Goal: Task Accomplishment & Management: Use online tool/utility

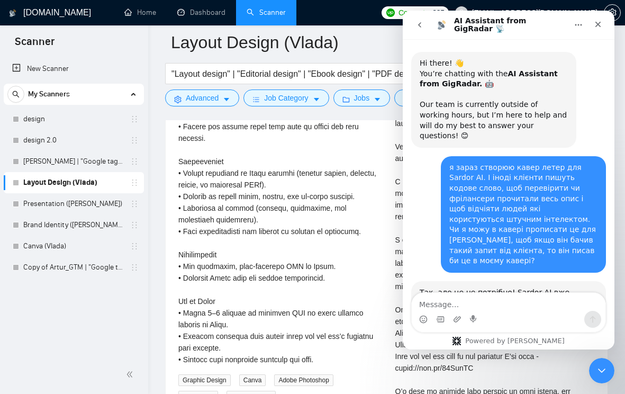
scroll to position [2, 0]
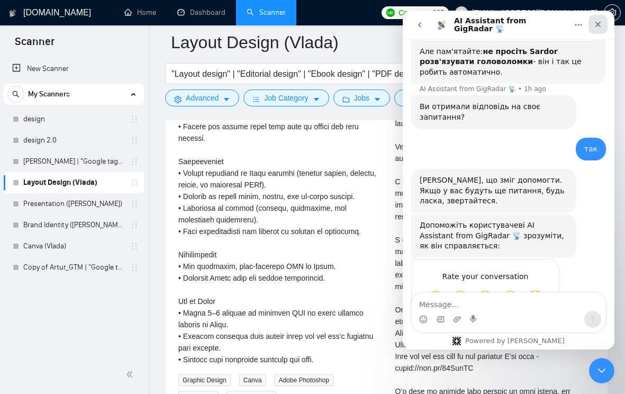
click at [598, 22] on icon "Close" at bounding box center [598, 24] width 8 height 8
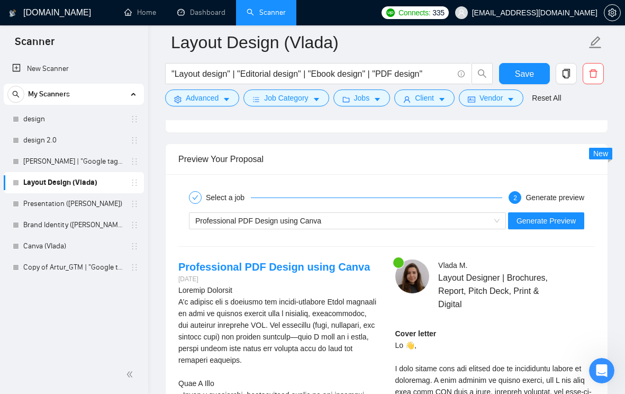
scroll to position [2116, 0]
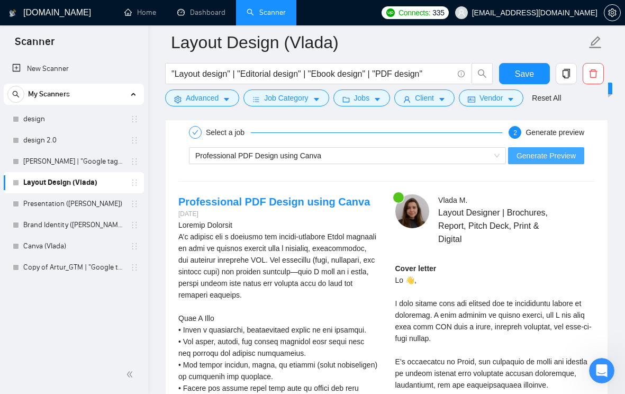
click at [532, 161] on span "Generate Preview" at bounding box center [545, 156] width 59 height 12
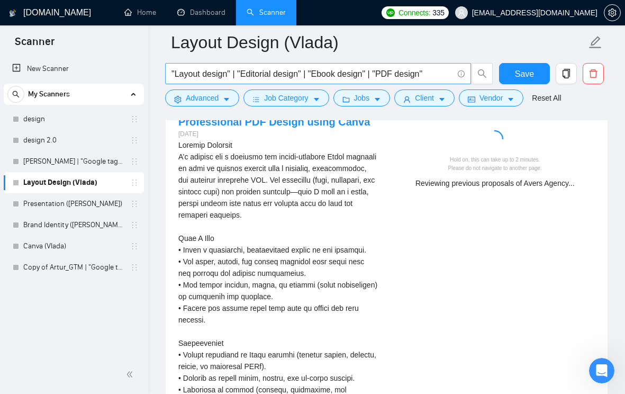
scroll to position [2196, 0]
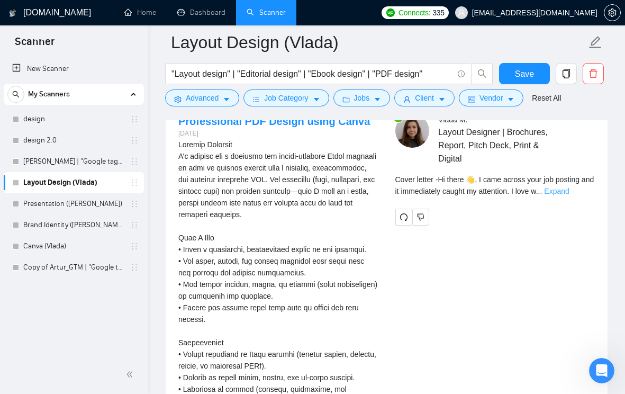
click at [569, 195] on link "Expand" at bounding box center [556, 191] width 25 height 8
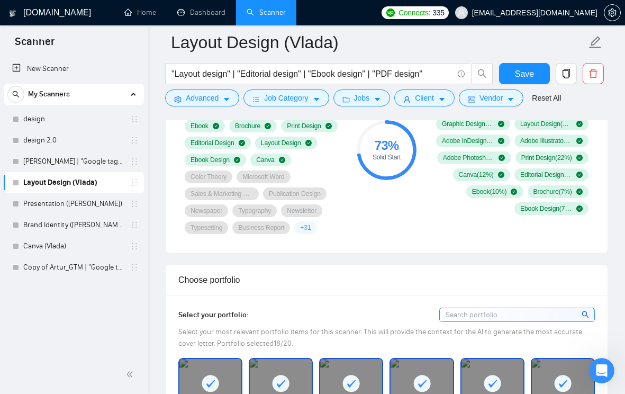
scroll to position [723, 0]
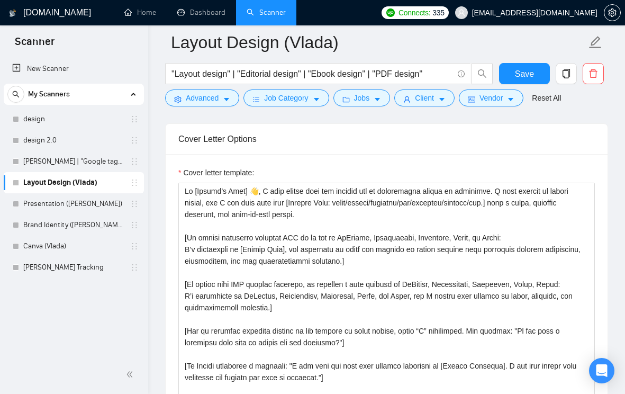
scroll to position [1243, 0]
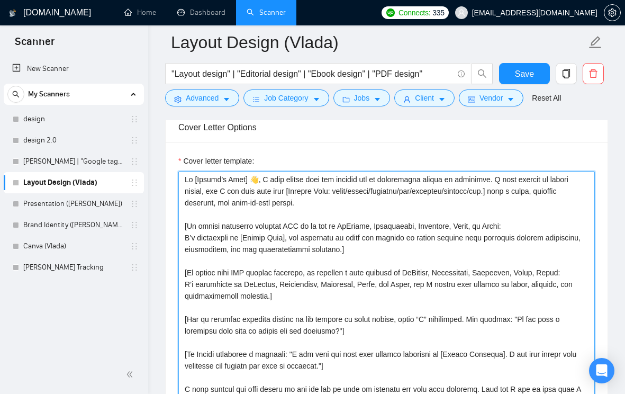
click at [322, 242] on textarea "Cover letter template:" at bounding box center [386, 290] width 416 height 238
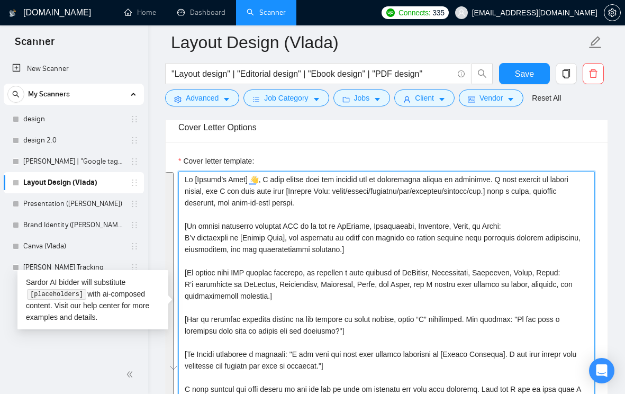
click at [359, 236] on textarea "Cover letter template:" at bounding box center [386, 290] width 416 height 238
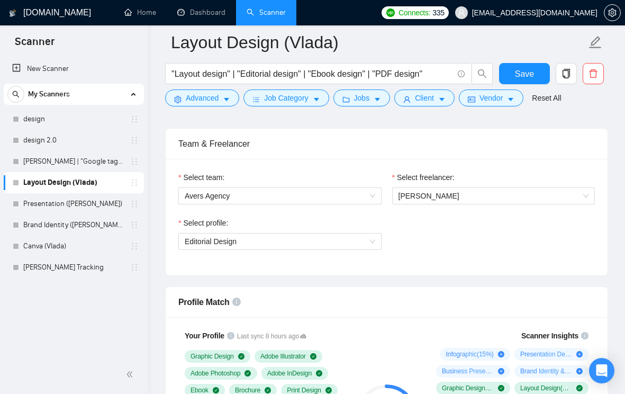
scroll to position [523, 0]
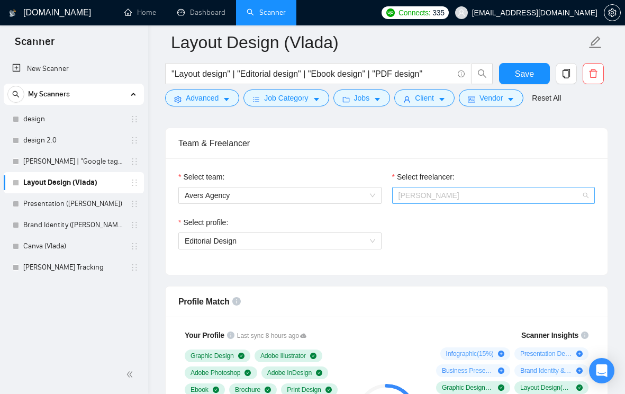
click at [450, 201] on span "[PERSON_NAME]" at bounding box center [493, 195] width 191 height 16
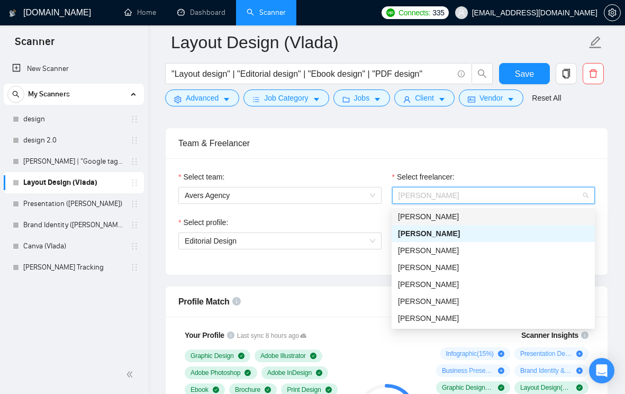
click at [443, 217] on span "Arthur Liubchenko" at bounding box center [428, 216] width 61 height 8
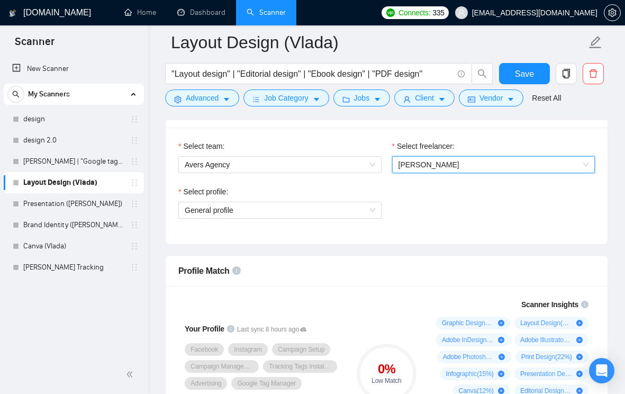
scroll to position [538, 0]
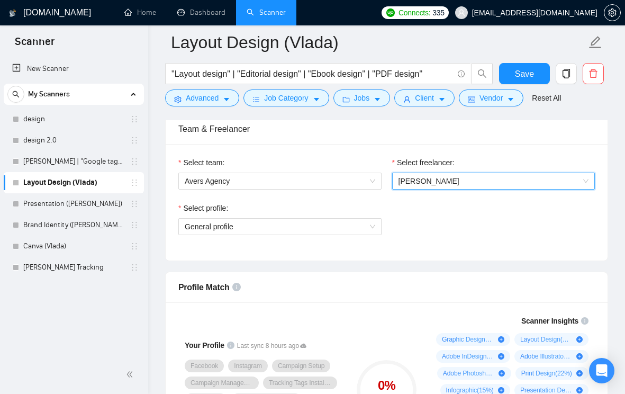
click at [584, 177] on span "Arthur Liubchenko" at bounding box center [493, 181] width 191 height 16
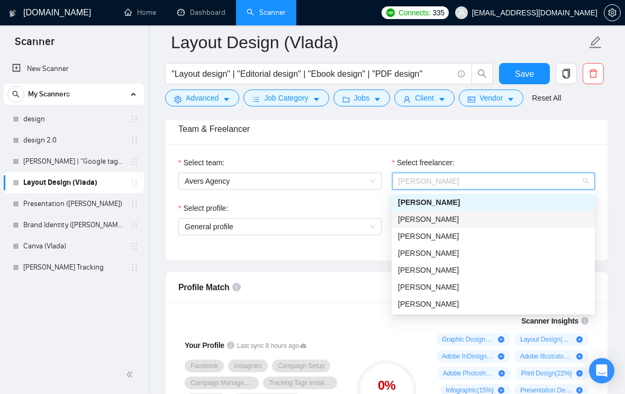
click at [534, 222] on div "[PERSON_NAME]" at bounding box center [493, 219] width 191 height 12
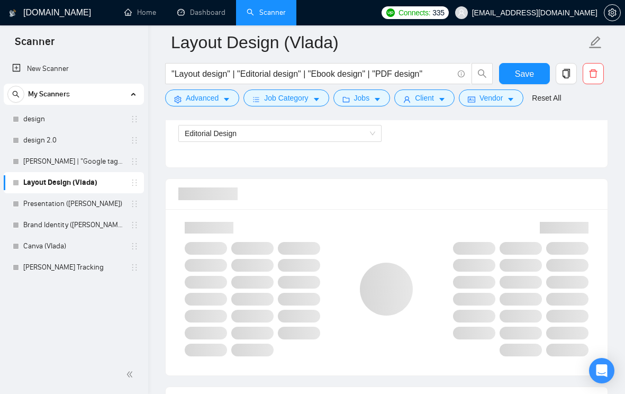
scroll to position [639, 0]
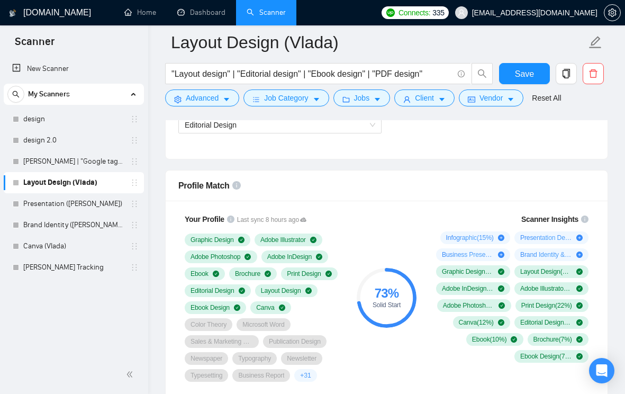
click at [567, 188] on div "Profile Match" at bounding box center [386, 185] width 416 height 30
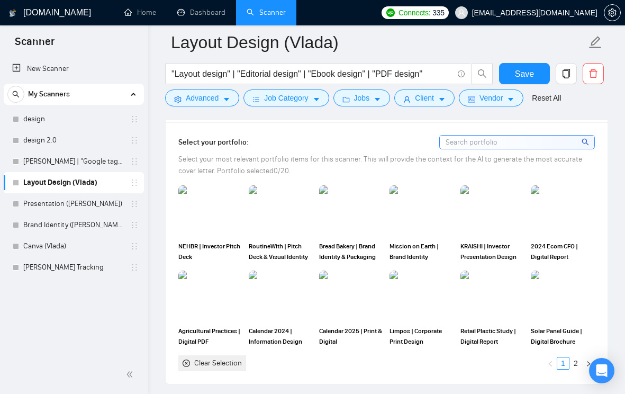
scroll to position [938, 0]
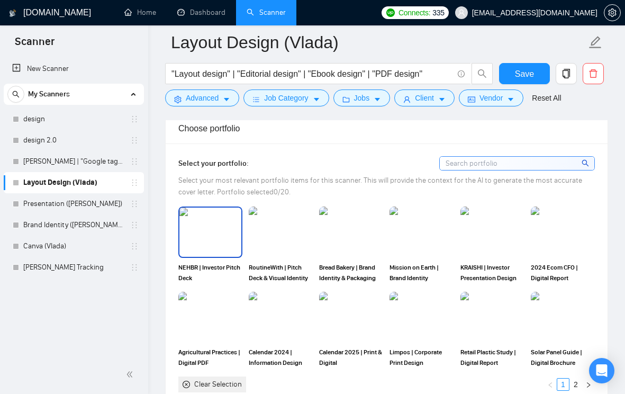
click at [214, 236] on img at bounding box center [210, 231] width 62 height 49
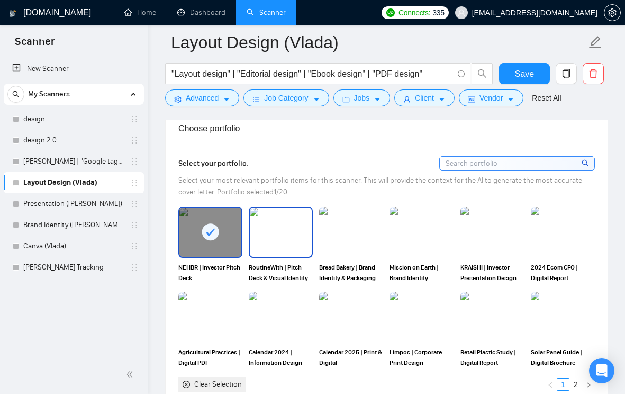
click at [271, 238] on img at bounding box center [281, 231] width 62 height 49
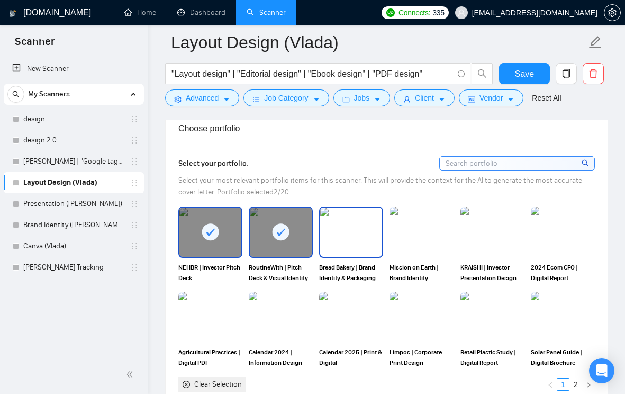
click at [328, 242] on img at bounding box center [351, 231] width 62 height 49
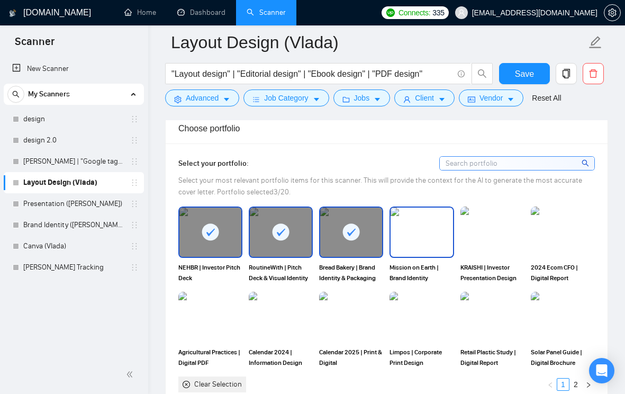
click at [428, 248] on img at bounding box center [422, 231] width 62 height 49
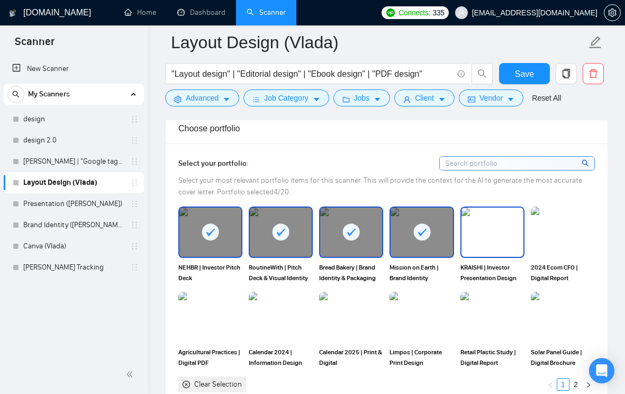
click at [497, 246] on img at bounding box center [492, 231] width 62 height 49
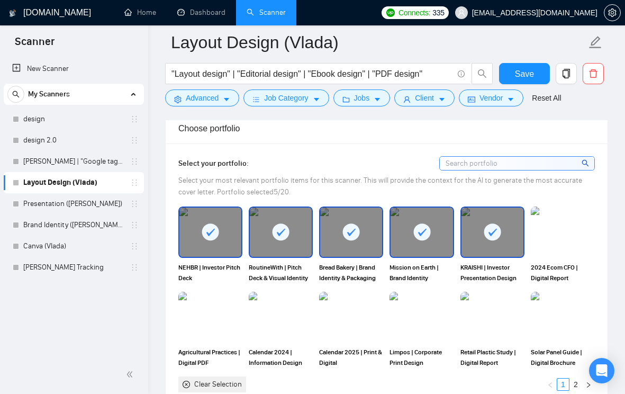
click at [555, 250] on img at bounding box center [563, 231] width 64 height 51
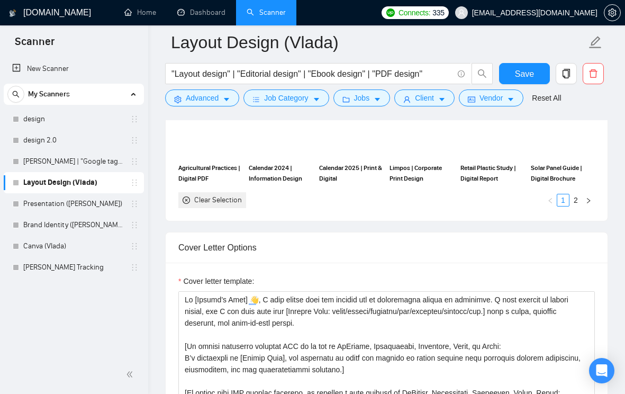
scroll to position [991, 0]
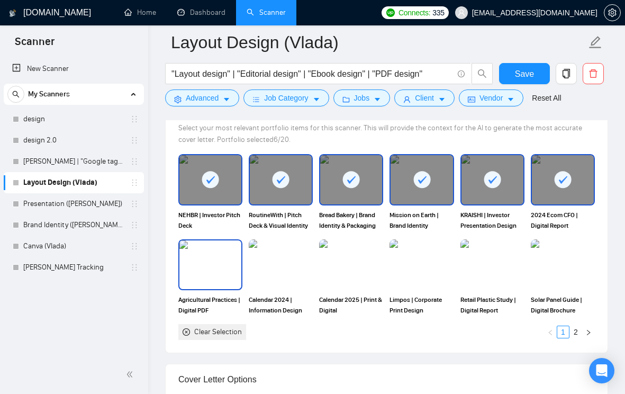
click at [220, 280] on img at bounding box center [210, 264] width 62 height 49
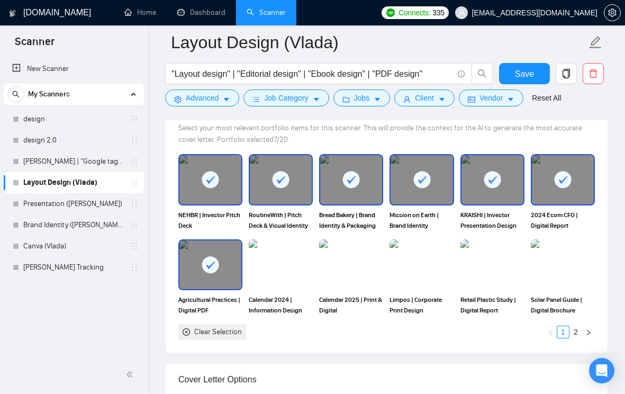
click at [283, 276] on img at bounding box center [281, 264] width 64 height 51
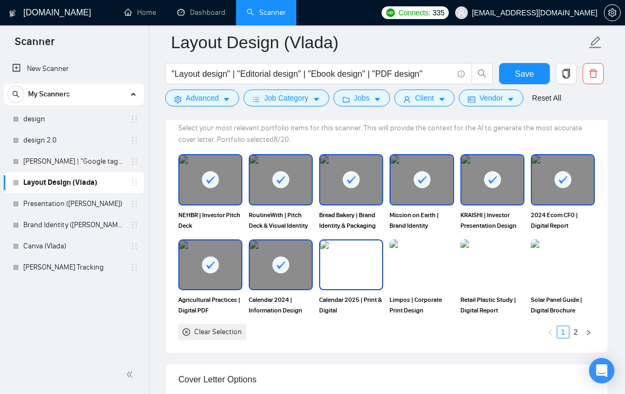
click at [348, 276] on img at bounding box center [351, 264] width 62 height 49
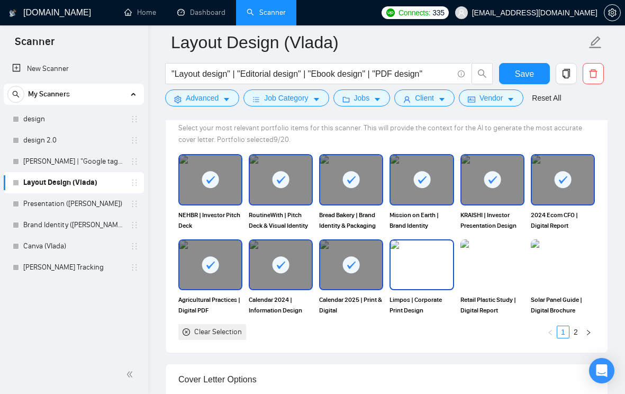
click at [432, 273] on img at bounding box center [422, 264] width 62 height 49
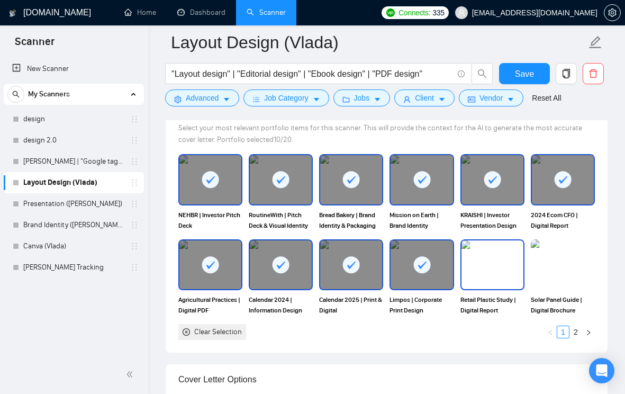
click at [508, 284] on img at bounding box center [492, 264] width 62 height 49
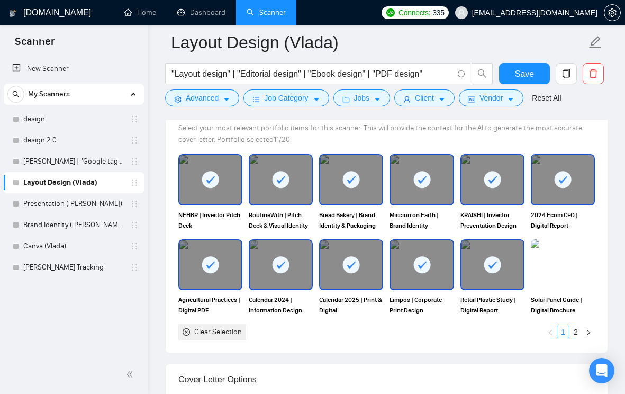
click at [567, 281] on img at bounding box center [563, 264] width 64 height 51
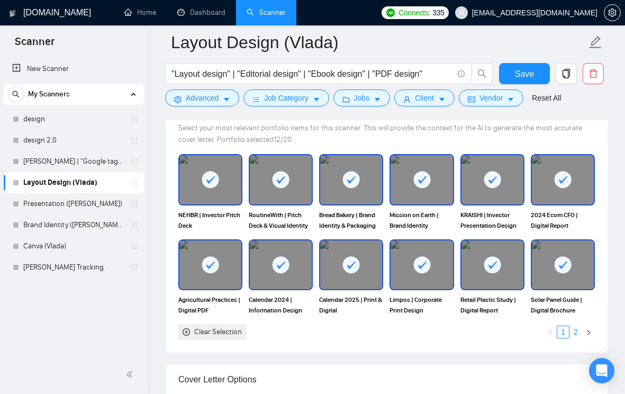
click at [578, 338] on link "2" at bounding box center [576, 332] width 12 height 12
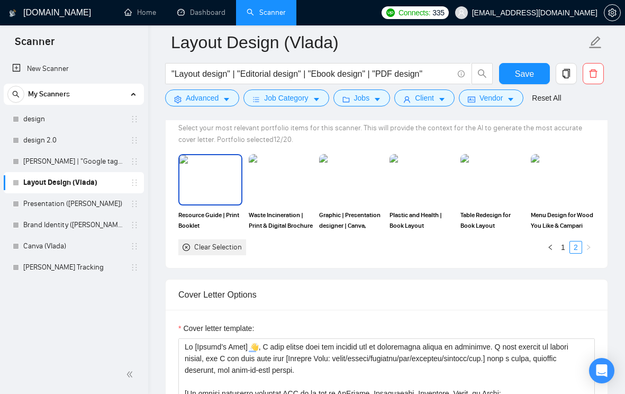
click at [221, 192] on img at bounding box center [210, 179] width 62 height 49
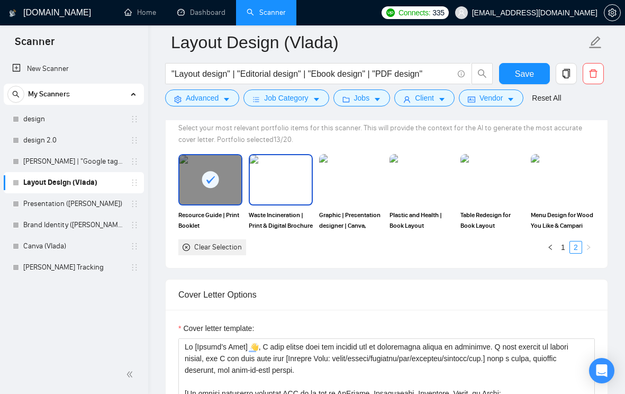
click at [294, 195] on img at bounding box center [281, 179] width 62 height 49
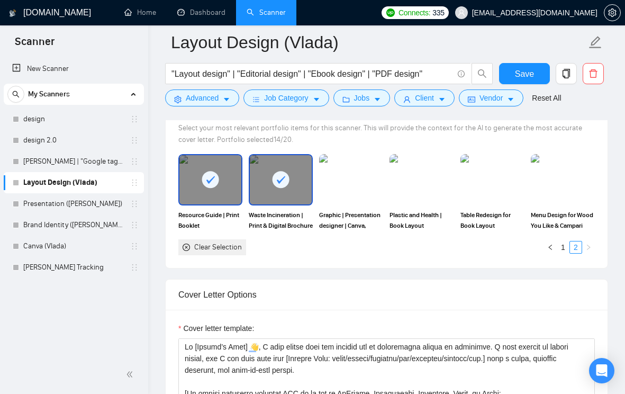
click at [356, 191] on img at bounding box center [351, 179] width 64 height 51
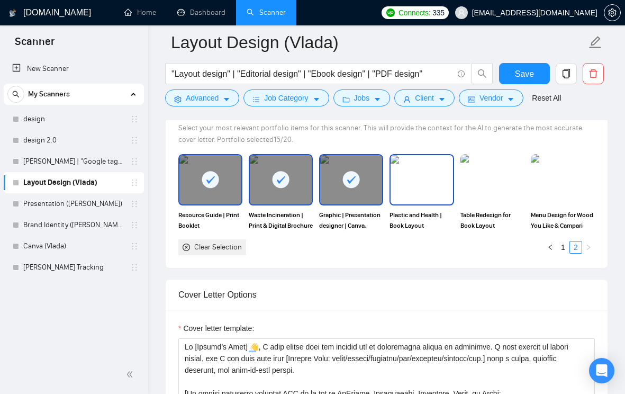
click at [418, 190] on img at bounding box center [422, 179] width 62 height 49
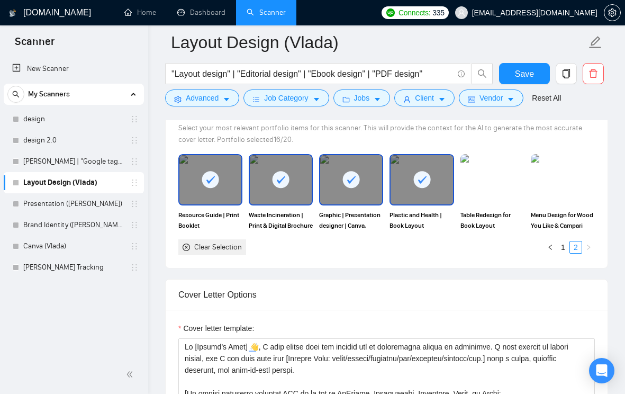
click at [494, 195] on img at bounding box center [492, 179] width 64 height 51
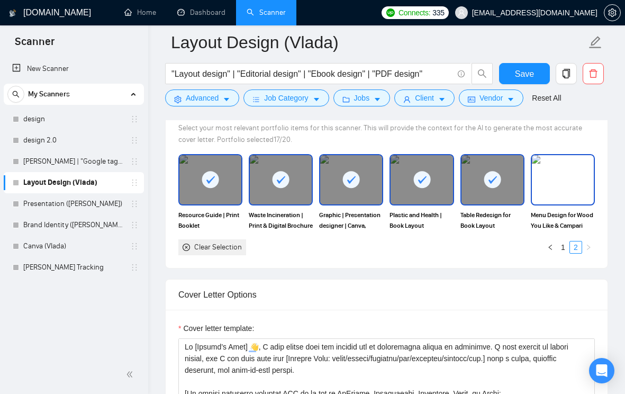
click at [562, 195] on img at bounding box center [563, 179] width 62 height 49
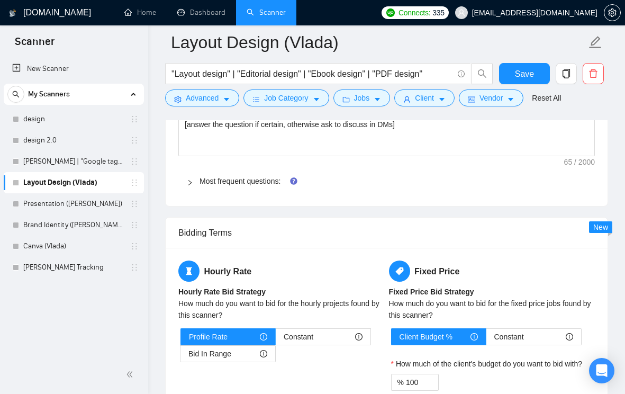
scroll to position [1553, 0]
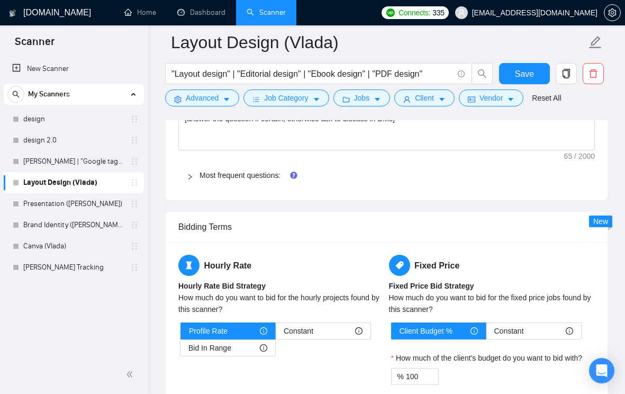
click at [190, 179] on icon "right" at bounding box center [189, 176] width 3 height 5
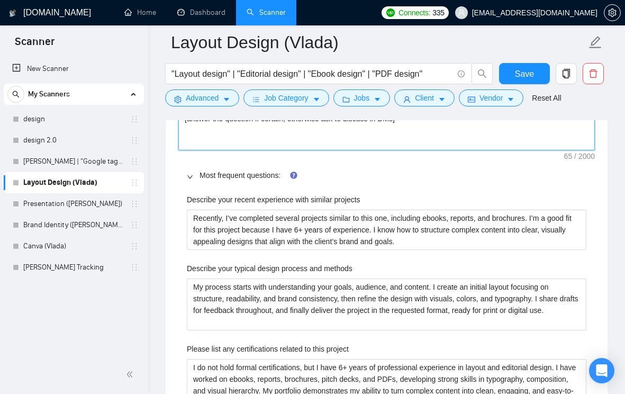
click at [252, 137] on textarea "[answer the question if certain, otherwise ask to discuss in DMs]" at bounding box center [386, 130] width 416 height 40
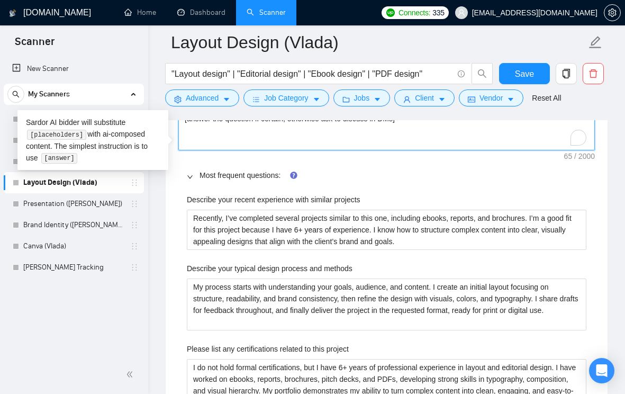
click at [252, 137] on textarea "[answer the question if certain, otherwise ask to discuss in DMs]" at bounding box center [386, 130] width 416 height 40
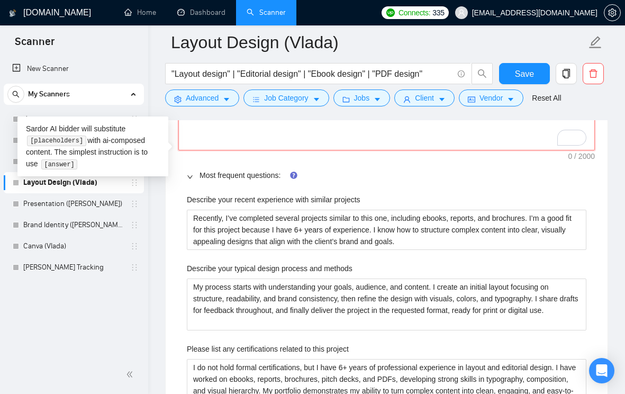
scroll to position [175, 0]
type textarea "[answer the question if certain, otherwise ask to discuss in DMs]"
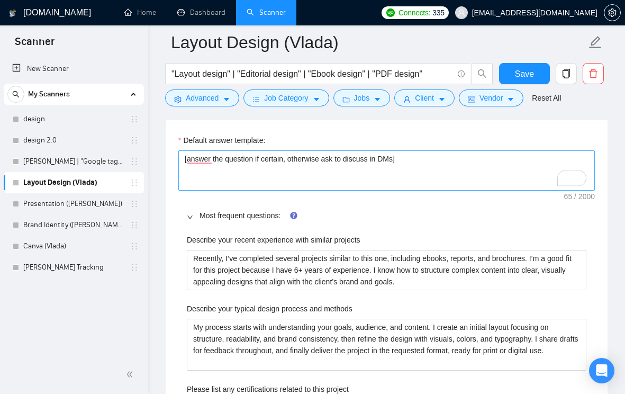
scroll to position [1490, 0]
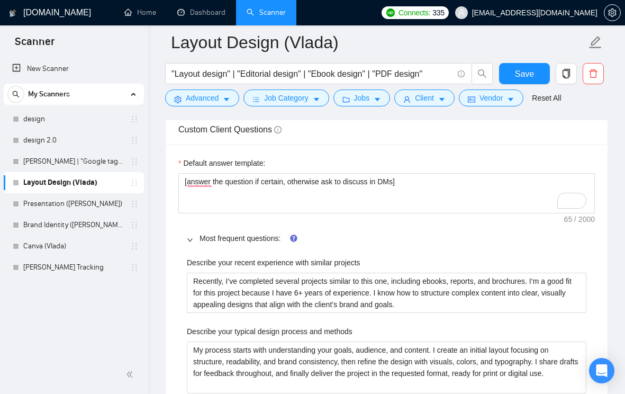
drag, startPoint x: 181, startPoint y: 147, endPoint x: 271, endPoint y: 147, distance: 90.5
click at [272, 134] on span "Custom Client Questions" at bounding box center [229, 129] width 103 height 9
drag, startPoint x: 275, startPoint y: 147, endPoint x: 178, endPoint y: 145, distance: 96.3
click at [178, 134] on span "Custom Client Questions" at bounding box center [229, 129] width 103 height 9
copy span "Custom Client Questions"
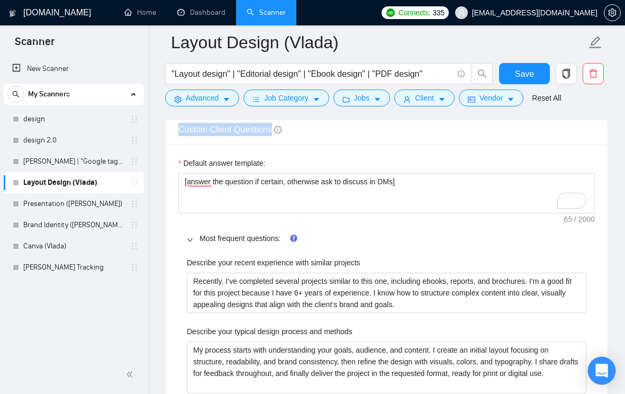
click at [592, 359] on div "Open Intercom Messenger" at bounding box center [602, 371] width 28 height 28
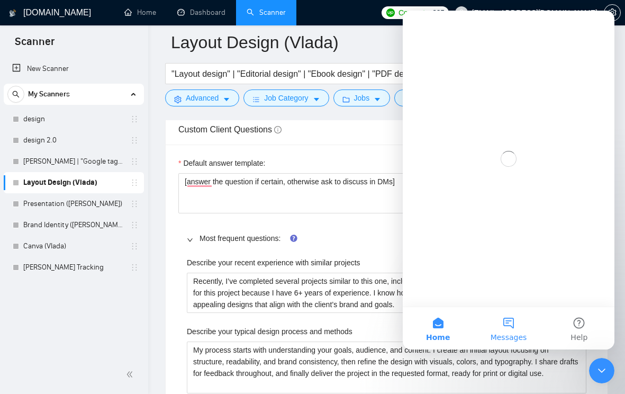
scroll to position [0, 0]
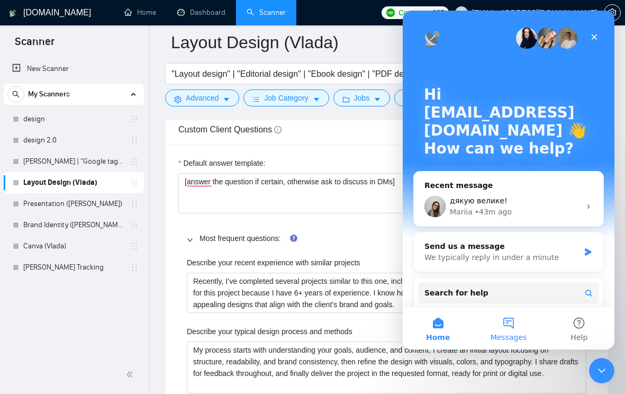
click at [511, 320] on button "Messages" at bounding box center [508, 328] width 70 height 42
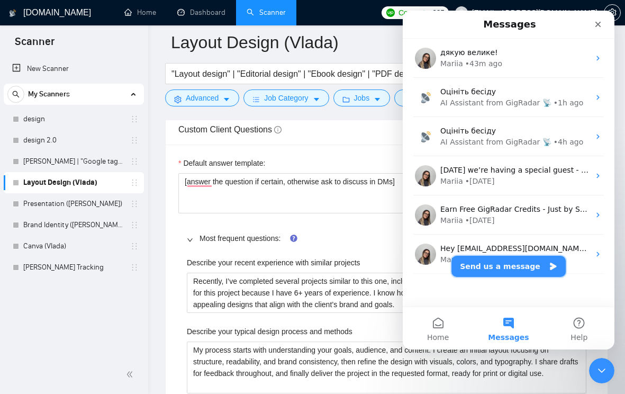
click at [496, 265] on button "Send us a message" at bounding box center [508, 266] width 114 height 21
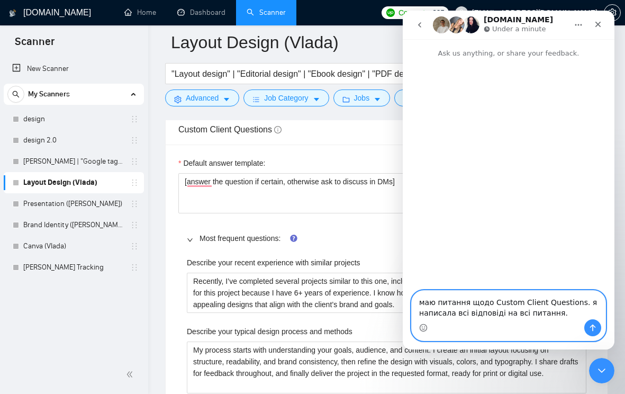
click at [581, 303] on textarea "маю питання щодо Custom Client Questions. я написала всі відповіді на всі питан…" at bounding box center [509, 305] width 194 height 29
click at [578, 315] on textarea "маю питання щодо Custom Client Questions. Якщо я написала всі відповіді на всі …" at bounding box center [509, 305] width 194 height 29
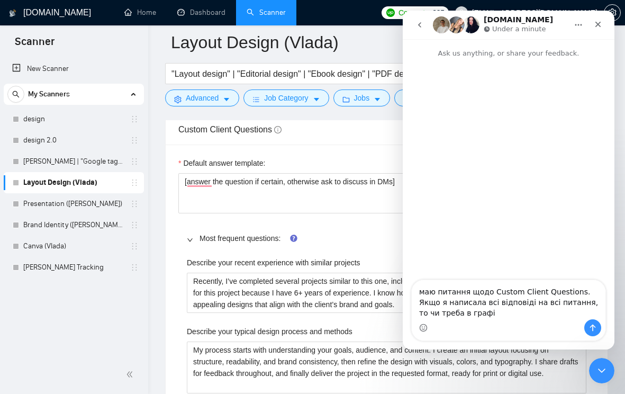
click at [183, 169] on label "Default answer template:" at bounding box center [221, 163] width 87 height 12
click at [183, 178] on textarea "[answer the question if certain, otherwise ask to discuss in DMs]" at bounding box center [386, 193] width 416 height 40
drag, startPoint x: 184, startPoint y: 178, endPoint x: 271, endPoint y: 177, distance: 87.3
click at [271, 173] on div "Default answer template:" at bounding box center [386, 165] width 416 height 16
copy label "Default answer template:"
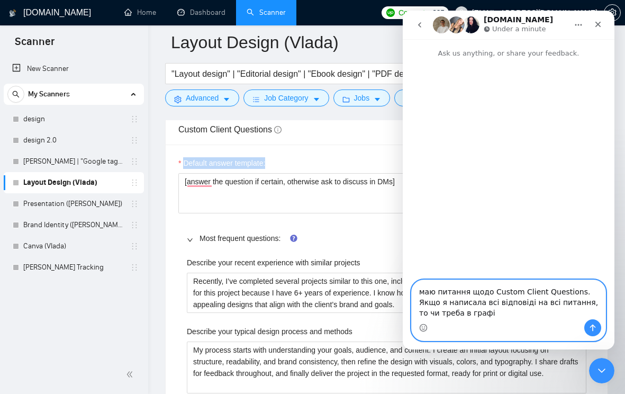
click at [479, 312] on textarea "маю питання щодо Custom Client Questions. Якщо я написала всі відповіді на всі …" at bounding box center [509, 299] width 194 height 39
paste textarea "Default answer template:"
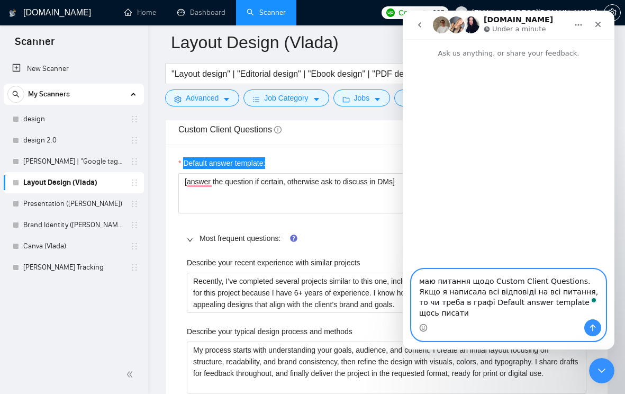
type textarea "маю питання щодо Custom Client Questions. Якщо я написала всі відповіді на всі …"
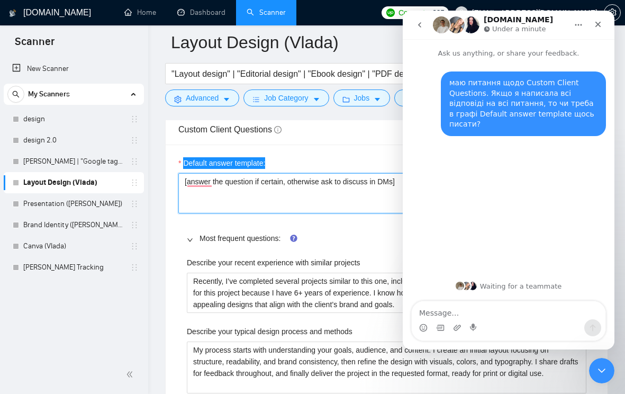
click at [320, 213] on textarea "[answer the question if certain, otherwise ask to discuss in DMs]" at bounding box center [386, 193] width 416 height 40
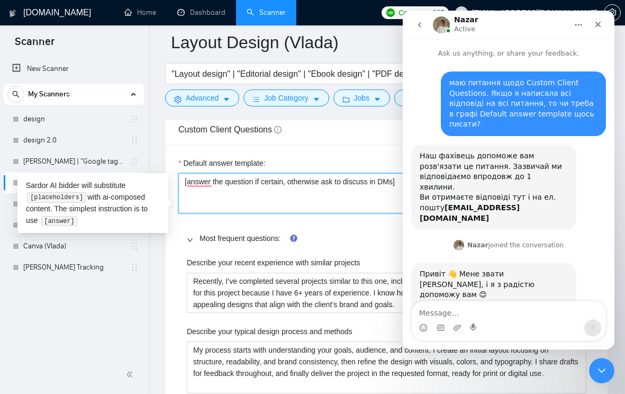
scroll to position [17, 0]
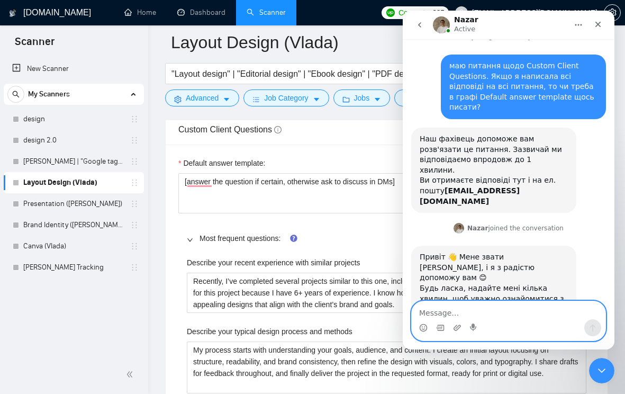
click at [472, 306] on textarea "Message…" at bounding box center [509, 310] width 194 height 18
type textarea "можна я скину скрін для кращого рощуміння?"
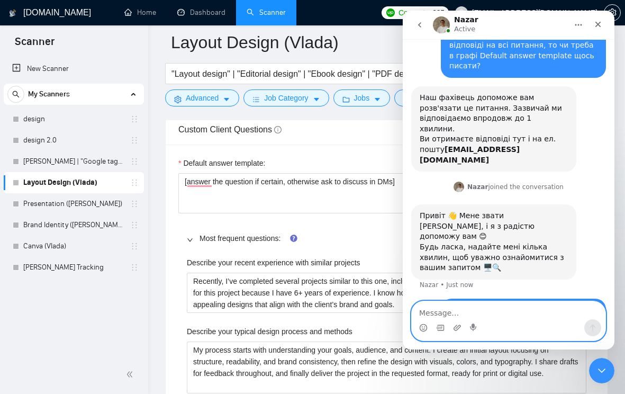
scroll to position [59, 0]
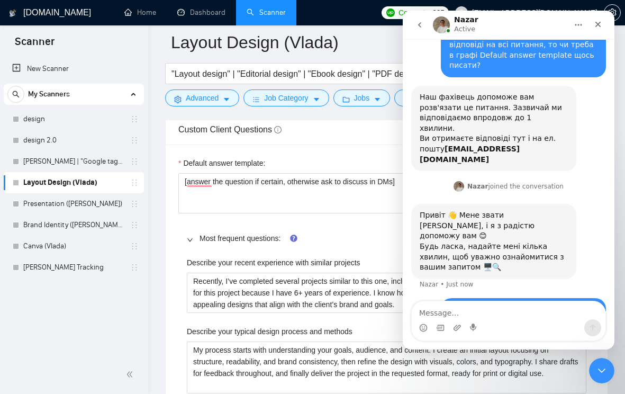
click at [337, 244] on span "Most frequent questions:" at bounding box center [393, 238] width 387 height 12
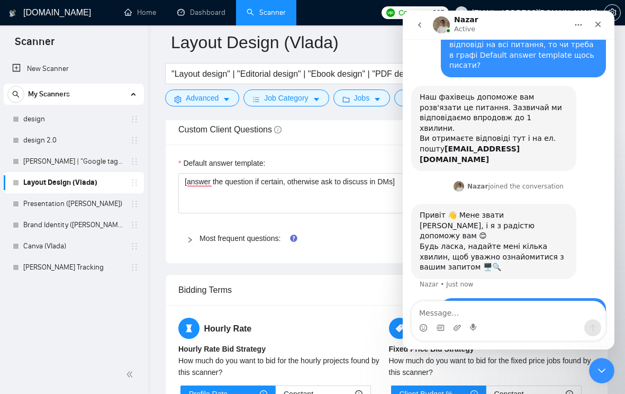
click at [353, 247] on div "Most frequent questions:" at bounding box center [386, 238] width 416 height 24
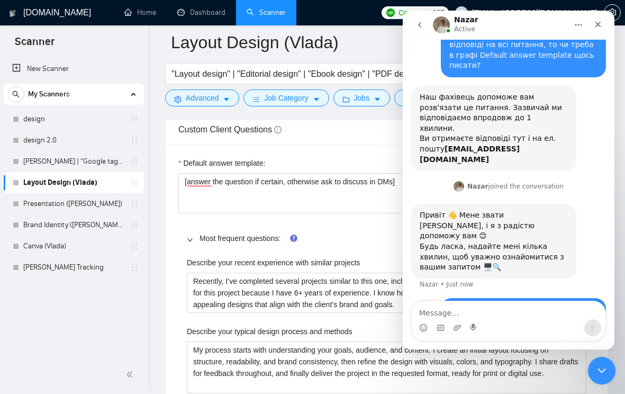
click at [599, 364] on icon "Close Intercom Messenger" at bounding box center [600, 368] width 13 height 13
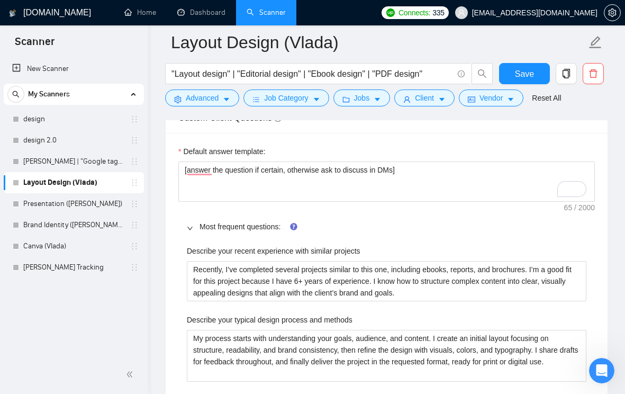
scroll to position [1496, 0]
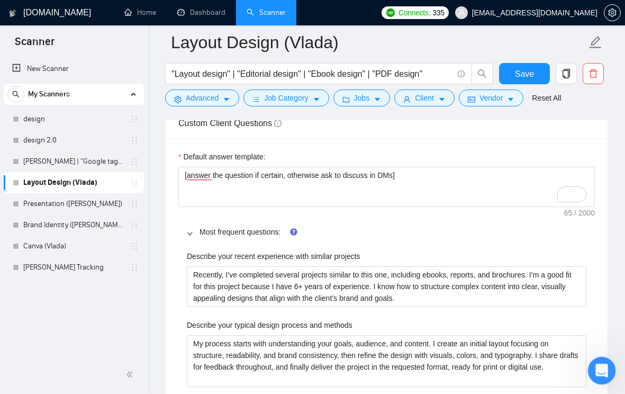
click at [599, 363] on icon "Open Intercom Messenger" at bounding box center [600, 368] width 17 height 17
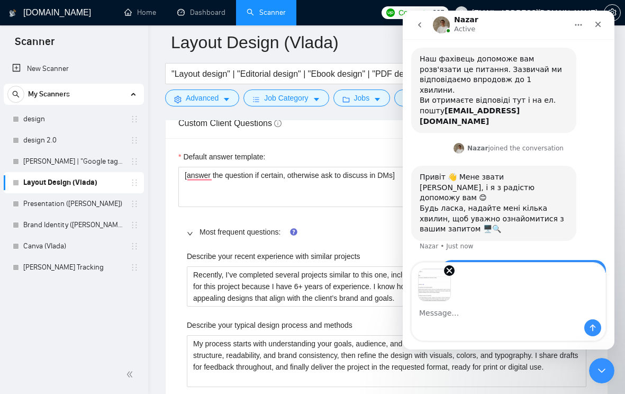
scroll to position [97, 0]
click at [469, 320] on div "Intercom messenger" at bounding box center [509, 327] width 194 height 17
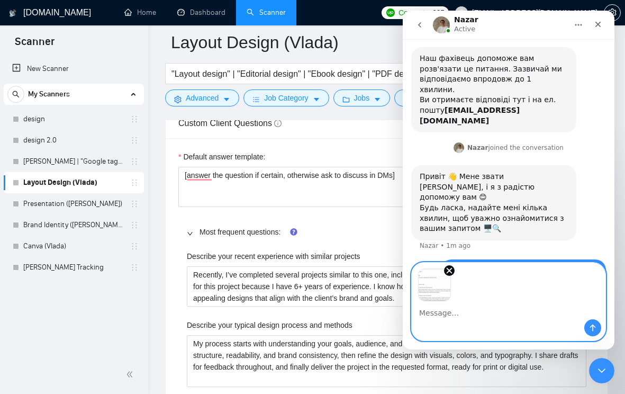
click at [461, 317] on textarea "Message…" at bounding box center [509, 310] width 194 height 18
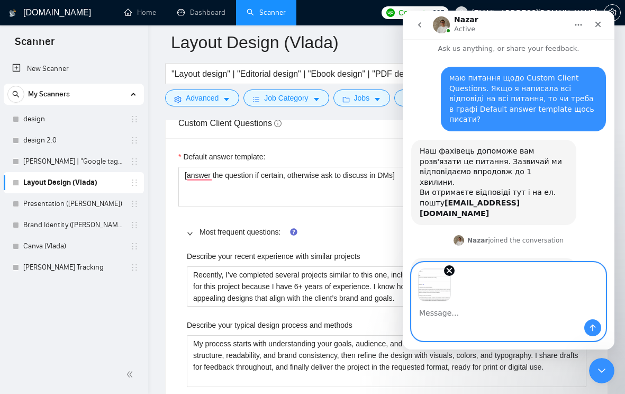
scroll to position [5, 0]
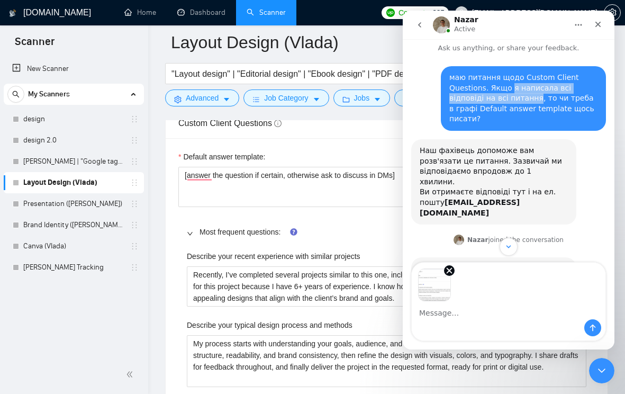
drag, startPoint x: 509, startPoint y: 89, endPoint x: 500, endPoint y: 98, distance: 13.5
click at [500, 98] on div "маю питання щодо Custom Client Questions. Якщо я написала всі відповіді на всі …" at bounding box center [523, 98] width 148 height 52
copy div "я написала всі відповіді на всі питання"
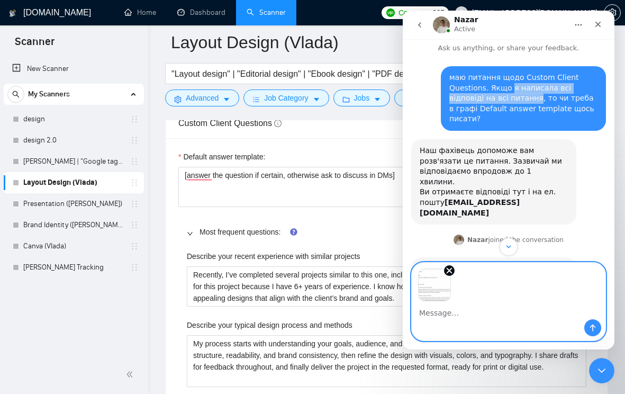
click at [455, 307] on textarea "Message…" at bounding box center [509, 310] width 194 height 18
paste textarea "я написала всі відповіді на всі питання"
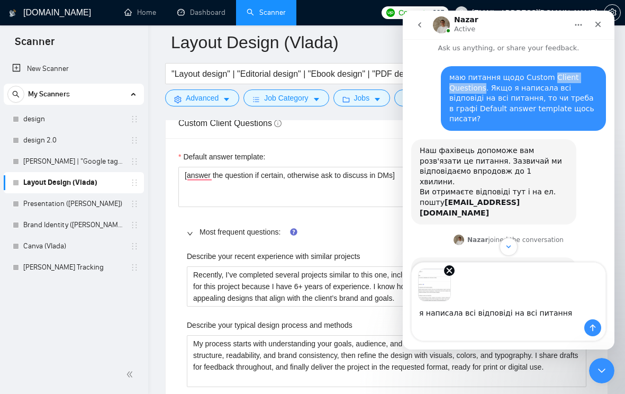
drag, startPoint x: 548, startPoint y: 78, endPoint x: 484, endPoint y: 89, distance: 65.5
click at [484, 89] on div "маю питання щодо Custom Client Questions. Якщо я написала всі відповіді на всі …" at bounding box center [523, 98] width 148 height 52
copy div "Client Questions"
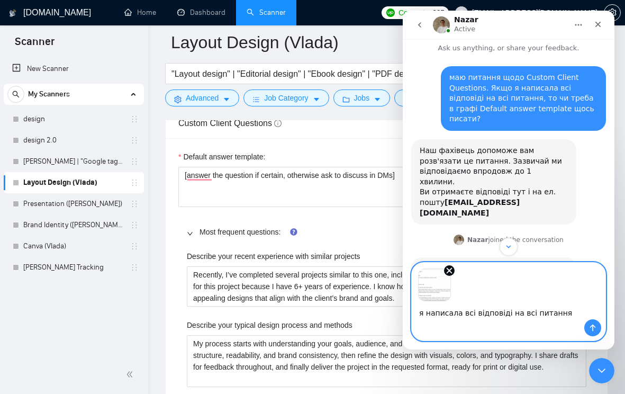
click at [522, 313] on textarea "я написала всі відповіді на всі питання" at bounding box center [509, 310] width 194 height 18
click at [537, 313] on textarea "я написала всі відповіді на питання" at bounding box center [509, 310] width 194 height 18
paste textarea "Client Questions"
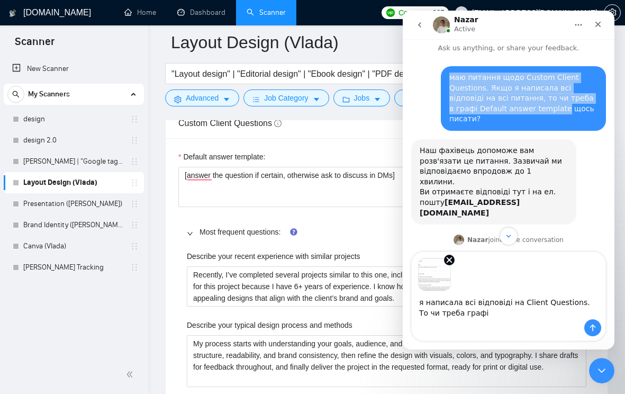
drag, startPoint x: 446, startPoint y: 111, endPoint x: 533, endPoint y: 109, distance: 87.3
click at [533, 109] on div "маю питання щодо Custom Client Questions. Якщо я написала всі відповіді на всі …" at bounding box center [523, 98] width 165 height 65
click at [533, 120] on div "маю питання щодо Custom Client Questions. Якщо я написала всі відповіді на всі …" at bounding box center [523, 98] width 165 height 65
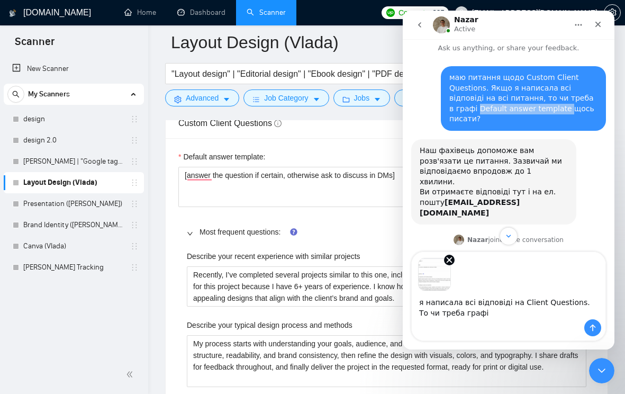
drag, startPoint x: 533, startPoint y: 108, endPoint x: 450, endPoint y: 109, distance: 83.1
click at [451, 109] on div "маю питання щодо Custom Client Questions. Якщо я написала всі відповіді на всі …" at bounding box center [523, 98] width 148 height 52
copy div "Default answer template"
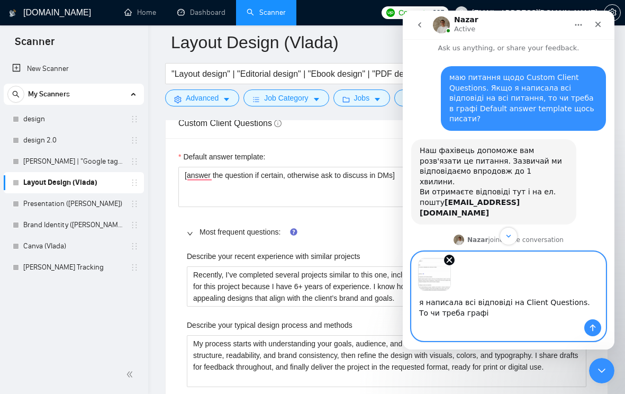
click at [499, 314] on textarea "я написала всі відповіді на Client Questions. То чи треба графі" at bounding box center [509, 305] width 194 height 29
paste textarea "Default answer template"
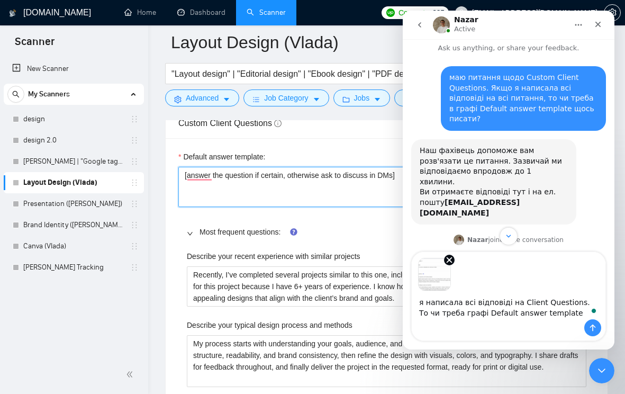
click at [369, 197] on textarea "[answer the question if certain, otherwise ask to discuss in DMs]" at bounding box center [386, 187] width 416 height 40
click at [368, 197] on textarea "[answer the question if certain, otherwise ask to discuss in DMs]" at bounding box center [386, 187] width 416 height 40
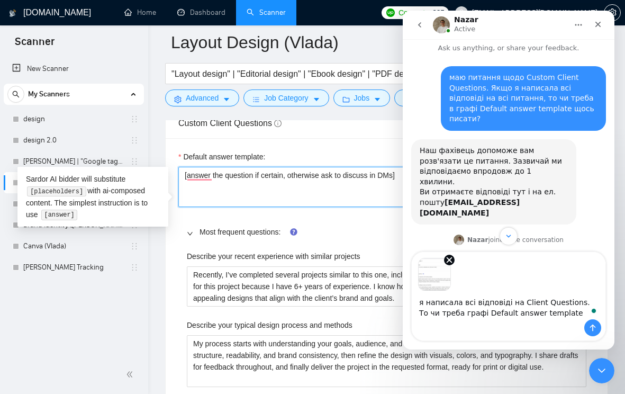
click at [368, 197] on textarea "[answer the question if certain, otherwise ask to discuss in DMs]" at bounding box center [386, 187] width 416 height 40
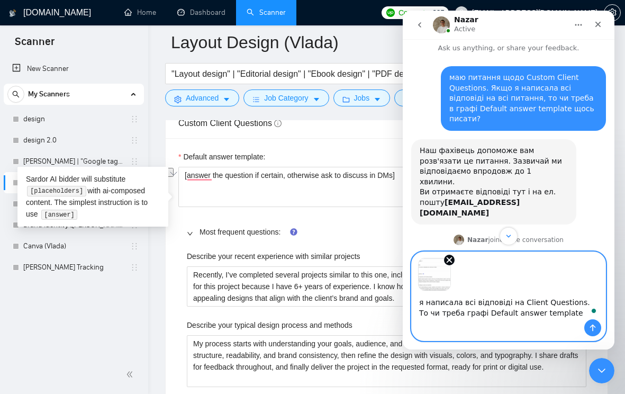
click at [555, 313] on textarea "я написала всі відповіді на Client Questions. То чи треба графі Default answer …" at bounding box center [509, 305] width 194 height 29
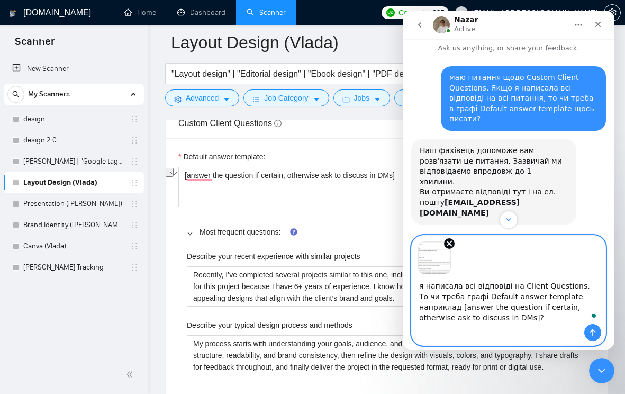
type textarea "я написала всі відповіді на Client Questions. То чи треба графі Default answer …"
click at [601, 331] on button "Send a message…" at bounding box center [592, 332] width 17 height 17
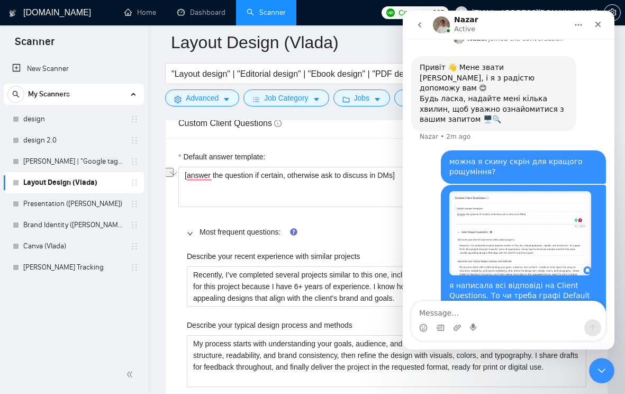
scroll to position [214, 0]
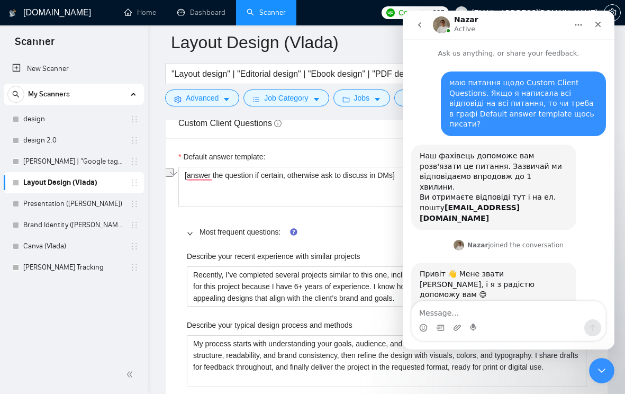
scroll to position [214, 0]
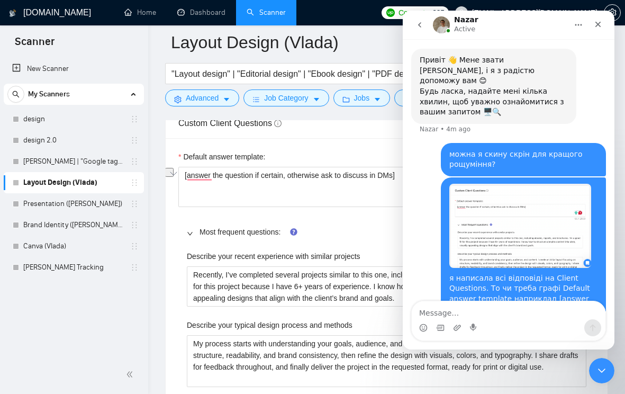
click at [342, 238] on span "Most frequent questions:" at bounding box center [393, 232] width 387 height 12
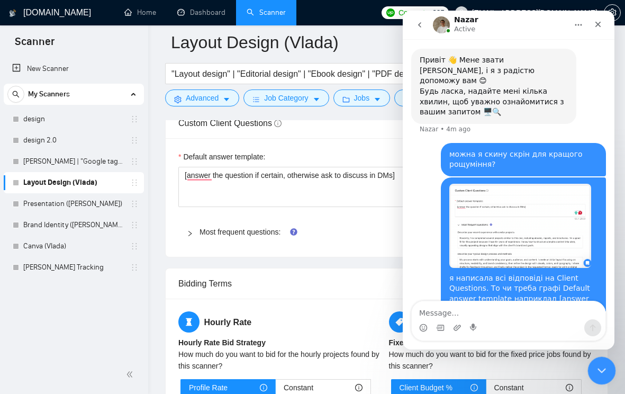
click at [594, 357] on div "Close Intercom Messenger" at bounding box center [599, 368] width 25 height 25
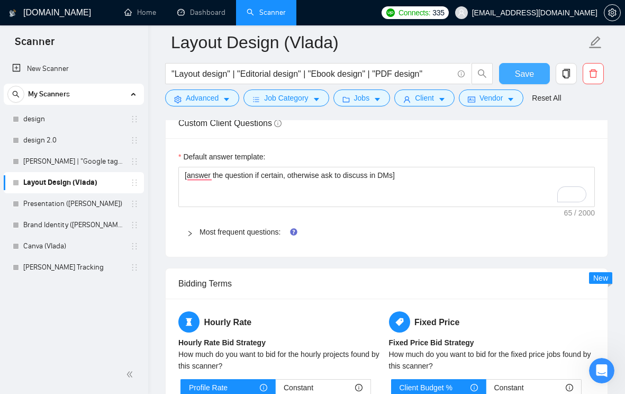
click at [515, 76] on span "Save" at bounding box center [524, 73] width 19 height 13
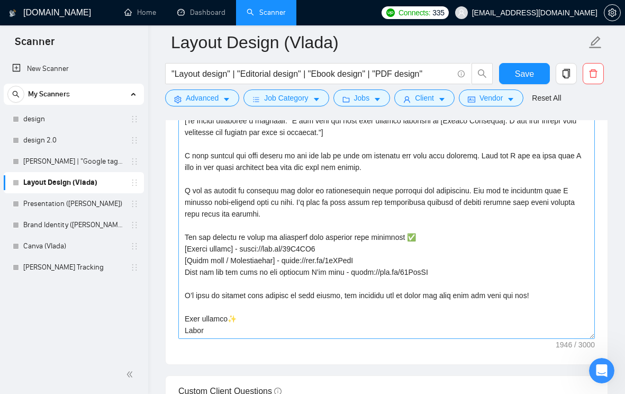
scroll to position [1316, 0]
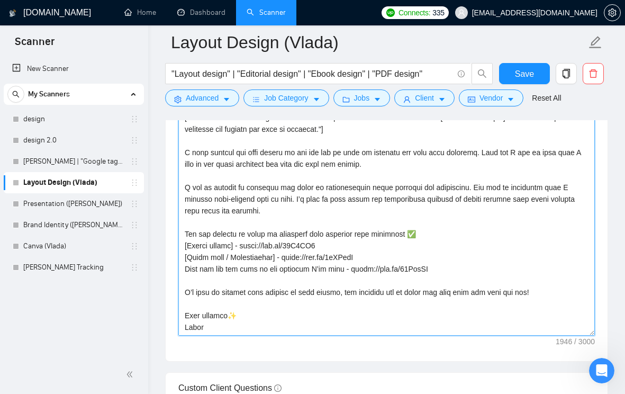
click at [256, 267] on textarea "Cover letter template:" at bounding box center [386, 216] width 416 height 238
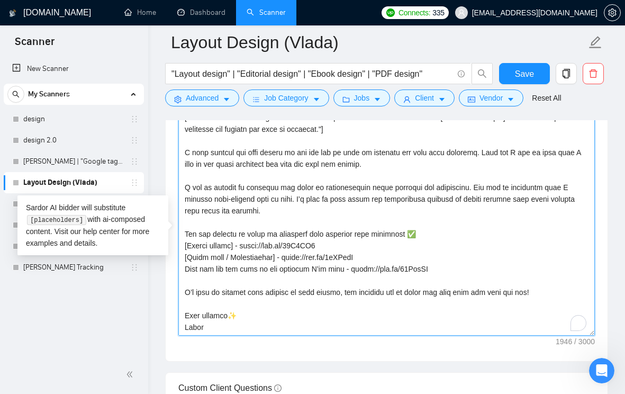
click at [256, 267] on textarea "Cover letter template:" at bounding box center [386, 216] width 416 height 238
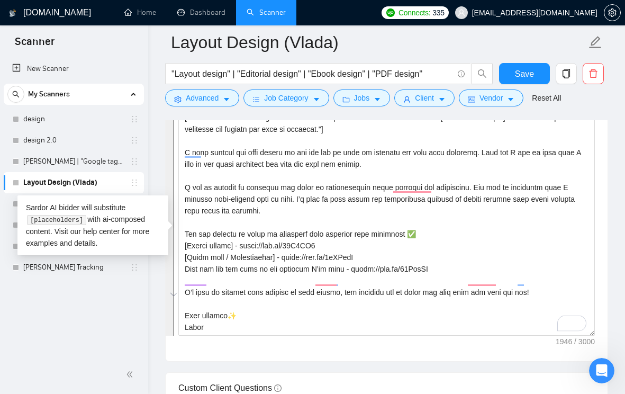
scroll to position [175, 0]
click at [162, 305] on div "GigRadar.io Home Dashboard Scanner Connects: 335 aversartur@gmail.com Layout De…" at bounding box center [386, 213] width 477 height 3059
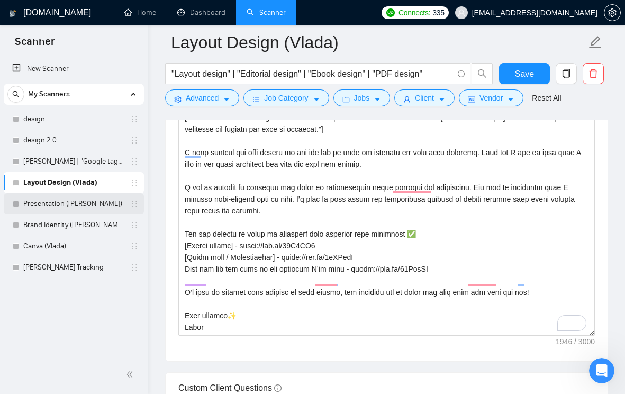
click at [99, 200] on link "Presentation ([PERSON_NAME])" at bounding box center [73, 203] width 101 height 21
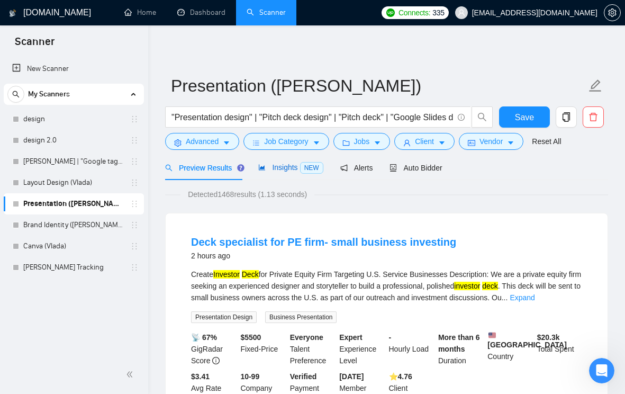
click at [269, 161] on div "Insights NEW" at bounding box center [290, 167] width 65 height 12
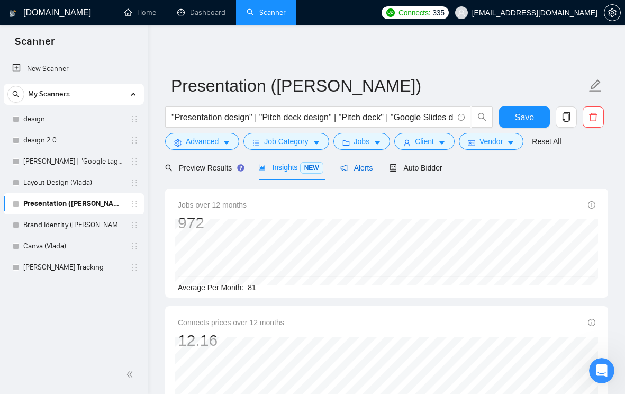
click at [365, 169] on span "Alerts" at bounding box center [356, 168] width 33 height 8
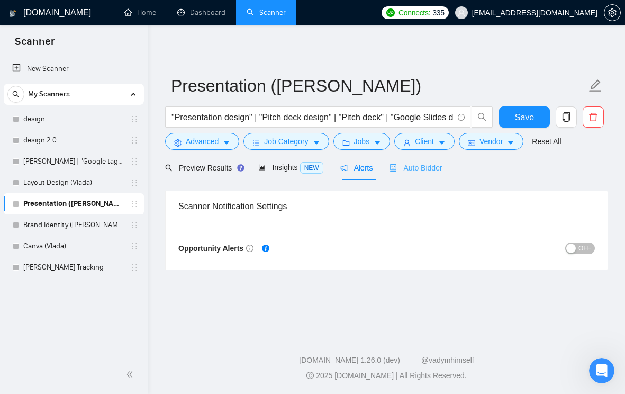
click at [411, 175] on div "Auto Bidder" at bounding box center [415, 167] width 52 height 25
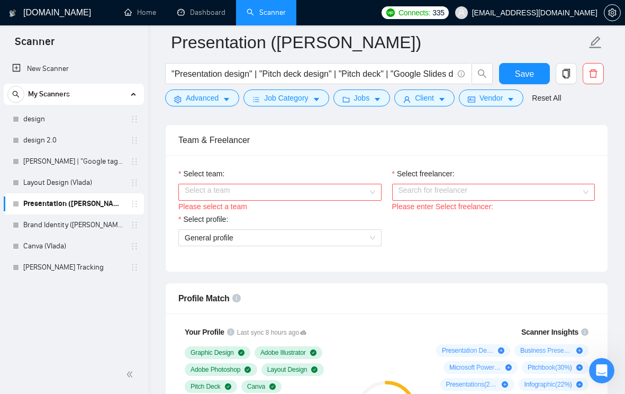
scroll to position [540, 0]
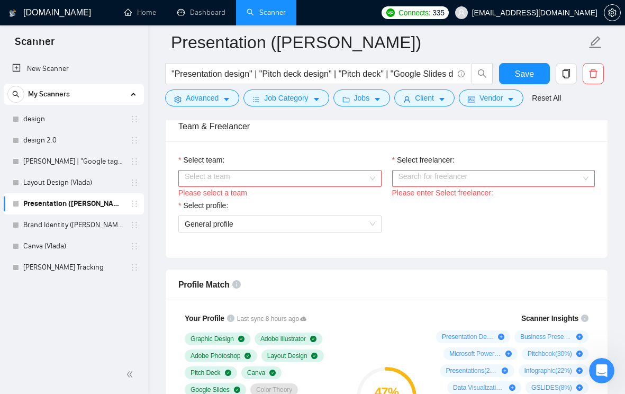
click at [373, 178] on div "Select a team" at bounding box center [279, 178] width 203 height 17
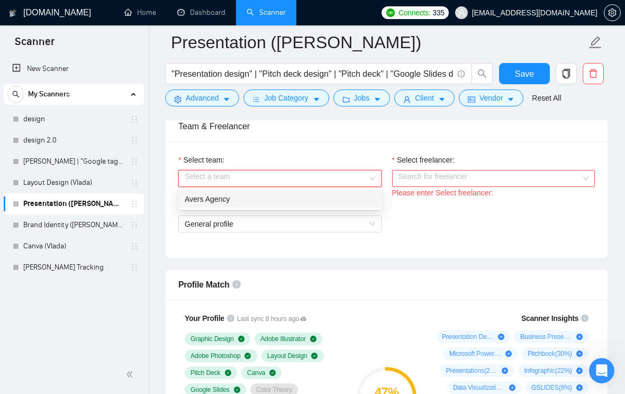
click at [360, 200] on div "Avers Agency" at bounding box center [280, 199] width 191 height 12
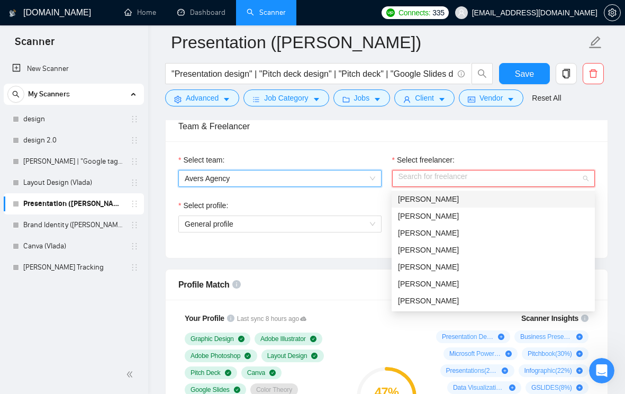
click at [585, 180] on div "Search for freelancer" at bounding box center [493, 178] width 203 height 17
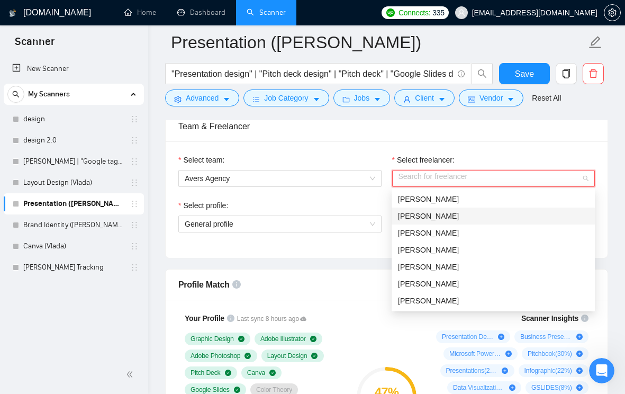
click at [506, 220] on div "[PERSON_NAME]" at bounding box center [493, 216] width 191 height 12
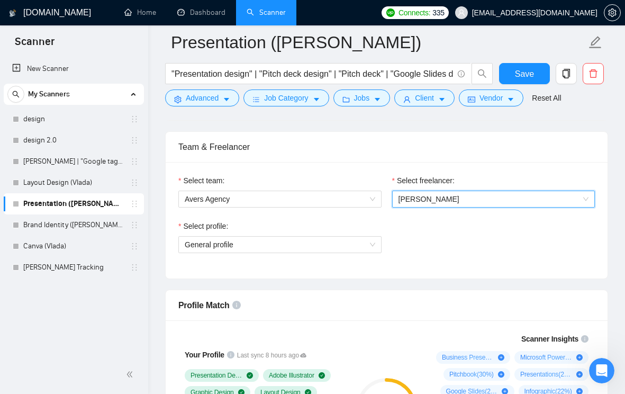
scroll to position [490, 0]
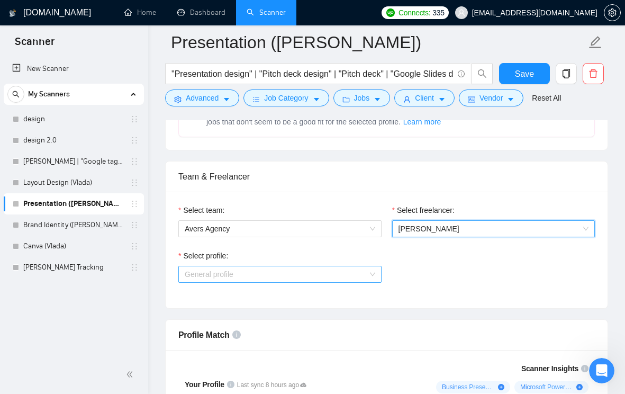
click at [374, 271] on span "General profile" at bounding box center [280, 274] width 191 height 16
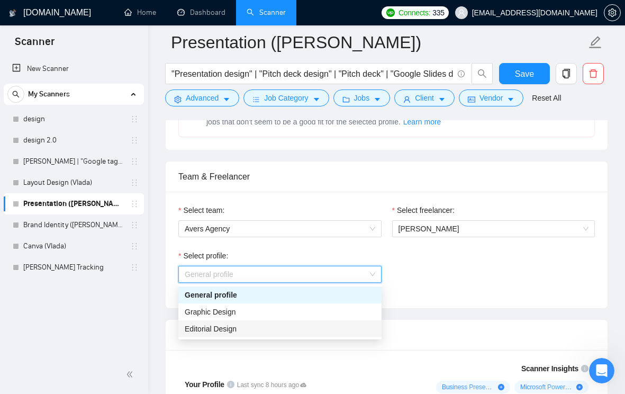
click at [325, 328] on div "Editorial Design" at bounding box center [280, 329] width 191 height 12
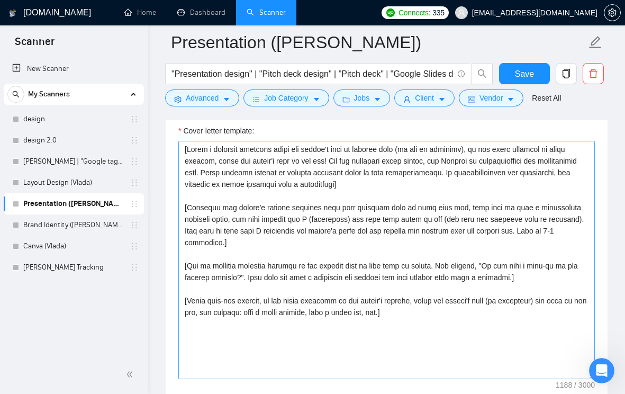
scroll to position [1268, 0]
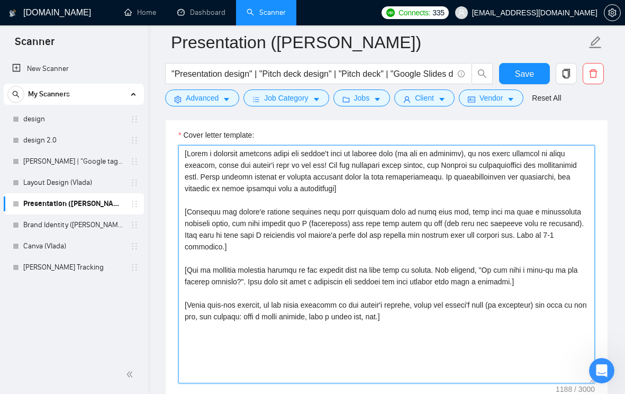
click at [394, 248] on textarea "Cover letter template:" at bounding box center [386, 264] width 416 height 238
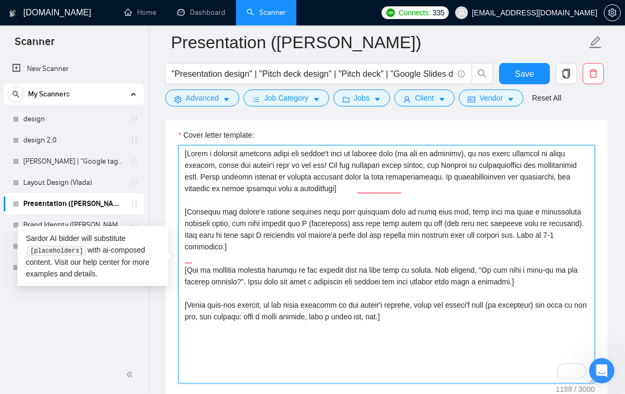
paste textarea "Hi [Client’s Name] 👋, I came across your job posting and it immediately caught …"
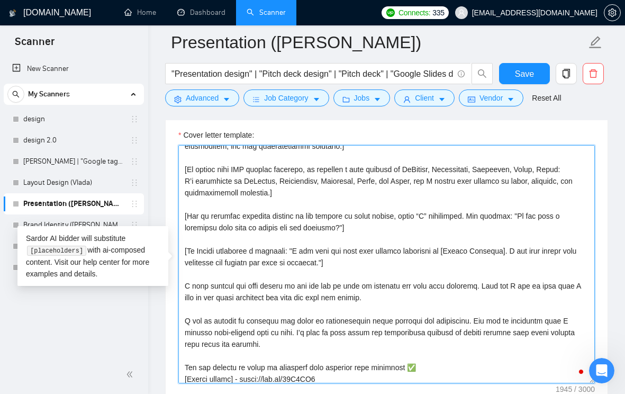
scroll to position [0, 0]
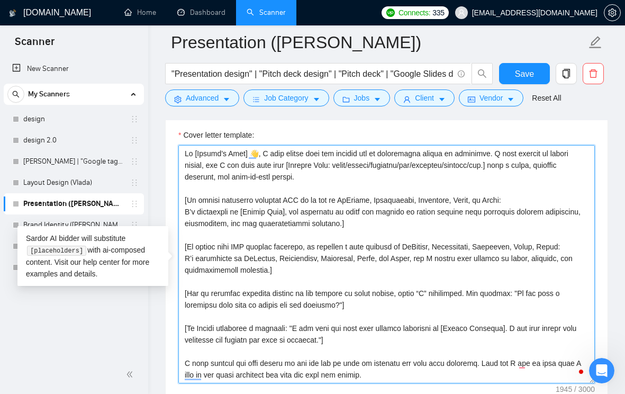
click at [343, 175] on textarea "Cover letter template:" at bounding box center [386, 264] width 416 height 238
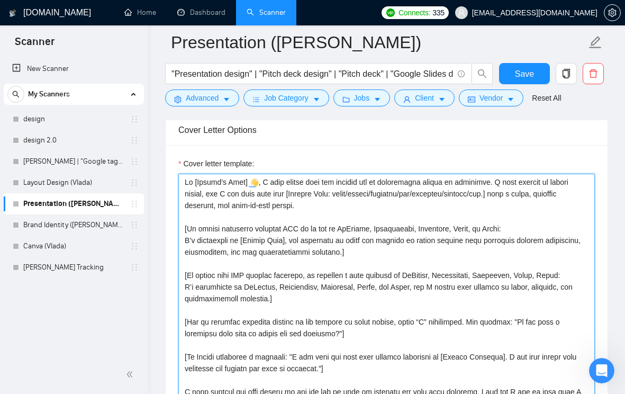
click at [351, 193] on textarea "Cover letter template:" at bounding box center [386, 293] width 416 height 238
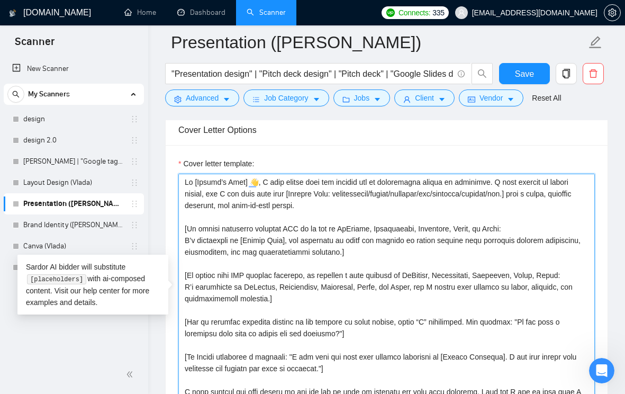
click at [400, 191] on textarea "Cover letter template:" at bounding box center [386, 293] width 416 height 238
click at [402, 198] on textarea "Cover letter template:" at bounding box center [386, 293] width 416 height 238
click at [400, 207] on textarea "Cover letter template:" at bounding box center [386, 293] width 416 height 238
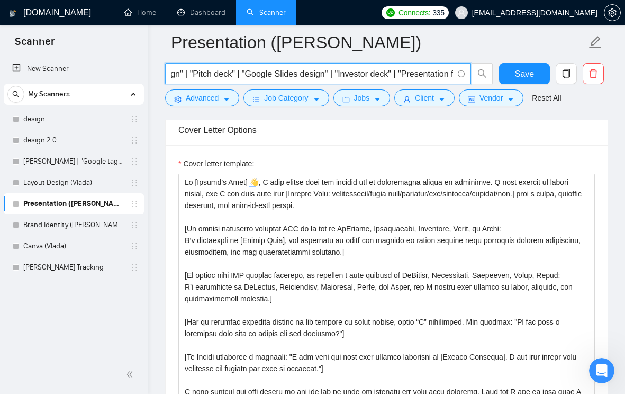
scroll to position [0, 362]
drag, startPoint x: 412, startPoint y: 75, endPoint x: 401, endPoint y: 76, distance: 11.2
click at [401, 76] on input ""Presentation design" | "Pitch deck design" | "Pitch deck" | "Google Slides des…" at bounding box center [312, 73] width 282 height 13
click at [387, 75] on input ""Presentation design" | "Pitch deck design" | "Pitch deck" | "Google Slides des…" at bounding box center [312, 73] width 282 height 13
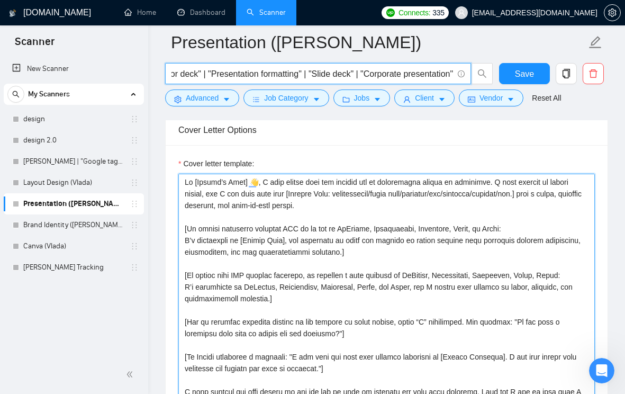
click at [467, 194] on textarea "Cover letter template:" at bounding box center [386, 293] width 416 height 238
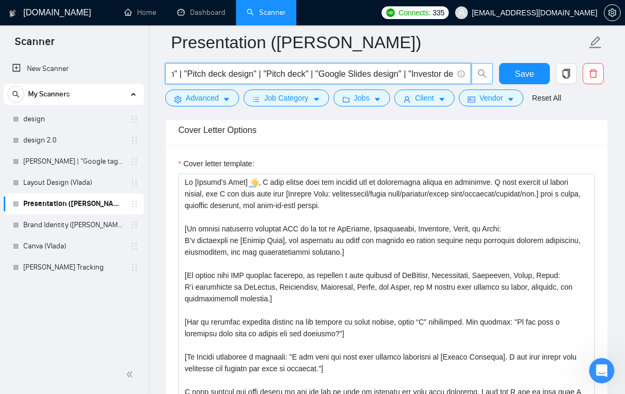
scroll to position [0, 362]
drag, startPoint x: 431, startPoint y: 68, endPoint x: 386, endPoint y: 77, distance: 45.3
click at [386, 77] on input ""Presentation design" | "Pitch deck design" | "Pitch deck" | "Google Slides des…" at bounding box center [312, 73] width 282 height 13
drag, startPoint x: 408, startPoint y: 77, endPoint x: 433, endPoint y: 77, distance: 25.4
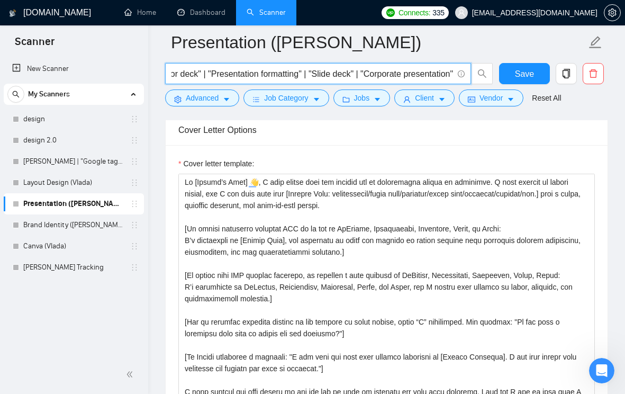
click at [434, 77] on input ""Presentation design" | "Pitch deck design" | "Pitch deck" | "Google Slides des…" at bounding box center [312, 73] width 282 height 13
click at [433, 77] on input ""Presentation design" | "Pitch deck design" | "Pitch deck" | "Google Slides des…" at bounding box center [312, 73] width 282 height 13
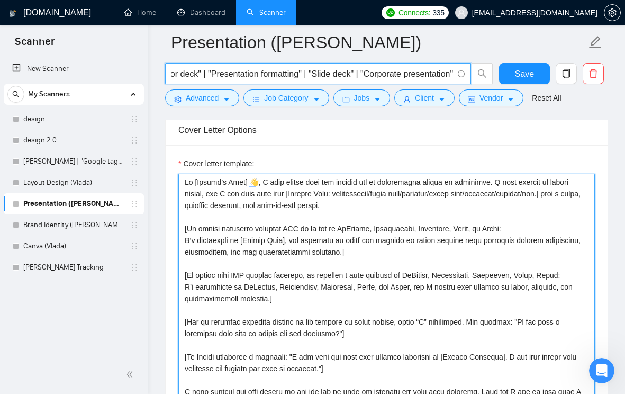
scroll to position [0, 0]
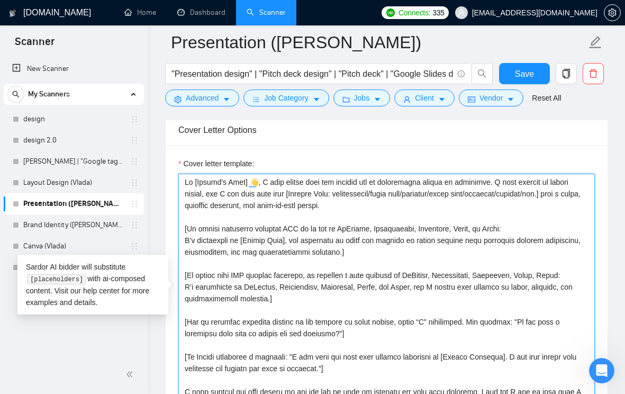
drag, startPoint x: 558, startPoint y: 193, endPoint x: 502, endPoint y: 192, distance: 56.6
click at [502, 192] on textarea "Cover letter template:" at bounding box center [386, 293] width 416 height 238
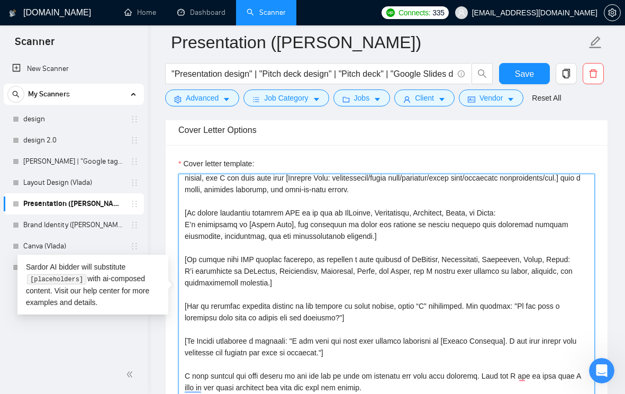
scroll to position [25, 0]
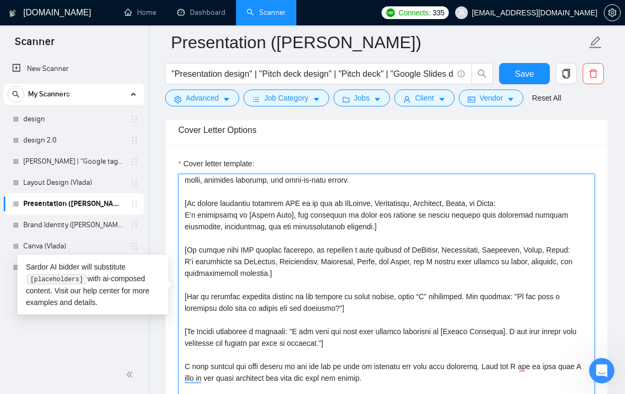
click at [404, 203] on textarea "Cover letter template:" at bounding box center [386, 293] width 416 height 238
click at [394, 228] on textarea "Cover letter template:" at bounding box center [386, 293] width 416 height 238
click at [470, 202] on textarea "Cover letter template:" at bounding box center [386, 293] width 416 height 238
click at [456, 217] on textarea "Cover letter template:" at bounding box center [386, 293] width 416 height 238
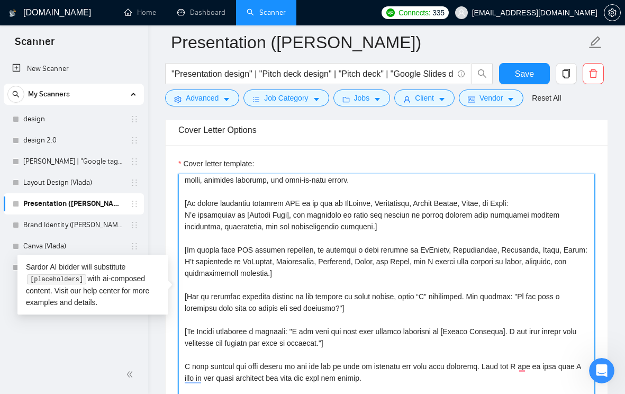
click at [450, 215] on textarea "Cover letter template:" at bounding box center [386, 293] width 416 height 238
click at [459, 215] on textarea "Cover letter template:" at bounding box center [386, 293] width 416 height 238
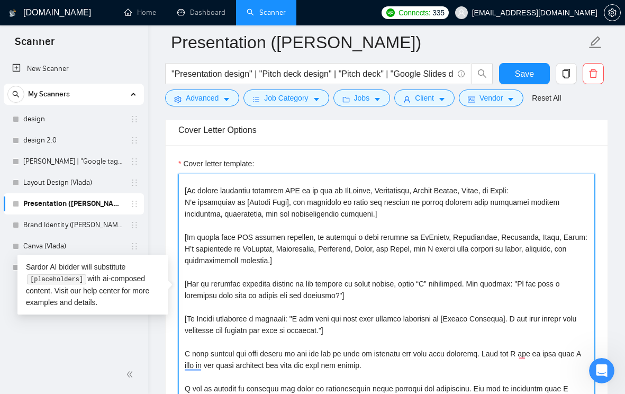
scroll to position [52, 0]
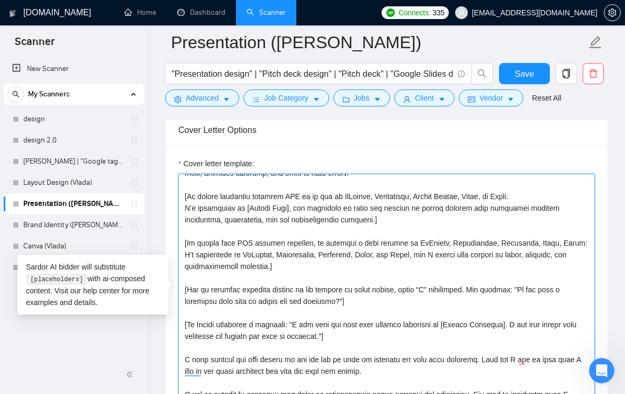
drag, startPoint x: 405, startPoint y: 194, endPoint x: 451, endPoint y: 195, distance: 46.6
click at [451, 195] on textarea "Cover letter template:" at bounding box center [386, 293] width 416 height 238
click at [488, 242] on textarea "Cover letter template:" at bounding box center [386, 293] width 416 height 238
paste textarea "Google Slides"
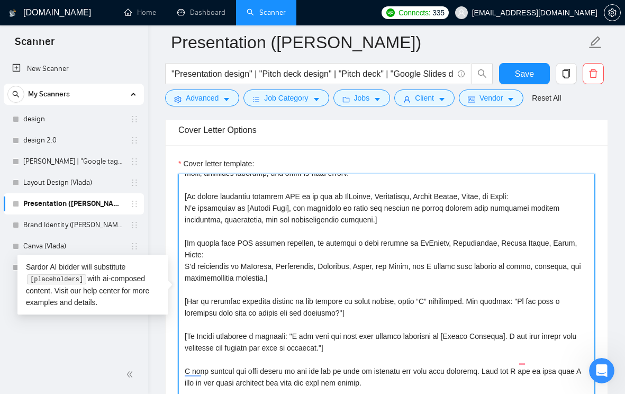
click at [424, 265] on textarea "Cover letter template:" at bounding box center [386, 293] width 416 height 238
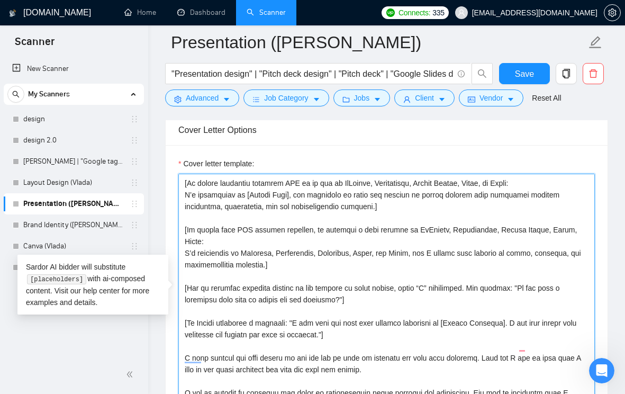
click at [375, 242] on textarea "Cover letter template:" at bounding box center [386, 293] width 416 height 238
paste textarea "Google Slides"
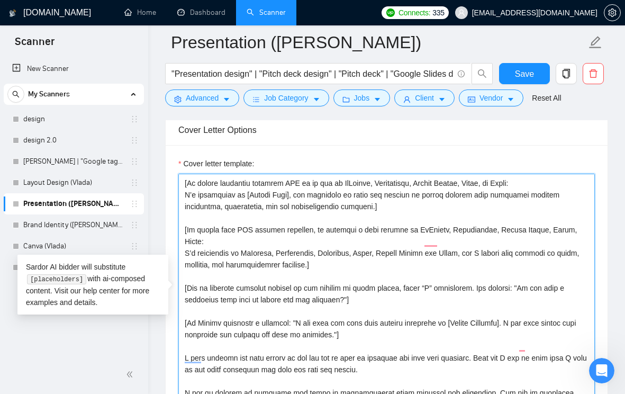
click at [362, 250] on textarea "Cover letter template:" at bounding box center [386, 293] width 416 height 238
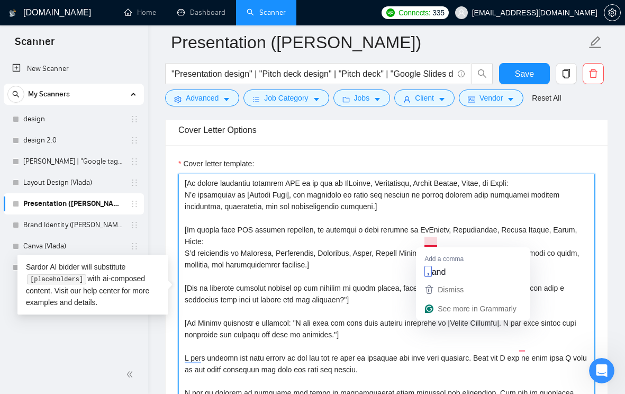
type textarea "Hi [Client’s Name] 👋, I came across your job posting and it immediately caught …"
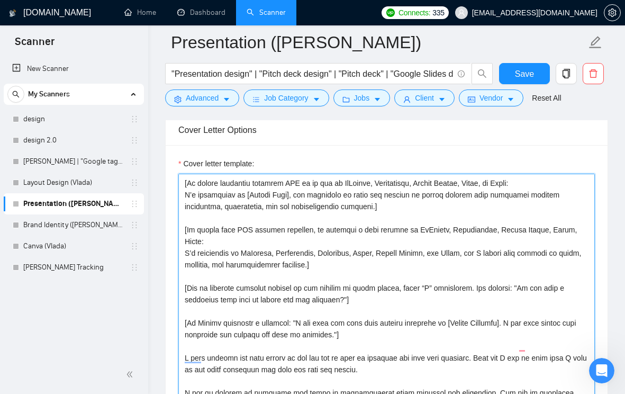
click at [419, 246] on textarea "Cover letter template:" at bounding box center [386, 293] width 416 height 238
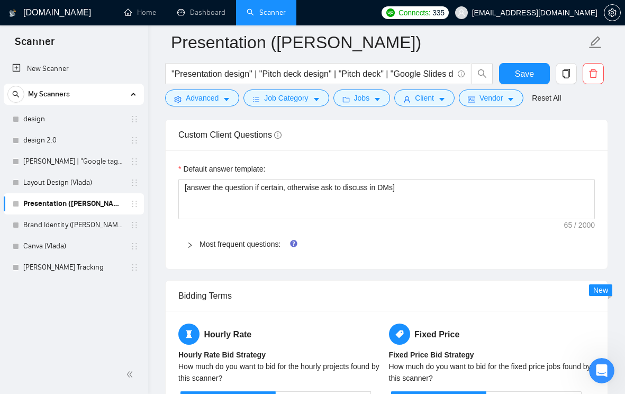
click at [192, 246] on icon "right" at bounding box center [190, 245] width 6 height 6
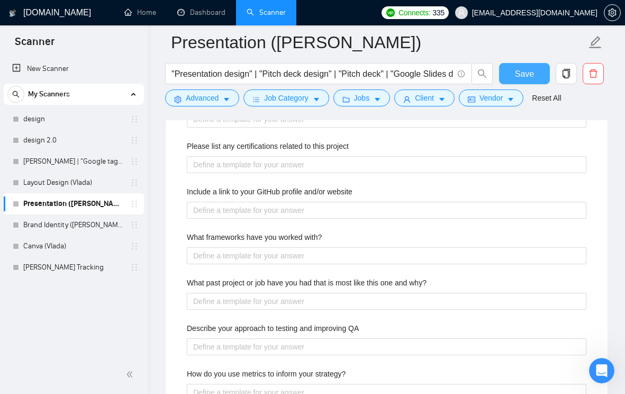
click at [506, 77] on button "Save" at bounding box center [524, 73] width 51 height 21
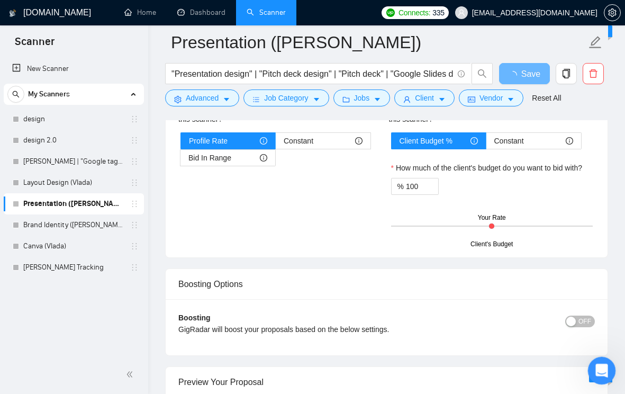
click at [603, 360] on div "Open Intercom Messenger" at bounding box center [600, 368] width 35 height 35
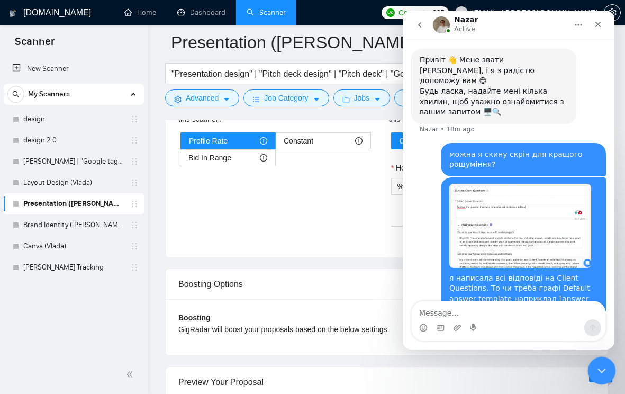
click at [595, 369] on icon "Close Intercom Messenger" at bounding box center [600, 368] width 13 height 13
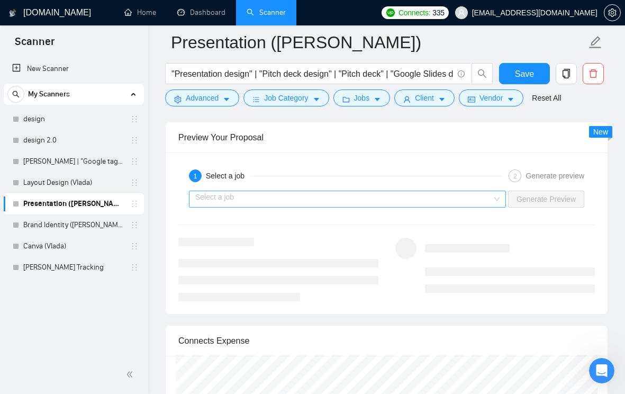
click at [484, 194] on input "search" at bounding box center [343, 199] width 297 height 16
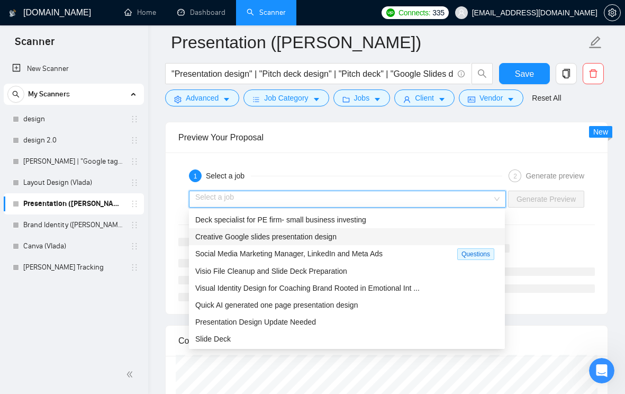
click at [399, 230] on div "Creative Google slides presentation design" at bounding box center [347, 236] width 316 height 17
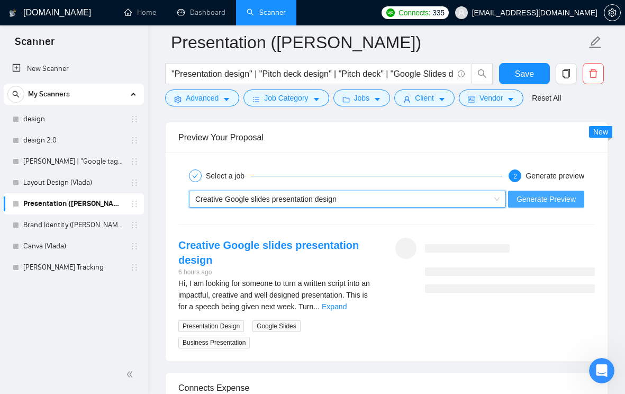
click at [528, 200] on span "Generate Preview" at bounding box center [545, 199] width 59 height 12
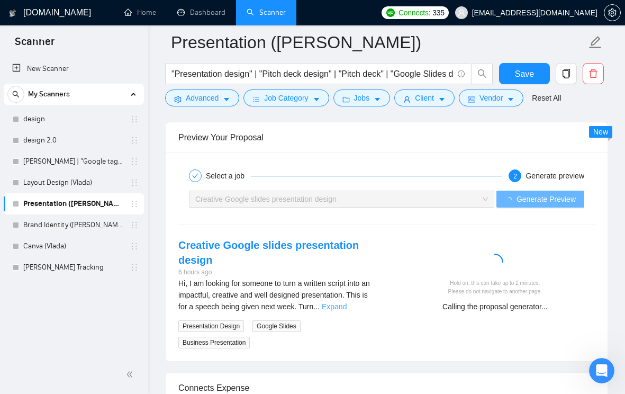
click at [347, 306] on link "Expand" at bounding box center [334, 306] width 25 height 8
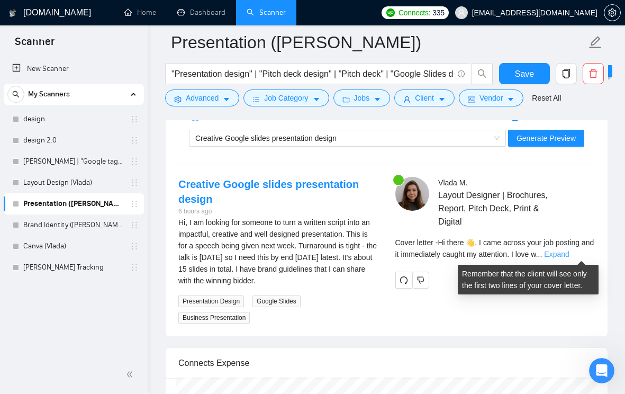
click at [569, 254] on link "Expand" at bounding box center [556, 254] width 25 height 8
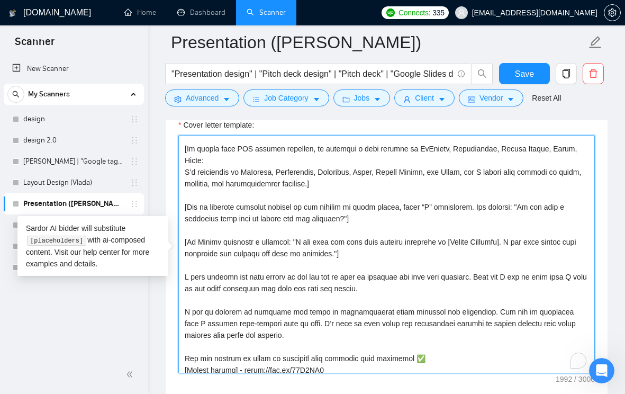
scroll to position [88, 0]
drag, startPoint x: 525, startPoint y: 194, endPoint x: 347, endPoint y: 208, distance: 178.9
click at [347, 208] on textarea "Cover letter template:" at bounding box center [386, 254] width 416 height 238
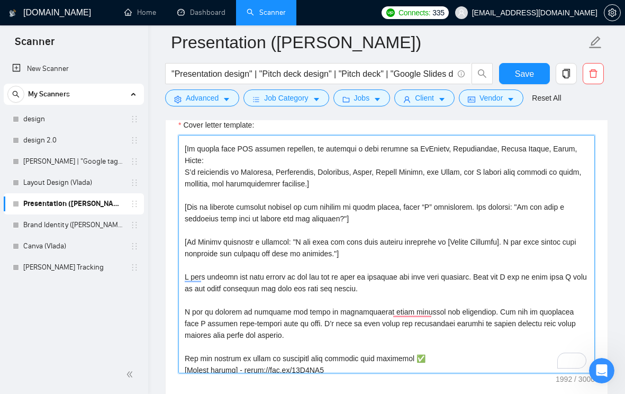
scroll to position [214, 0]
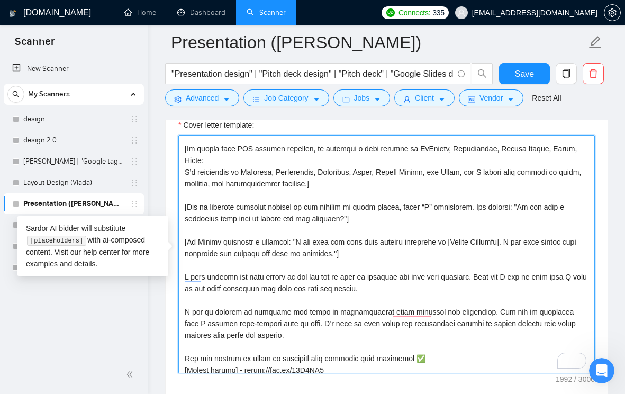
paste textarea "Would you like me to follow an existing brand style, or should I create a fresh…"
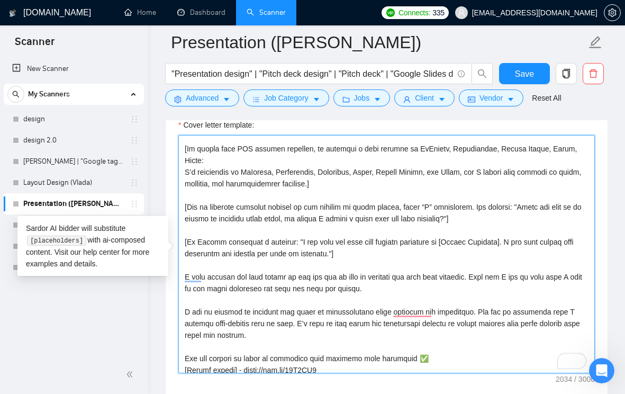
click at [486, 207] on textarea "Cover letter template:" at bounding box center [386, 254] width 416 height 238
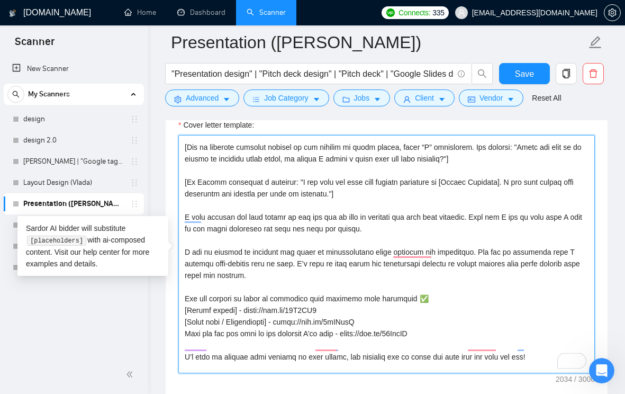
scroll to position [0, 0]
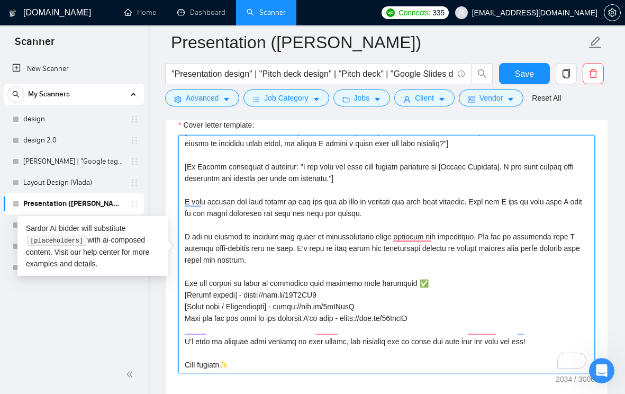
type textarea "Hi [Client’s Name] 👋, I came across your job posting and it immediately caught …"
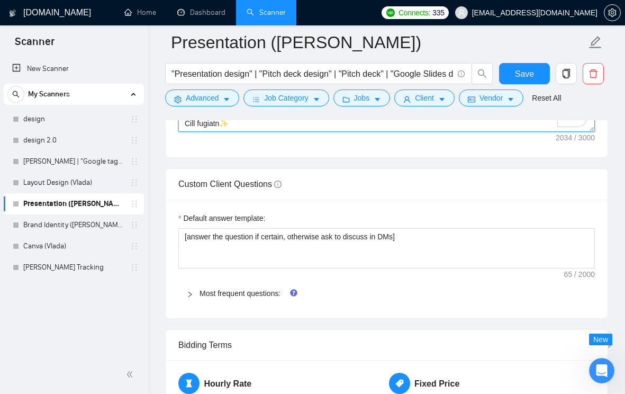
scroll to position [1582, 0]
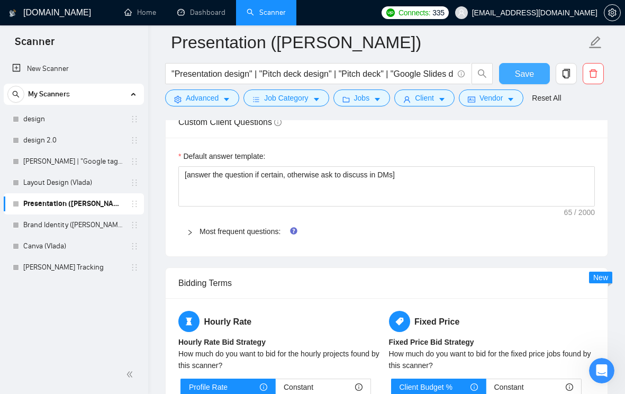
click at [527, 74] on span "Save" at bounding box center [524, 73] width 19 height 13
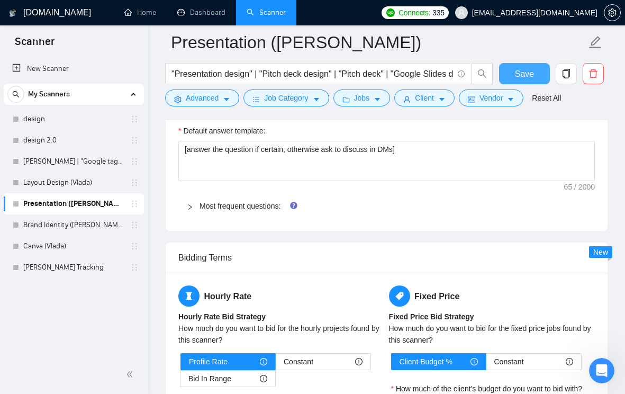
scroll to position [1592, 0]
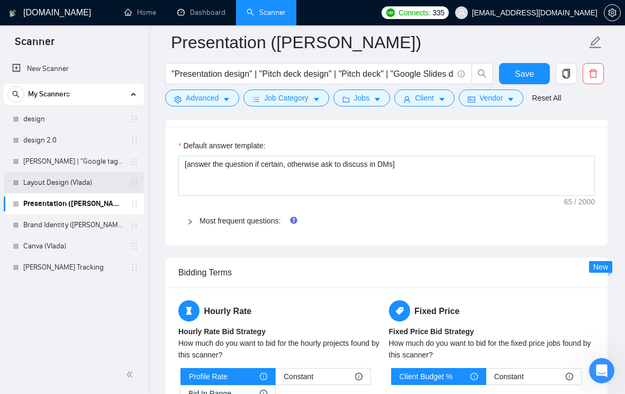
click at [78, 184] on link "Layout Design (Vlada)" at bounding box center [73, 182] width 101 height 21
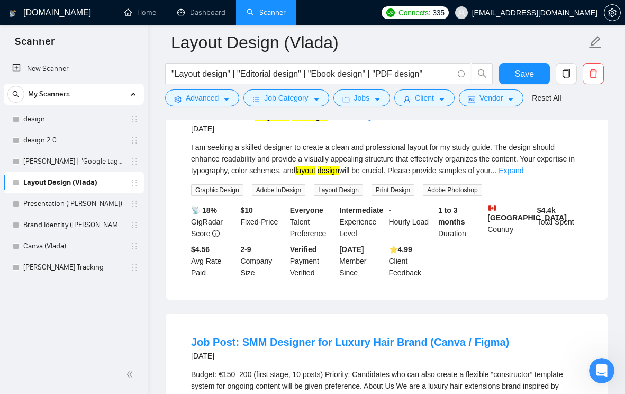
scroll to position [46, 0]
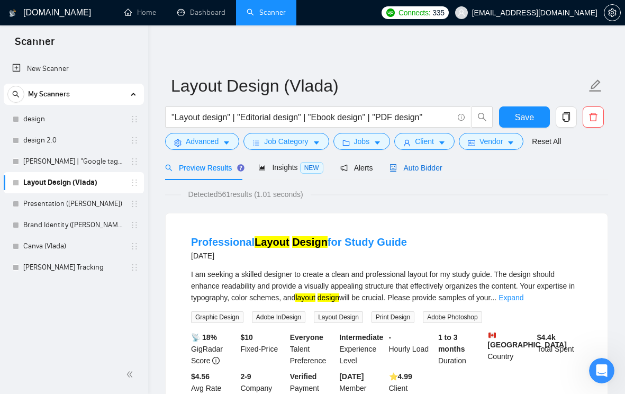
click at [412, 165] on span "Auto Bidder" at bounding box center [415, 168] width 52 height 8
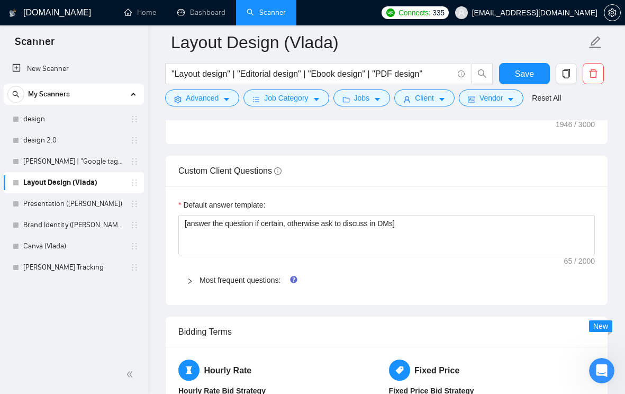
click at [187, 286] on div at bounding box center [193, 280] width 13 height 12
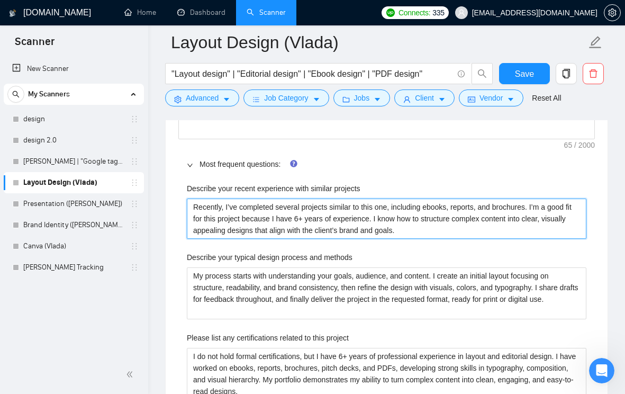
click at [240, 239] on projects "Recently, I’ve completed several projects similar to this one, including ebooks…" at bounding box center [387, 218] width 400 height 40
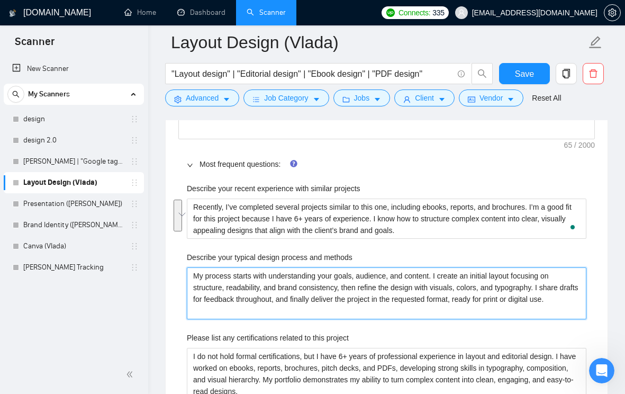
click at [301, 304] on methods "My process starts with understanding your goals, audience, and content. I creat…" at bounding box center [387, 293] width 400 height 52
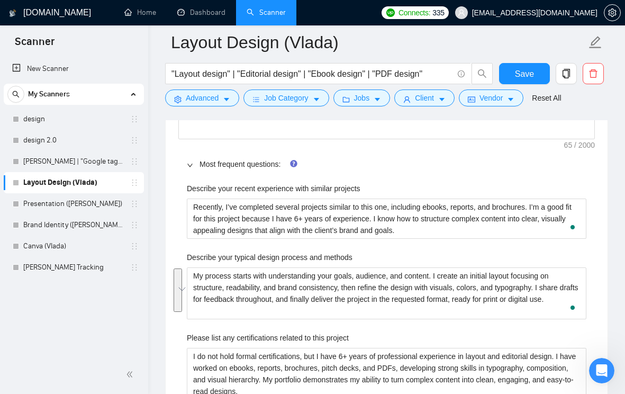
scroll to position [1661, 0]
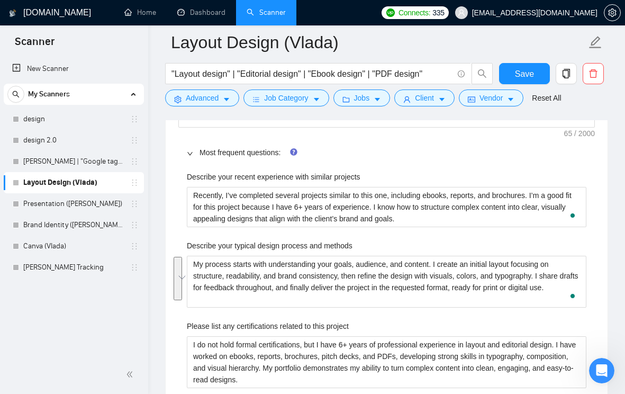
click at [289, 183] on label "Describe your recent experience with similar projects" at bounding box center [274, 177] width 174 height 12
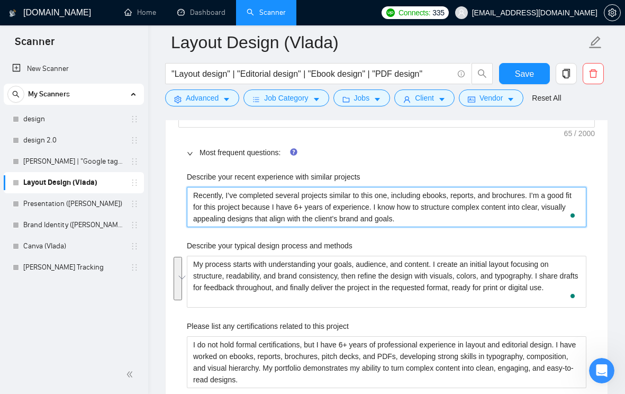
click at [289, 194] on projects "Recently, I’ve completed several projects similar to this one, including ebooks…" at bounding box center [387, 207] width 400 height 40
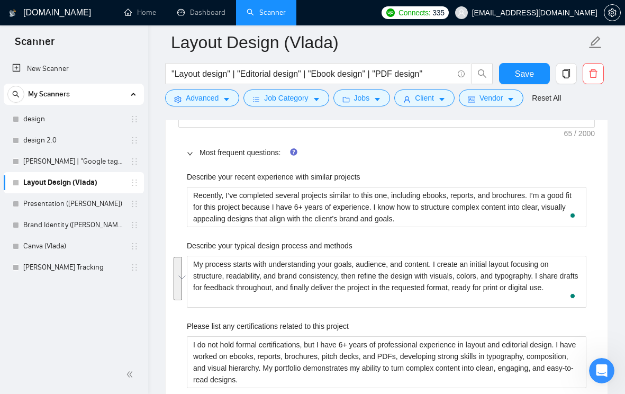
click at [289, 183] on label "Describe your recent experience with similar projects" at bounding box center [274, 177] width 174 height 12
click at [289, 194] on projects "Recently, I’ve completed several projects similar to this one, including ebooks…" at bounding box center [387, 207] width 400 height 40
click at [289, 183] on label "Describe your recent experience with similar projects" at bounding box center [274, 177] width 174 height 12
click at [289, 194] on projects "Recently, I’ve completed several projects similar to this one, including ebooks…" at bounding box center [387, 207] width 400 height 40
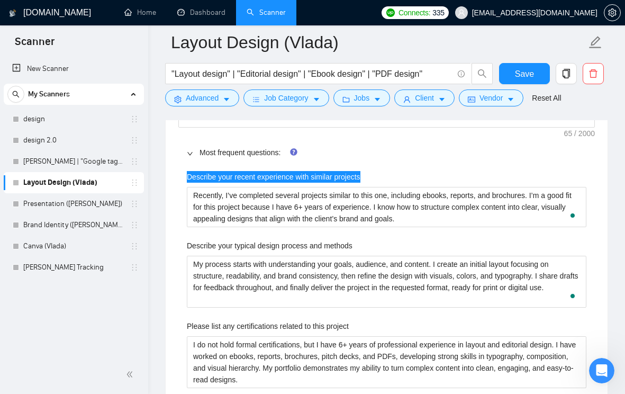
click at [249, 251] on label "Describe your typical design process and methods" at bounding box center [270, 246] width 166 height 12
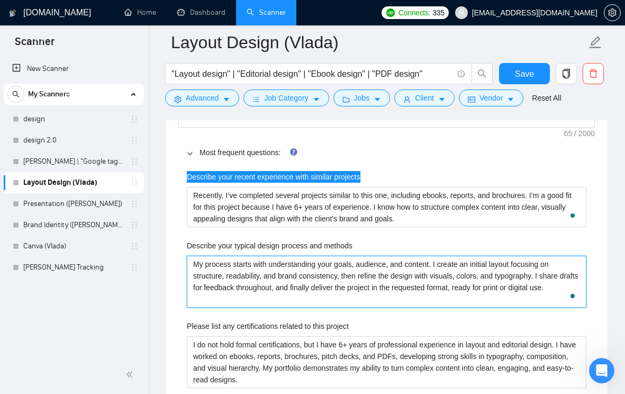
click at [249, 261] on methods "My process starts with understanding your goals, audience, and content. I creat…" at bounding box center [387, 282] width 400 height 52
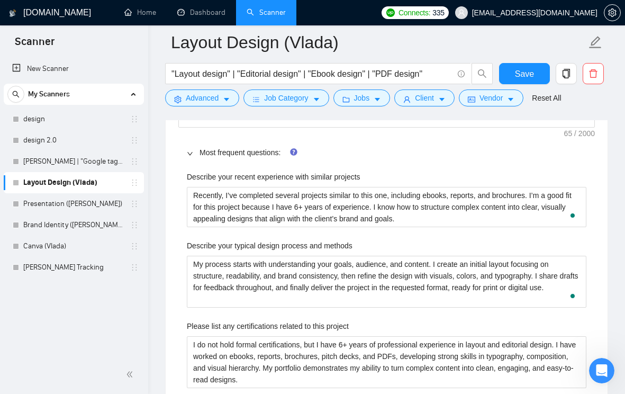
click at [249, 251] on label "Describe your typical design process and methods" at bounding box center [270, 246] width 166 height 12
click at [249, 261] on methods "My process starts with understanding your goals, audience, and content. I creat…" at bounding box center [387, 282] width 400 height 52
click at [249, 251] on label "Describe your typical design process and methods" at bounding box center [270, 246] width 166 height 12
click at [249, 261] on methods "My process starts with understanding your goals, audience, and content. I creat…" at bounding box center [387, 282] width 400 height 52
click at [292, 332] on label "Please list any certifications related to this project" at bounding box center [268, 326] width 162 height 12
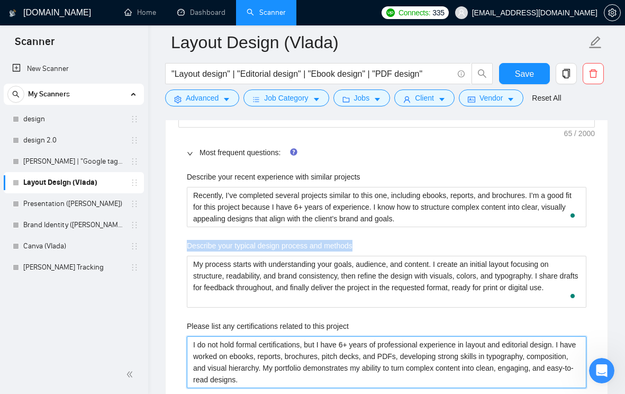
click at [292, 337] on project "I do not hold formal certifications, but I have 6+ years of professional experi…" at bounding box center [387, 362] width 400 height 52
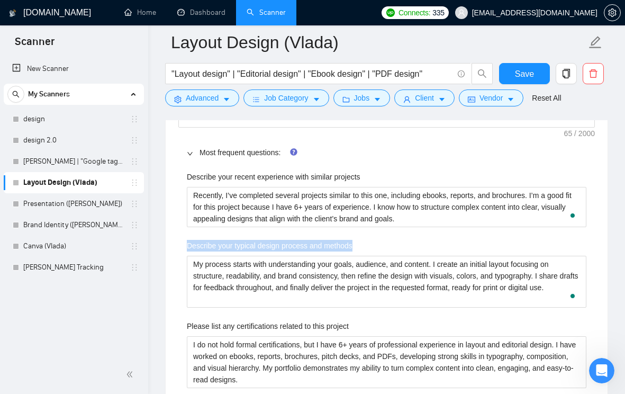
click at [292, 332] on label "Please list any certifications related to this project" at bounding box center [268, 326] width 162 height 12
click at [292, 337] on project "I do not hold formal certifications, but I have 6+ years of professional experi…" at bounding box center [387, 362] width 400 height 52
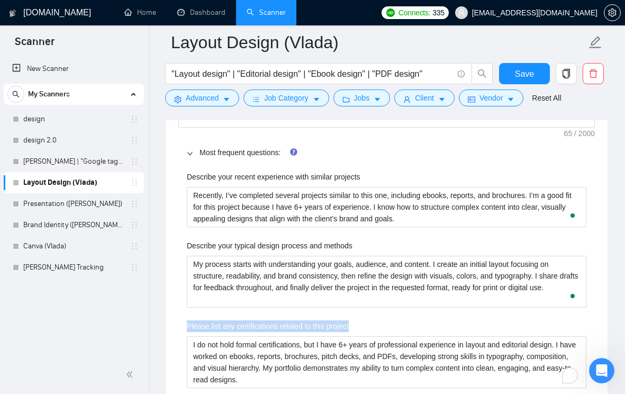
click at [292, 332] on label "Please list any certifications related to this project" at bounding box center [268, 326] width 162 height 12
click at [292, 337] on project "I do not hold formal certifications, but I have 6+ years of professional experi…" at bounding box center [387, 362] width 400 height 52
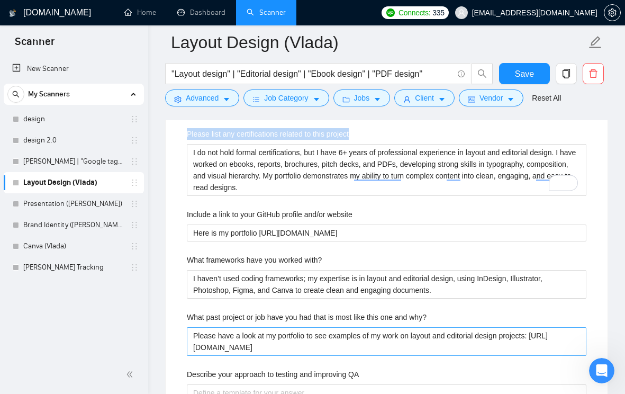
scroll to position [1852, 0]
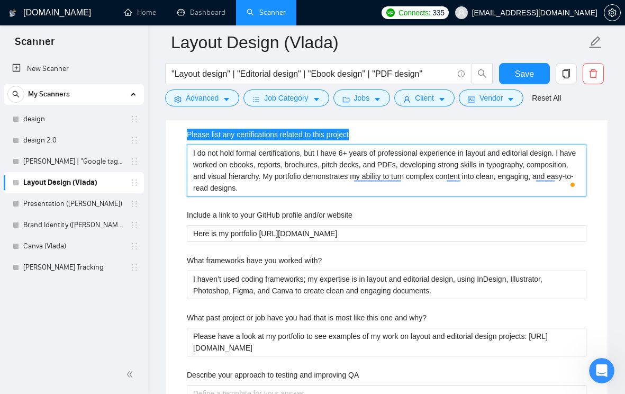
click at [244, 189] on project "I do not hold formal certifications, but I have 6+ years of professional experi…" at bounding box center [387, 170] width 400 height 52
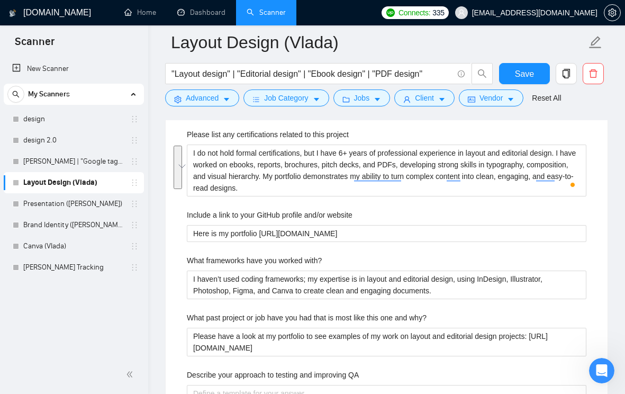
click at [270, 221] on label "Include a link to your GitHub profile and/or website" at bounding box center [270, 215] width 166 height 12
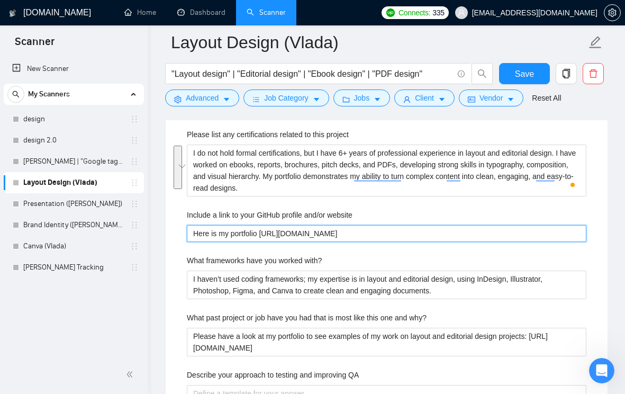
click at [270, 230] on website "Here is my portfolio [URL][DOMAIN_NAME]" at bounding box center [387, 233] width 400 height 17
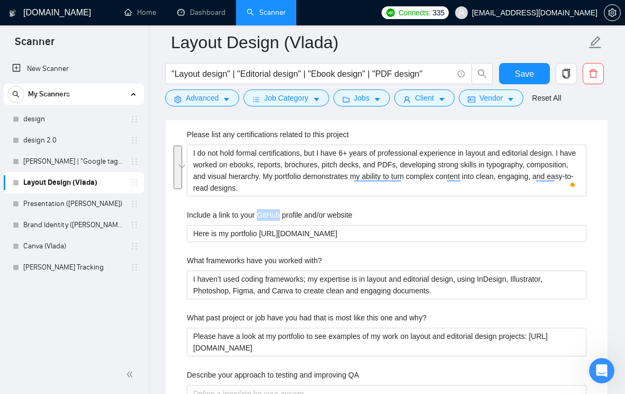
click at [270, 221] on label "Include a link to your GitHub profile and/or website" at bounding box center [270, 215] width 166 height 12
click at [270, 230] on website "Here is my portfolio [URL][DOMAIN_NAME]" at bounding box center [387, 233] width 400 height 17
click at [379, 225] on div "Include a link to your GitHub profile and/or website" at bounding box center [387, 217] width 400 height 16
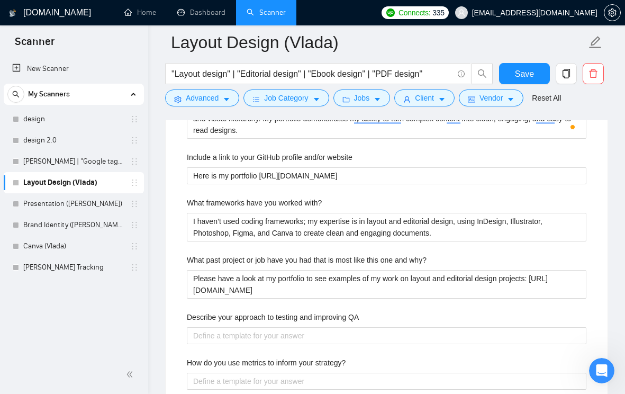
scroll to position [1915, 0]
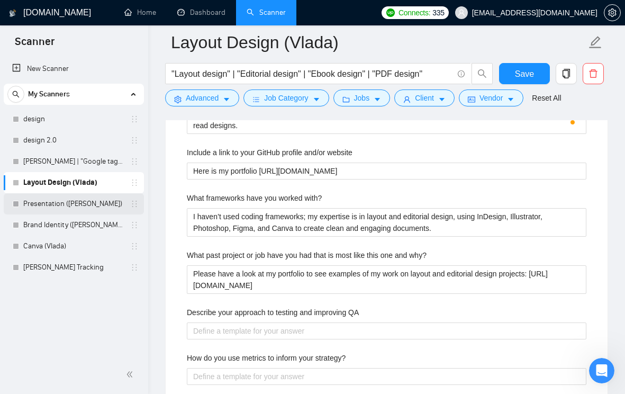
click at [89, 204] on link "Presentation ([PERSON_NAME])" at bounding box center [73, 203] width 101 height 21
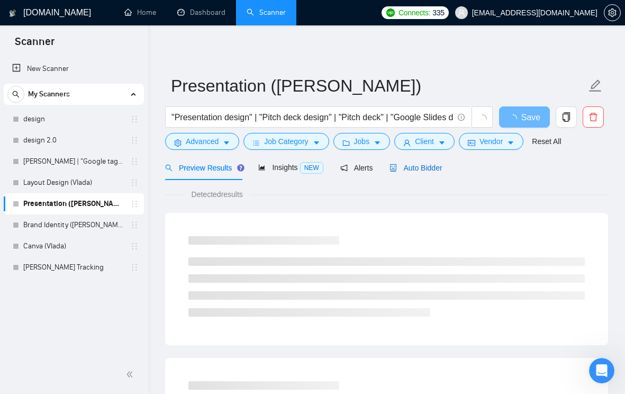
click at [428, 166] on span "Auto Bidder" at bounding box center [415, 168] width 52 height 8
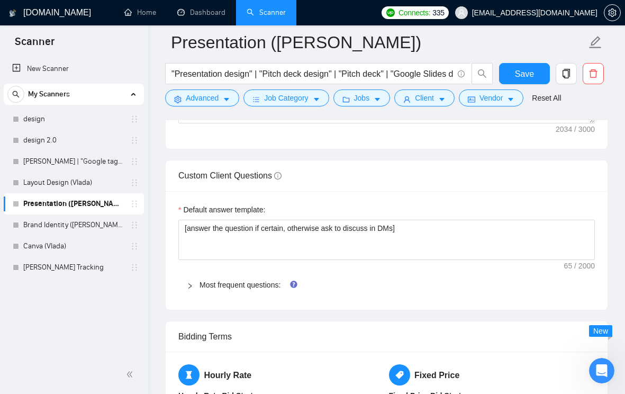
scroll to position [1553, 0]
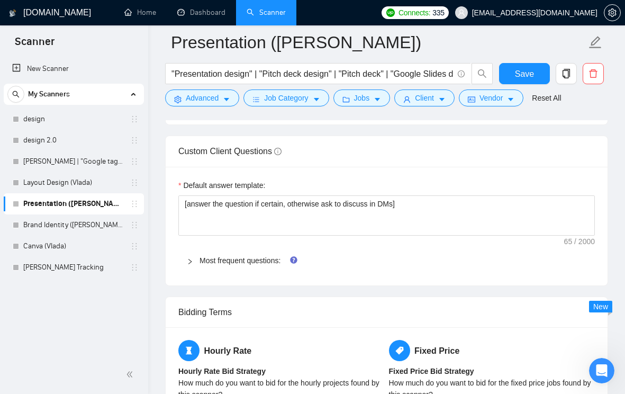
click at [189, 261] on icon "right" at bounding box center [190, 261] width 6 height 6
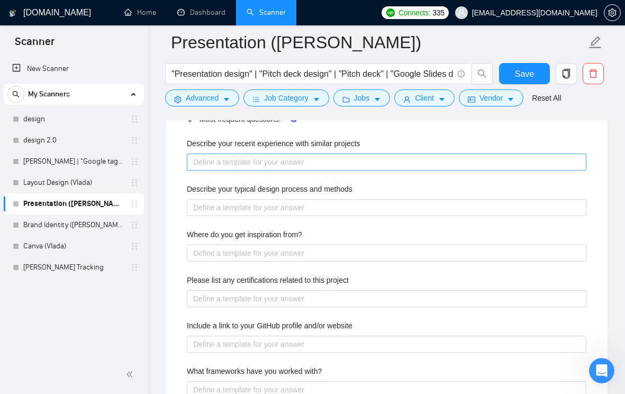
scroll to position [1673, 0]
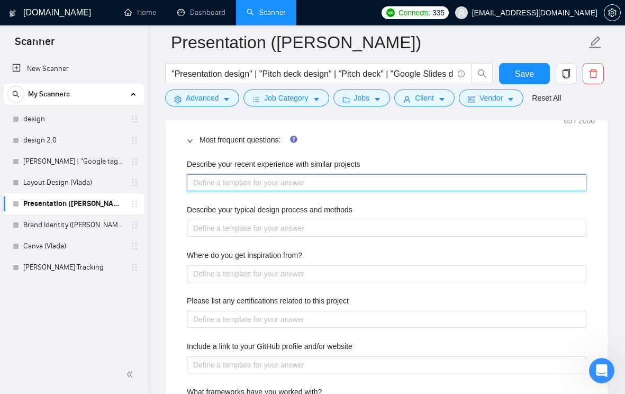
click at [236, 180] on projects "Describe your recent experience with similar projects" at bounding box center [387, 182] width 400 height 17
paste projects "Recently, I’ve completed several projects similar to this one, including ebooks…"
type projects "Recently, I’ve completed several projects similar to this one, including ebooks…"
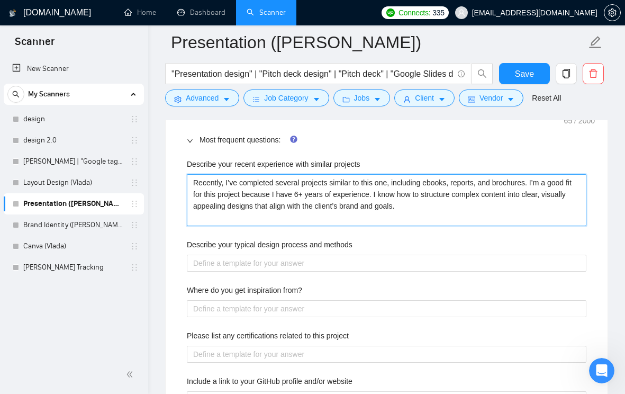
type projects "Recently, I’ve completed several projects similar to this one, including ebooks…"
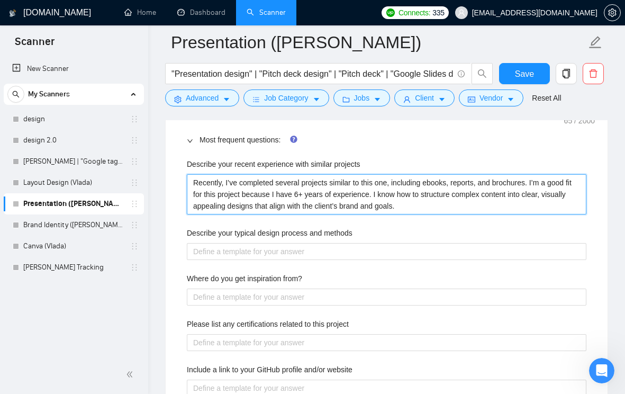
click at [446, 185] on projects "Recently, I’ve completed several projects similar to this one, including ebooks…" at bounding box center [387, 194] width 400 height 40
type projects "Recently, I’ve completed several projects similar to this one, including з, rep…"
type projects "Recently, I’ve completed several projects similar to this one, including зк, re…"
type projects "Recently, I’ve completed several projects similar to this one, including зку, r…"
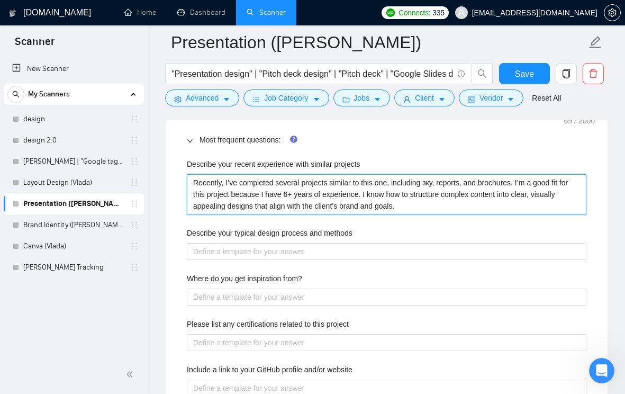
type projects "Recently, I’ve completed several projects similar to this one, including зк, re…"
type projects "Recently, I’ve completed several projects similar to this one, including з, rep…"
type projects "Recently, I’ve completed several projects similar to this one, including , repo…"
type projects "Recently, I’ve completed several projects similar to this one, including p, rep…"
type projects "Recently, I’ve completed several projects similar to this one, including pr, re…"
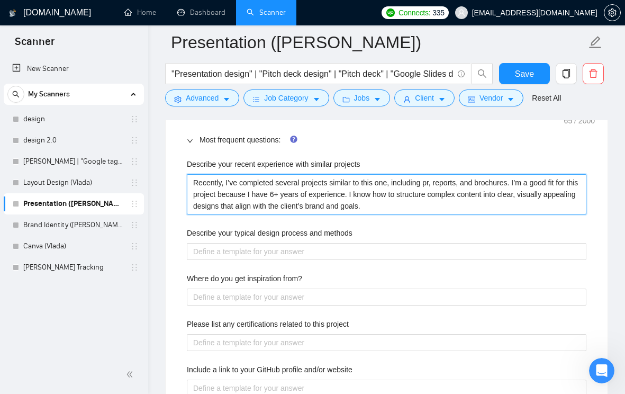
type projects "Recently, I’ve completed several projects similar to this one, including pre, r…"
type projects "Recently, I’ve completed several projects similar to this one, including pres, …"
type projects "Recently, I’ve completed several projects similar to this one, including prese,…"
type projects "Recently, I’ve completed several projects similar to this one, including presen…"
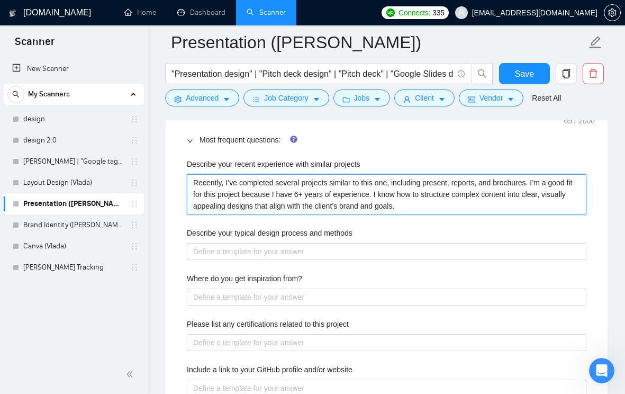
type projects "Recently, I’ve completed several projects similar to this one, including presen…"
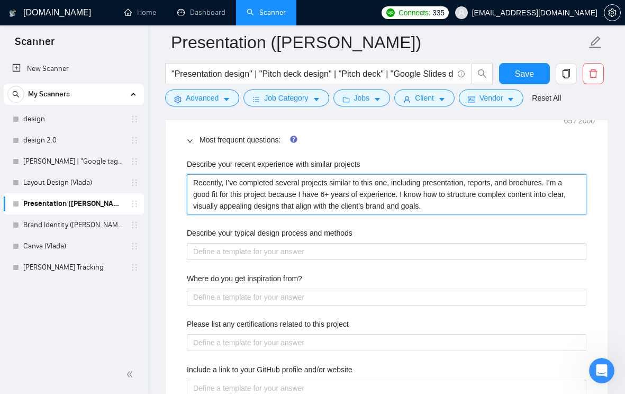
type projects "Recently, I’ve completed several projects similar to this one, including presen…"
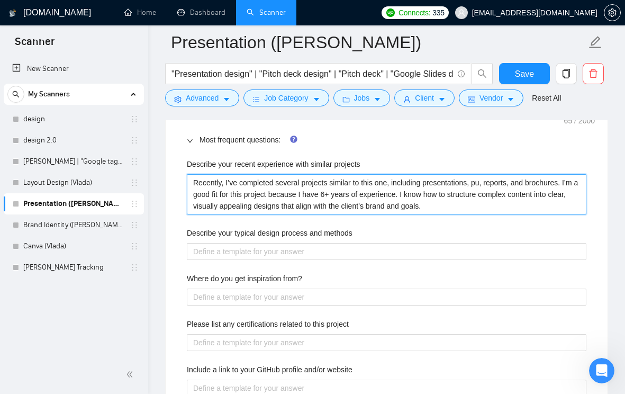
type projects "Recently, I’ve completed several projects similar to this one, including presen…"
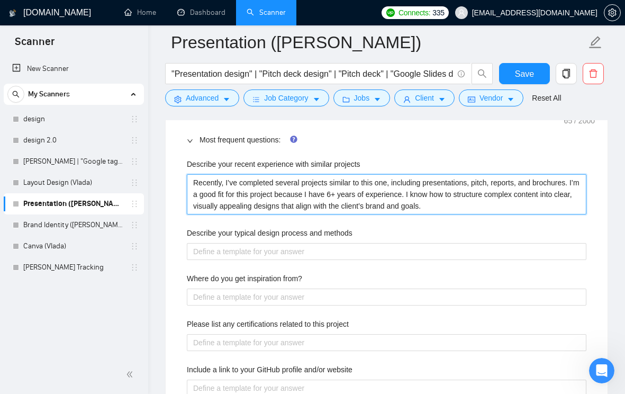
type projects "Recently, I’ve completed several projects similar to this one, including presen…"
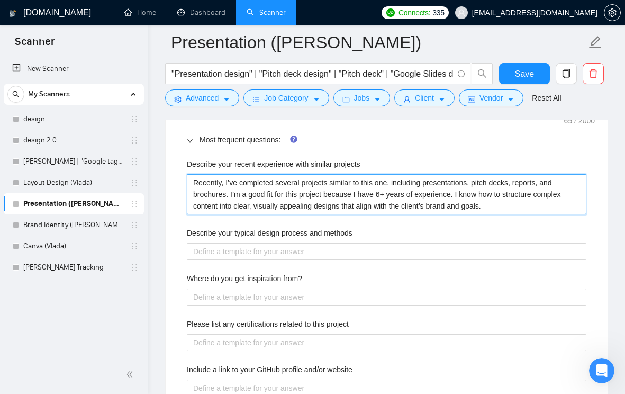
type projects "Recently, I’ve completed several projects similar to this one, including presen…"
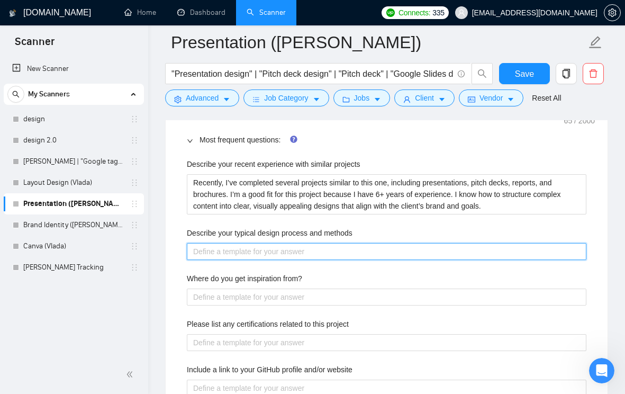
click at [273, 251] on methods "Describe your typical design process and methods" at bounding box center [387, 251] width 400 height 17
paste methods "My process starts with understanding your goals, audience, and content. I creat…"
type methods "My process starts with understanding your goals, audience, and content. I creat…"
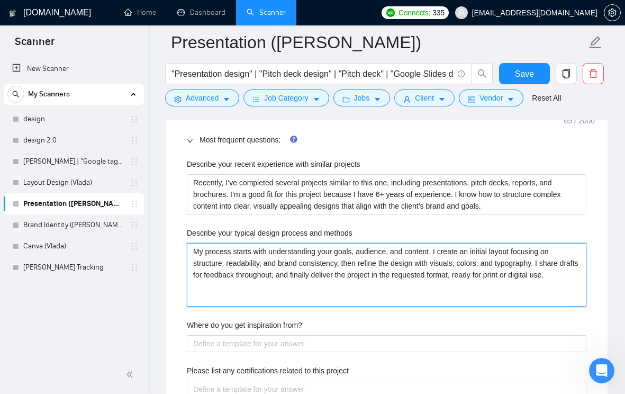
type methods "My process starts with understanding your goals, audience, and content. I creat…"
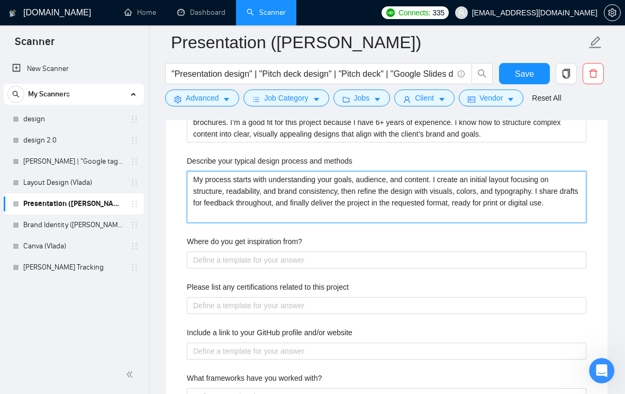
scroll to position [1746, 0]
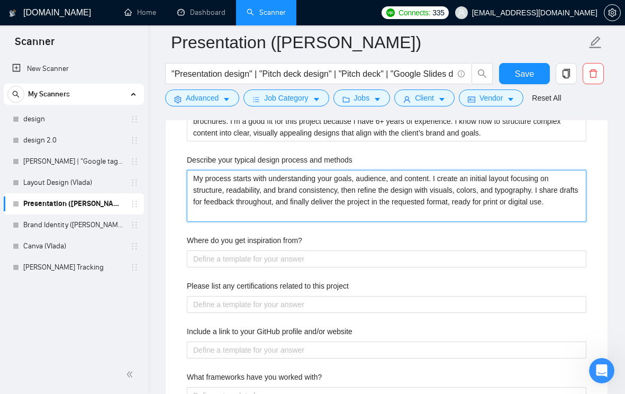
type methods "My process starts with understanding your goals, audience, and content. I creat…"
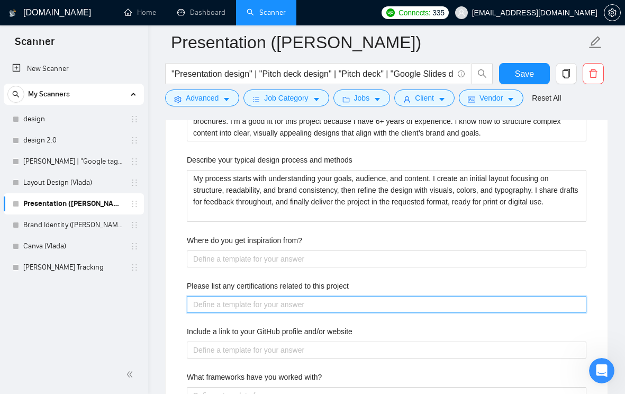
click at [298, 302] on project "Please list any certifications related to this project" at bounding box center [387, 304] width 400 height 17
paste project "I do not hold formal certifications, but I have 6+ years of professional experi…"
type project "I do not hold formal certifications, but I have 6+ years of professional experi…"
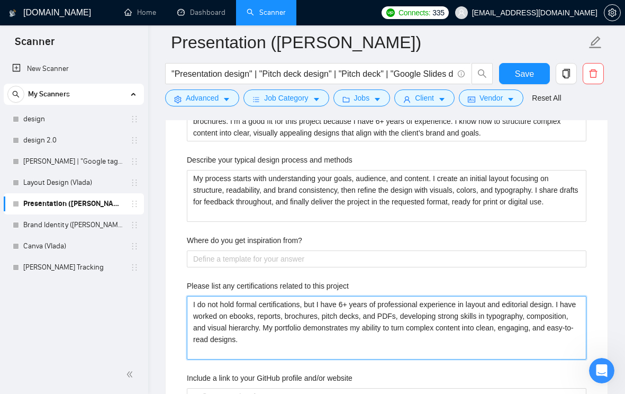
type project "I do not hold formal certifications, but I have 6+ years of professional experi…"
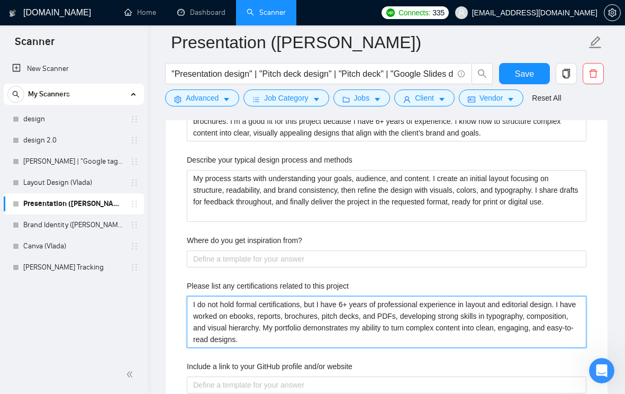
click at [262, 315] on project "I do not hold formal certifications, but I have 6+ years of professional experi…" at bounding box center [387, 322] width 400 height 52
type project "I do not hold formal certifications, but I have 6+ years of professional experi…"
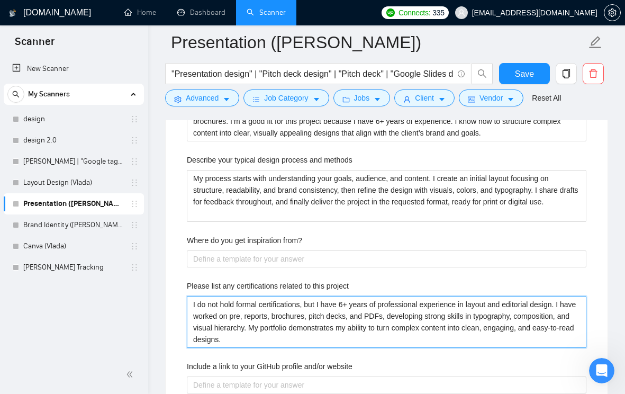
type project "I do not hold formal certifications, but I have 6+ years of professional experi…"
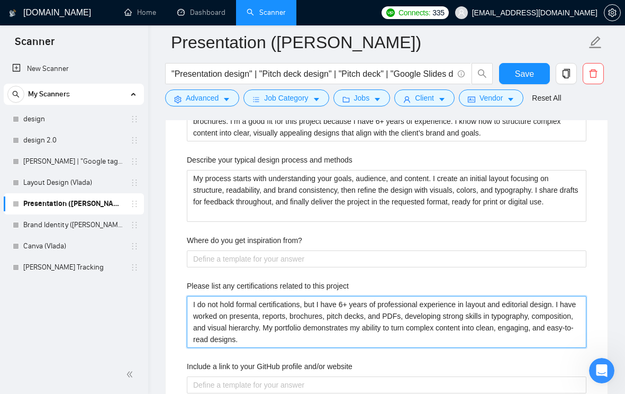
type project "I do not hold formal certifications, but I have 6+ years of professional experi…"
click at [298, 315] on project "I do not hold formal certifications, but I have 6+ years of professional experi…" at bounding box center [387, 322] width 400 height 52
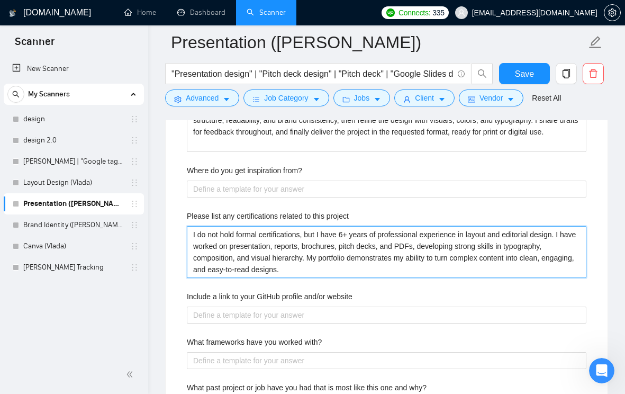
scroll to position [1798, 0]
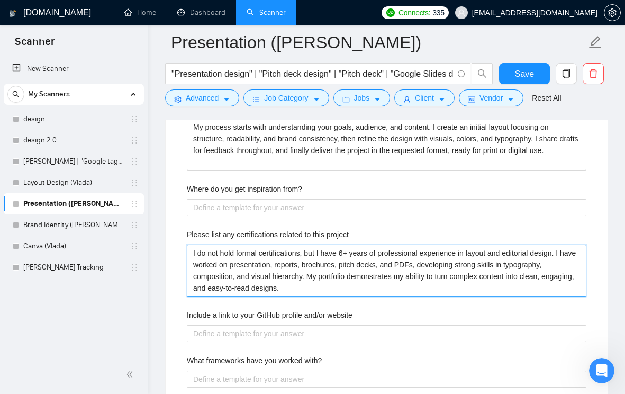
type project "I do not hold formal certifications, but I have 6+ years of professional experi…"
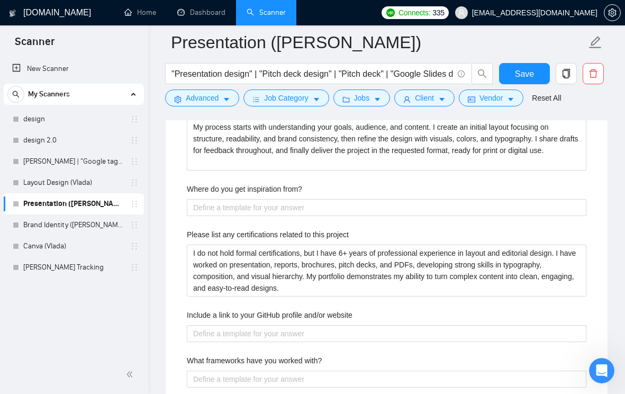
click at [257, 193] on label "Where do you get inspiration from?" at bounding box center [244, 189] width 115 height 12
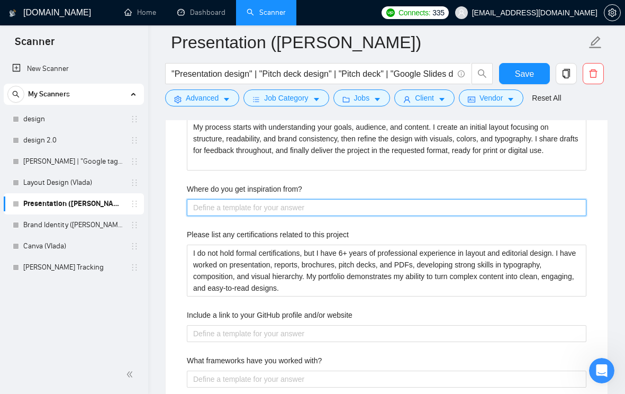
click at [257, 199] on from\? "Where do you get inspiration from?" at bounding box center [387, 207] width 400 height 17
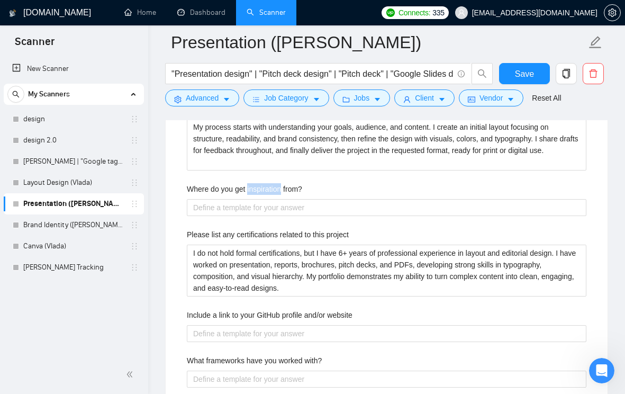
click at [257, 193] on label "Where do you get inspiration from?" at bounding box center [244, 189] width 115 height 12
click at [257, 199] on from\? "Where do you get inspiration from?" at bounding box center [387, 207] width 400 height 17
click at [257, 193] on label "Where do you get inspiration from?" at bounding box center [244, 189] width 115 height 12
click at [257, 199] on from\? "Where do you get inspiration from?" at bounding box center [387, 207] width 400 height 17
copy label "Where do you get inspiration from?"
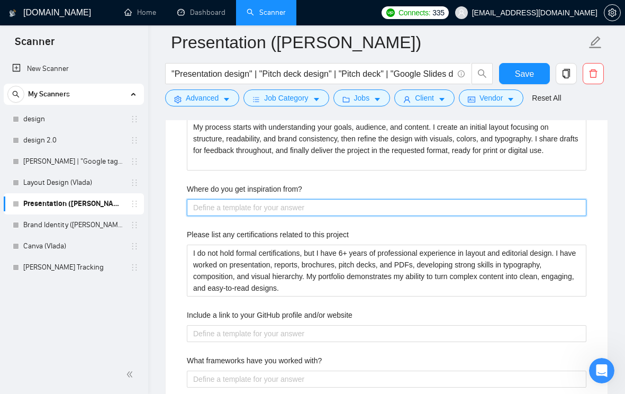
click at [285, 201] on from\? "Where do you get inspiration from?" at bounding box center [387, 207] width 400 height 17
paste from\? "I draw inspiration from editorial design trends, typography, and clean visual s…"
type from\? "I draw inspiration from editorial design trends, typography, and clean visual s…"
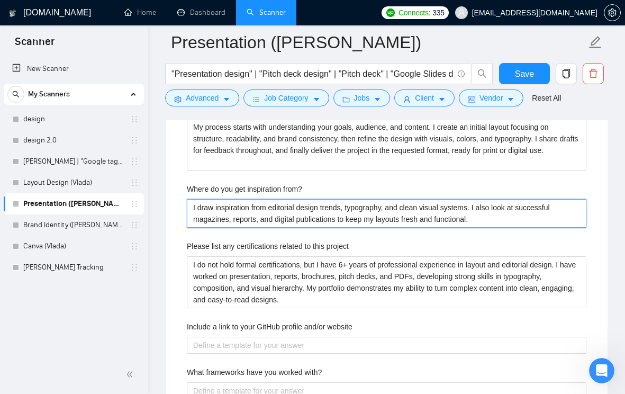
type from\? "I draw inspiration from editorial design trends, typography, and clean visual s…"
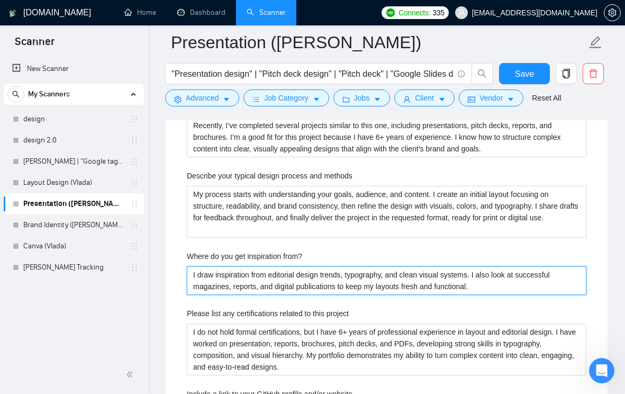
scroll to position [1717, 0]
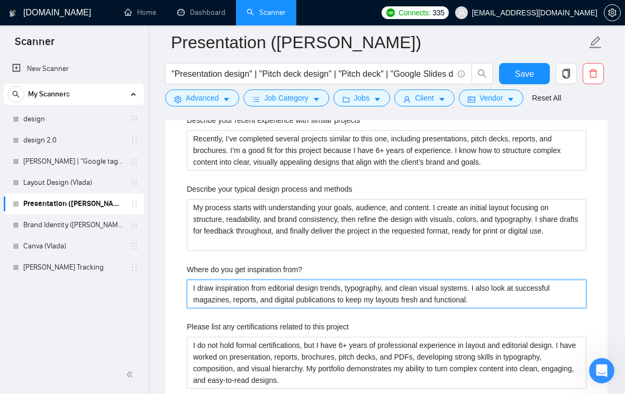
click at [268, 291] on from\? "I draw inspiration from editorial design trends, typography, and clean visual s…" at bounding box center [387, 293] width 400 height 29
paste from\? "get inspiration from editorial design, typography, and real-world examples like…"
type from\? "I get inspiration from editorial design, typography, and real-world examples li…"
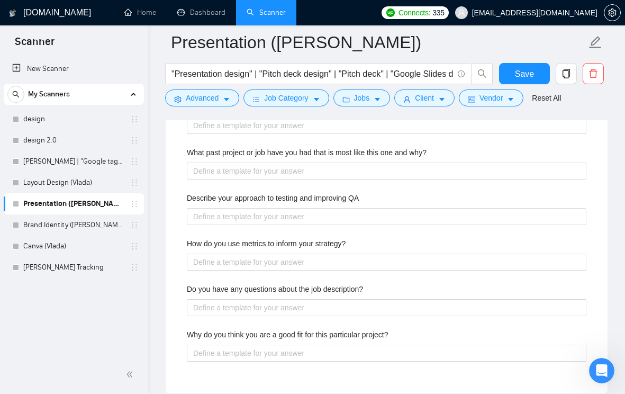
scroll to position [2075, 0]
type from\? "I get inspiration from editorial design, typography, and real-world examples li…"
click at [271, 289] on label "Do you have any questions about the job description?" at bounding box center [275, 289] width 176 height 12
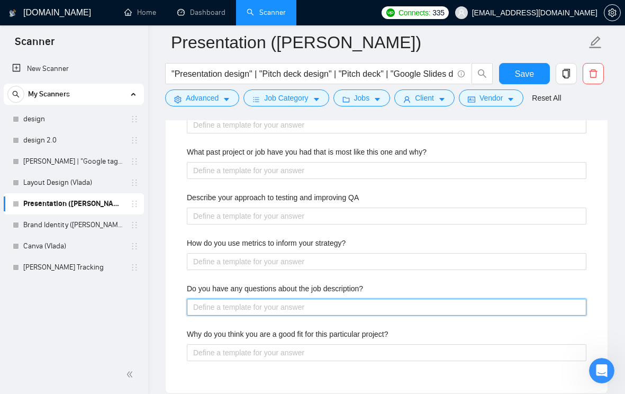
click at [271, 298] on description\? "Do you have any questions about the job description?" at bounding box center [387, 306] width 400 height 17
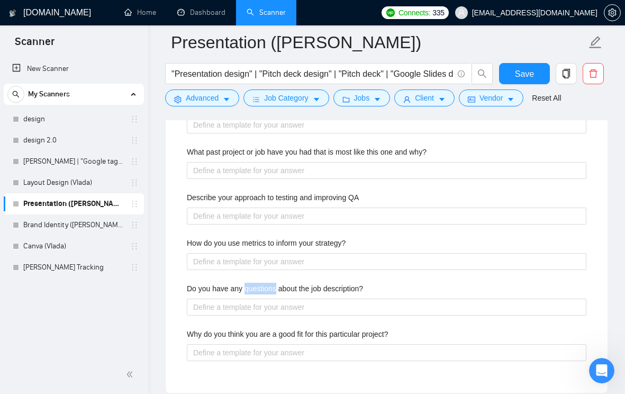
click at [271, 289] on label "Do you have any questions about the job description?" at bounding box center [275, 289] width 176 height 12
click at [271, 298] on description\? "Do you have any questions about the job description?" at bounding box center [387, 306] width 400 height 17
click at [271, 289] on label "Do you have any questions about the job description?" at bounding box center [275, 289] width 176 height 12
click at [271, 298] on description\? "Do you have any questions about the job description?" at bounding box center [387, 306] width 400 height 17
click at [524, 77] on span "Save" at bounding box center [524, 73] width 19 height 13
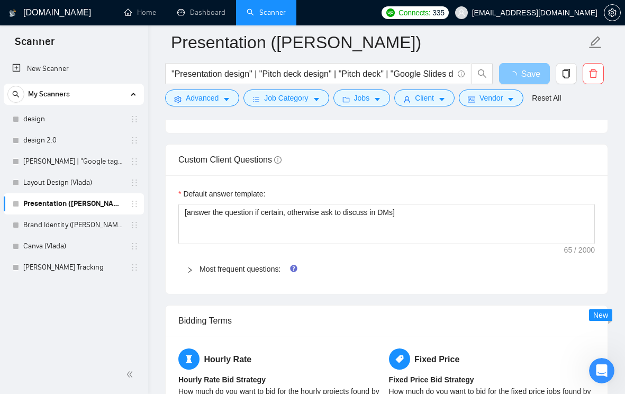
scroll to position [1509, 0]
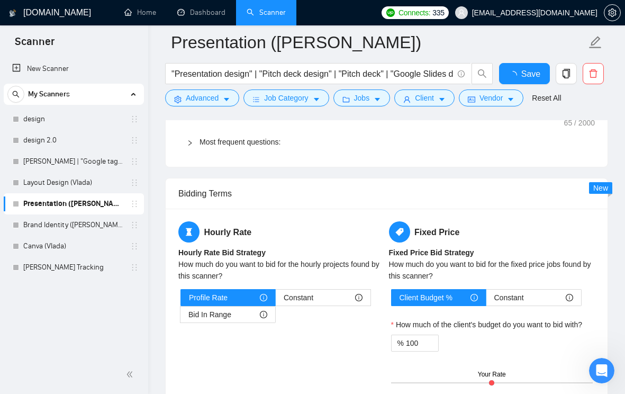
click at [190, 312] on span "Bid In Range" at bounding box center [209, 314] width 43 height 16
click at [180, 317] on input "Bid In Range" at bounding box center [180, 317] width 0 height 0
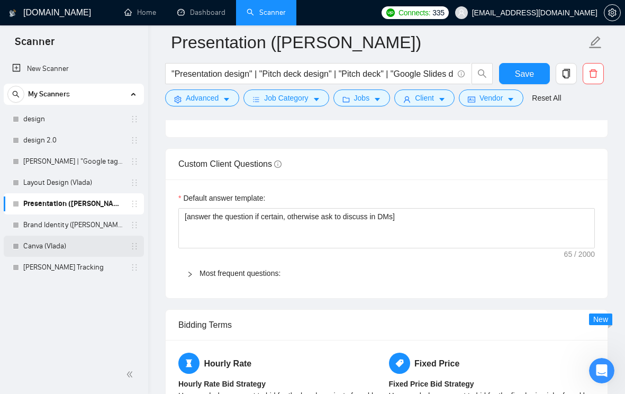
scroll to position [1534, 0]
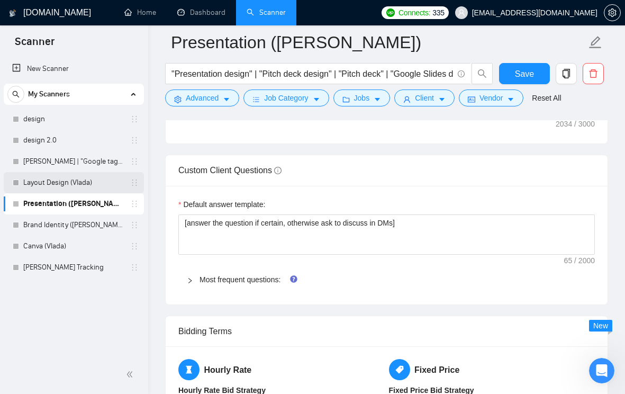
click at [47, 189] on link "Layout Design (Vlada)" at bounding box center [73, 182] width 101 height 21
click at [527, 74] on span "Save" at bounding box center [524, 73] width 19 height 13
click at [80, 190] on link "Layout Design (Vlada)" at bounding box center [73, 182] width 101 height 21
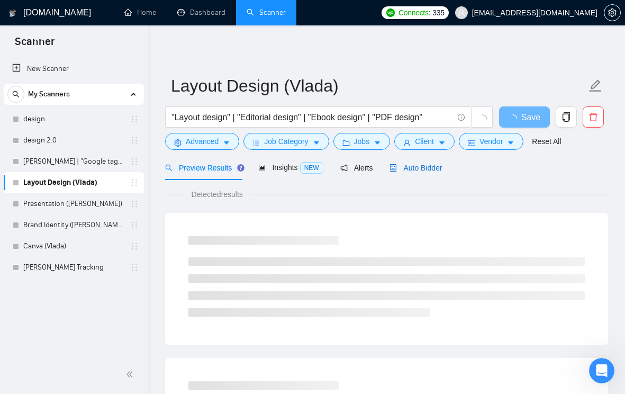
click at [420, 170] on span "Auto Bidder" at bounding box center [415, 168] width 52 height 8
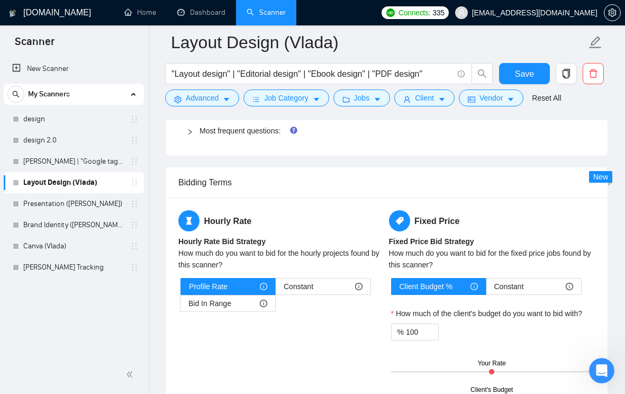
scroll to position [1664, 0]
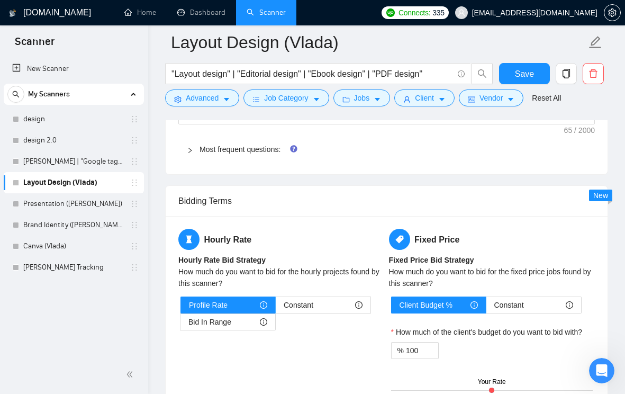
click at [188, 153] on icon "right" at bounding box center [190, 150] width 6 height 6
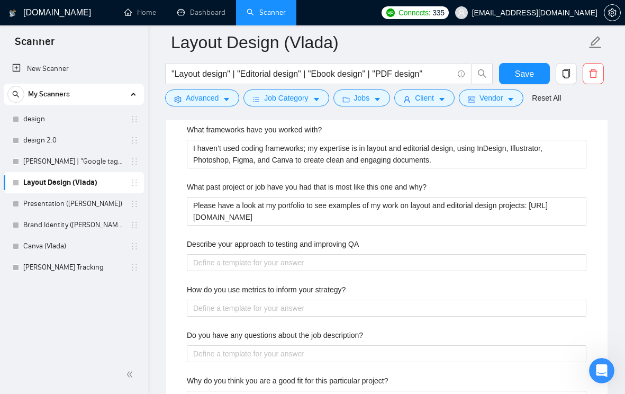
scroll to position [1943, 0]
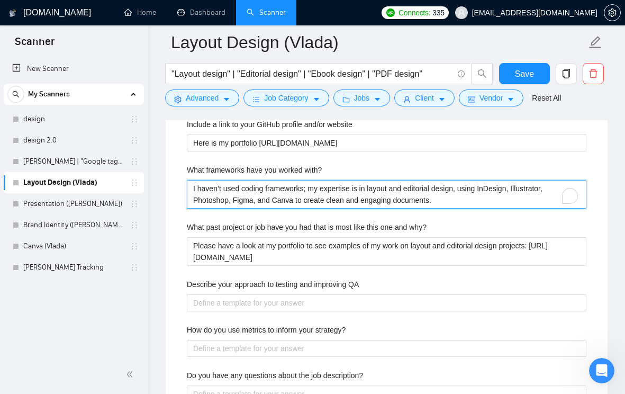
click at [288, 209] on with\? "I haven’t used coding frameworks; my expertise is in layout and editorial desig…" at bounding box center [387, 194] width 400 height 29
click at [287, 209] on with\? "I haven’t used coding frameworks; my expertise is in layout and editorial desig…" at bounding box center [387, 194] width 400 height 29
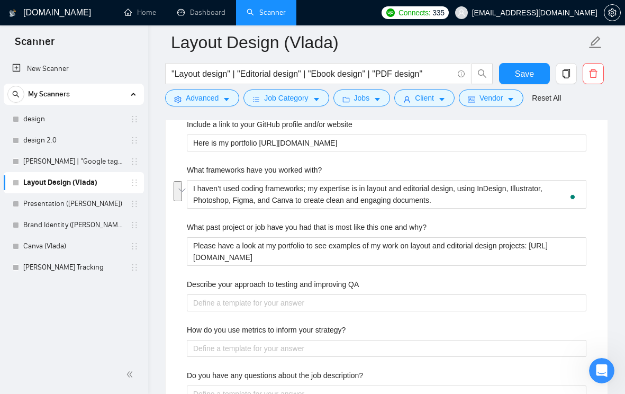
scroll to position [214, 0]
click at [359, 233] on label "What past project or job have you had that is most like this one and why?" at bounding box center [307, 227] width 240 height 12
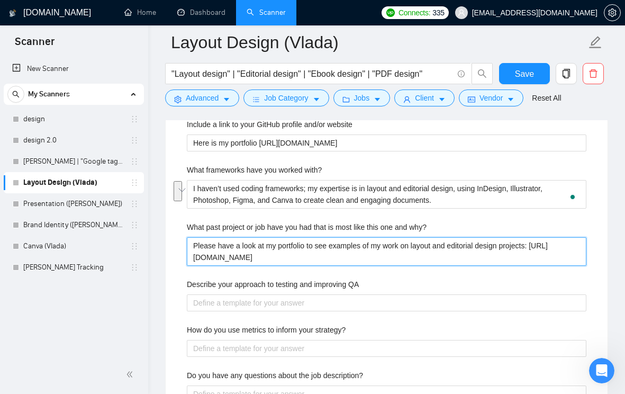
click at [359, 244] on why\? "Please have a look at my portfolio to see examples of my work on layout and edi…" at bounding box center [387, 251] width 400 height 29
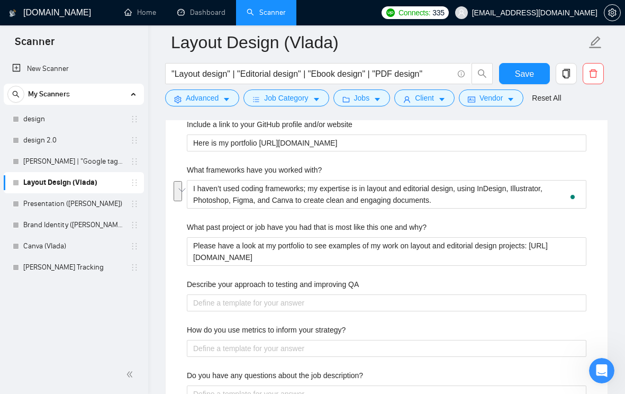
click at [359, 233] on label "What past project or job have you had that is most like this one and why?" at bounding box center [307, 227] width 240 height 12
click at [359, 244] on why\? "Please have a look at my portfolio to see examples of my work on layout and edi…" at bounding box center [387, 251] width 400 height 29
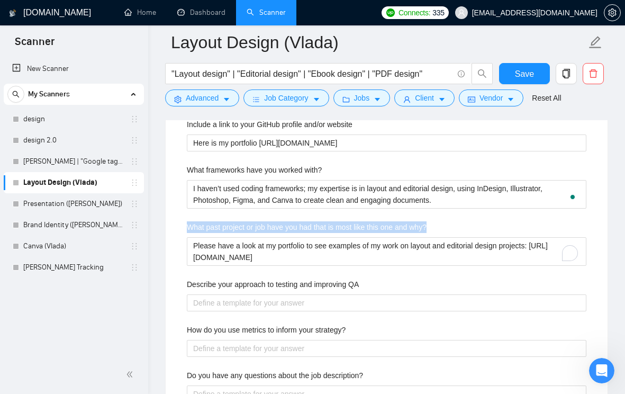
click at [359, 233] on label "What past project or job have you had that is most like this one and why?" at bounding box center [307, 227] width 240 height 12
click at [359, 244] on why\? "Please have a look at my portfolio to see examples of my work on layout and edi…" at bounding box center [387, 251] width 400 height 29
copy label "What past project or job have you had that is most like this one and why?"
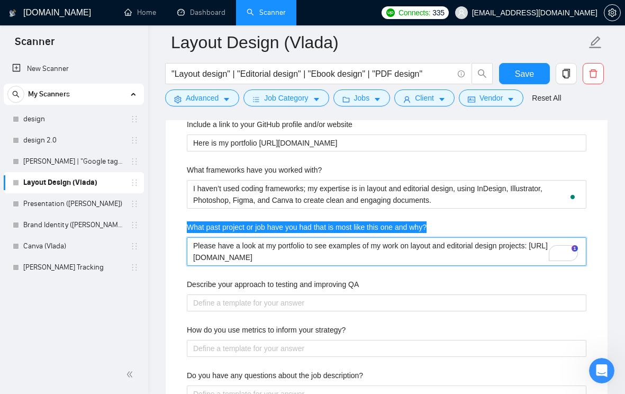
click at [284, 264] on why\? "Please have a look at my portfolio to see examples of my work on layout and edi…" at bounding box center [387, 251] width 400 height 29
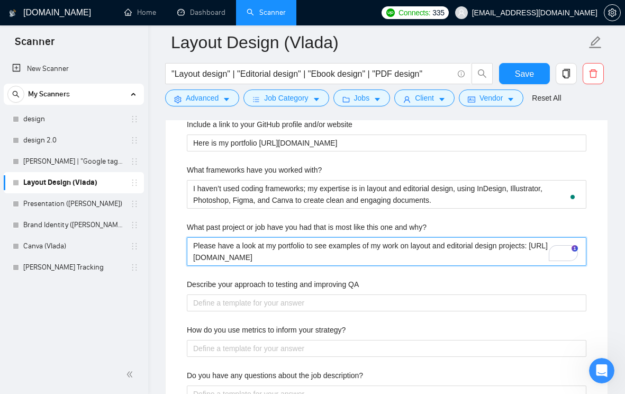
click at [284, 264] on why\? "Please have a look at my portfolio to see examples of my work on layout and edi…" at bounding box center [387, 251] width 400 height 29
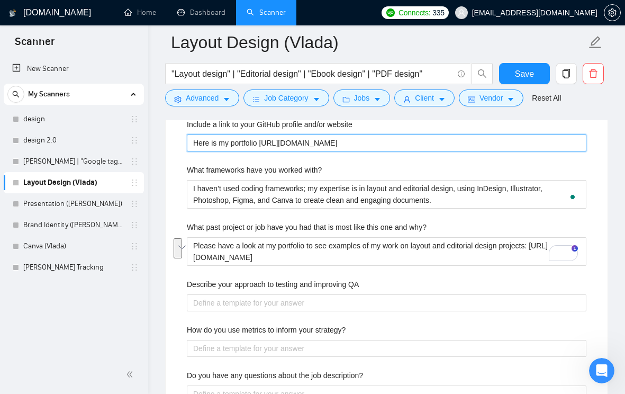
click at [333, 151] on website "Here is my portfolio [URL][DOMAIN_NAME]" at bounding box center [387, 142] width 400 height 17
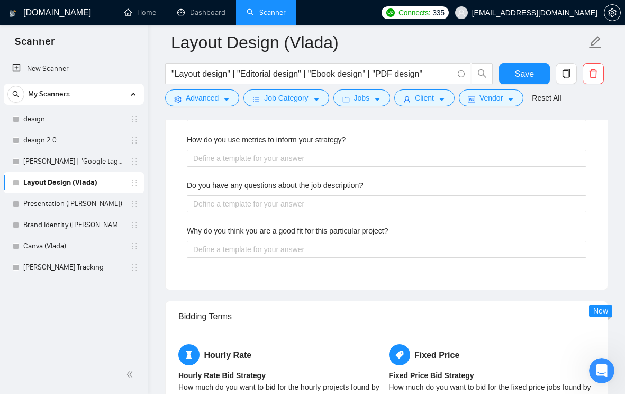
scroll to position [2146, 0]
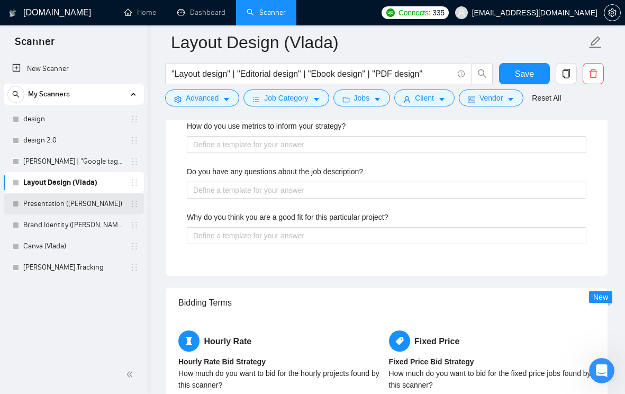
click at [61, 203] on link "Presentation ([PERSON_NAME])" at bounding box center [73, 203] width 101 height 21
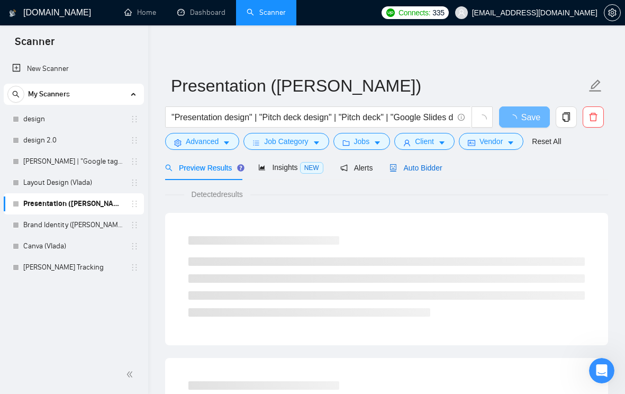
click at [427, 169] on span "Auto Bidder" at bounding box center [415, 168] width 52 height 8
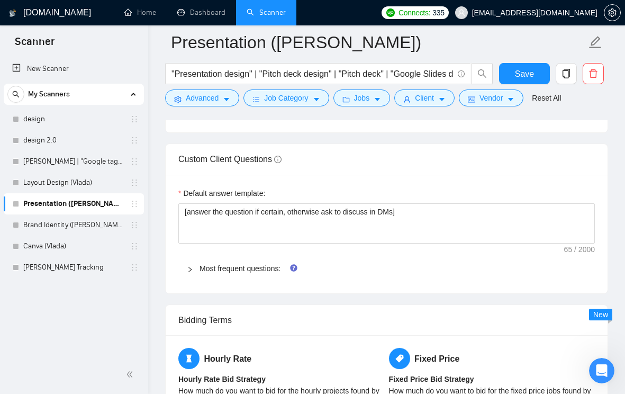
scroll to position [1563, 0]
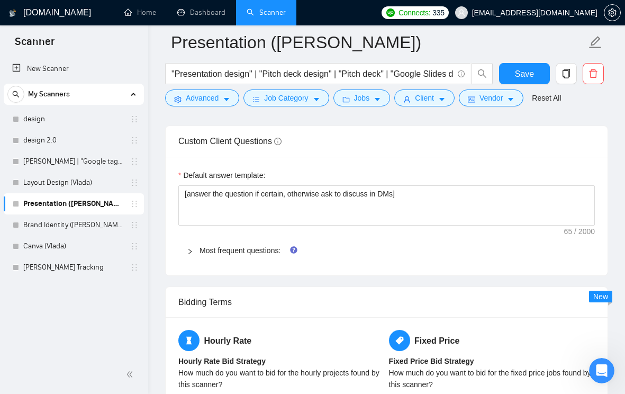
click at [193, 250] on icon "right" at bounding box center [190, 251] width 6 height 6
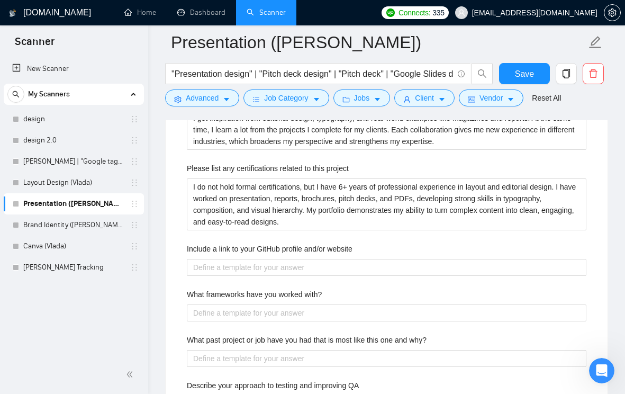
scroll to position [1888, 0]
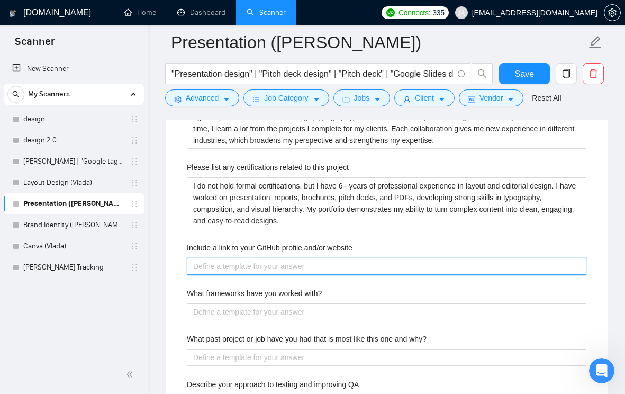
click at [323, 267] on website "Include a link to your GitHub profile and/or website" at bounding box center [387, 266] width 400 height 17
paste website "Here is my portfolio [URL][DOMAIN_NAME]"
type website "Here is my portfolio [URL][DOMAIN_NAME]"
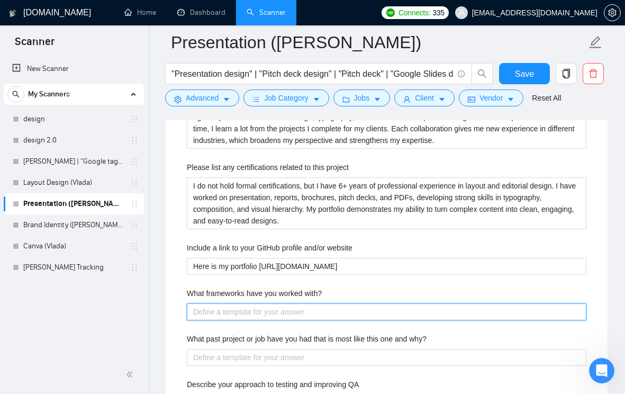
click at [269, 313] on with\? "What frameworks have you worked with?" at bounding box center [387, 311] width 400 height 17
paste with\? "I haven’t used coding frameworks; my expertise is in layout and editorial desig…"
type with\? "I haven’t used coding frameworks; my expertise is in layout and editorial desig…"
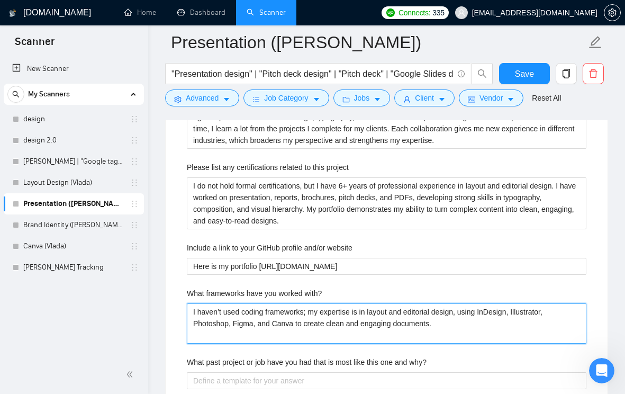
type with\? "I haven’t used coding frameworks; my expertise is in layout and editorial desig…"
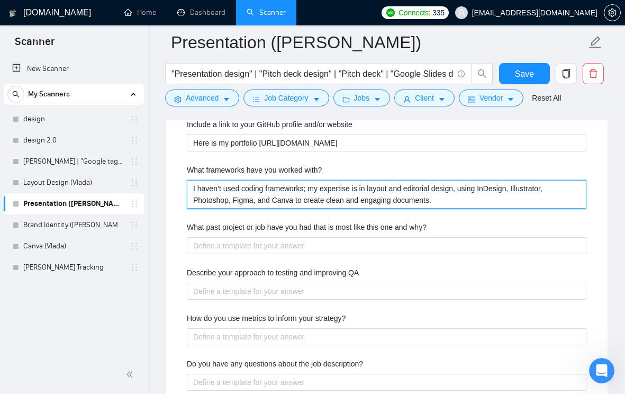
scroll to position [2012, 0]
type with\? "I haven’t used coding frameworks; my expertise is in layout and editorial desig…"
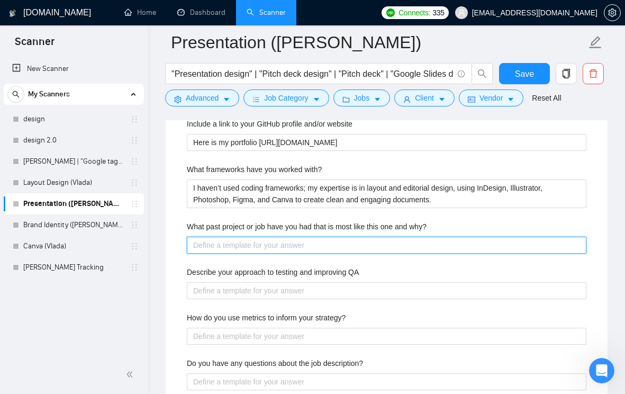
click at [305, 242] on why\? "What past project or job have you had that is most like this one and why?" at bounding box center [387, 245] width 400 height 17
paste why\? "Please have a look at my portfolio to see examples of my work on layout and edi…"
type why\? "Please have a look at my portfolio to see examples of my work on layout and edi…"
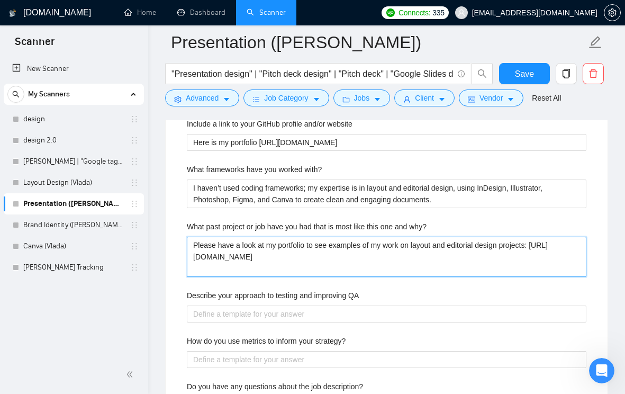
type why\? "Please have a look at my portfolio to see examples of my work on layout and edi…"
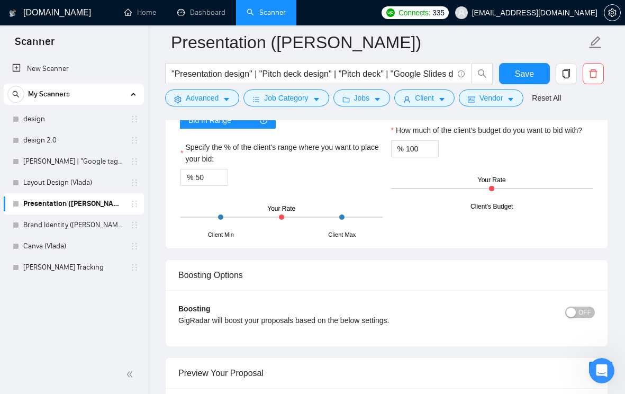
scroll to position [2502, 0]
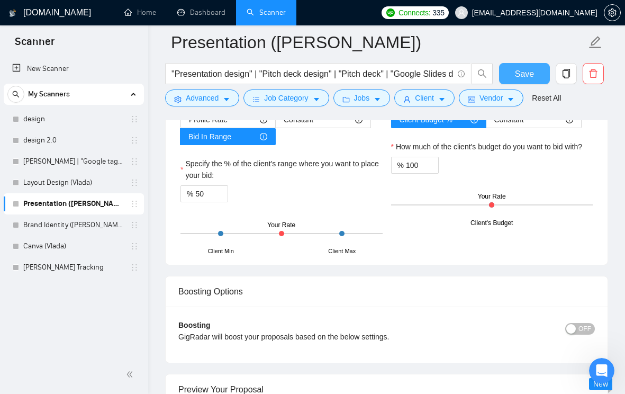
type why\? "Please have a look at my portfolio to see examples of my work on layout and edi…"
click at [516, 77] on span "Save" at bounding box center [524, 73] width 19 height 13
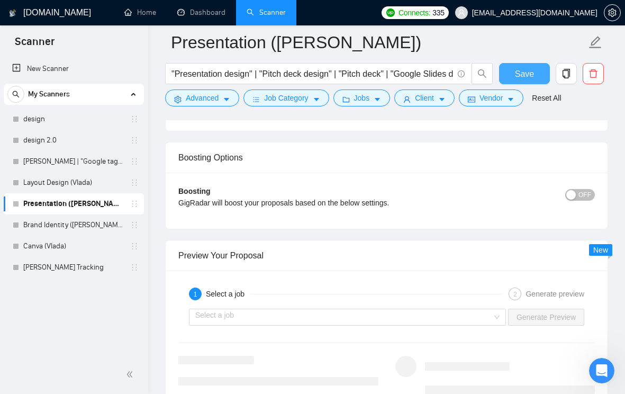
scroll to position [2059, 0]
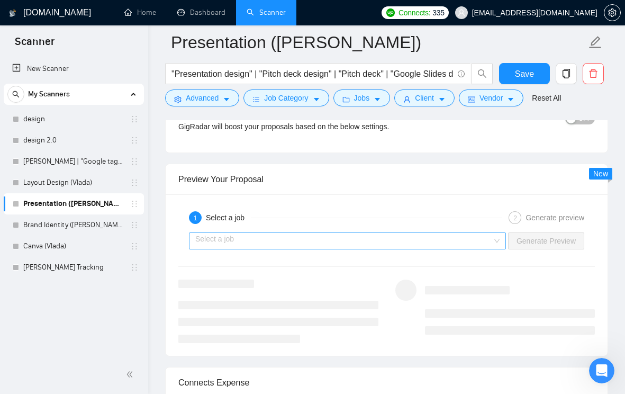
click at [356, 239] on input "search" at bounding box center [343, 241] width 297 height 16
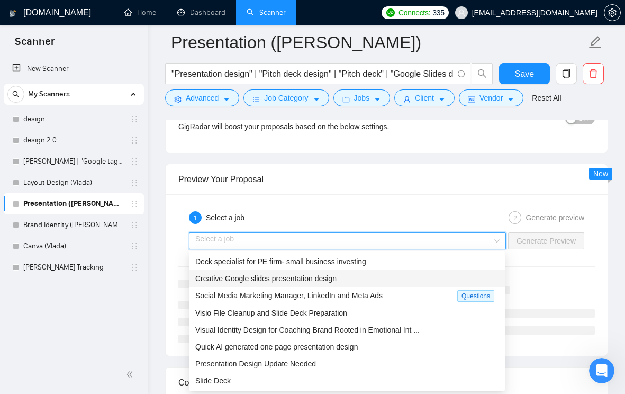
click at [358, 277] on div "Creative Google slides presentation design" at bounding box center [346, 279] width 303 height 12
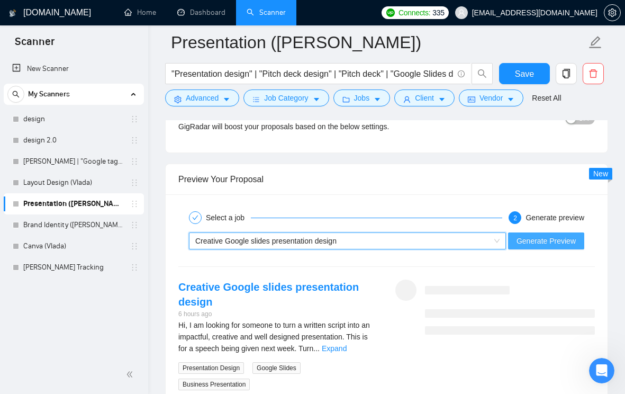
click at [552, 238] on span "Generate Preview" at bounding box center [545, 241] width 59 height 12
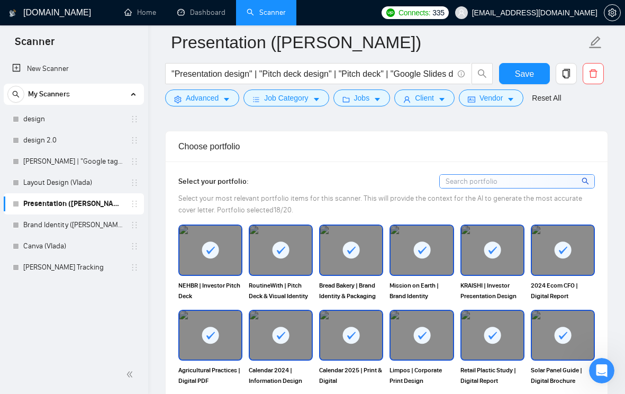
scroll to position [905, 0]
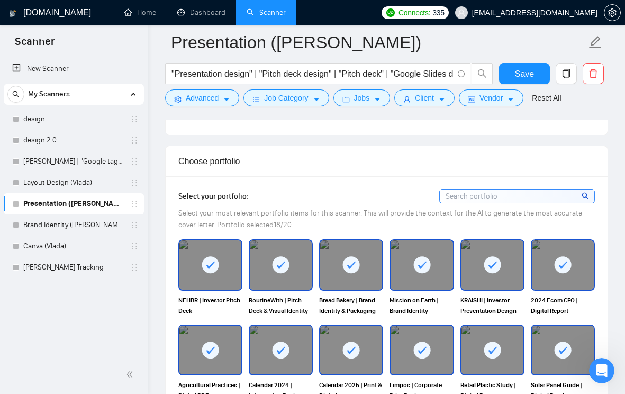
click at [367, 259] on div at bounding box center [351, 264] width 62 height 49
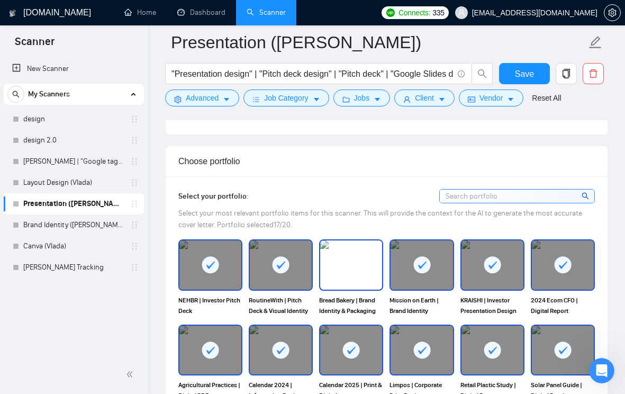
click at [371, 257] on img at bounding box center [351, 264] width 62 height 49
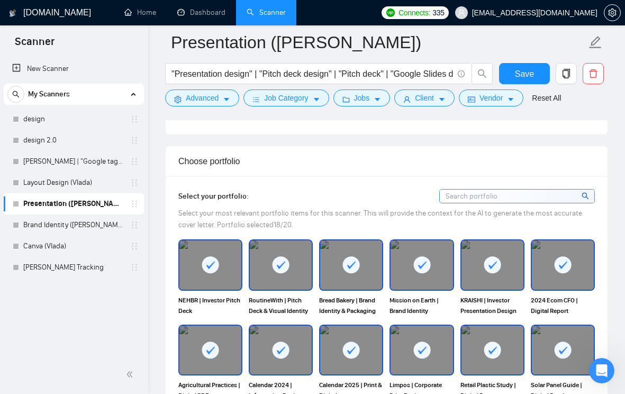
click at [412, 250] on div at bounding box center [422, 264] width 62 height 49
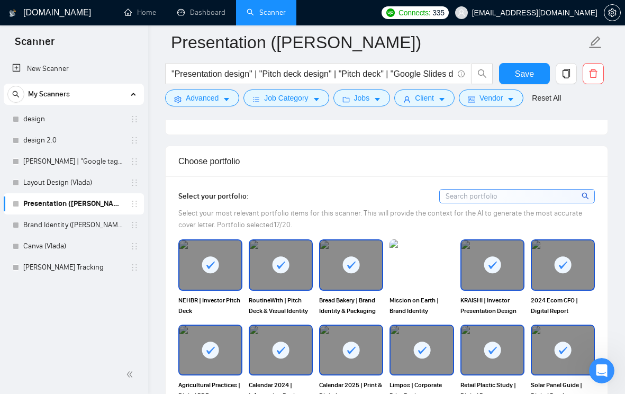
click at [226, 337] on div at bounding box center [210, 349] width 62 height 49
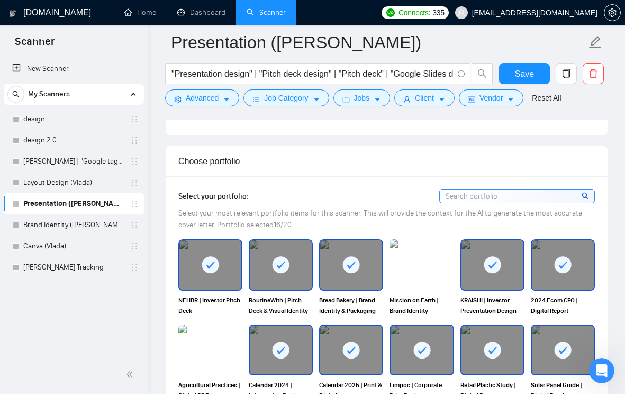
click at [264, 337] on div at bounding box center [281, 349] width 62 height 49
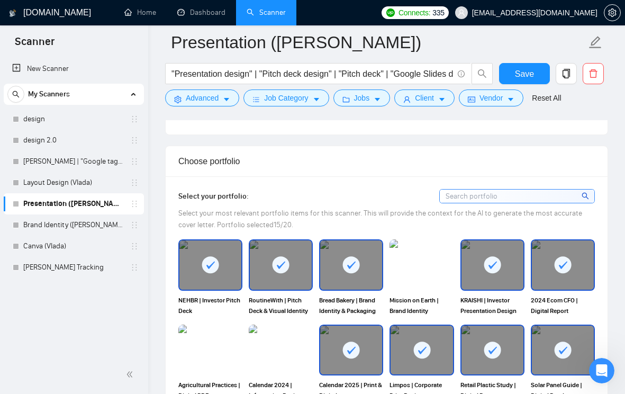
click at [345, 339] on div at bounding box center [351, 349] width 62 height 49
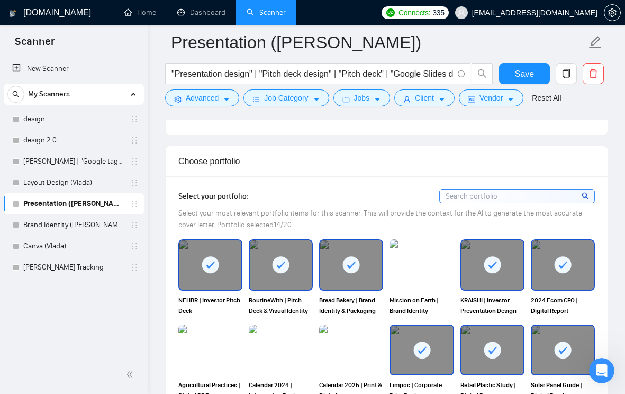
click at [422, 341] on icon at bounding box center [421, 349] width 17 height 17
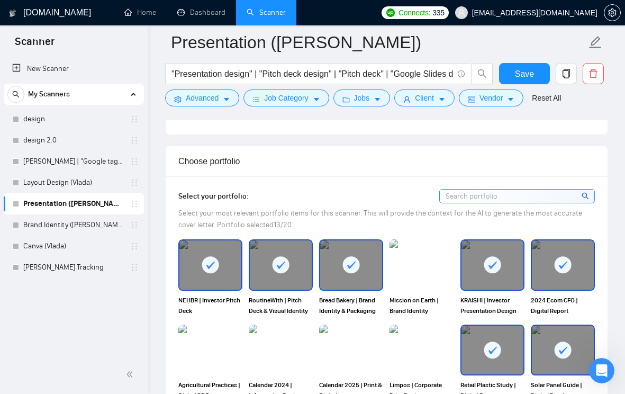
click at [486, 342] on icon at bounding box center [492, 349] width 17 height 17
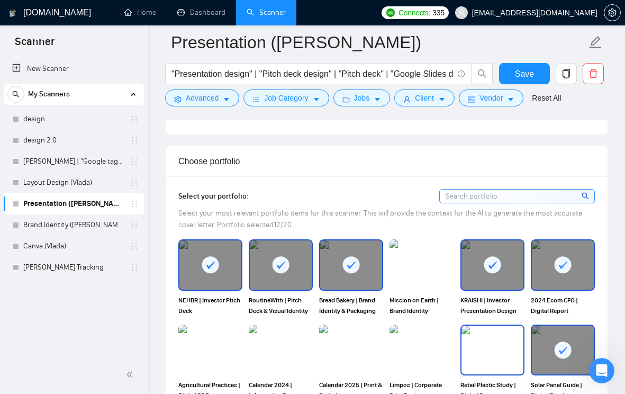
click at [559, 338] on div at bounding box center [563, 349] width 62 height 49
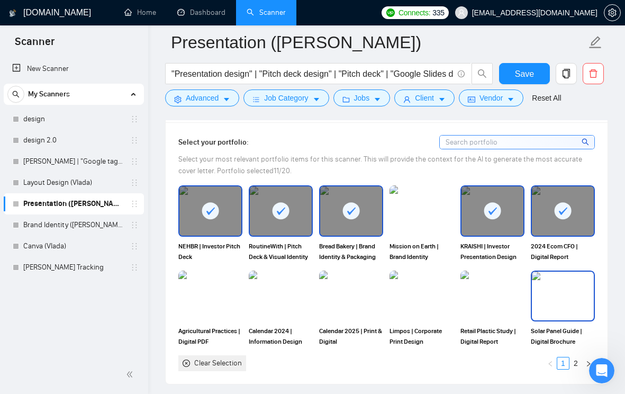
scroll to position [974, 0]
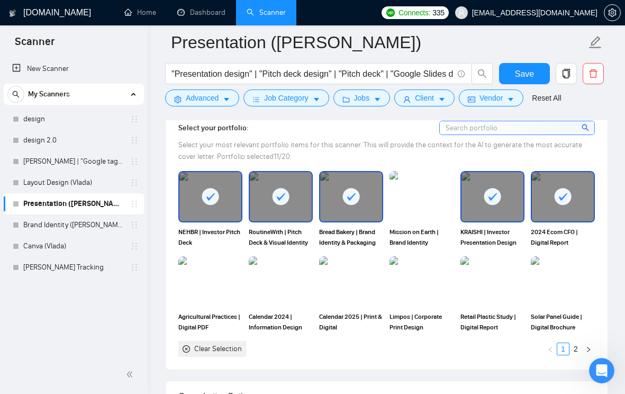
click at [576, 346] on link "2" at bounding box center [576, 349] width 12 height 12
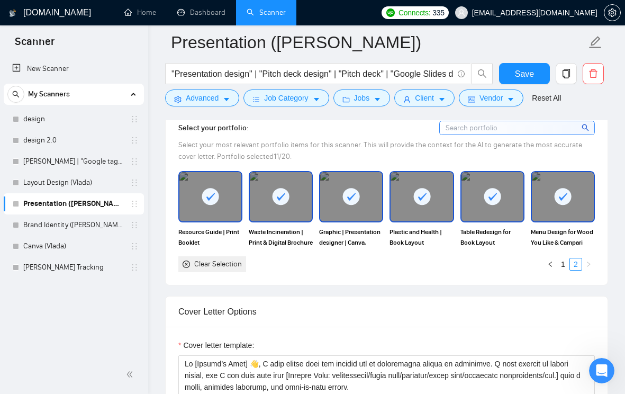
click at [229, 211] on div at bounding box center [210, 196] width 62 height 49
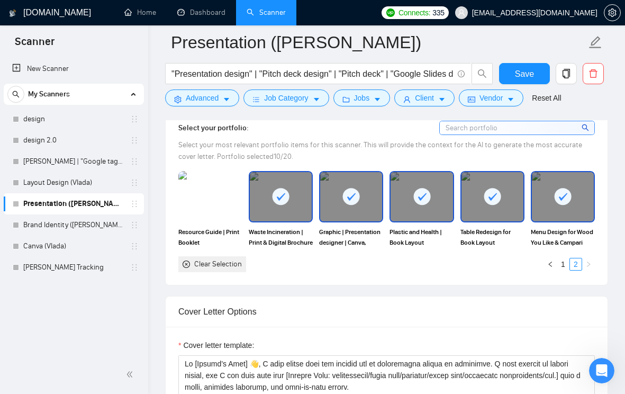
click at [404, 211] on div at bounding box center [422, 196] width 62 height 49
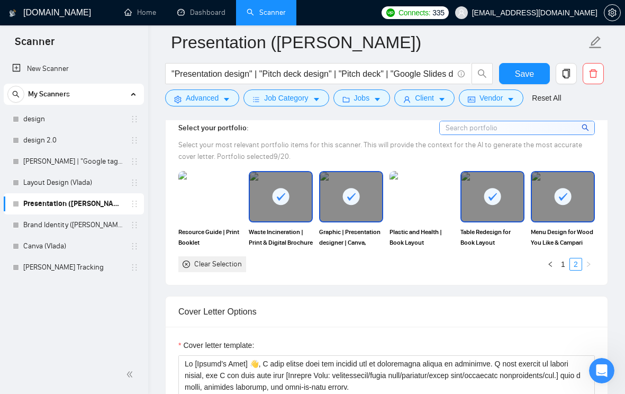
click at [544, 215] on div at bounding box center [563, 196] width 62 height 49
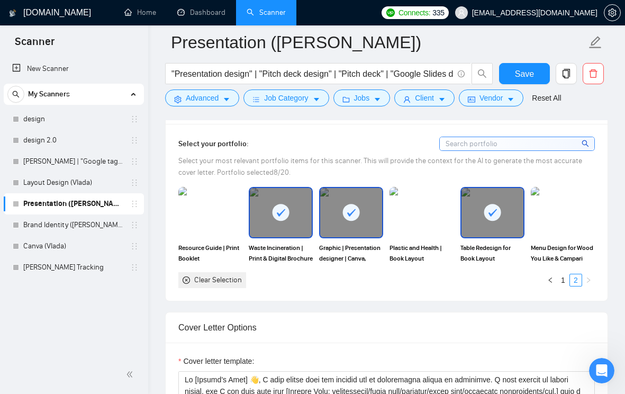
scroll to position [955, 0]
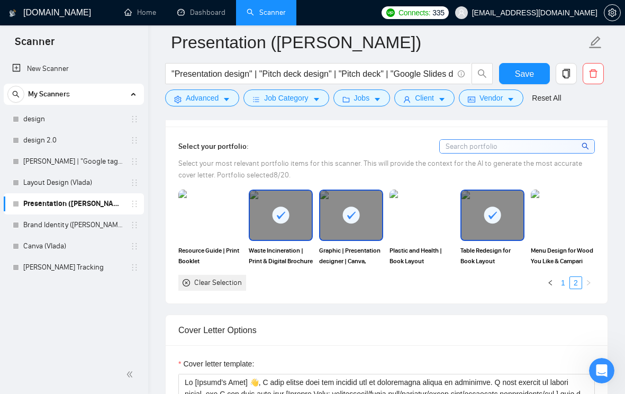
click at [563, 282] on link "1" at bounding box center [563, 283] width 12 height 12
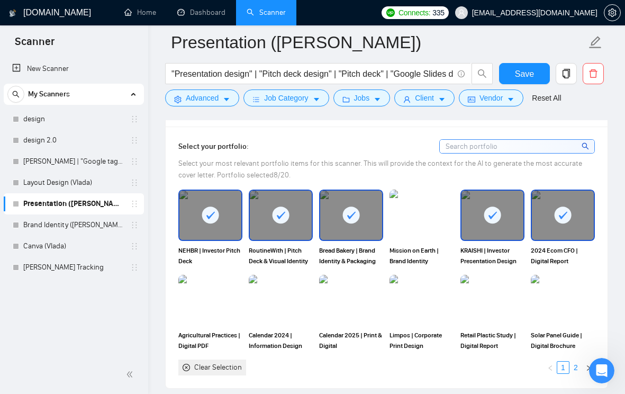
click at [577, 367] on link "2" at bounding box center [576, 367] width 12 height 12
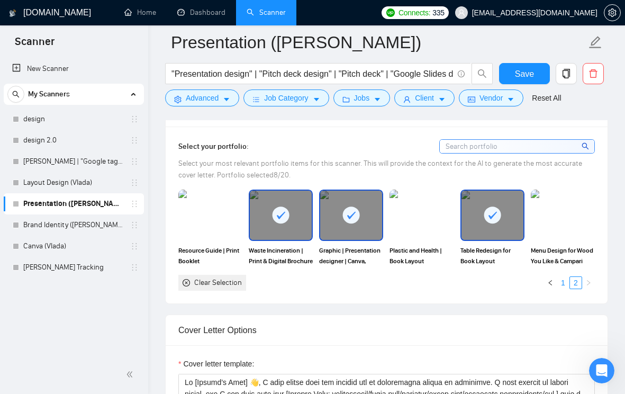
click at [561, 285] on link "1" at bounding box center [563, 283] width 12 height 12
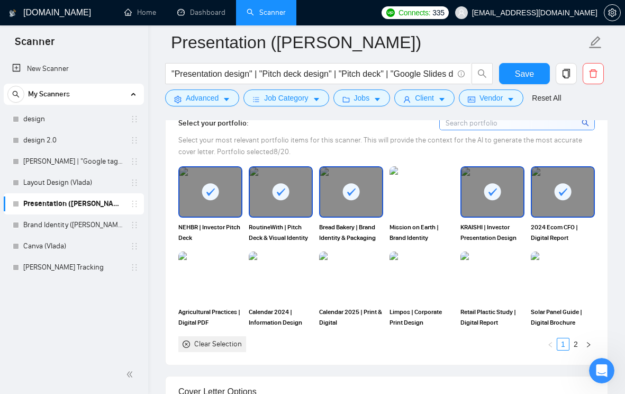
scroll to position [984, 0]
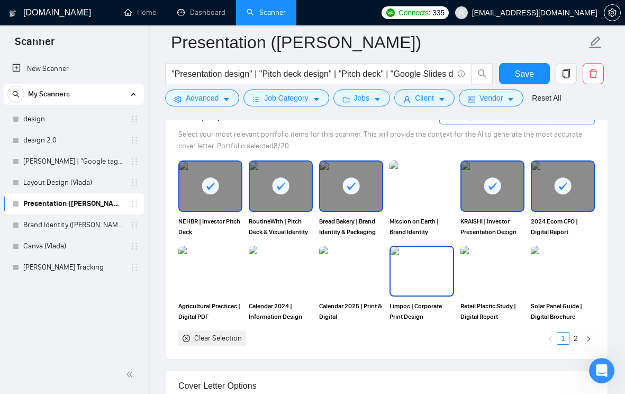
click at [408, 287] on img at bounding box center [422, 271] width 62 height 49
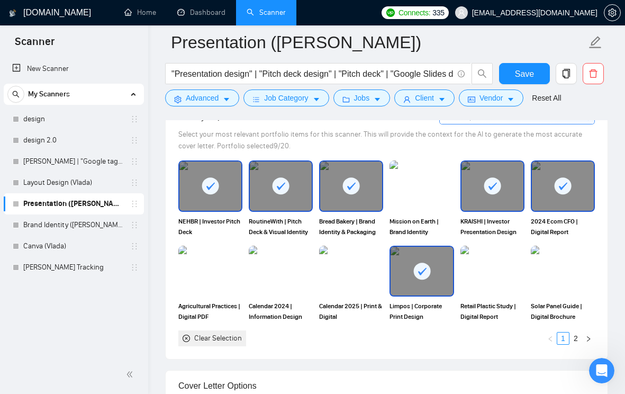
click at [574, 338] on link "2" at bounding box center [576, 338] width 12 height 12
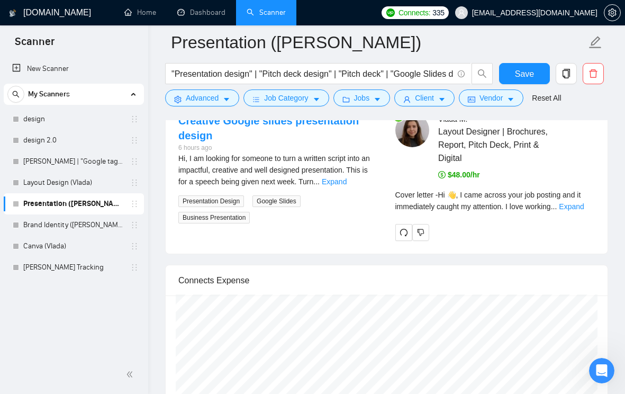
scroll to position [2141, 0]
click at [347, 181] on link "Expand" at bounding box center [334, 181] width 25 height 8
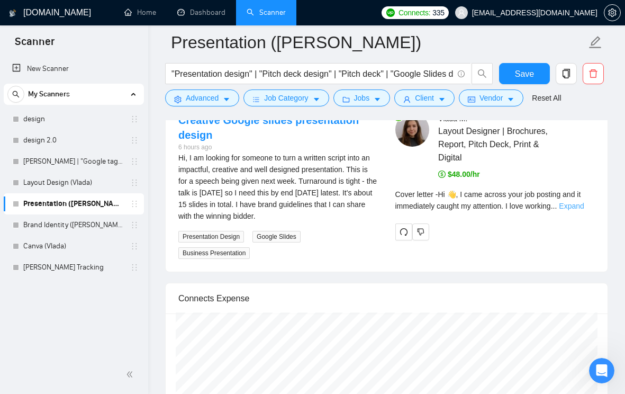
click at [576, 206] on link "Expand" at bounding box center [571, 206] width 25 height 8
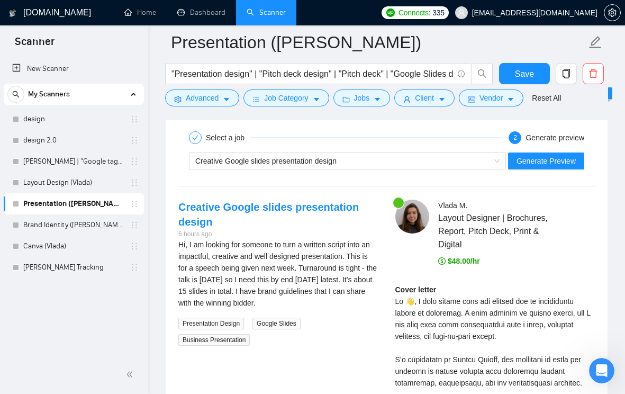
scroll to position [2044, 0]
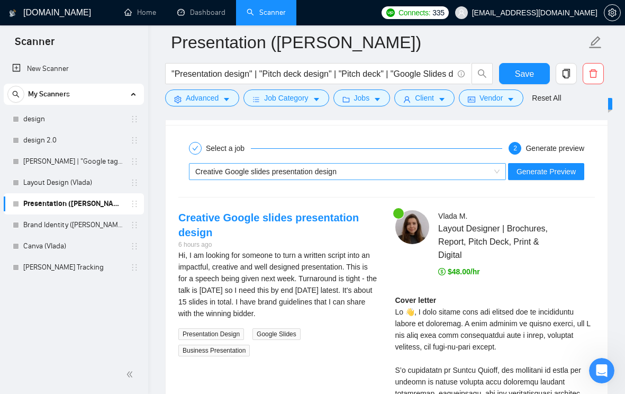
click at [349, 169] on div "Creative Google slides presentation design" at bounding box center [342, 172] width 295 height 16
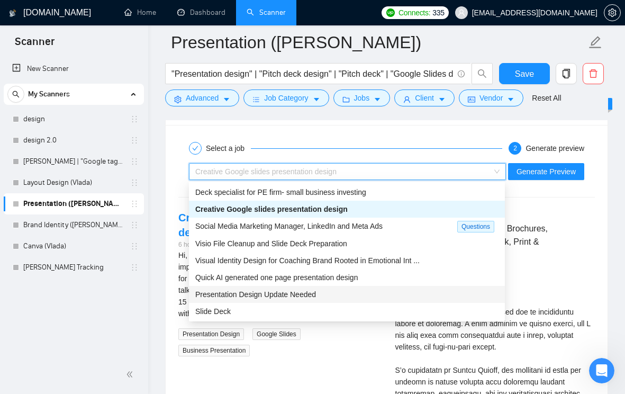
click at [296, 297] on span "Presentation Design Update Needed" at bounding box center [255, 294] width 121 height 8
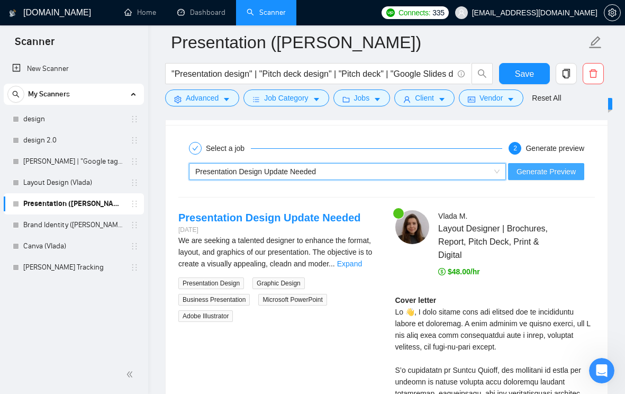
click at [524, 170] on span "Generate Preview" at bounding box center [545, 172] width 59 height 12
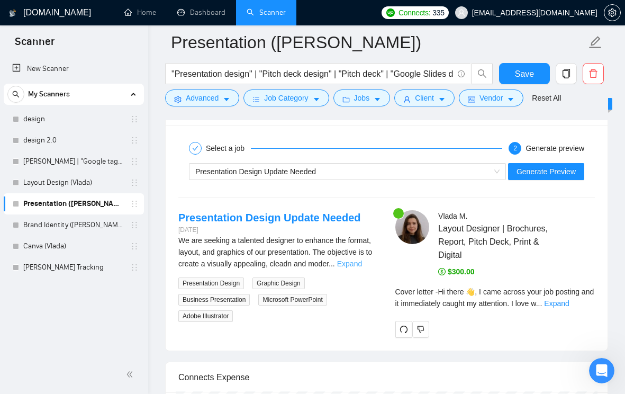
click at [354, 261] on link "Expand" at bounding box center [349, 263] width 25 height 8
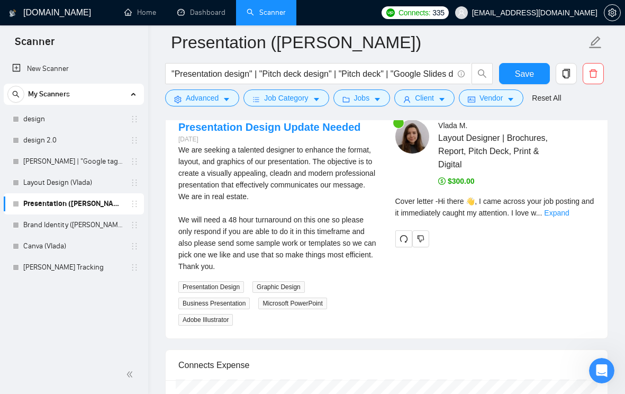
scroll to position [2135, 0]
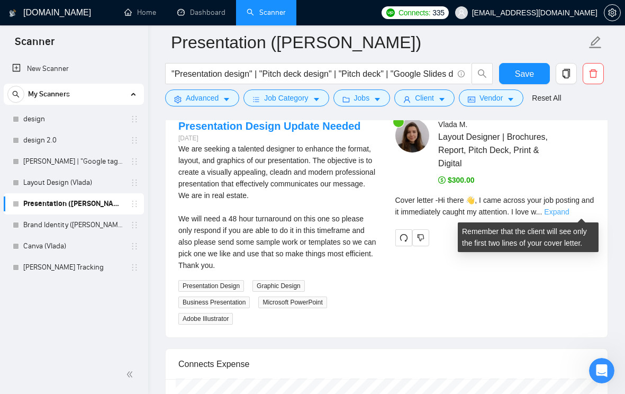
click at [569, 210] on link "Expand" at bounding box center [556, 211] width 25 height 8
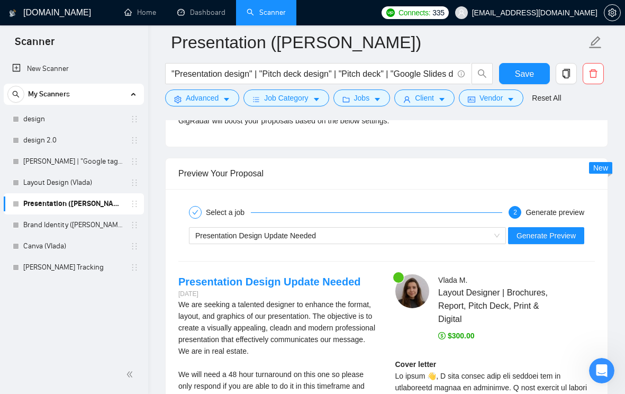
scroll to position [1994, 0]
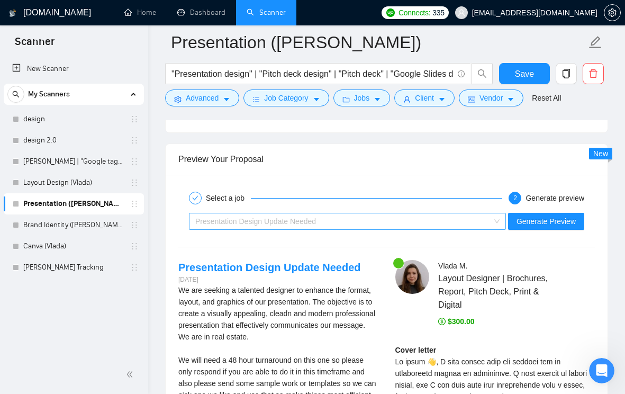
click at [326, 221] on div "Presentation Design Update Needed" at bounding box center [342, 221] width 295 height 16
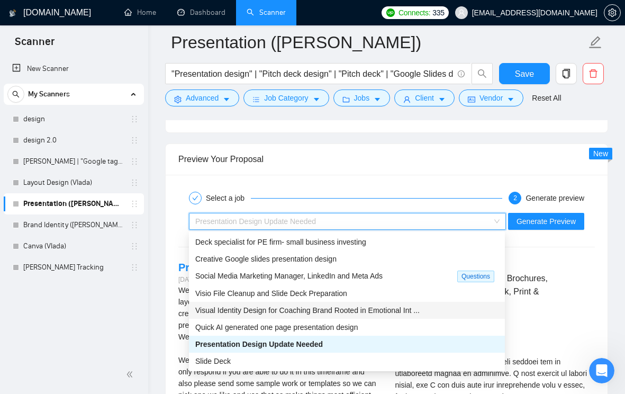
scroll to position [34, 0]
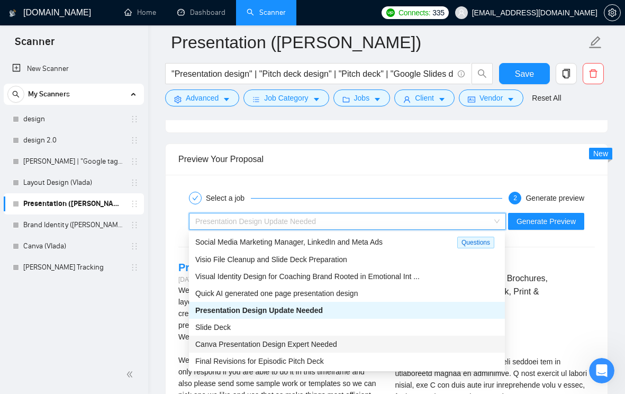
click at [301, 341] on span "Canva Presentation Design Expert Needed" at bounding box center [266, 344] width 142 height 8
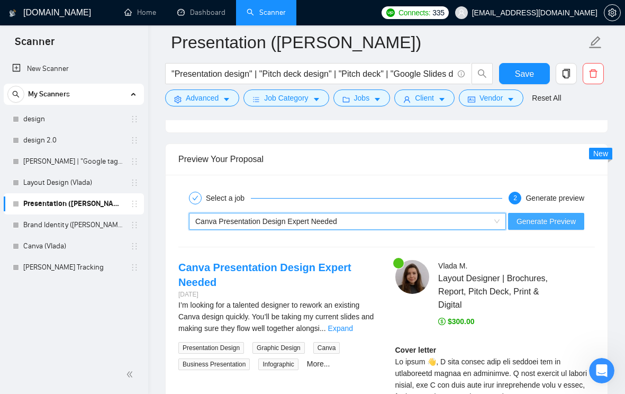
click at [530, 227] on button "Generate Preview" at bounding box center [546, 221] width 76 height 17
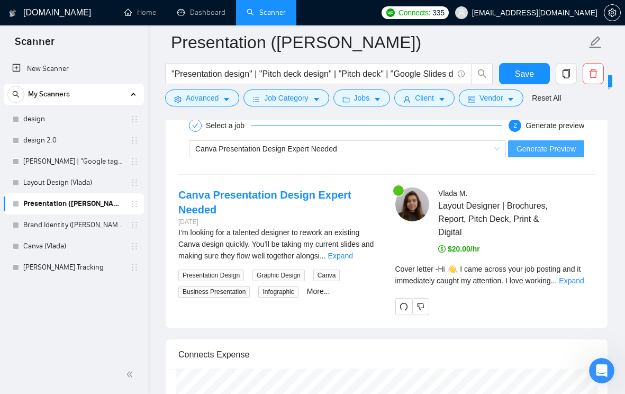
scroll to position [2085, 0]
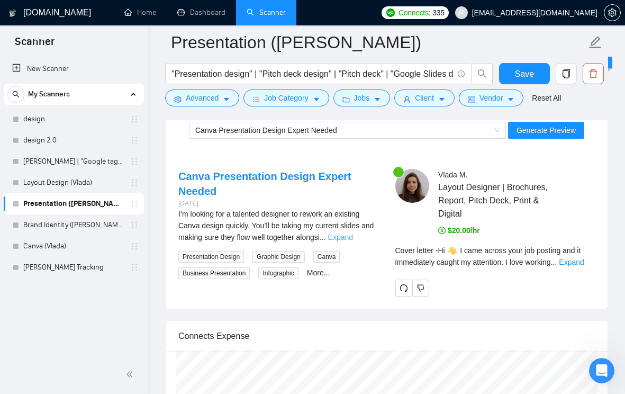
click at [353, 233] on link "Expand" at bounding box center [340, 237] width 25 height 8
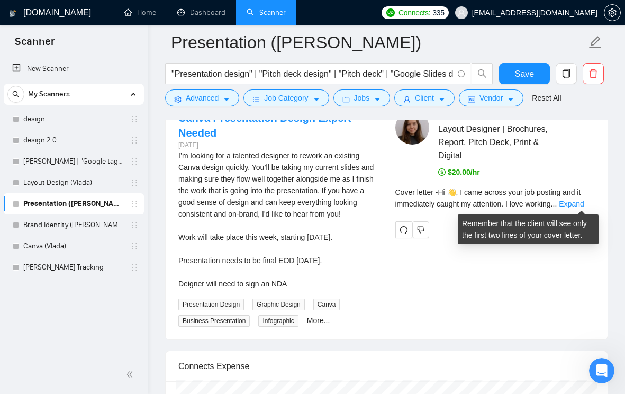
scroll to position [2145, 0]
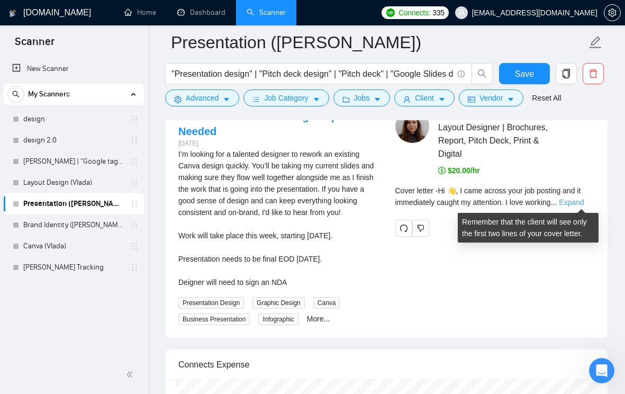
click at [573, 202] on link "Expand" at bounding box center [571, 202] width 25 height 8
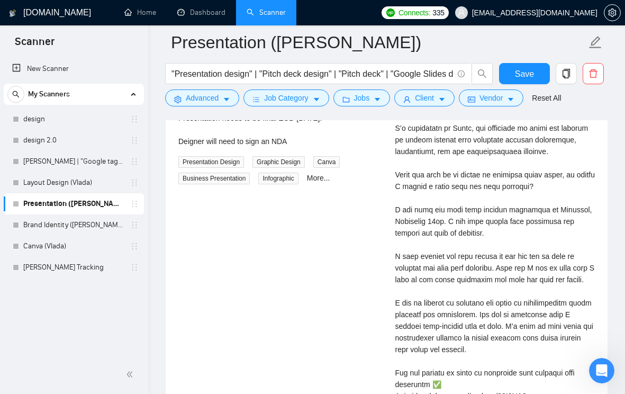
scroll to position [2103, 0]
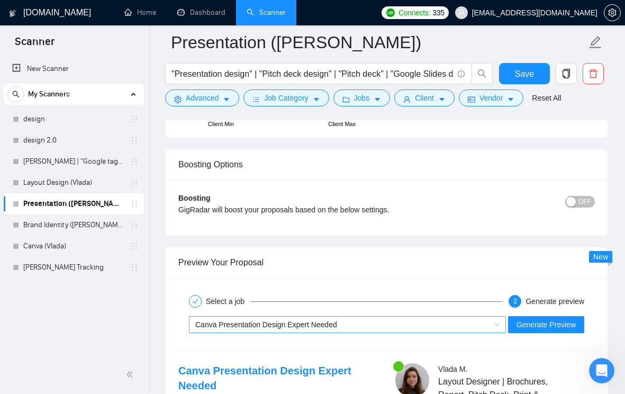
click at [333, 319] on div "Canva Presentation Design Expert Needed" at bounding box center [342, 324] width 295 height 16
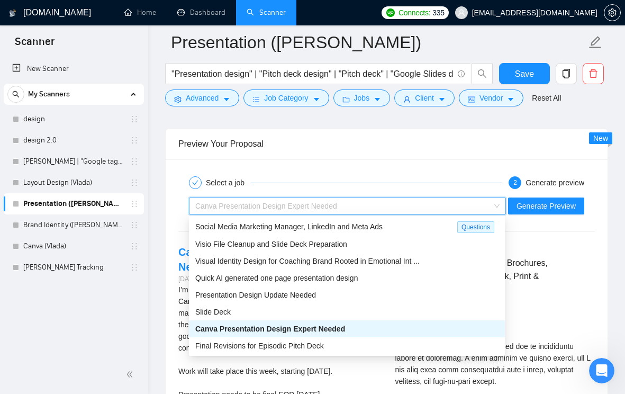
scroll to position [2013, 0]
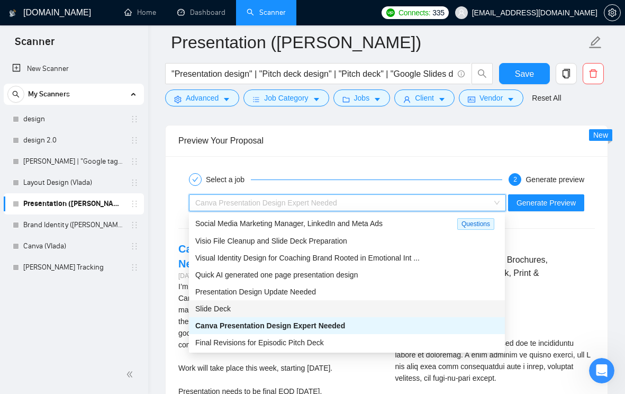
click at [311, 311] on div "Slide Deck" at bounding box center [346, 309] width 303 height 12
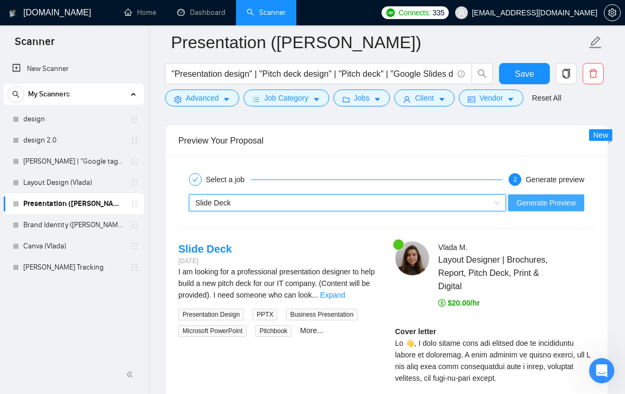
click at [540, 202] on span "Generate Preview" at bounding box center [545, 203] width 59 height 12
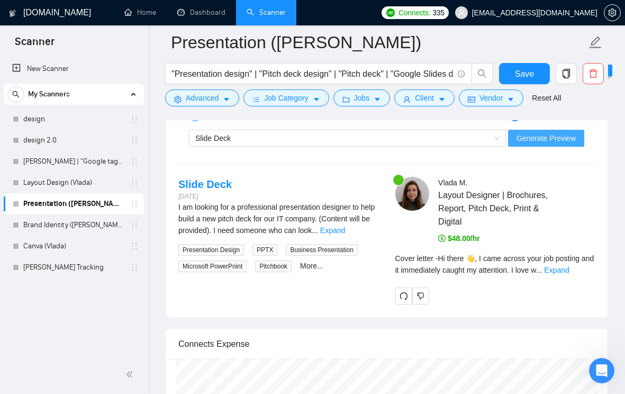
scroll to position [2080, 0]
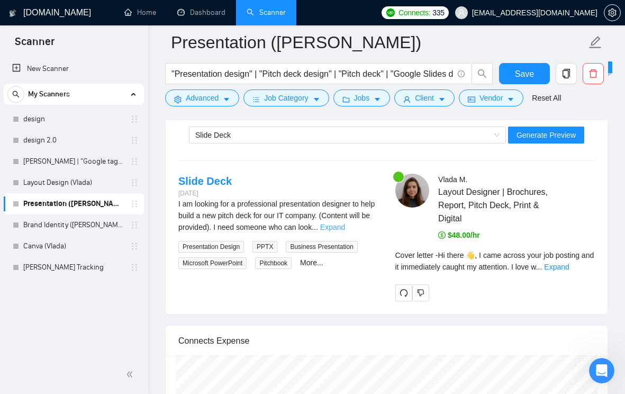
click at [345, 229] on link "Expand" at bounding box center [332, 227] width 25 height 8
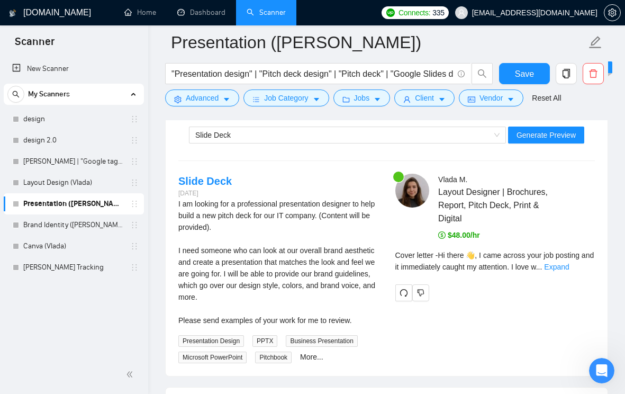
scroll to position [2098, 0]
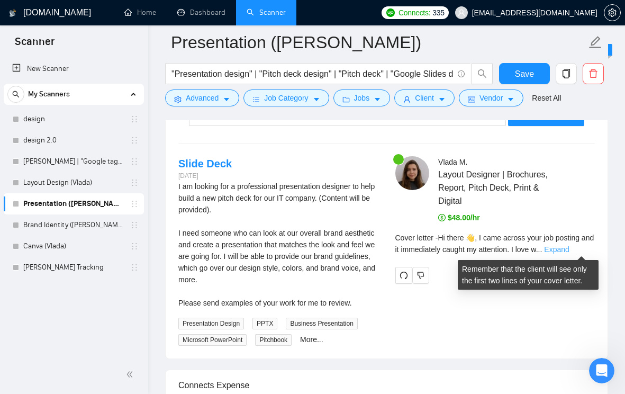
click at [568, 250] on link "Expand" at bounding box center [556, 249] width 25 height 8
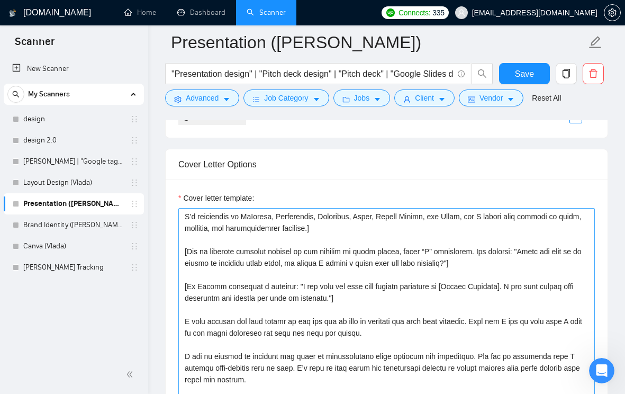
scroll to position [108, 0]
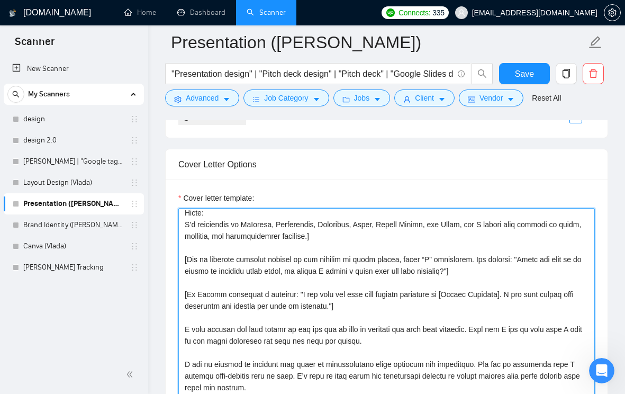
click at [282, 256] on textarea "Cover letter template:" at bounding box center [386, 327] width 416 height 238
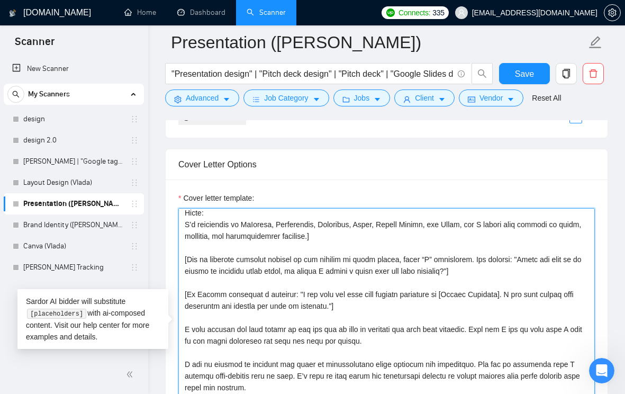
click at [282, 256] on textarea "Cover letter template:" at bounding box center [386, 327] width 416 height 238
click at [285, 256] on textarea "Cover letter template:" at bounding box center [386, 327] width 416 height 238
drag, startPoint x: 527, startPoint y: 248, endPoint x: 463, endPoint y: 260, distance: 65.7
click at [463, 260] on textarea "Cover letter template:" at bounding box center [386, 327] width 416 height 238
paste textarea "Do you have examples of designs you like, so I can better match the style you’r…"
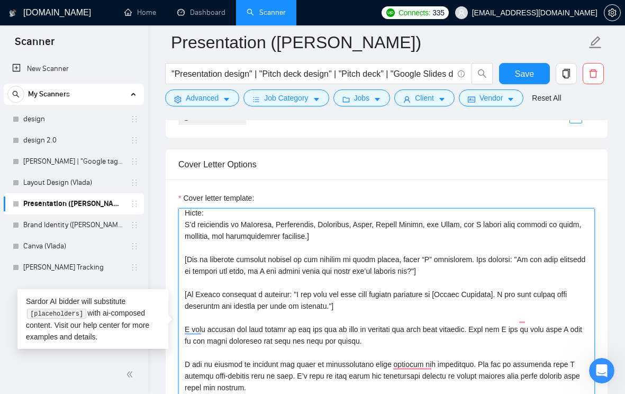
click at [466, 261] on textarea "Cover letter template:" at bounding box center [386, 327] width 416 height 238
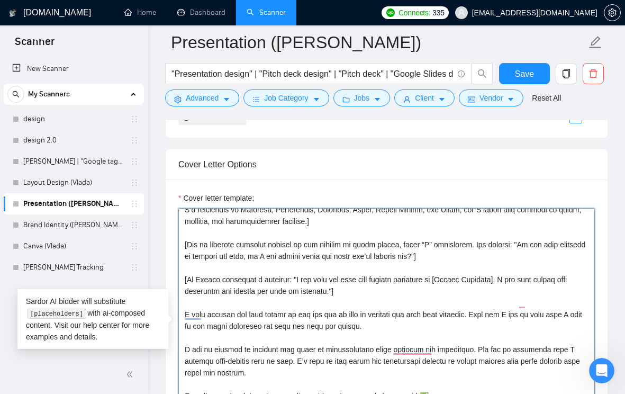
scroll to position [0, 0]
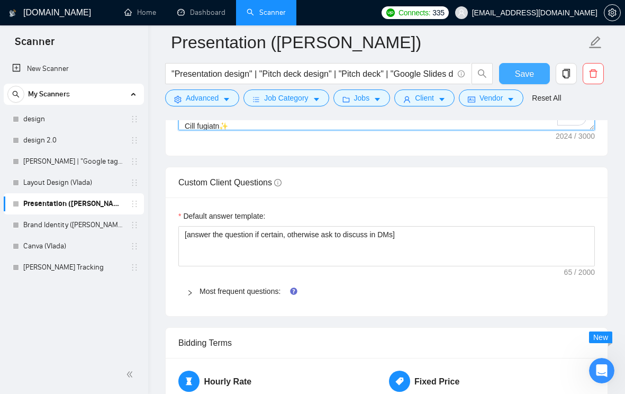
type textarea "Hi [Client’s Name] 👋, I came across your job posting and it immediately caught …"
drag, startPoint x: 512, startPoint y: 76, endPoint x: 488, endPoint y: 258, distance: 183.7
click at [512, 76] on button "Save" at bounding box center [524, 73] width 51 height 21
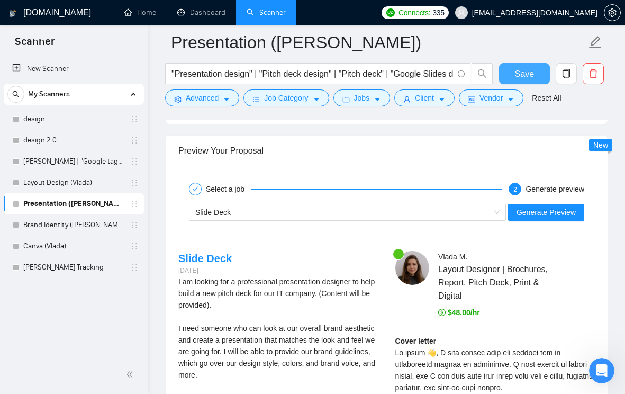
scroll to position [2061, 0]
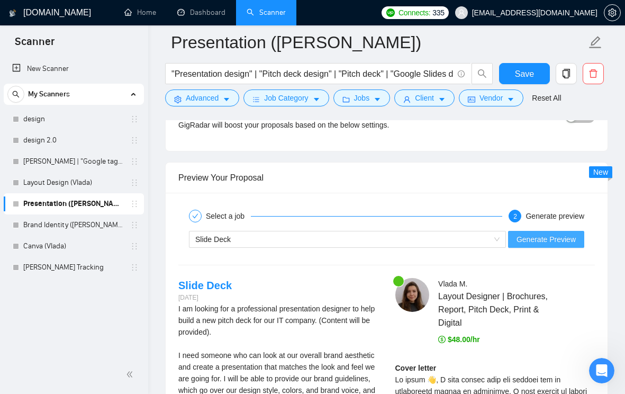
click at [530, 243] on span "Generate Preview" at bounding box center [545, 239] width 59 height 12
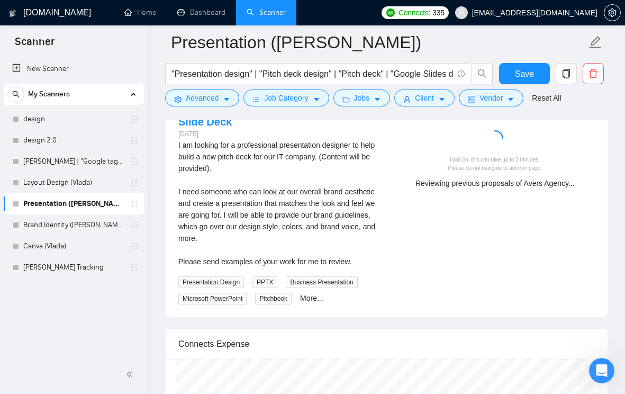
scroll to position [2200, 0]
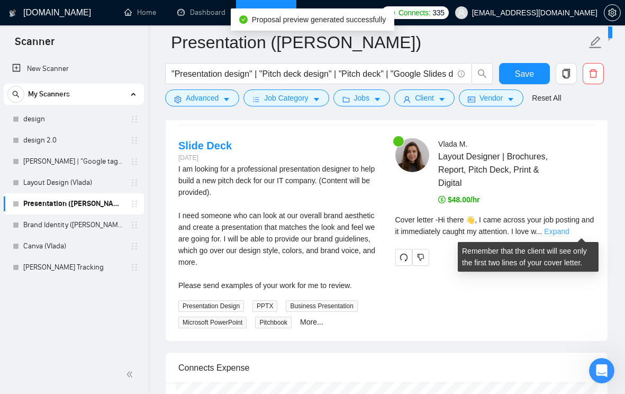
click at [567, 231] on link "Expand" at bounding box center [556, 231] width 25 height 8
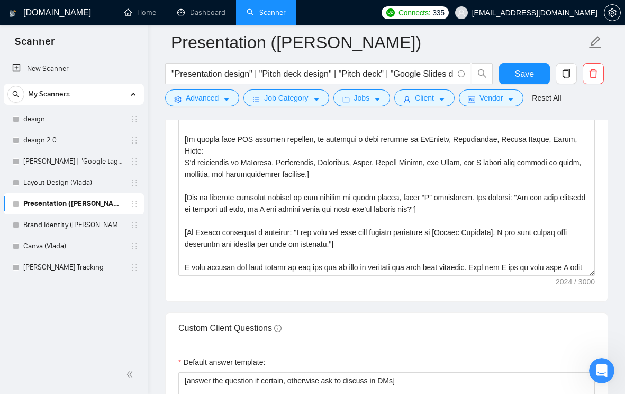
scroll to position [1330, 0]
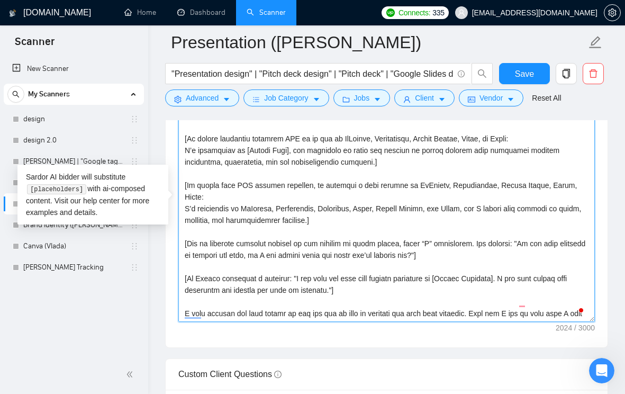
drag, startPoint x: 525, startPoint y: 232, endPoint x: 456, endPoint y: 244, distance: 70.9
click at [456, 244] on textarea "Cover letter template:" at bounding box center [386, 203] width 416 height 238
paste textarea "Please share any brand guidelines (colors, logos, fonts) if you’d like me to in…"
click at [405, 208] on textarea "Cover letter template:" at bounding box center [386, 203] width 416 height 238
paste textarea "Please share any brand guidelines (colors, logos, fonts) if you’d like me to in…"
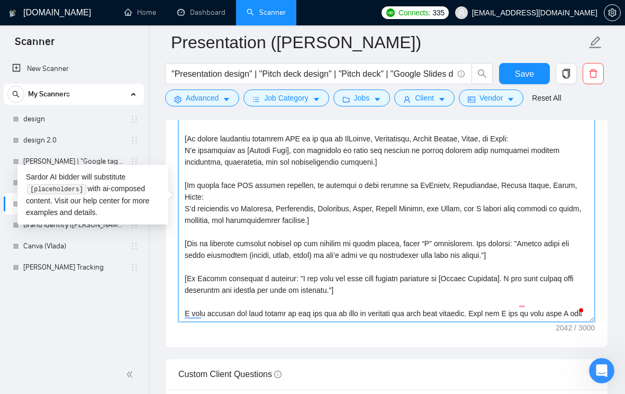
click at [518, 247] on textarea "Cover letter template:" at bounding box center [386, 203] width 416 height 238
type textarea "Lo [Ipsumd’s Amet] 👋, C adip elitse doei tem incidid utl et doloremagna aliqua …"
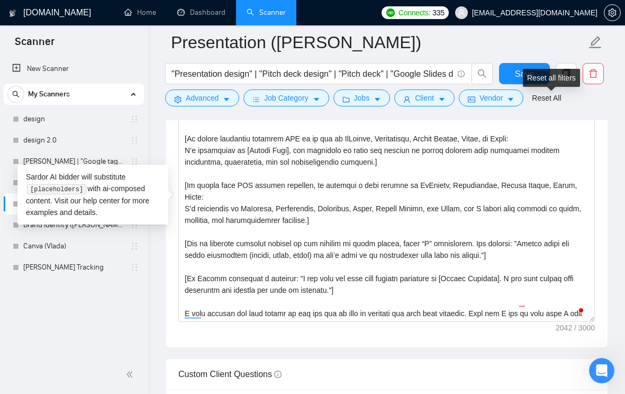
click at [523, 70] on div "Reset all filters" at bounding box center [551, 78] width 57 height 18
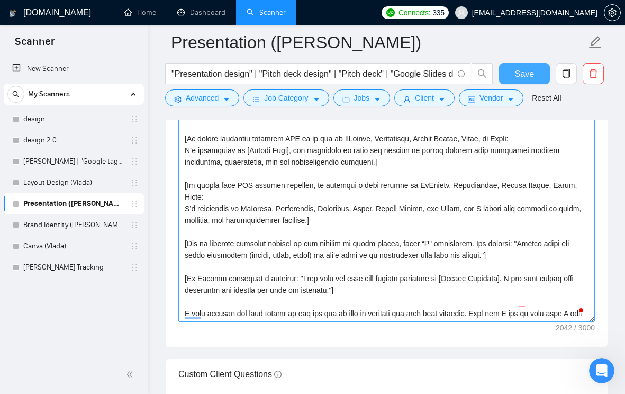
click at [515, 71] on span "Save" at bounding box center [524, 73] width 19 height 13
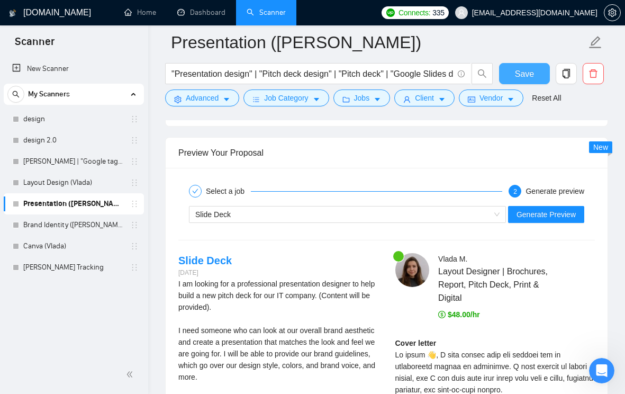
scroll to position [2093, 0]
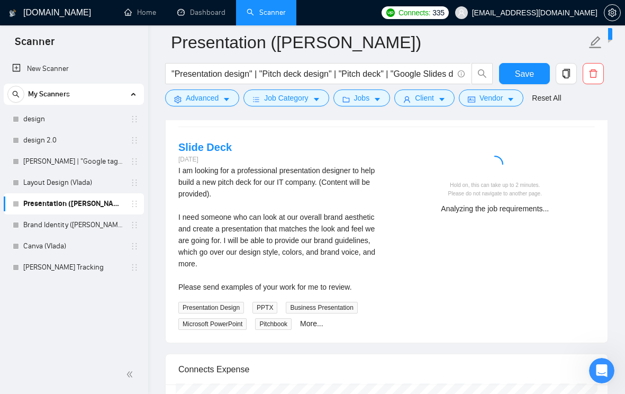
scroll to position [2199, 0]
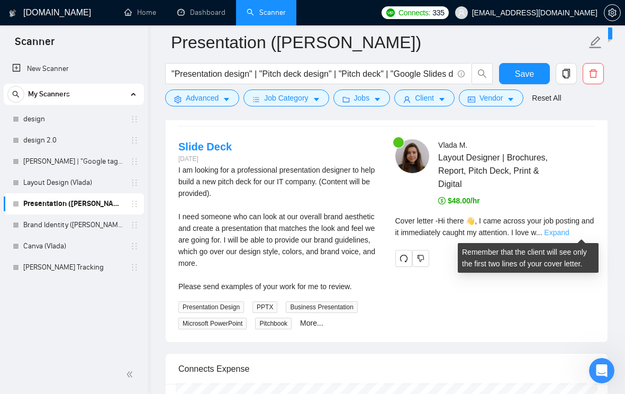
click at [569, 232] on link "Expand" at bounding box center [556, 232] width 25 height 8
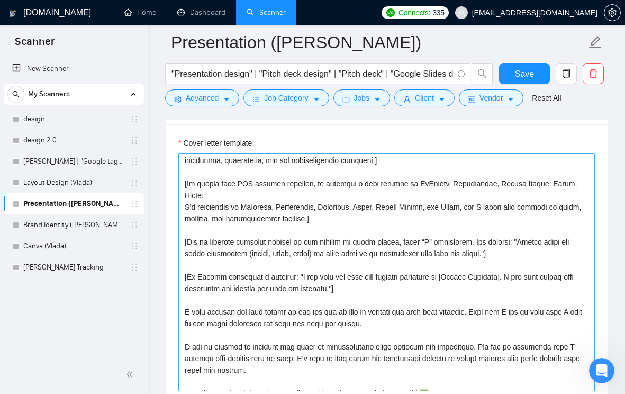
scroll to position [12, 0]
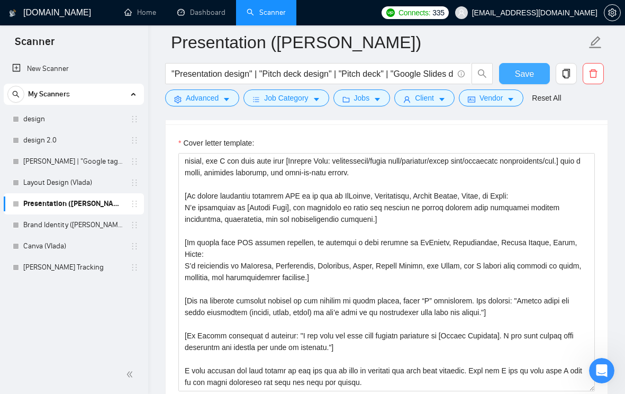
click at [532, 74] on span "Save" at bounding box center [524, 73] width 19 height 13
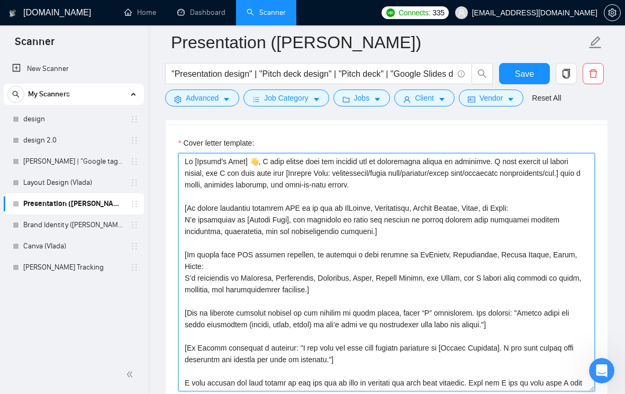
click at [224, 241] on textarea "Cover letter template:" at bounding box center [386, 272] width 416 height 238
click at [224, 242] on textarea "Cover letter template:" at bounding box center [386, 272] width 416 height 238
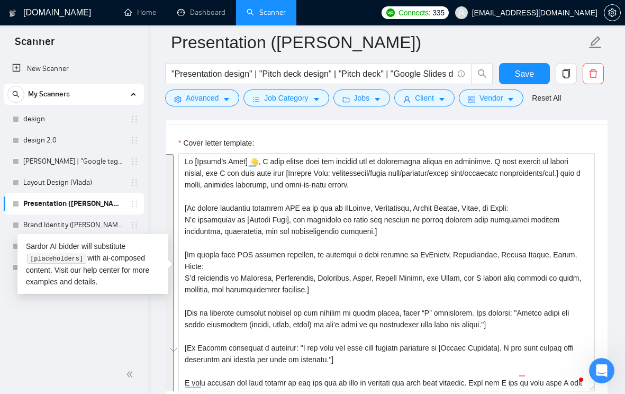
click at [21, 339] on div "New Scanner My Scanners design design 2.0 [PERSON_NAME] | "Google tag manager L…" at bounding box center [74, 205] width 148 height 299
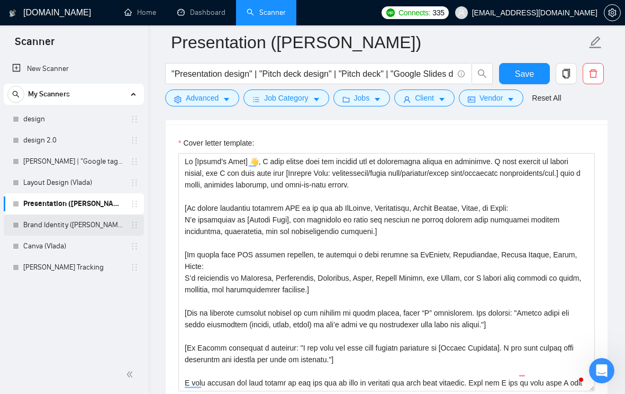
click at [61, 232] on link "Brand Identity ([PERSON_NAME])" at bounding box center [73, 224] width 101 height 21
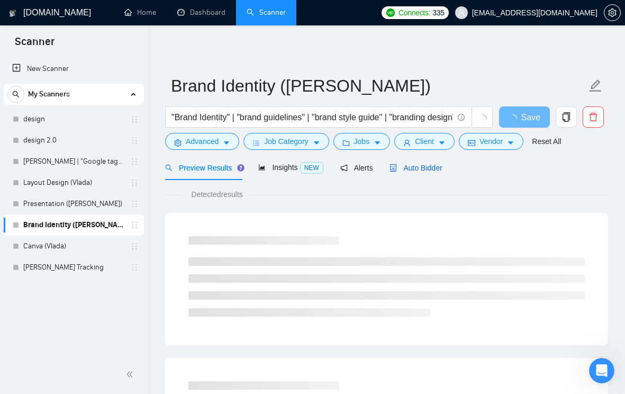
click at [412, 171] on span "Auto Bidder" at bounding box center [415, 168] width 52 height 8
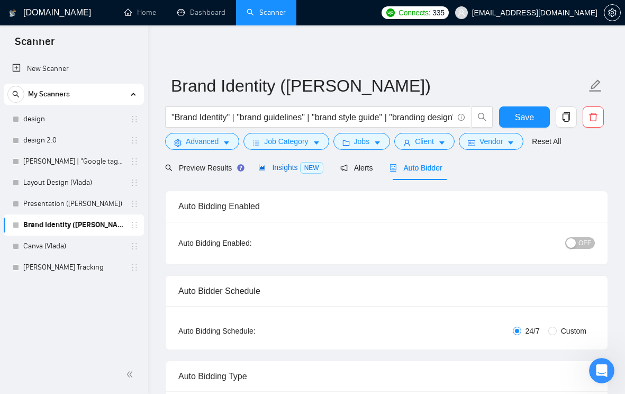
click at [300, 167] on span "Insights NEW" at bounding box center [290, 167] width 65 height 8
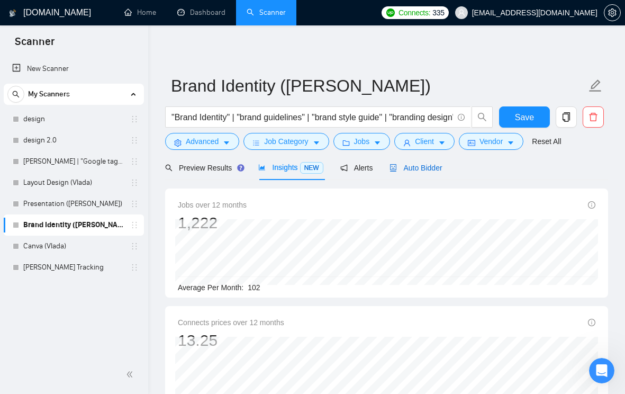
click at [428, 168] on span "Auto Bidder" at bounding box center [415, 168] width 52 height 8
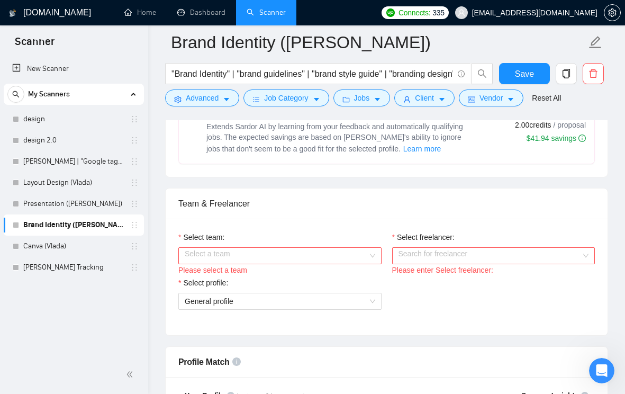
scroll to position [555, 0]
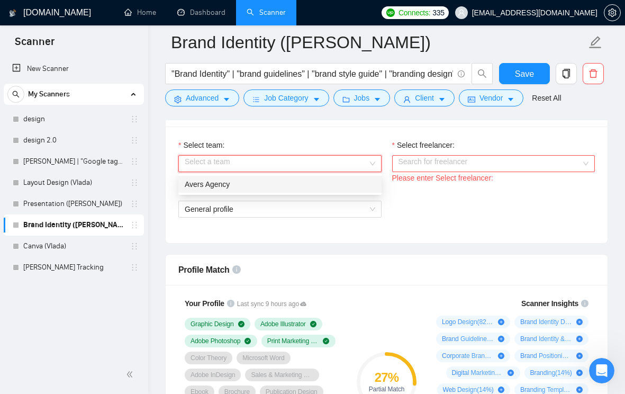
click at [375, 165] on div "Select a team" at bounding box center [279, 163] width 203 height 17
click at [345, 183] on div "Avers Agency" at bounding box center [280, 184] width 191 height 12
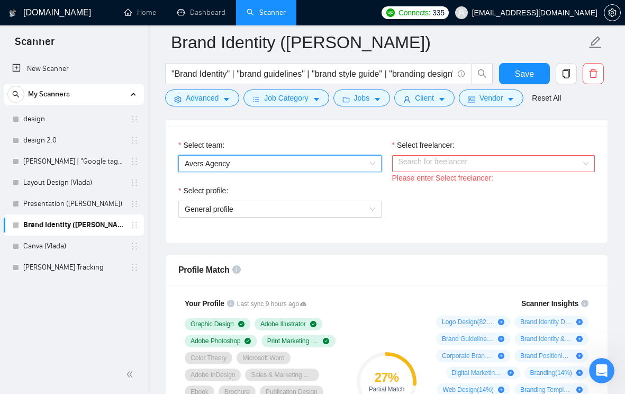
click at [592, 163] on div "Search for freelancer" at bounding box center [493, 163] width 203 height 17
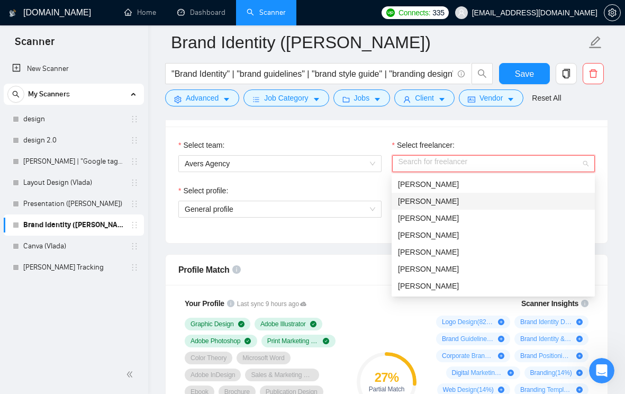
click at [495, 202] on div "[PERSON_NAME]" at bounding box center [493, 201] width 191 height 12
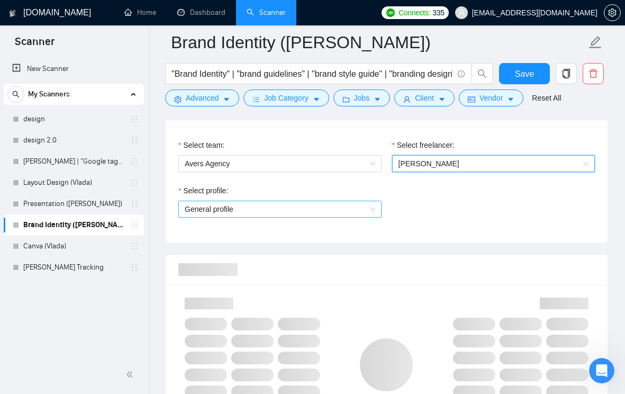
click at [364, 211] on span "General profile" at bounding box center [280, 209] width 191 height 16
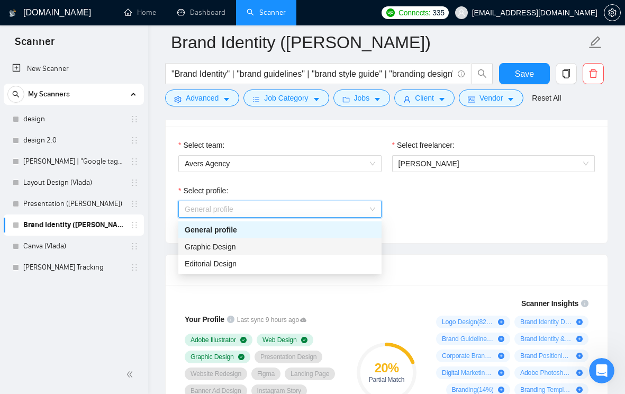
click at [320, 248] on div "Graphic Design" at bounding box center [280, 247] width 191 height 12
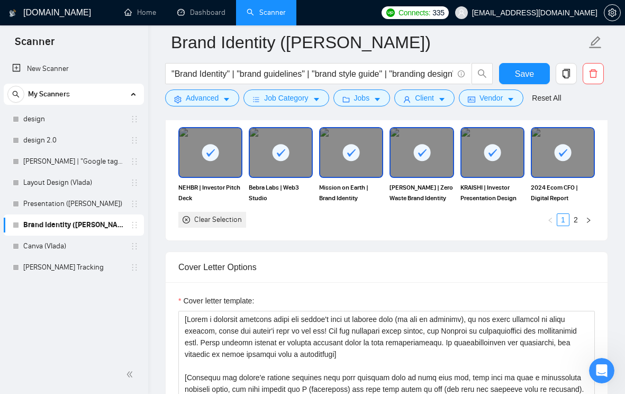
scroll to position [1046, 0]
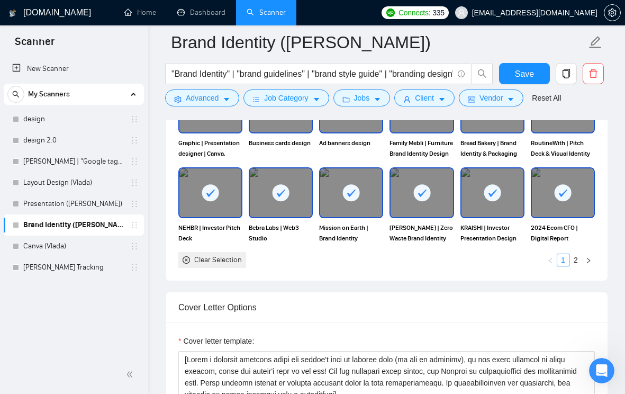
click at [574, 266] on link "2" at bounding box center [576, 260] width 12 height 12
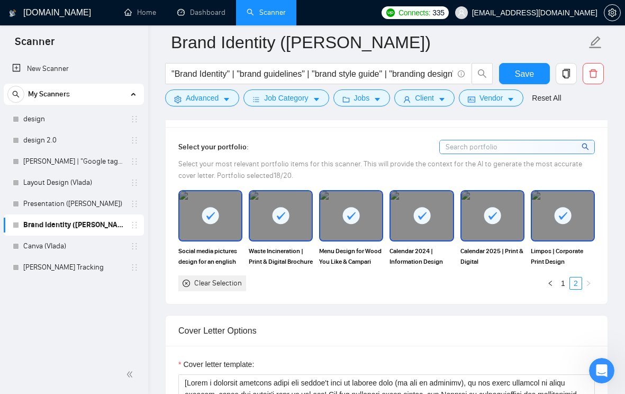
scroll to position [928, 0]
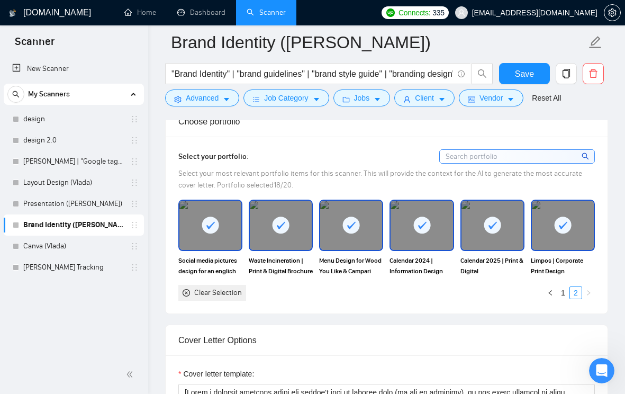
click at [372, 250] on div at bounding box center [351, 225] width 62 height 49
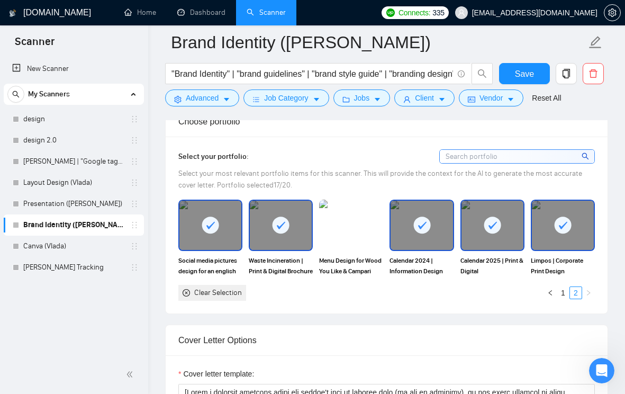
click at [236, 250] on div at bounding box center [210, 225] width 62 height 49
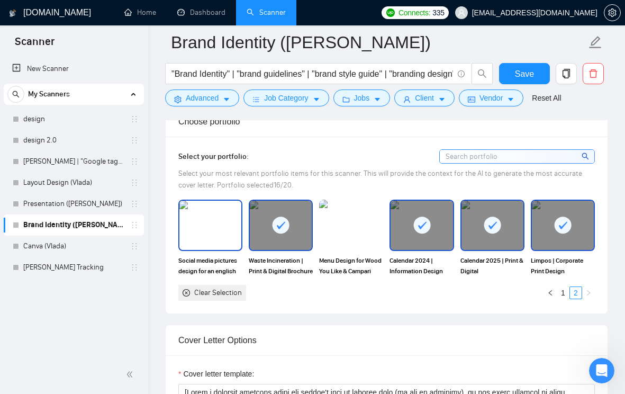
click at [236, 250] on img at bounding box center [210, 225] width 62 height 49
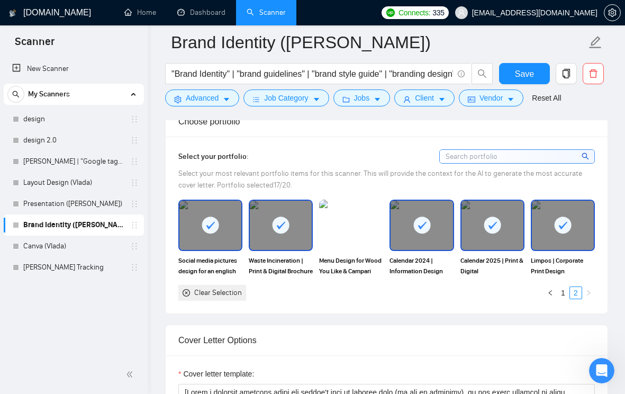
click at [542, 250] on div at bounding box center [563, 225] width 62 height 49
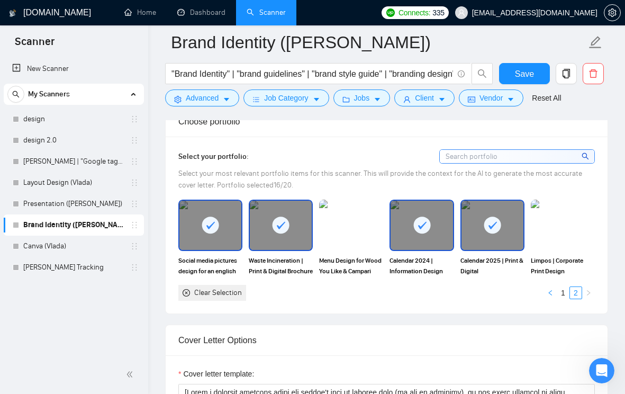
click at [552, 296] on icon "left" at bounding box center [550, 292] width 6 height 6
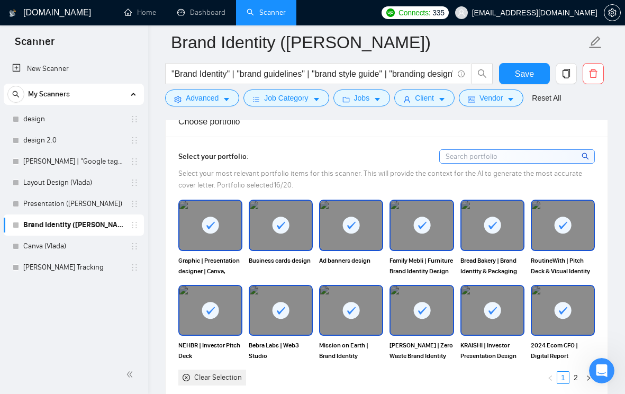
click at [221, 250] on div at bounding box center [210, 225] width 62 height 49
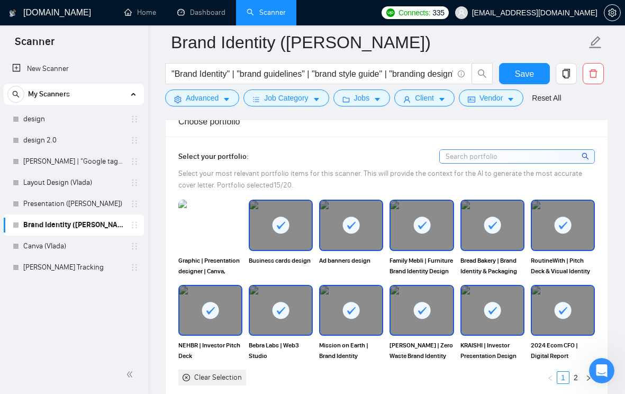
click at [262, 250] on div at bounding box center [281, 225] width 62 height 49
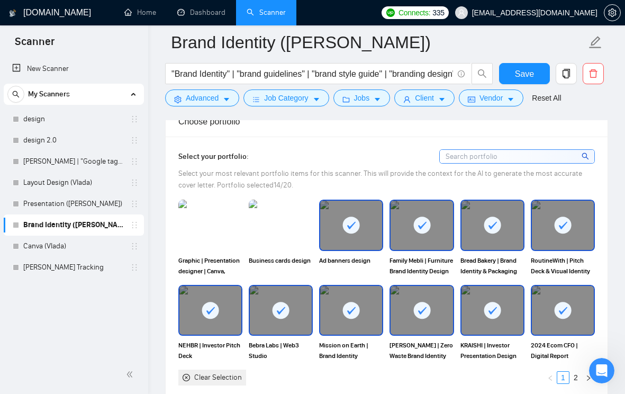
click at [338, 250] on div at bounding box center [351, 225] width 62 height 49
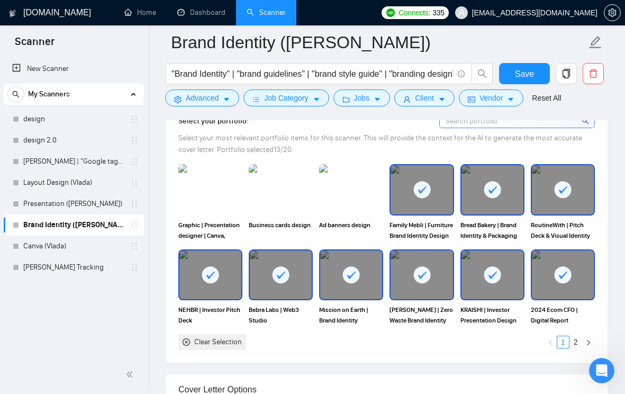
scroll to position [965, 0]
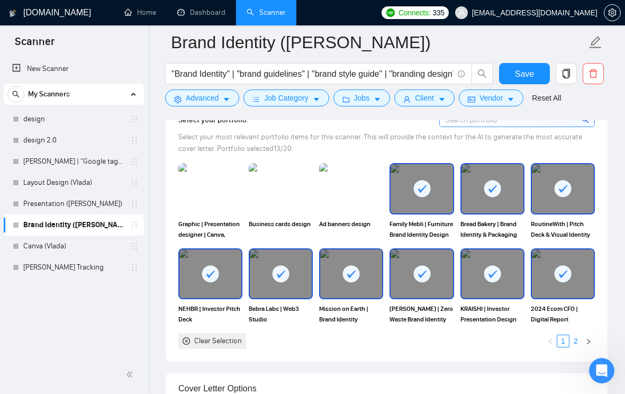
click at [574, 347] on link "2" at bounding box center [576, 341] width 12 height 12
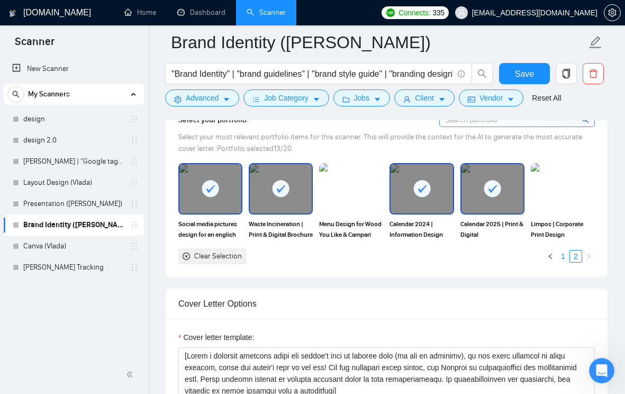
click at [563, 262] on link "1" at bounding box center [563, 256] width 12 height 12
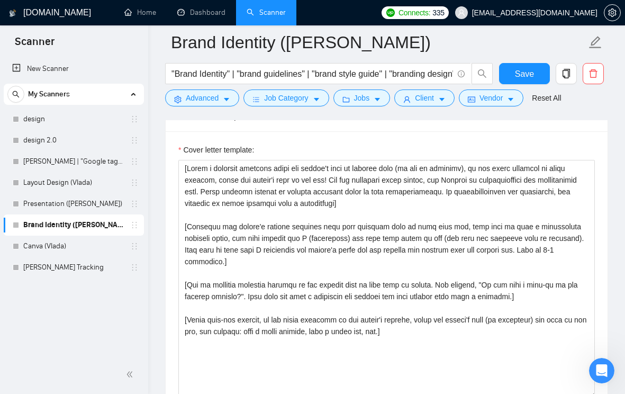
scroll to position [1299, 0]
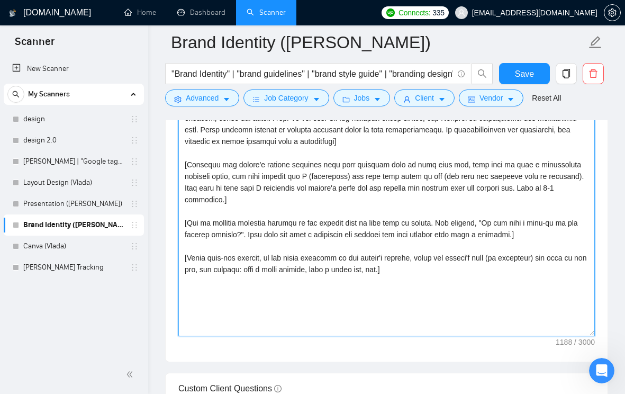
click at [355, 215] on textarea "Cover letter template:" at bounding box center [386, 217] width 416 height 238
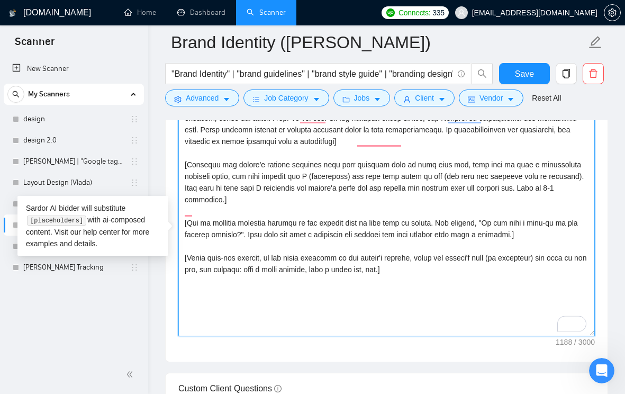
paste textarea "Lo [Ipsumd’s Amet] 👋, C adip elitse doei tem incidid utl et doloremagna aliqua …"
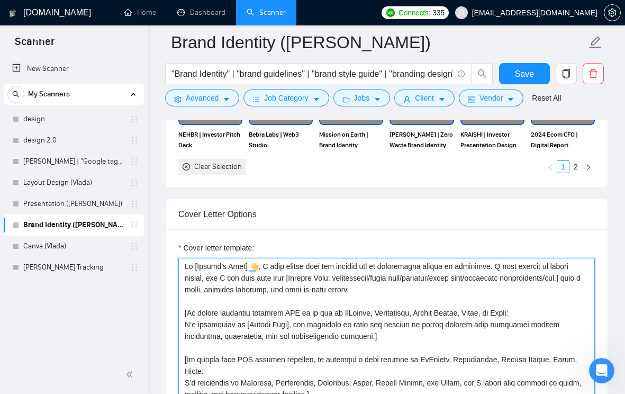
scroll to position [1140, 0]
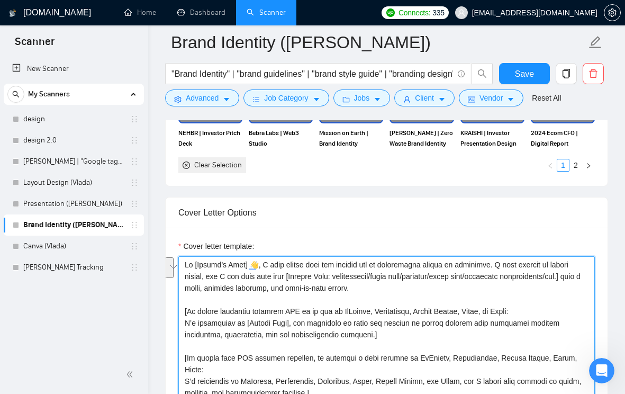
drag, startPoint x: 563, startPoint y: 281, endPoint x: 206, endPoint y: 293, distance: 356.9
click at [206, 293] on textarea "Cover letter template:" at bounding box center [386, 375] width 416 height 238
paste textarea "brand"
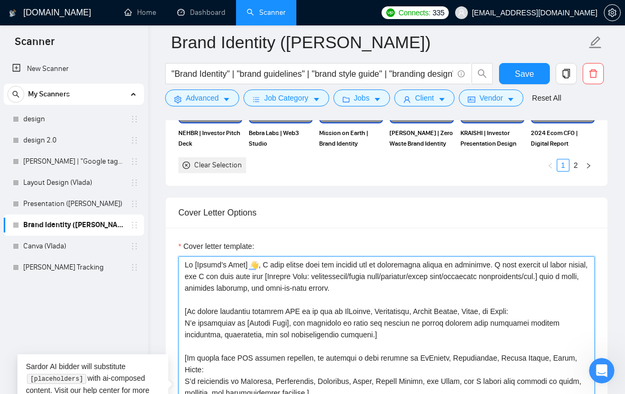
click at [250, 292] on textarea "Cover letter template:" at bounding box center [386, 375] width 416 height 238
click at [288, 286] on textarea "Cover letter template:" at bounding box center [386, 375] width 416 height 238
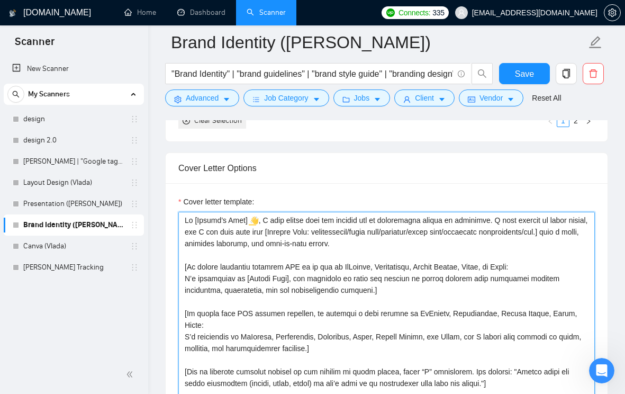
scroll to position [1188, 0]
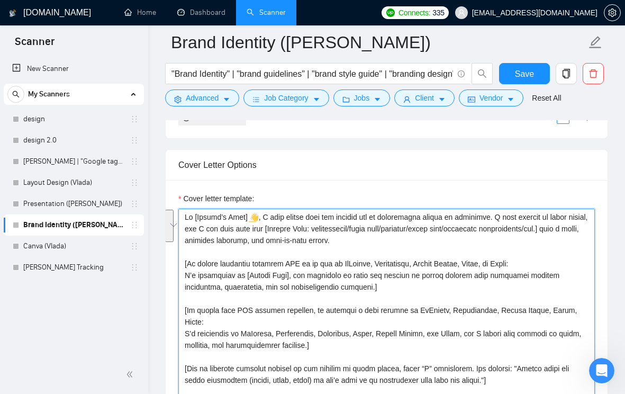
drag, startPoint x: 503, startPoint y: 234, endPoint x: 439, endPoint y: 257, distance: 68.1
click at [439, 257] on textarea "Cover letter template:" at bounding box center [386, 328] width 416 height 238
paste textarea "came across your job posting and it immediately caught my attention. I speciali…"
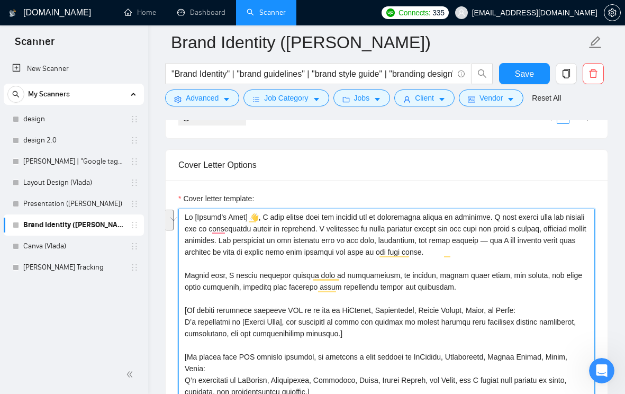
drag, startPoint x: 503, startPoint y: 233, endPoint x: 350, endPoint y: 240, distance: 153.6
click at [350, 240] on textarea "Cover letter template:" at bounding box center [386, 328] width 416 height 238
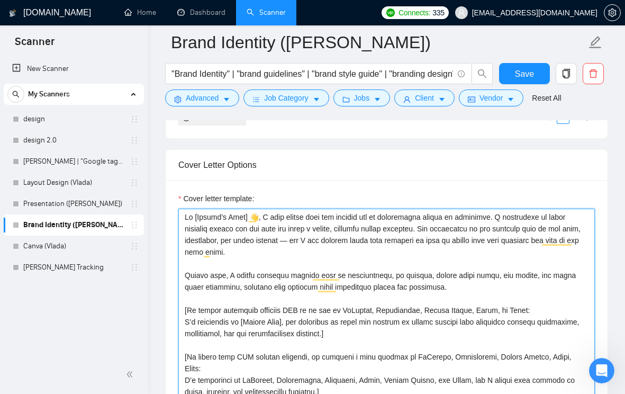
click at [259, 255] on textarea "Cover letter template:" at bounding box center [386, 328] width 416 height 238
click at [259, 283] on textarea "Cover letter template:" at bounding box center [386, 328] width 416 height 238
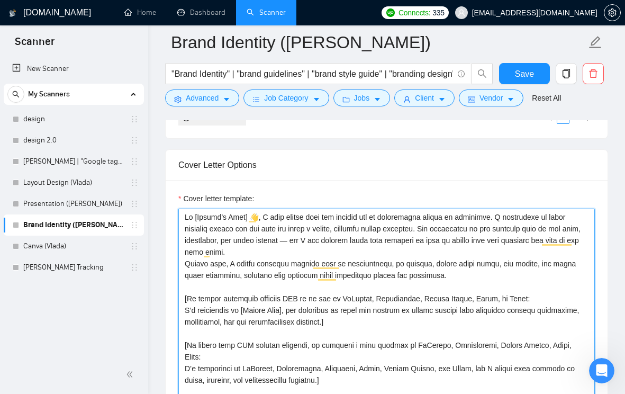
click at [186, 279] on textarea "Cover letter template:" at bounding box center [386, 328] width 416 height 238
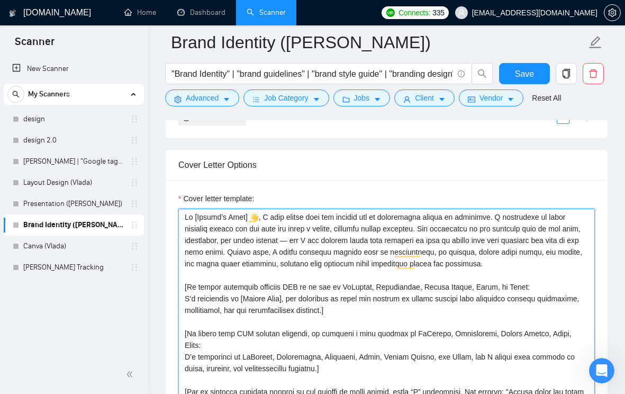
click at [220, 267] on textarea "Cover letter template:" at bounding box center [386, 328] width 416 height 238
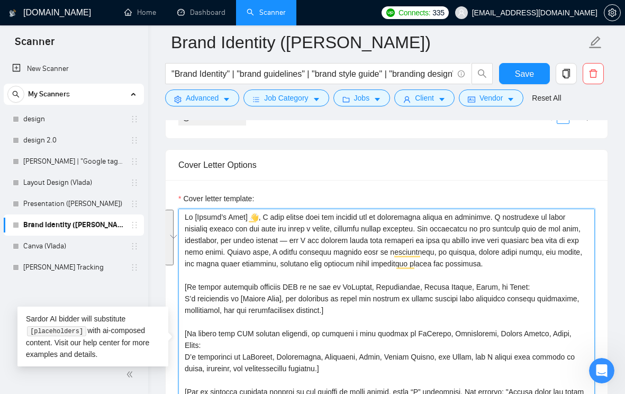
click at [337, 236] on textarea "Cover letter template:" at bounding box center [386, 328] width 416 height 238
drag, startPoint x: 260, startPoint y: 232, endPoint x: 524, endPoint y: 278, distance: 268.0
click at [524, 278] on textarea "Cover letter template:" at bounding box center [386, 328] width 416 height 238
paste textarea "[Client’s Company/Brand Name] build a strong, cohesive visual presence. The fou…"
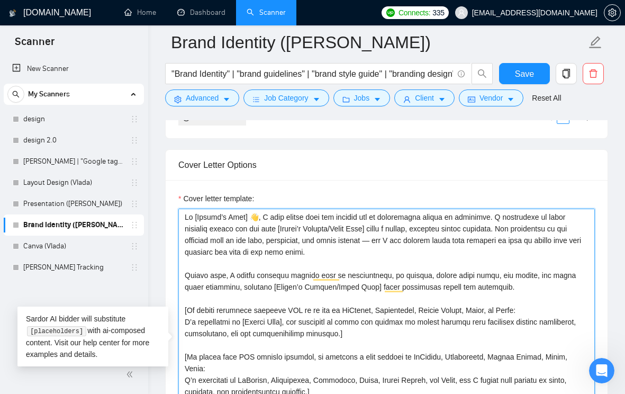
click at [342, 251] on textarea "Cover letter template:" at bounding box center [386, 328] width 416 height 238
drag, startPoint x: 283, startPoint y: 244, endPoint x: 392, endPoint y: 244, distance: 109.0
click at [392, 244] on textarea "Cover letter template:" at bounding box center [386, 328] width 416 height 238
paste textarea "OR “you/your brand”"
click at [471, 270] on textarea "Cover letter template:" at bounding box center [386, 328] width 416 height 238
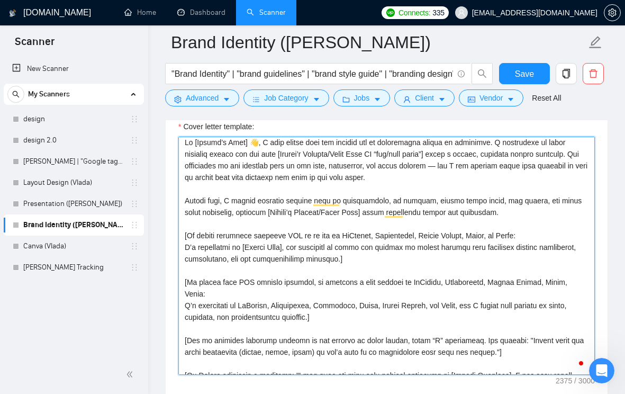
scroll to position [19, 0]
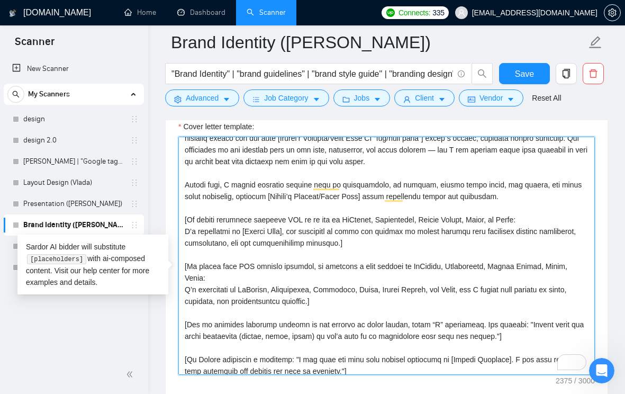
click at [278, 240] on textarea "Cover letter template:" at bounding box center [386, 256] width 416 height 238
drag, startPoint x: 339, startPoint y: 259, endPoint x: 185, endPoint y: 229, distance: 156.4
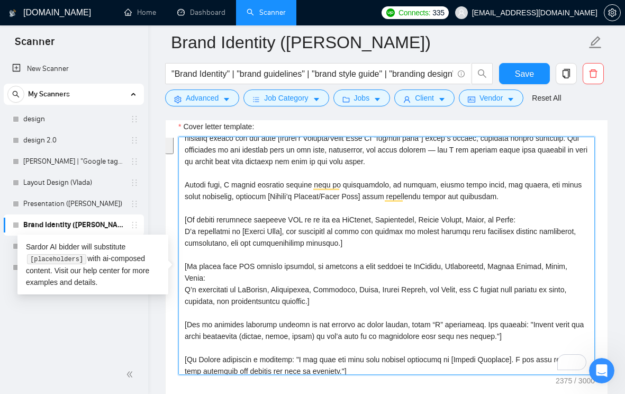
click at [185, 229] on textarea "Cover letter template:" at bounding box center [386, 256] width 416 height 238
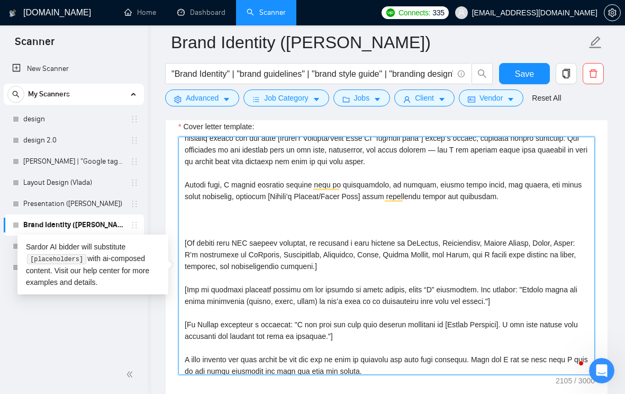
paste textarea "I work in Figma, Adobe Photoshop, Illustrator, InDesign, and Canva."
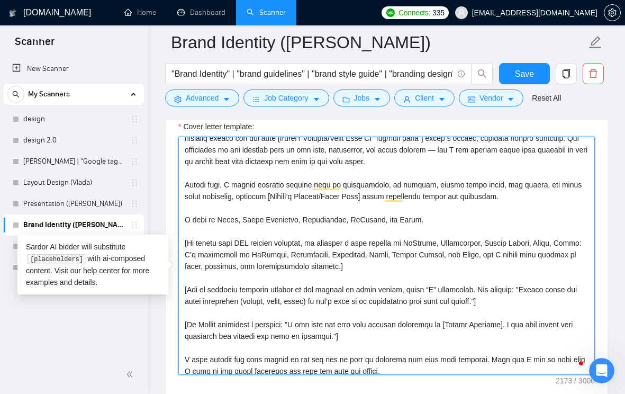
click at [391, 258] on textarea "Cover letter template:" at bounding box center [386, 256] width 416 height 238
click at [361, 267] on textarea "Cover letter template:" at bounding box center [386, 256] width 416 height 238
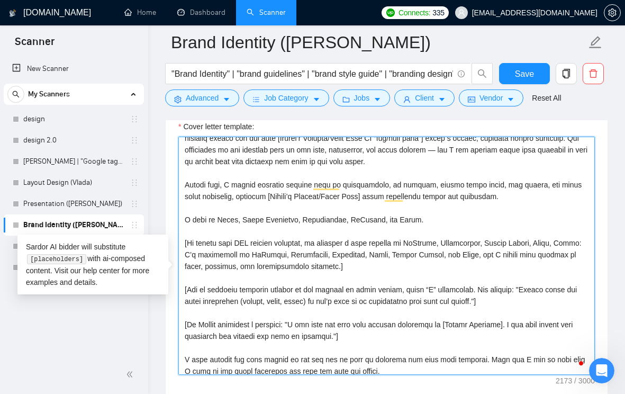
click at [361, 267] on textarea "Cover letter template:" at bounding box center [386, 256] width 416 height 238
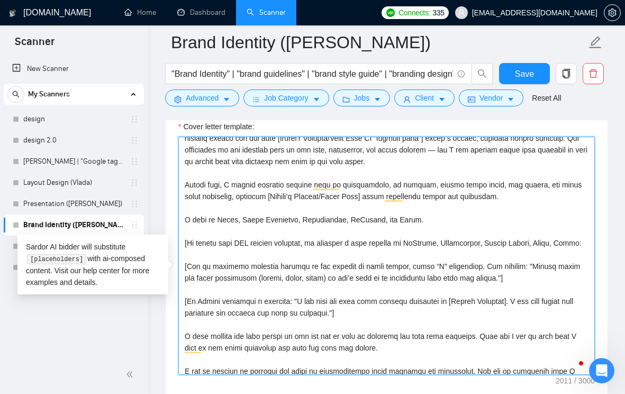
click at [260, 262] on textarea "Cover letter template:" at bounding box center [386, 256] width 416 height 238
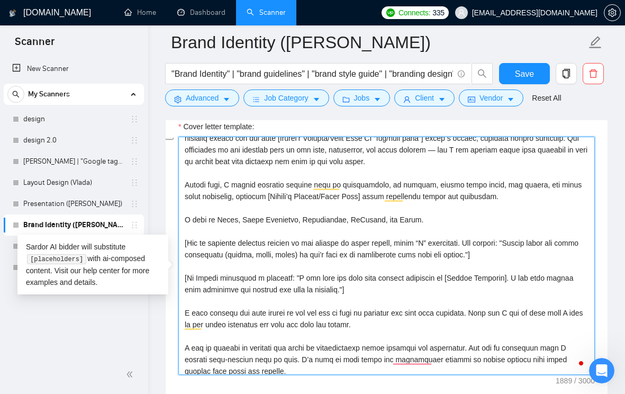
drag, startPoint x: 476, startPoint y: 257, endPoint x: 492, endPoint y: 269, distance: 20.0
click at [492, 269] on textarea "Cover letter template:" at bounding box center [386, 256] width 416 height 238
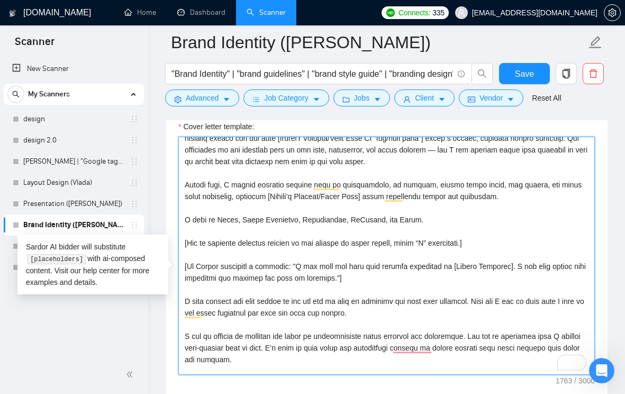
click at [518, 255] on textarea "Cover letter template:" at bounding box center [386, 256] width 416 height 238
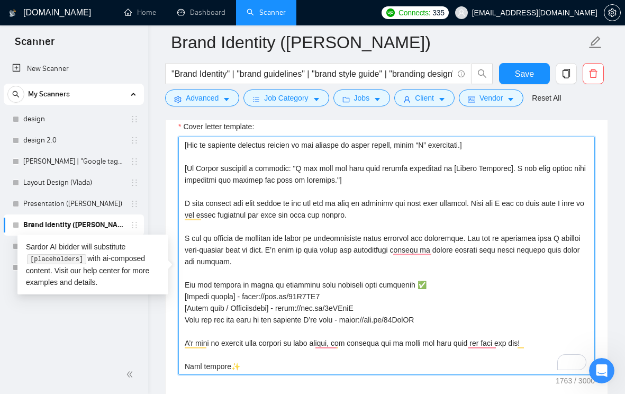
click at [435, 302] on textarea "Cover letter template:" at bounding box center [386, 256] width 416 height 238
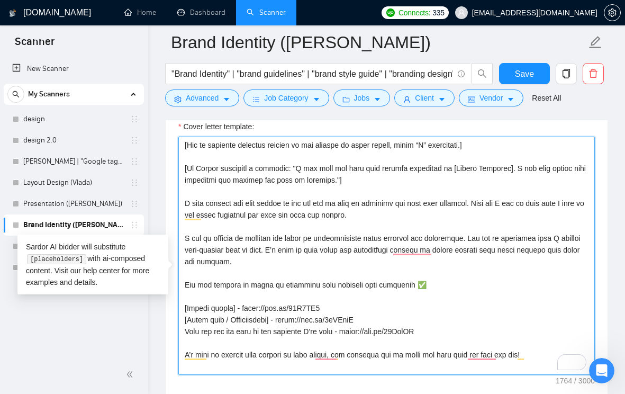
paste textarea "[Branding / Identity] - https://bit.ly/3IOFO36"
click at [298, 335] on textarea "Cover letter template:" at bounding box center [386, 256] width 416 height 238
click at [367, 342] on textarea "Cover letter template:" at bounding box center [386, 256] width 416 height 238
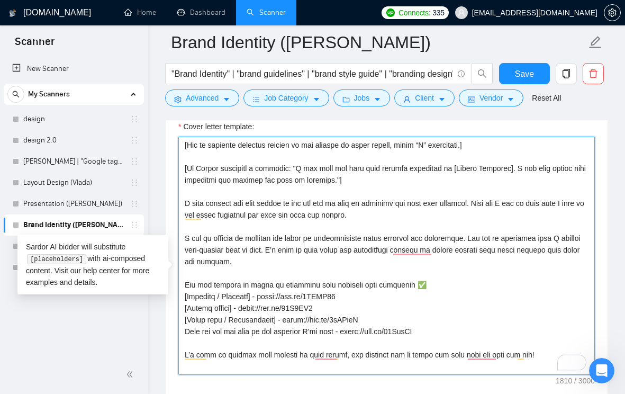
drag, startPoint x: 361, startPoint y: 336, endPoint x: 184, endPoint y: 325, distance: 177.6
click at [184, 325] on textarea "Cover letter template:" at bounding box center [386, 256] width 416 height 238
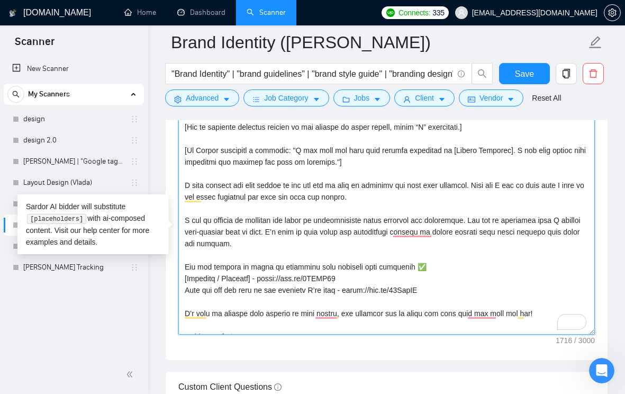
click at [374, 232] on textarea "Cover letter template:" at bounding box center [386, 215] width 416 height 238
click at [367, 171] on textarea "Cover letter template:" at bounding box center [386, 215] width 416 height 238
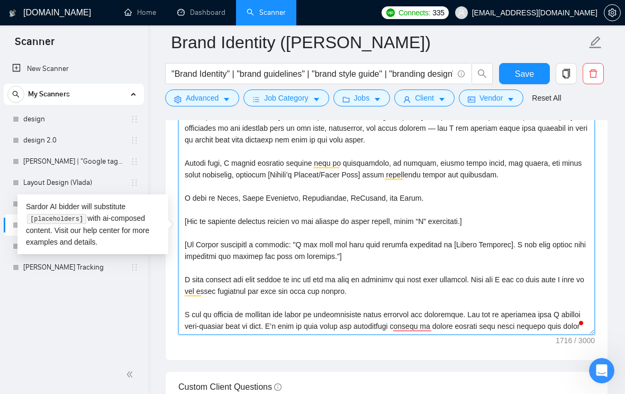
drag, startPoint x: 273, startPoint y: 192, endPoint x: 382, endPoint y: 194, distance: 108.5
click at [382, 194] on textarea "Cover letter template:" at bounding box center [386, 215] width 416 height 238
click at [415, 196] on textarea "Cover letter template:" at bounding box center [386, 215] width 416 height 238
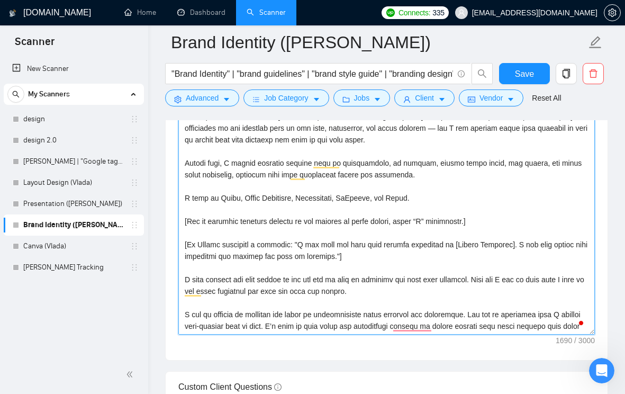
click at [430, 194] on textarea "Cover letter template:" at bounding box center [386, 215] width 416 height 238
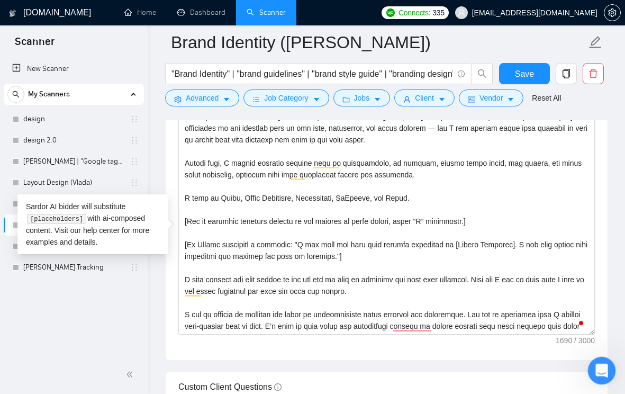
click at [604, 369] on icon "Open Intercom Messenger" at bounding box center [600, 368] width 17 height 17
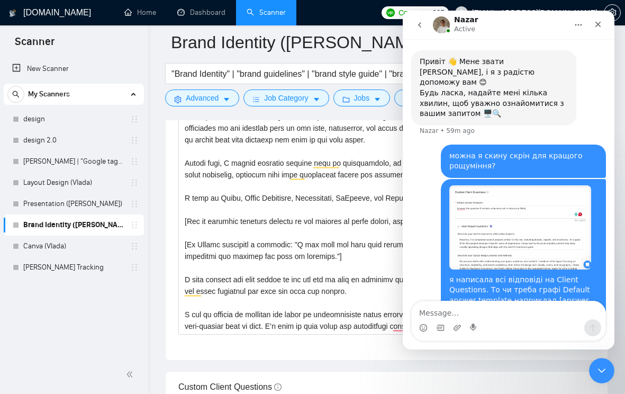
scroll to position [214, 0]
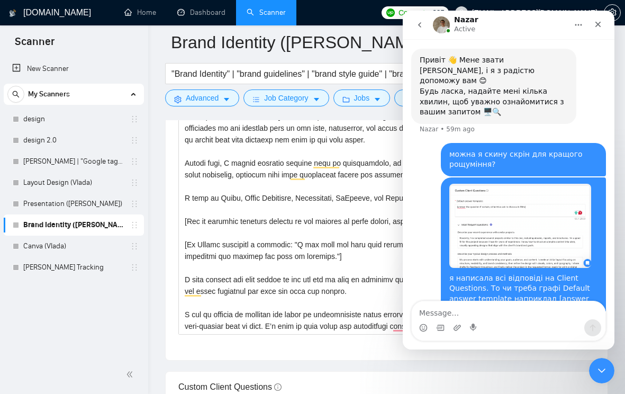
click at [418, 28] on icon "go back" at bounding box center [419, 25] width 8 height 8
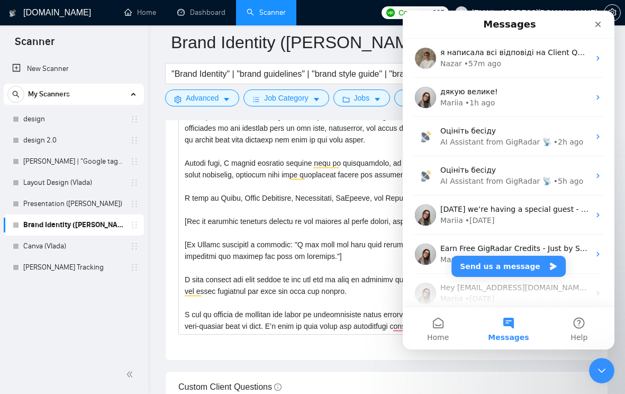
scroll to position [0, 0]
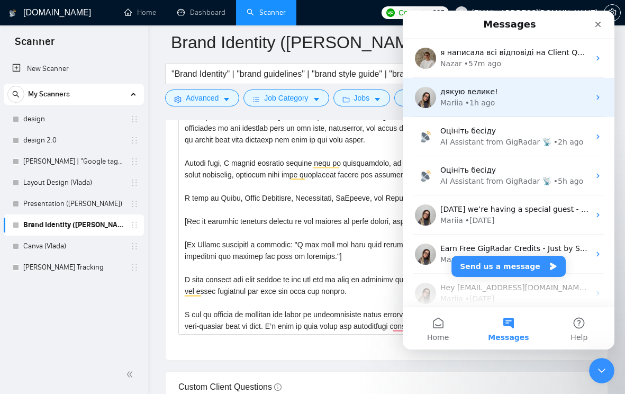
click at [536, 99] on div "Mariia • 1h ago" at bounding box center [514, 102] width 149 height 11
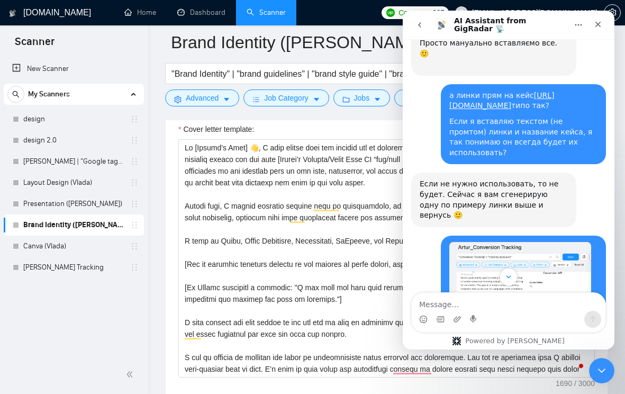
scroll to position [2503, 0]
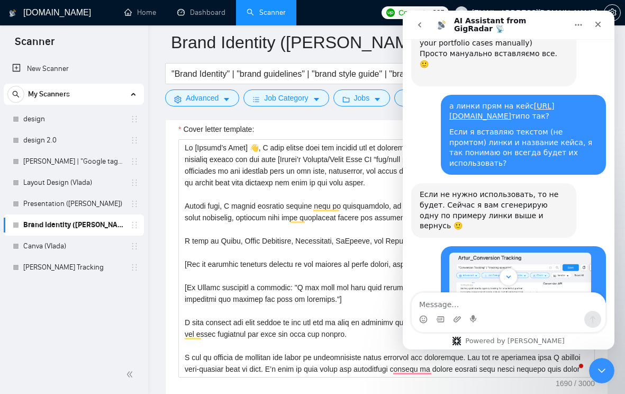
click at [562, 252] on img "aversartur@gmail.com says…" at bounding box center [520, 302] width 142 height 100
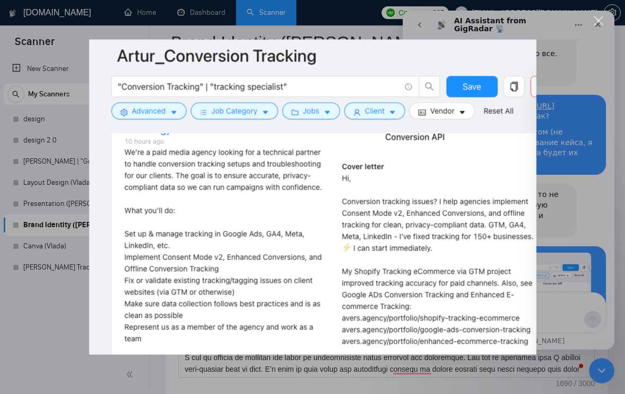
click at [568, 150] on div "Intercom messenger" at bounding box center [312, 197] width 625 height 394
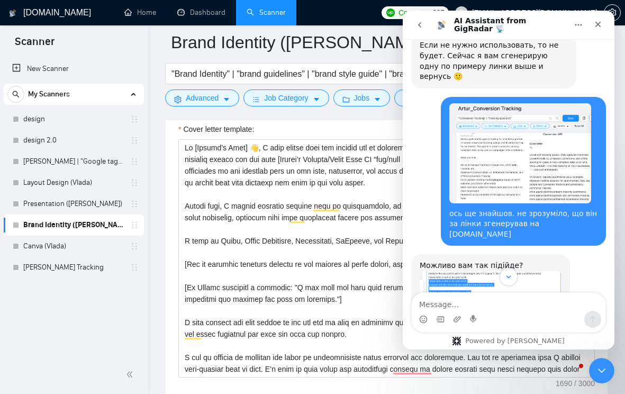
scroll to position [2652, 0]
click at [485, 270] on img "Mariia says…" at bounding box center [491, 297] width 142 height 55
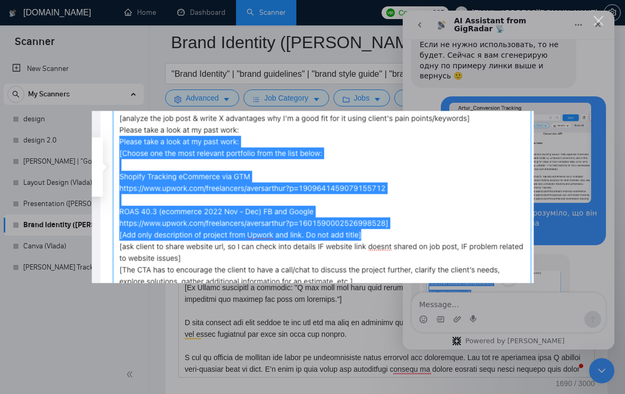
click at [578, 167] on div "Intercom messenger" at bounding box center [312, 197] width 625 height 394
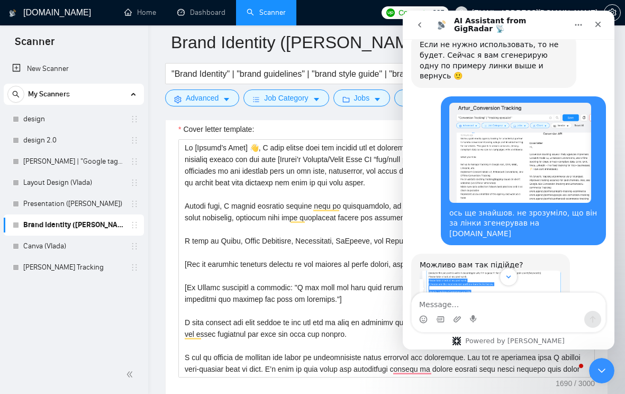
click at [421, 28] on icon "go back" at bounding box center [419, 25] width 8 height 8
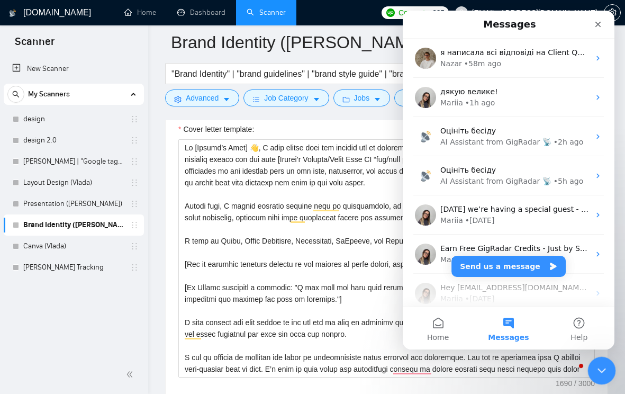
click at [594, 362] on icon "Close Intercom Messenger" at bounding box center [600, 368] width 13 height 13
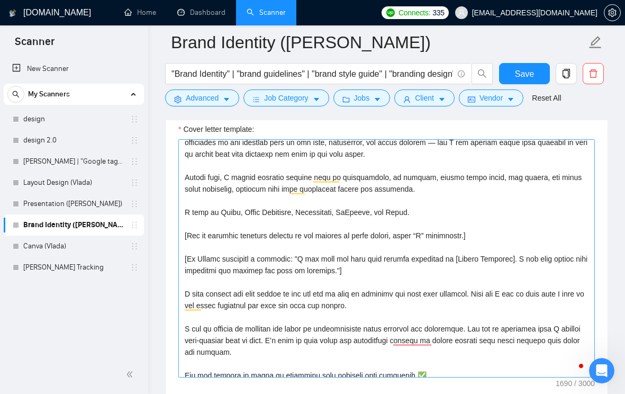
scroll to position [30, 0]
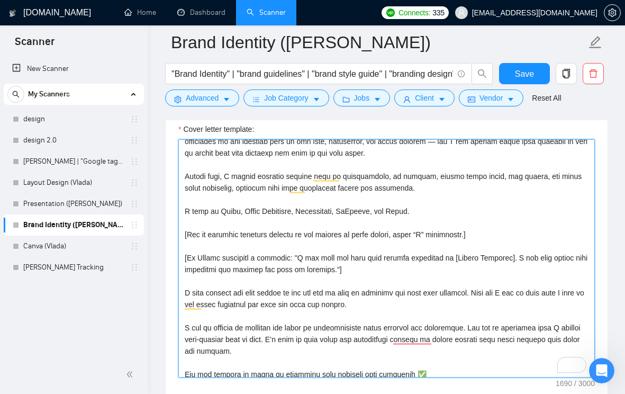
click at [367, 205] on textarea "Cover letter template:" at bounding box center [386, 258] width 416 height 238
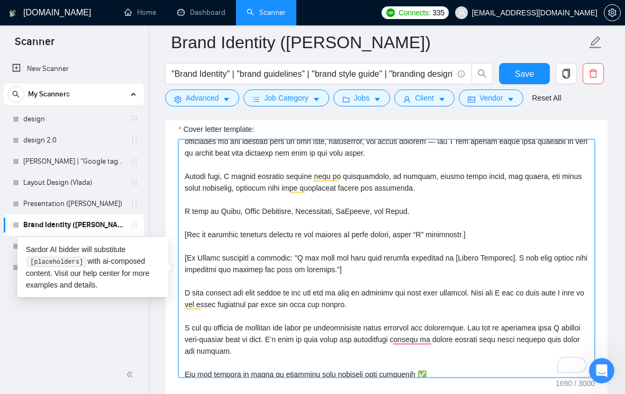
click at [367, 205] on textarea "Cover letter template:" at bounding box center [386, 258] width 416 height 238
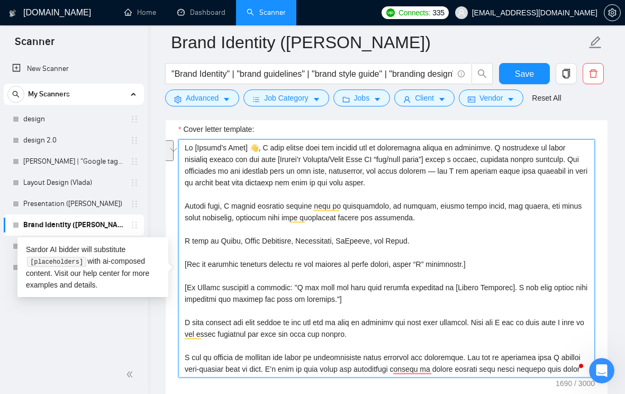
click at [347, 177] on textarea "Cover letter template:" at bounding box center [386, 258] width 416 height 238
drag, startPoint x: 504, startPoint y: 165, endPoint x: 437, endPoint y: 201, distance: 76.0
click at [437, 201] on textarea "Cover letter template:" at bounding box center [386, 258] width 416 height 238
paste textarea "I can develop the core elements — logo, typography, and color palette — and ext…"
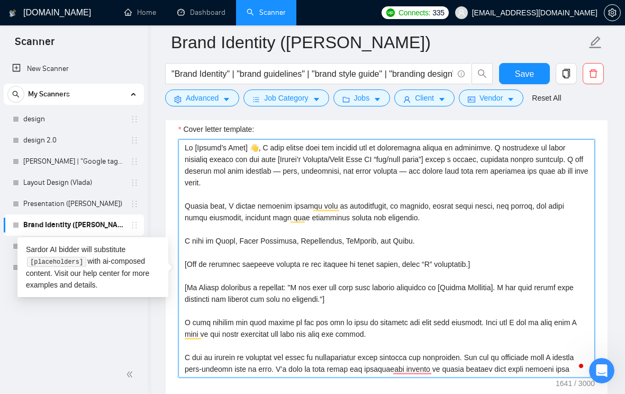
click at [337, 188] on textarea "Cover letter template:" at bounding box center [386, 258] width 416 height 238
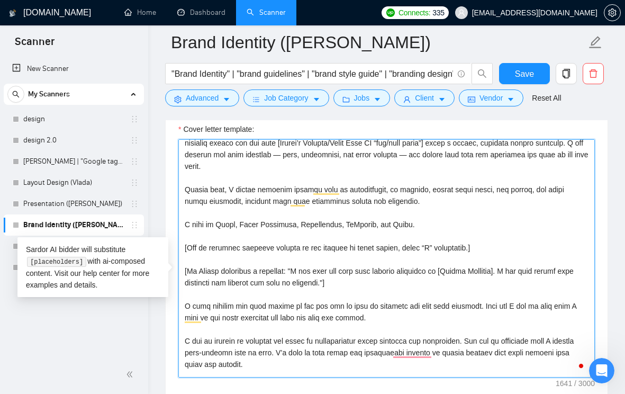
scroll to position [21, 0]
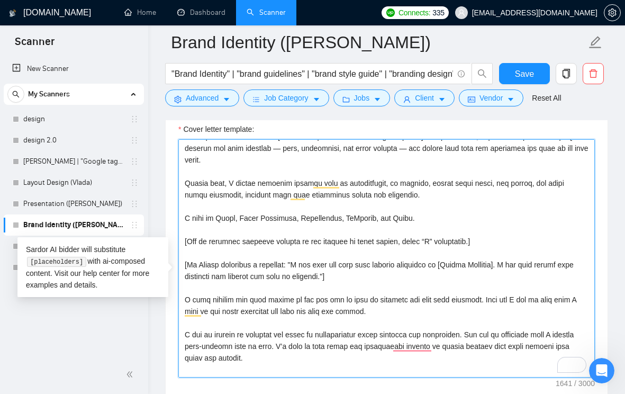
click at [475, 259] on textarea "Cover letter template:" at bounding box center [386, 258] width 416 height 238
paste textarea "Would you like me to explore multiple design directions for your brand identity?"
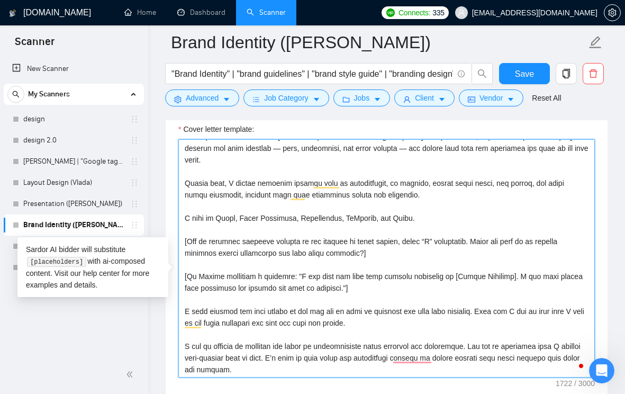
click at [342, 263] on textarea "Cover letter template:" at bounding box center [386, 258] width 416 height 238
click at [369, 267] on textarea "Cover letter template:" at bounding box center [386, 258] width 416 height 238
click at [478, 257] on textarea "Cover letter template:" at bounding box center [386, 258] width 416 height 238
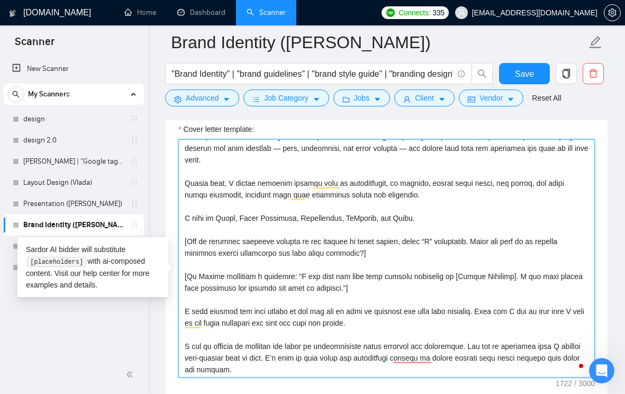
paste textarea "For example: ""
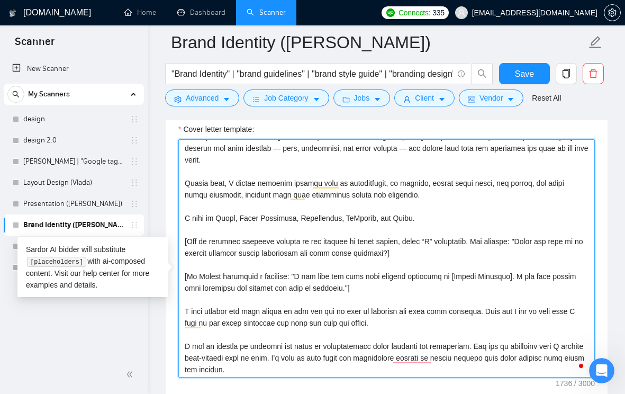
click at [389, 270] on textarea "Cover letter template:" at bounding box center [386, 258] width 416 height 238
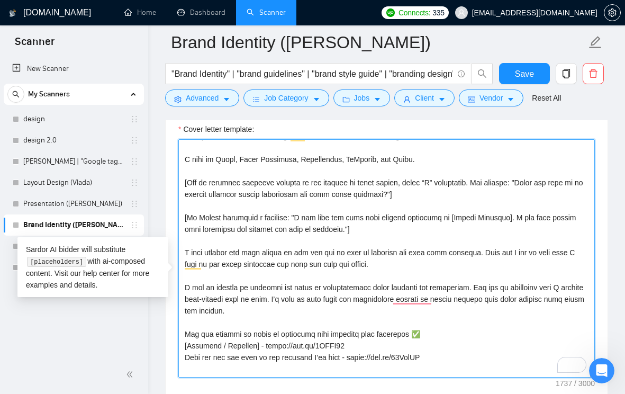
scroll to position [84, 0]
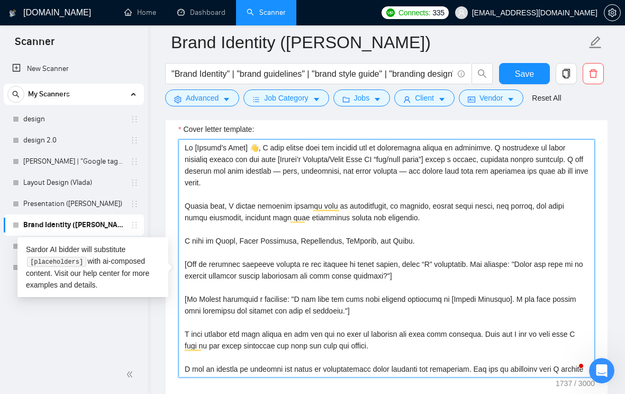
click at [369, 194] on textarea "Cover letter template:" at bounding box center [386, 258] width 416 height 238
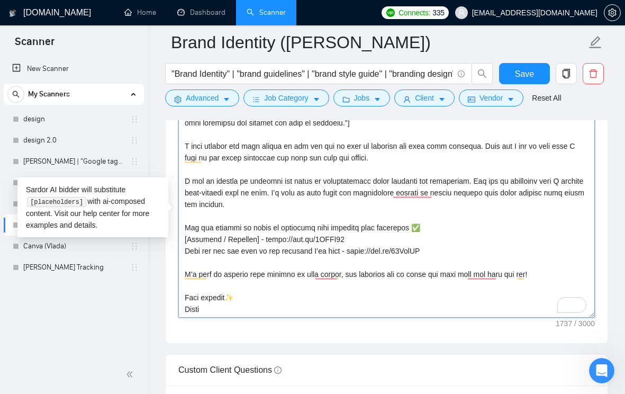
scroll to position [1318, 0]
click at [367, 262] on textarea "Cover letter template:" at bounding box center [386, 198] width 416 height 238
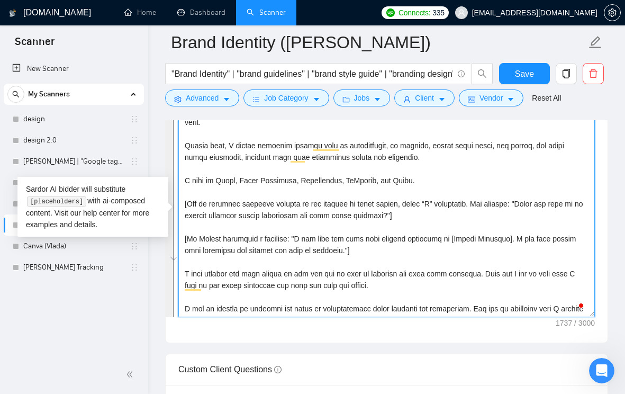
click at [320, 221] on textarea "Cover letter template:" at bounding box center [386, 198] width 416 height 238
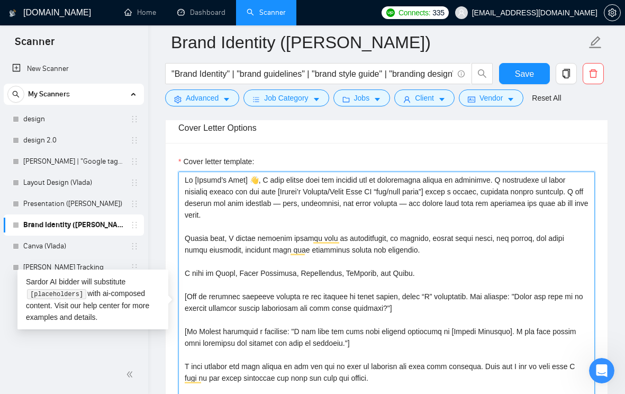
click at [374, 239] on textarea "Cover letter template:" at bounding box center [386, 290] width 416 height 238
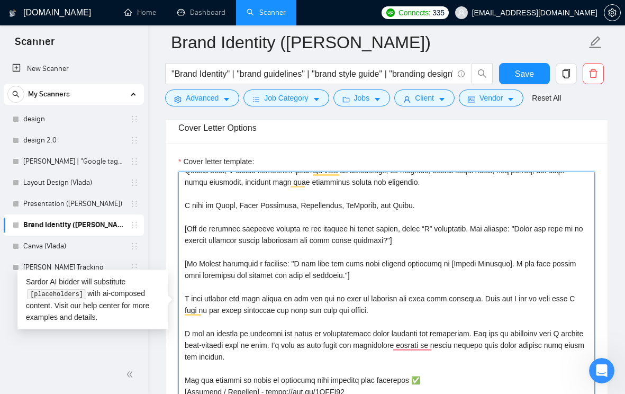
scroll to position [69, 0]
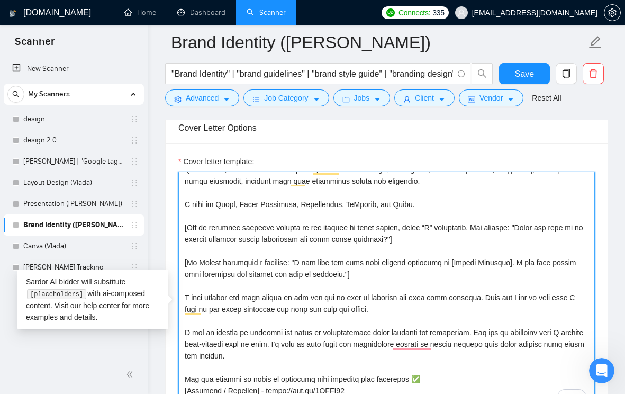
click at [391, 256] on textarea "Cover letter template:" at bounding box center [386, 290] width 416 height 238
paste textarea "Are there specific values or messages you want your brand visuals to convey?"
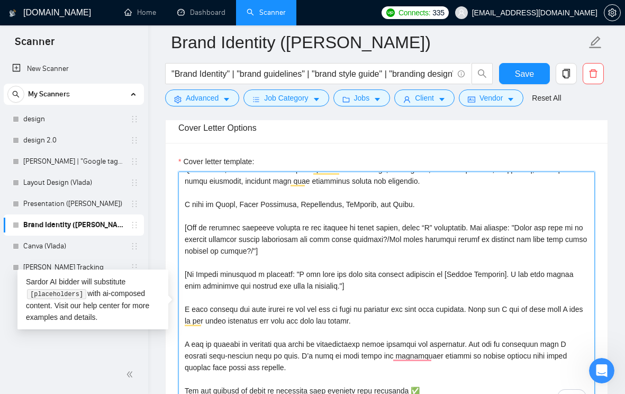
paste textarea "Do you have examples of brands or designs that inspire the look and feel you’re…"
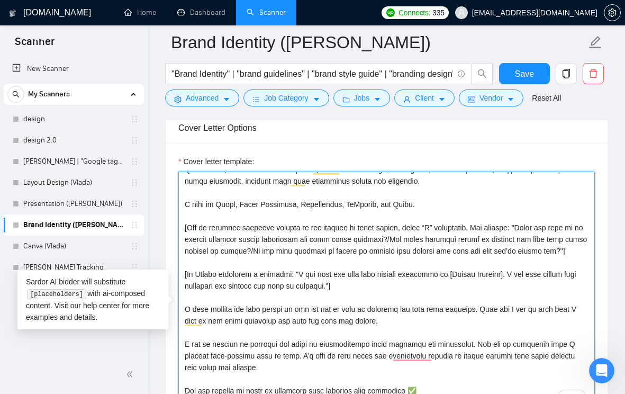
click at [328, 250] on textarea "Cover letter template:" at bounding box center [386, 290] width 416 height 238
paste textarea "one engaging question related to the project in first person, using “I” stateme…"
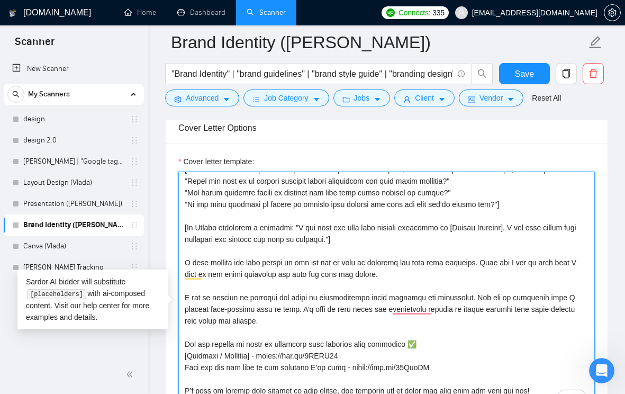
scroll to position [151, 0]
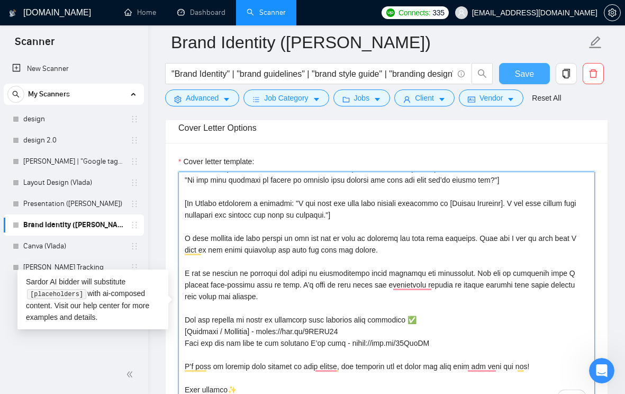
type textarea "Hi [Client’s Name] 👋, I came across your job posting and it immediately caught …"
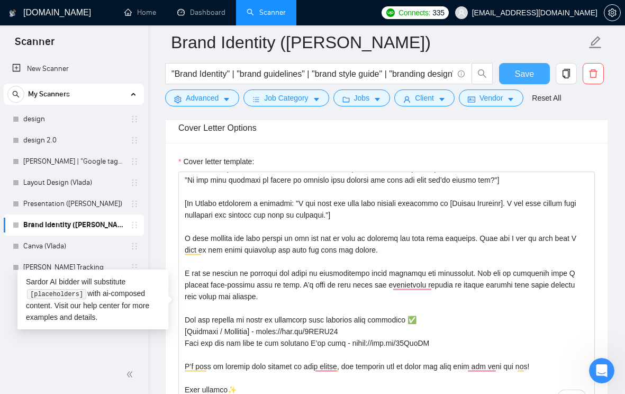
click at [510, 78] on button "Save" at bounding box center [524, 73] width 51 height 21
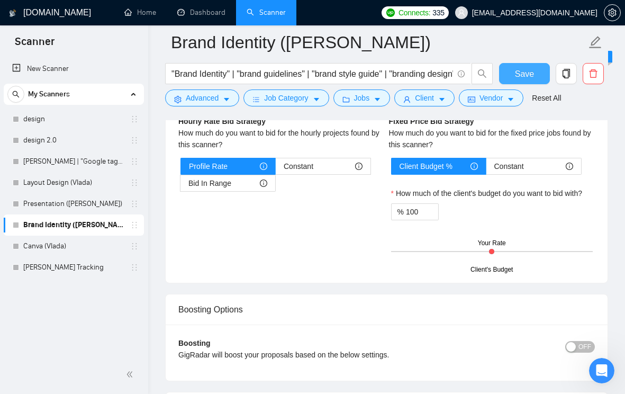
scroll to position [1551, 0]
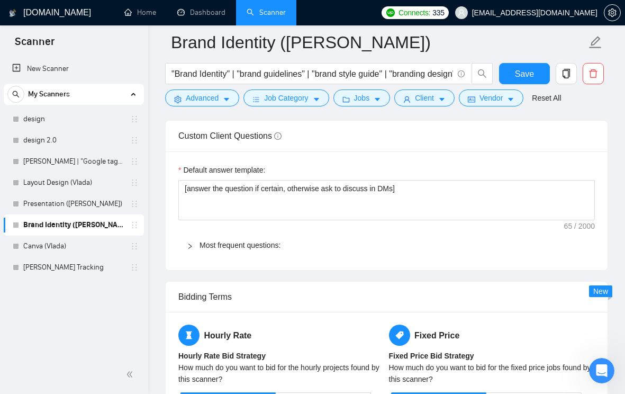
click at [191, 249] on icon "right" at bounding box center [189, 245] width 3 height 5
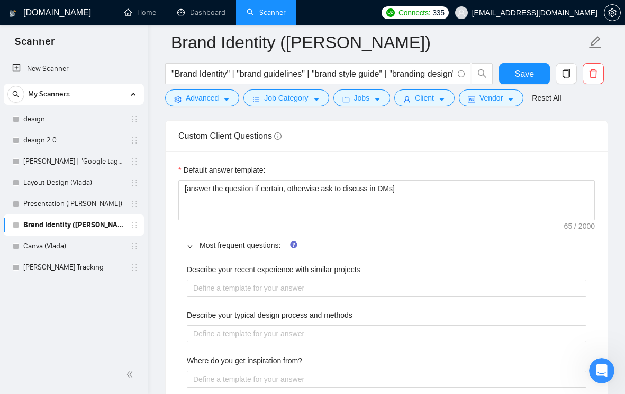
click at [191, 249] on icon "right" at bounding box center [190, 246] width 6 height 6
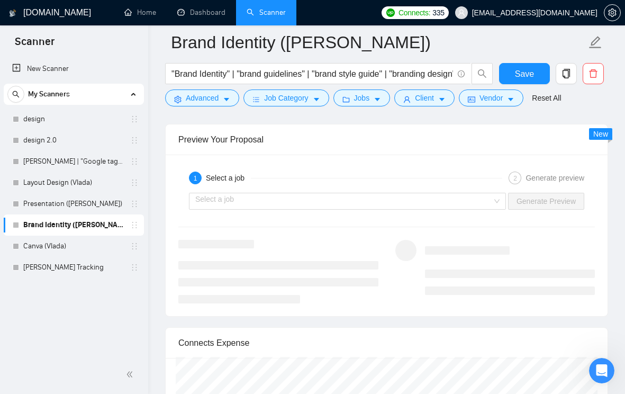
scroll to position [2053, 0]
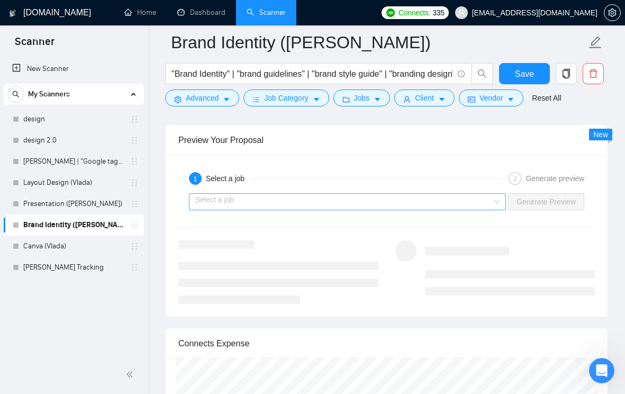
click at [343, 210] on input "search" at bounding box center [343, 202] width 297 height 16
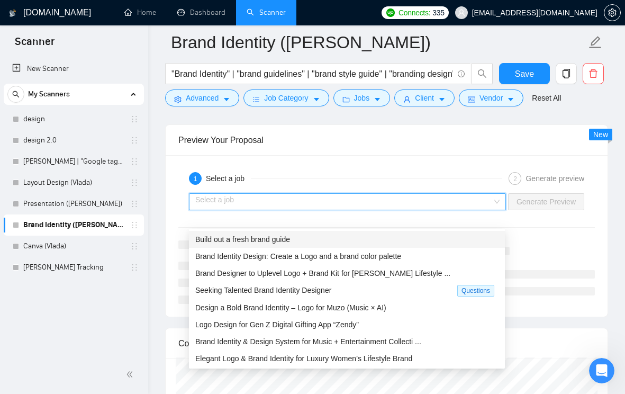
click at [321, 242] on div "Build out a fresh brand guide" at bounding box center [346, 239] width 303 height 12
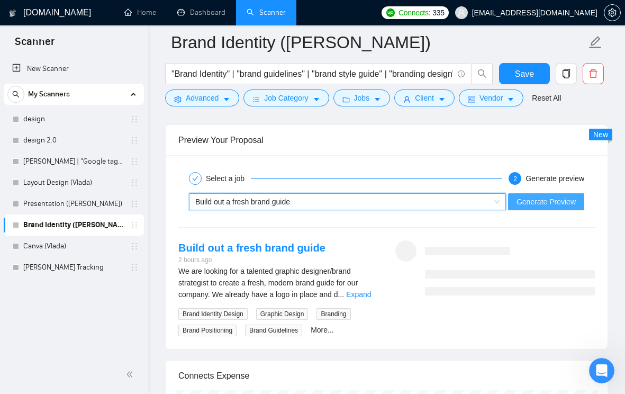
click at [540, 207] on span "Generate Preview" at bounding box center [545, 202] width 59 height 12
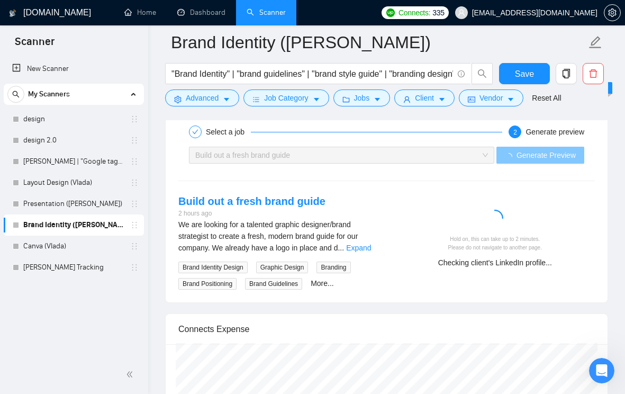
scroll to position [2109, 0]
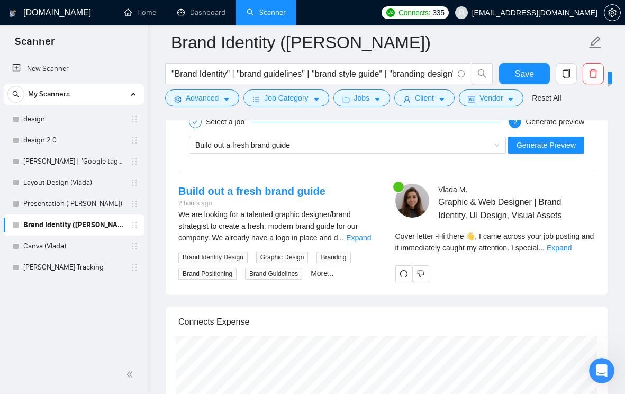
click at [357, 242] on link "Expand" at bounding box center [358, 237] width 25 height 8
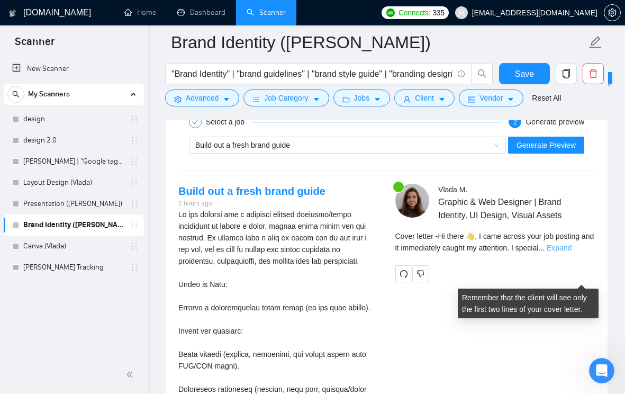
click at [572, 252] on link "Expand" at bounding box center [559, 247] width 25 height 8
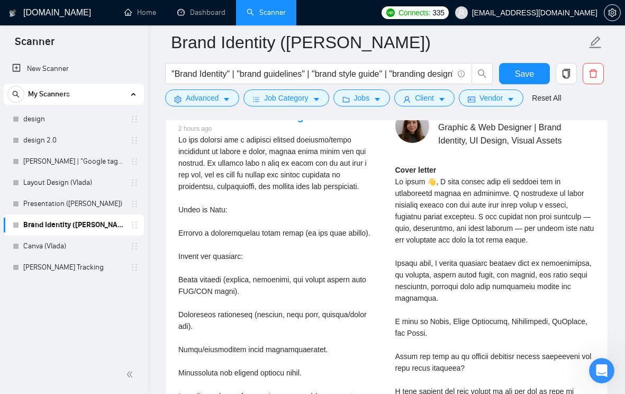
scroll to position [2188, 0]
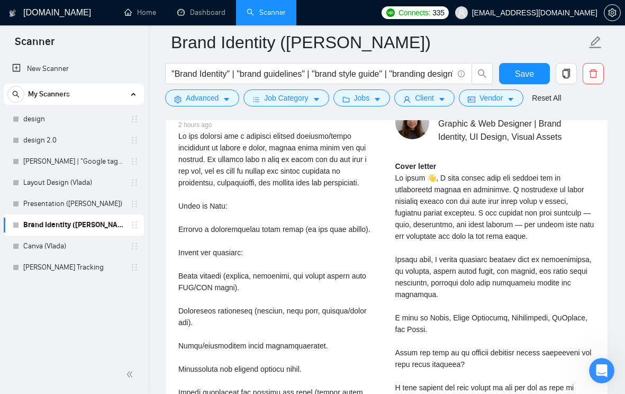
click at [440, 249] on div "Cover letter" at bounding box center [495, 393] width 200 height 466
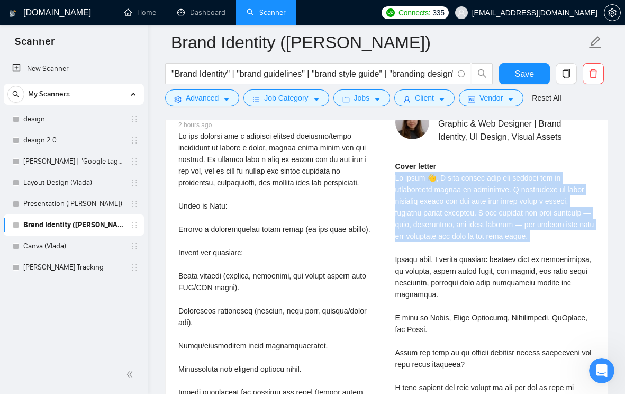
click at [440, 249] on div "Cover letter" at bounding box center [495, 393] width 200 height 466
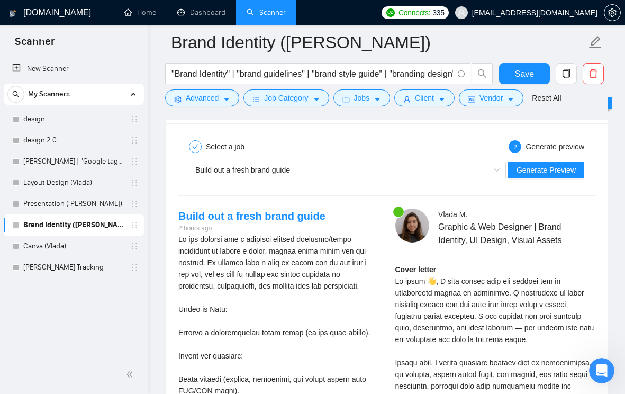
scroll to position [2052, 0]
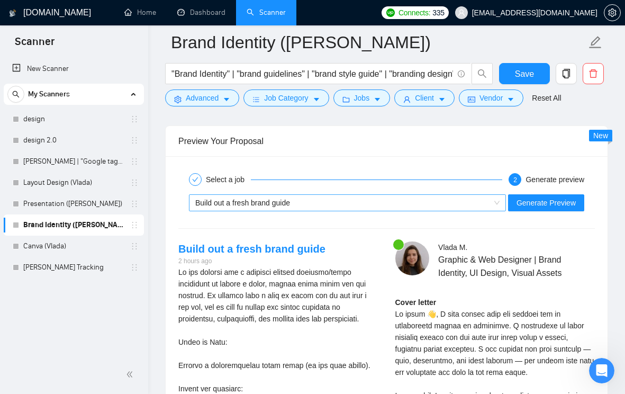
click at [334, 211] on div "Build out a fresh brand guide" at bounding box center [342, 203] width 295 height 16
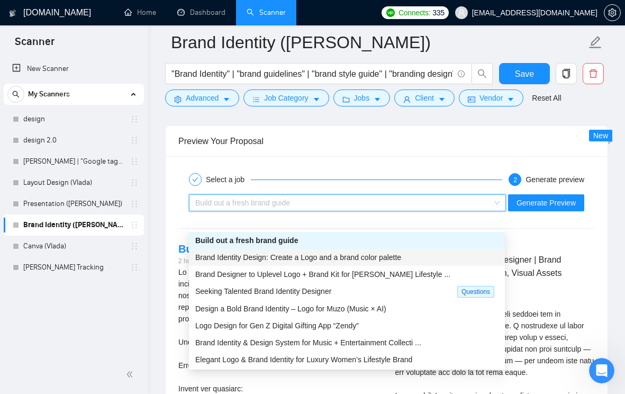
click at [307, 258] on span "Brand Identity Design: Create a Logo and a brand color palette" at bounding box center [298, 257] width 206 height 8
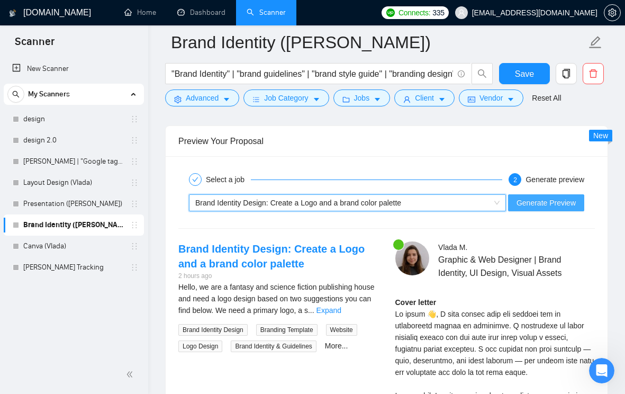
click at [530, 209] on span "Generate Preview" at bounding box center [545, 203] width 59 height 12
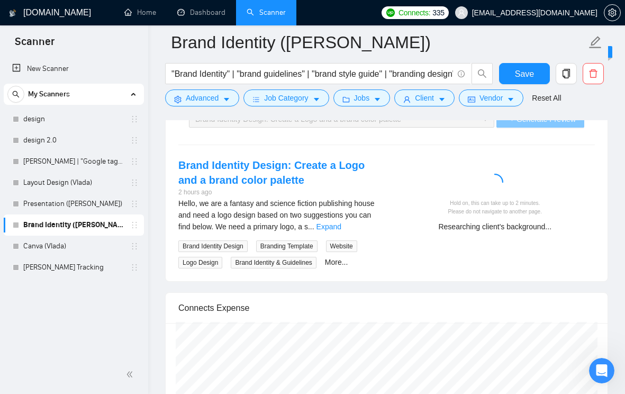
scroll to position [2137, 0]
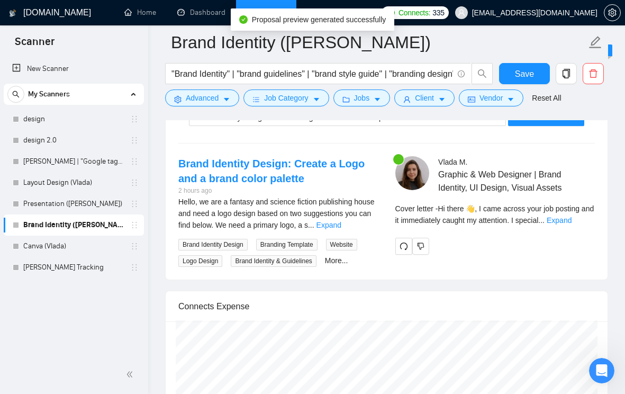
click at [341, 229] on link "Expand" at bounding box center [328, 225] width 25 height 8
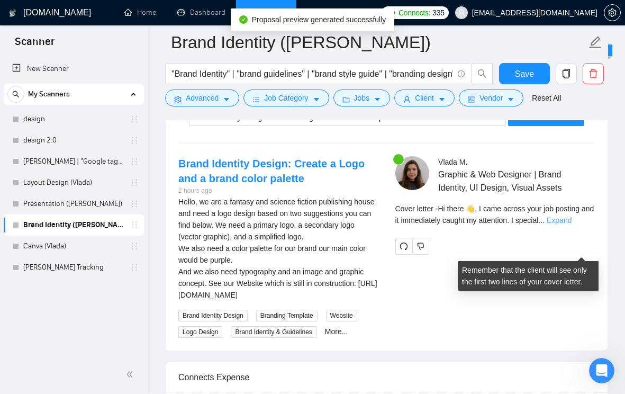
click at [572, 224] on link "Expand" at bounding box center [559, 220] width 25 height 8
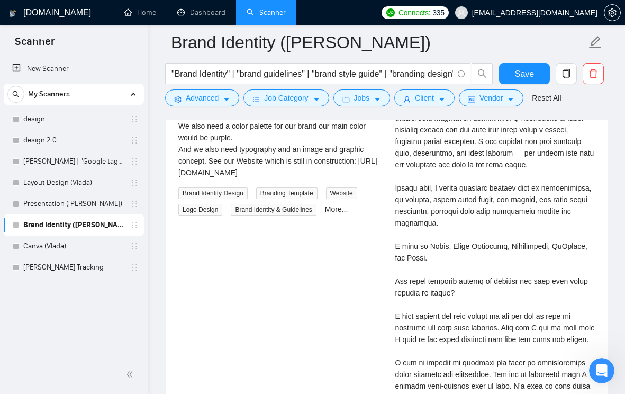
scroll to position [2071, 0]
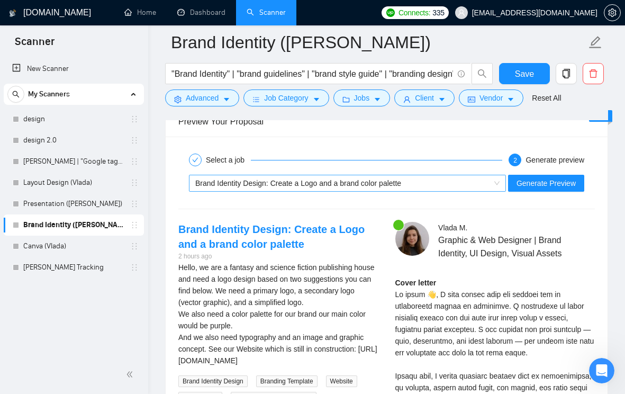
click at [361, 187] on span "Brand Identity Design: Create a Logo and a brand color palette" at bounding box center [298, 183] width 206 height 8
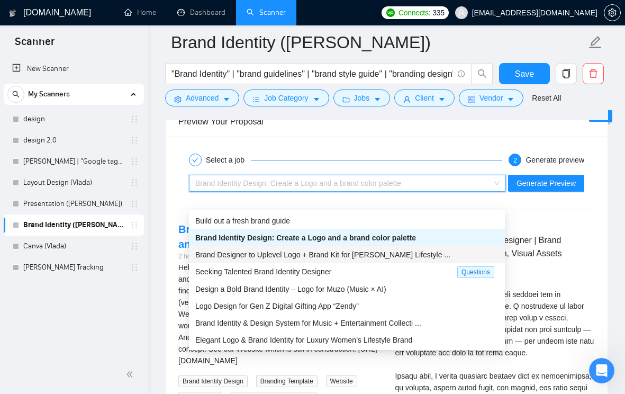
click at [330, 259] on div "Brand Designer to Uplevel Logo + Brand Kit for Mah Jong Lifestyle ..." at bounding box center [346, 255] width 303 height 12
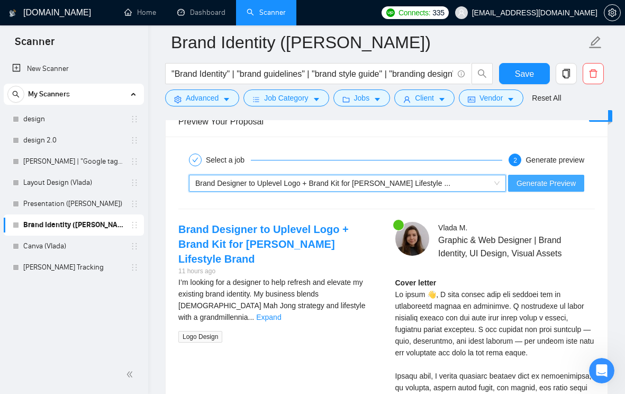
click at [530, 189] on span "Generate Preview" at bounding box center [545, 183] width 59 height 12
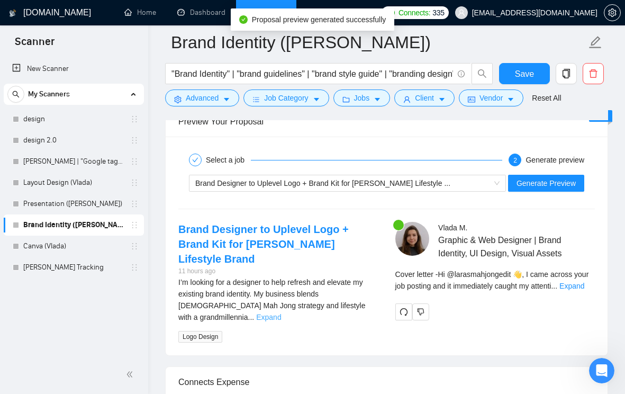
click at [281, 313] on link "Expand" at bounding box center [268, 317] width 25 height 8
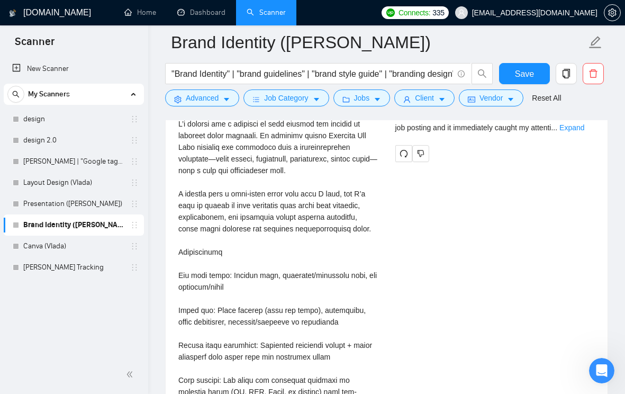
scroll to position [2228, 0]
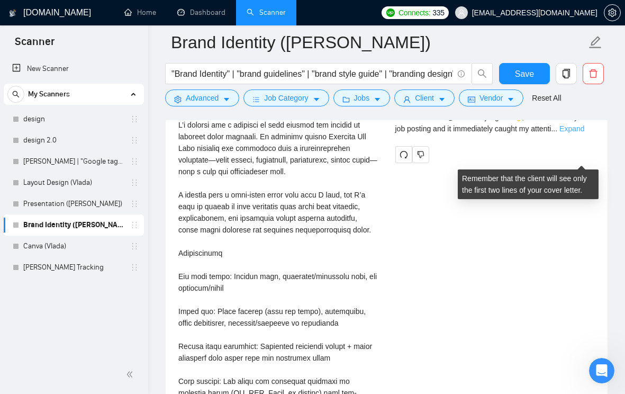
click at [582, 133] on link "Expand" at bounding box center [571, 128] width 25 height 8
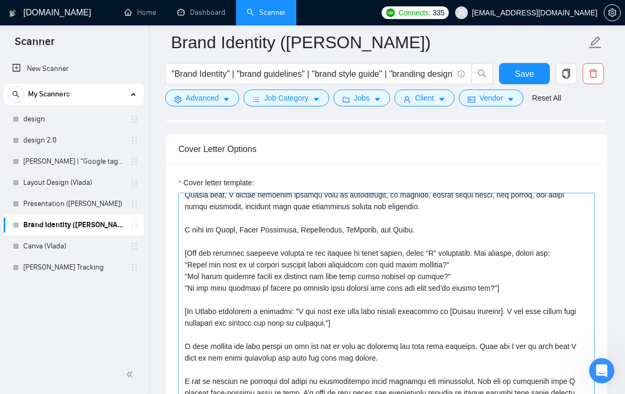
scroll to position [65, 0]
click at [452, 243] on textarea "Cover letter template:" at bounding box center [386, 312] width 416 height 238
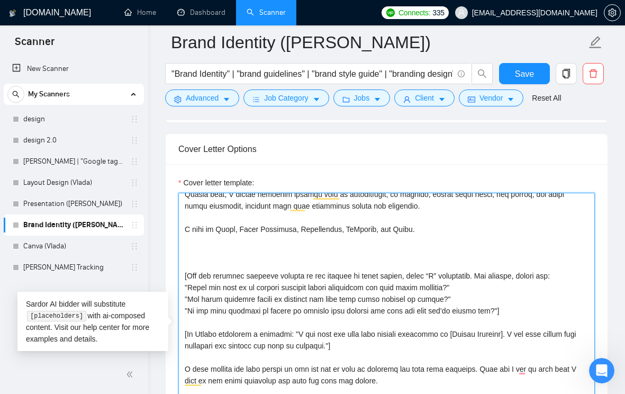
paste textarea "[If the client mentions an existing logo in the job description: “I see you alr…"
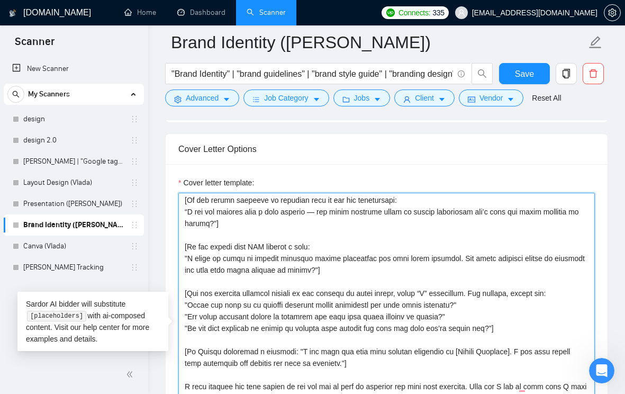
scroll to position [0, 0]
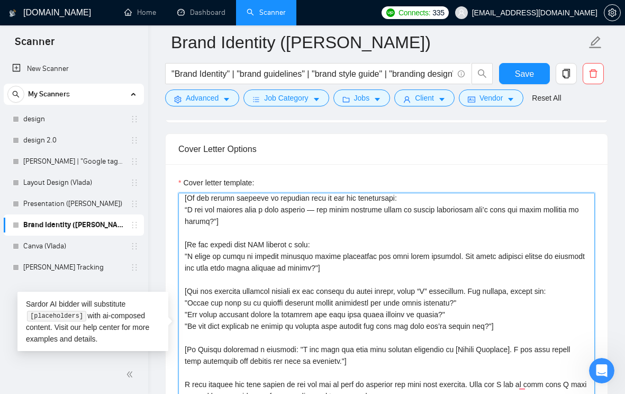
drag, startPoint x: 527, startPoint y: 308, endPoint x: 502, endPoint y: 340, distance: 40.3
click at [502, 340] on textarea "Cover letter template:" at bounding box center [386, 312] width 416 height 238
click at [324, 264] on textarea "Cover letter template:" at bounding box center [386, 312] width 416 height 238
paste textarea "choose one: "Would you like me to explore multiple design directions for your b…"
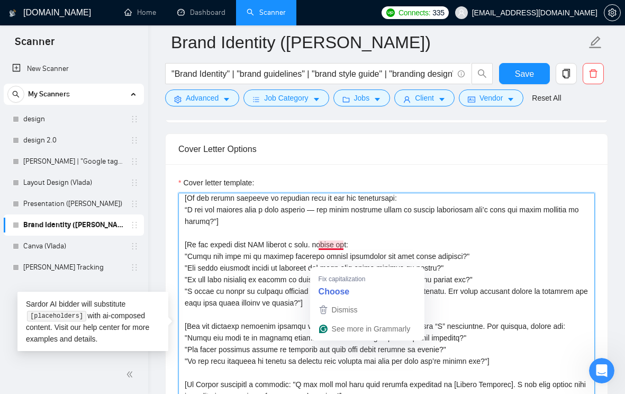
click at [321, 261] on textarea "Cover letter template:" at bounding box center [386, 312] width 416 height 238
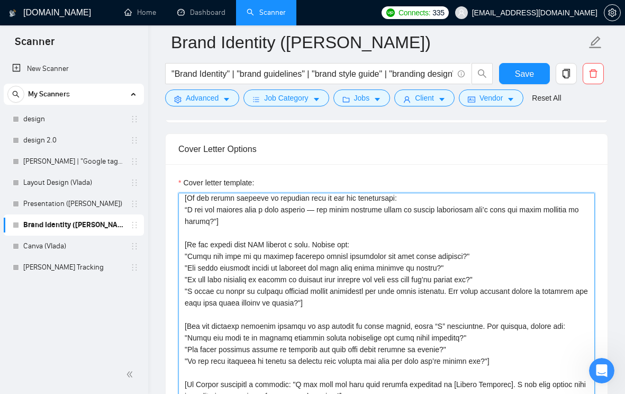
click at [302, 350] on textarea "Cover letter template:" at bounding box center [386, 312] width 416 height 238
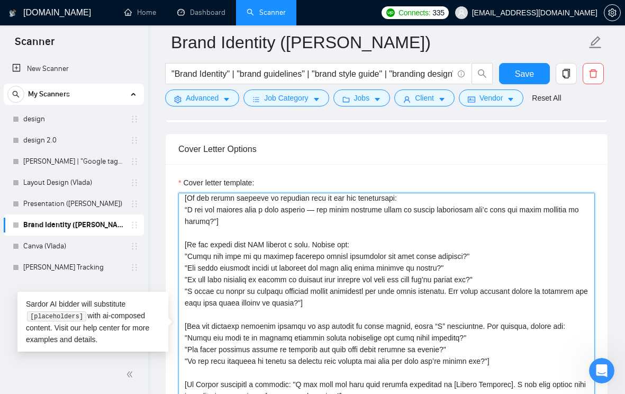
click at [302, 350] on textarea "Cover letter template:" at bounding box center [386, 312] width 416 height 238
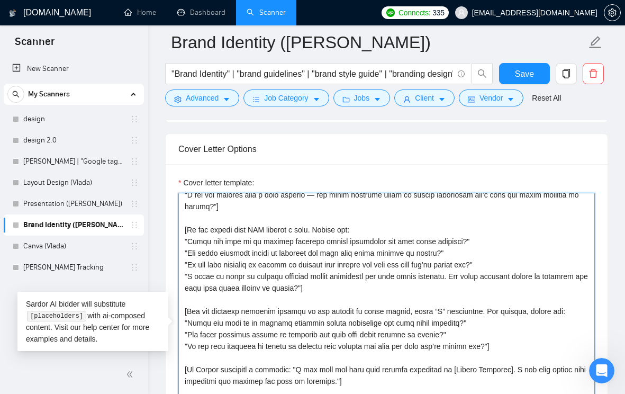
click at [525, 360] on textarea "Cover letter template:" at bounding box center [386, 312] width 416 height 238
drag, startPoint x: 515, startPoint y: 360, endPoint x: 185, endPoint y: 326, distance: 331.5
click at [185, 326] on textarea "Cover letter template:" at bounding box center [386, 312] width 416 height 238
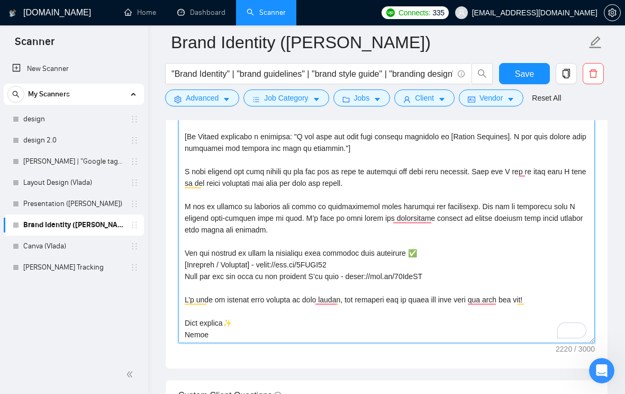
scroll to position [1213, 0]
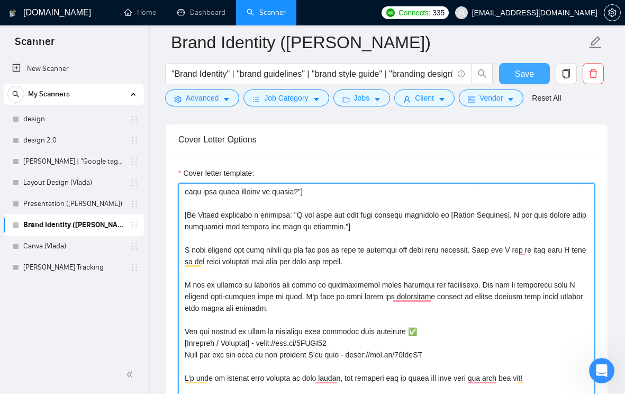
type textarea "Hi [Client’s Name] 👋, I came across your job posting and it immediately caught …"
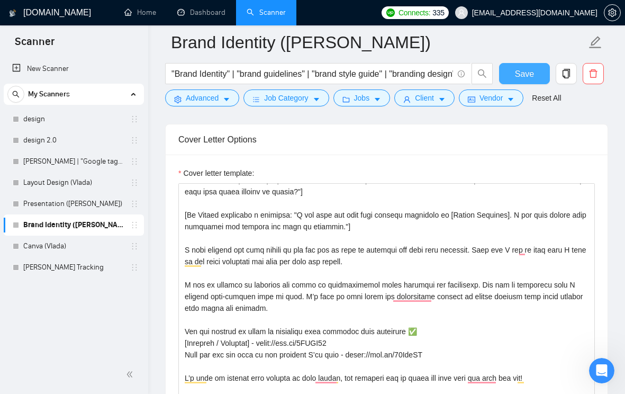
click at [523, 79] on span "Save" at bounding box center [524, 73] width 19 height 13
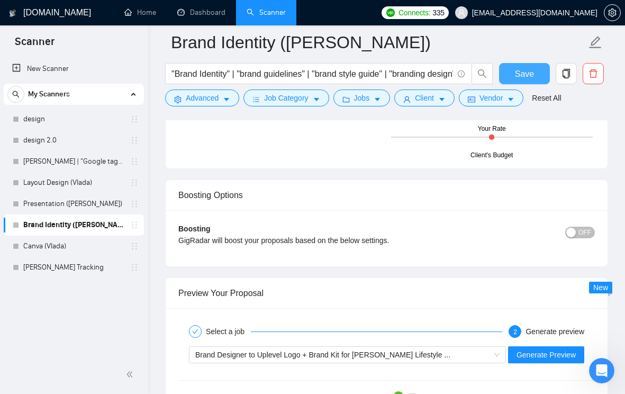
scroll to position [2054, 0]
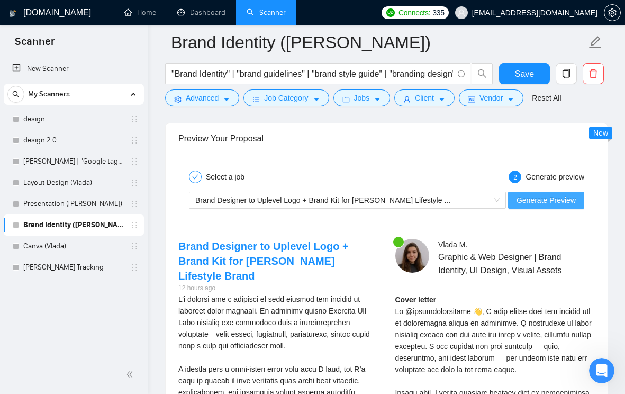
click at [563, 206] on span "Generate Preview" at bounding box center [545, 200] width 59 height 12
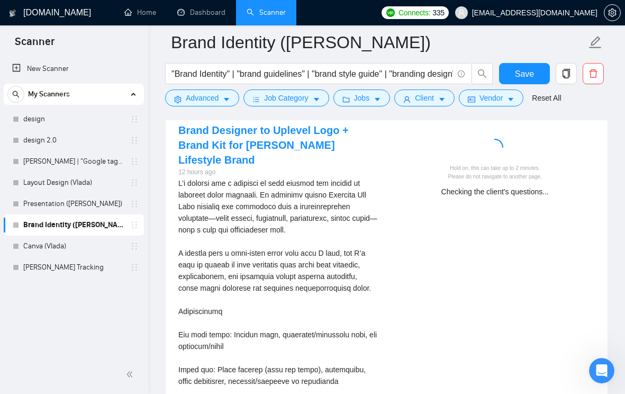
scroll to position [2171, 0]
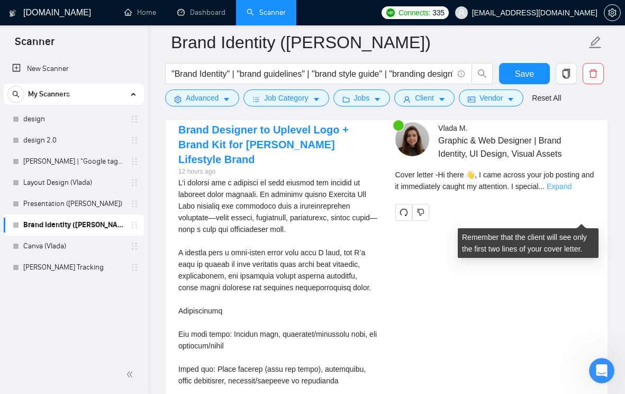
click at [572, 191] on link "Expand" at bounding box center [559, 186] width 25 height 8
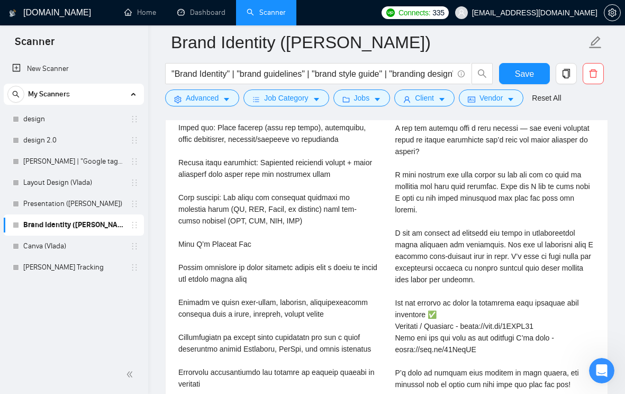
scroll to position [2065, 0]
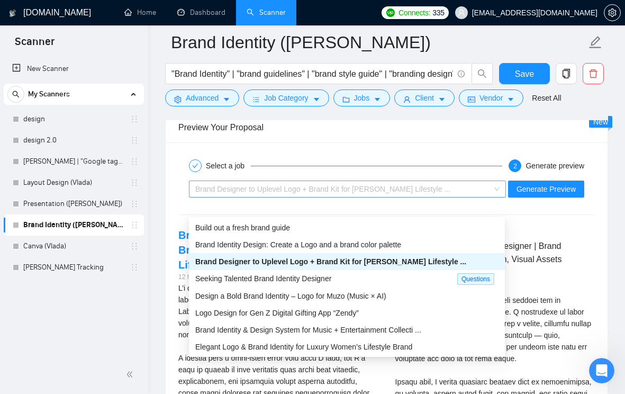
click at [403, 193] on span "Brand Designer to Uplevel Logo + Brand Kit for Mah Jong Lifestyle ..." at bounding box center [322, 189] width 255 height 8
click at [307, 282] on div "Seeking Talented Brand Identity Designer" at bounding box center [326, 279] width 262 height 12
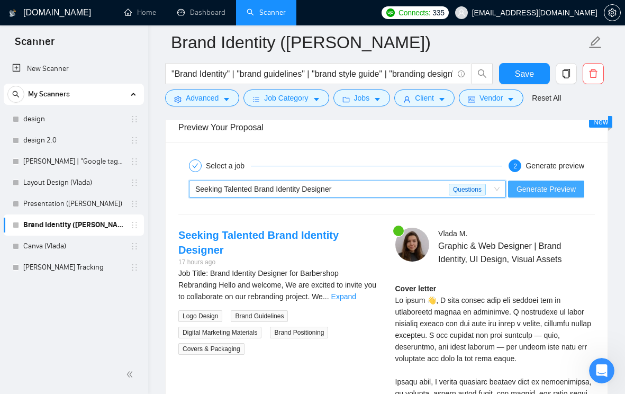
click at [521, 195] on span "Generate Preview" at bounding box center [545, 189] width 59 height 12
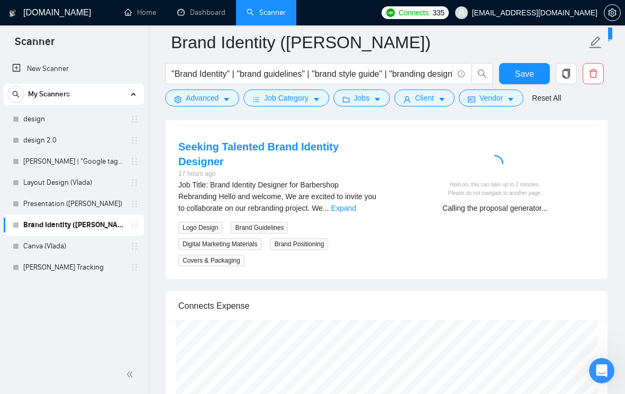
scroll to position [2161, 0]
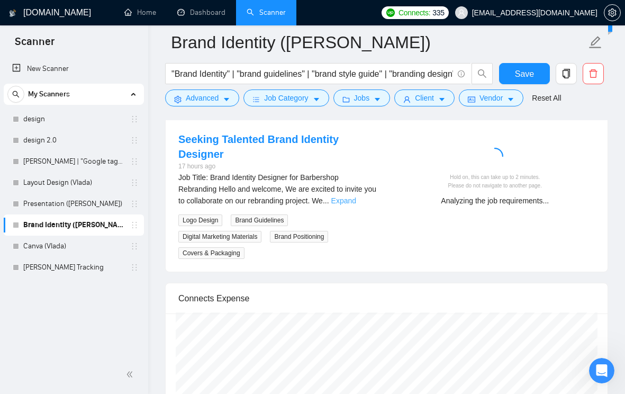
click at [356, 205] on link "Expand" at bounding box center [343, 200] width 25 height 8
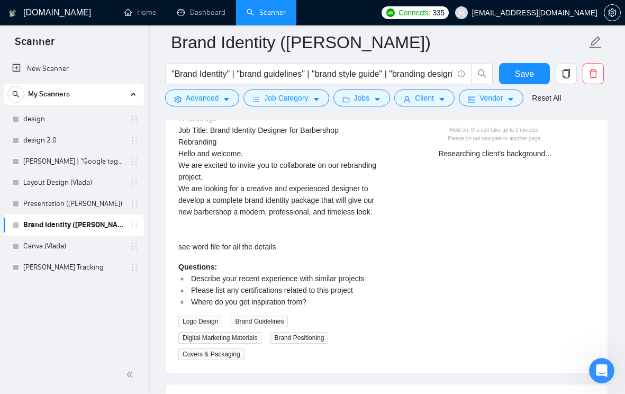
scroll to position [2162, 0]
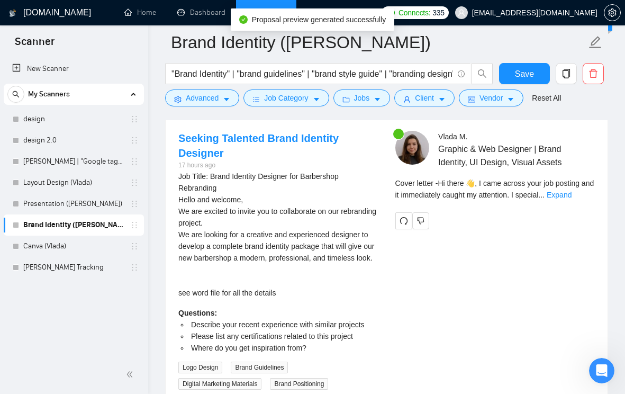
click at [586, 201] on div "Cover letter - Hi there 👋, I came across your job posting and it immediately ca…" at bounding box center [495, 188] width 200 height 23
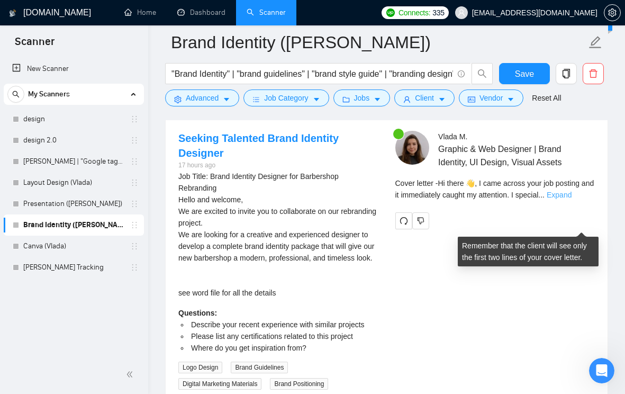
click at [572, 199] on link "Expand" at bounding box center [559, 195] width 25 height 8
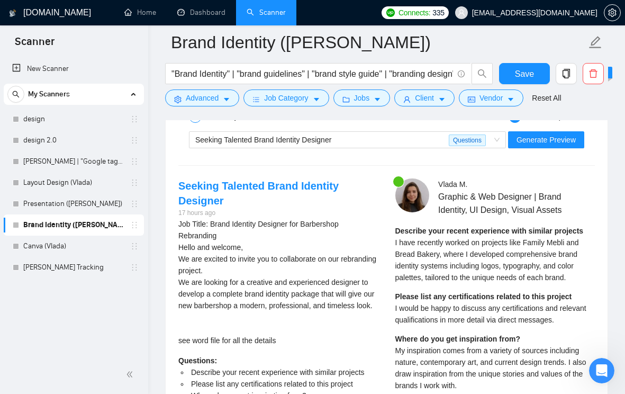
scroll to position [2094, 0]
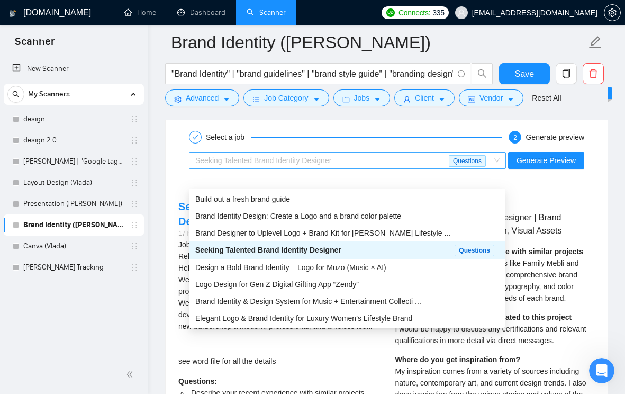
click at [399, 168] on div "Seeking Talented Brand Identity Designer" at bounding box center [321, 160] width 253 height 16
click at [373, 268] on span "Design a Bold Brand Identity – Logo for Muzo (Music × AI)" at bounding box center [290, 267] width 191 height 8
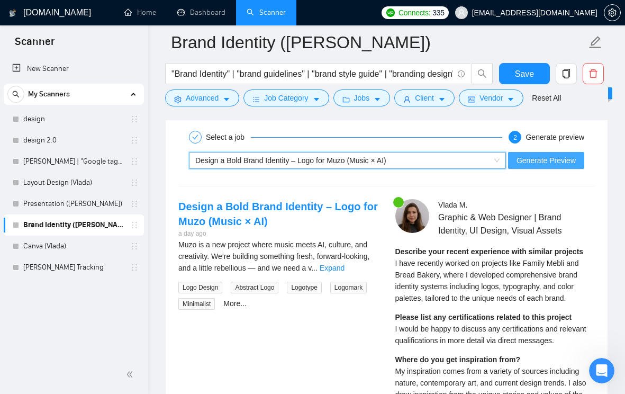
click at [530, 166] on span "Generate Preview" at bounding box center [545, 161] width 59 height 12
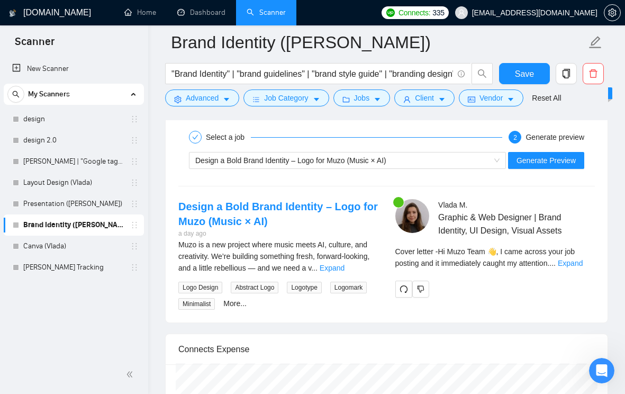
click at [345, 272] on link "Expand" at bounding box center [332, 268] width 25 height 8
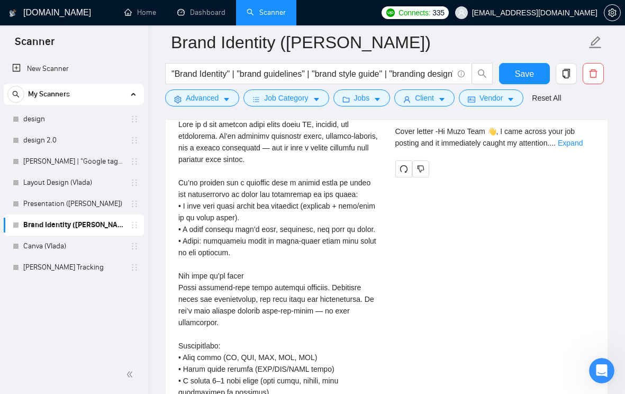
scroll to position [2201, 0]
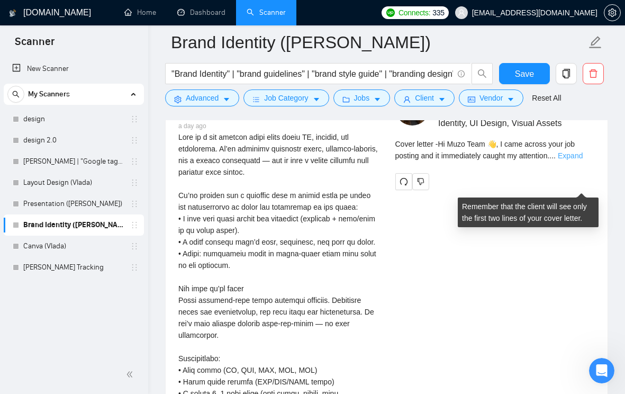
click at [575, 160] on link "Expand" at bounding box center [570, 155] width 25 height 8
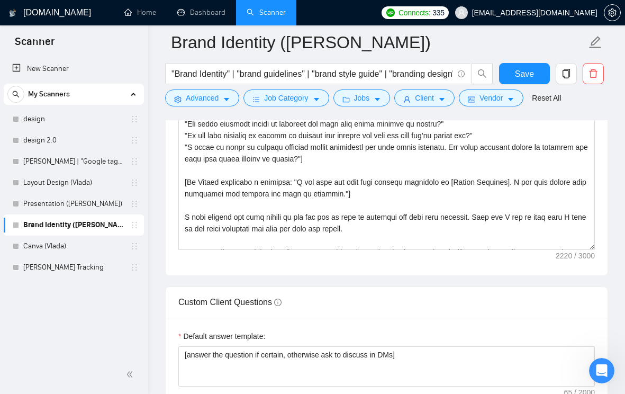
scroll to position [1386, 0]
click at [512, 84] on div "Save" at bounding box center [525, 76] width 56 height 26
click at [512, 82] on button "Save" at bounding box center [524, 73] width 51 height 21
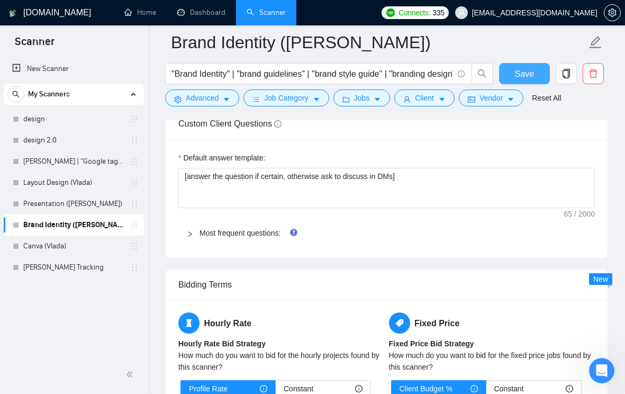
scroll to position [1566, 0]
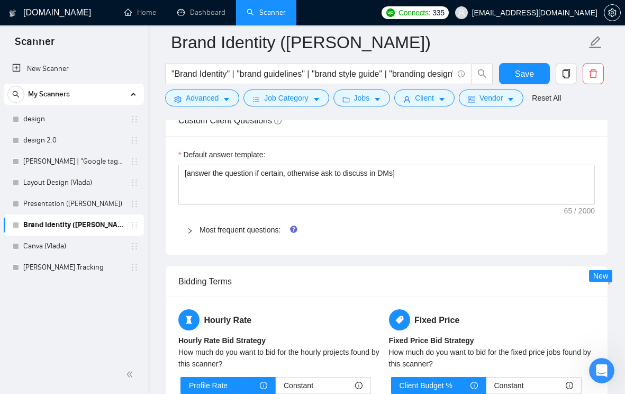
click at [189, 234] on icon "right" at bounding box center [190, 231] width 6 height 6
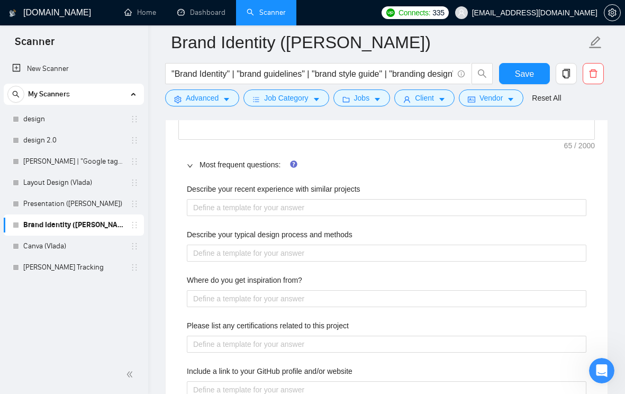
scroll to position [1636, 0]
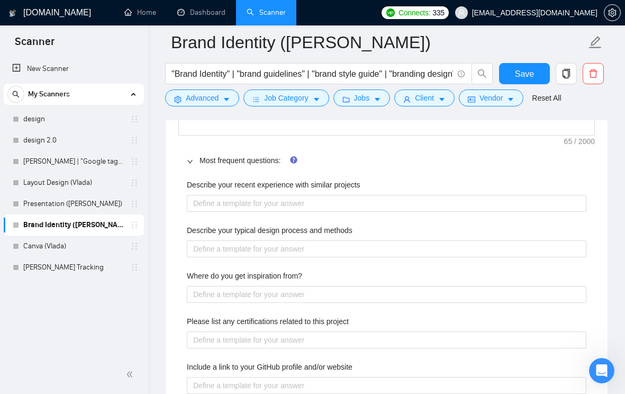
click at [270, 191] on label "Describe your recent experience with similar projects" at bounding box center [274, 185] width 174 height 12
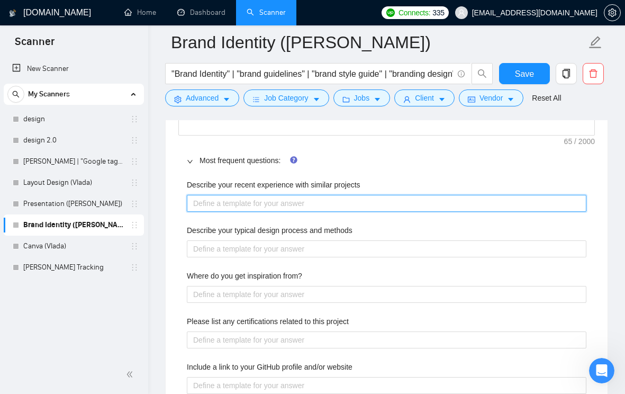
click at [270, 199] on projects "Describe your recent experience with similar projects" at bounding box center [387, 203] width 400 height 17
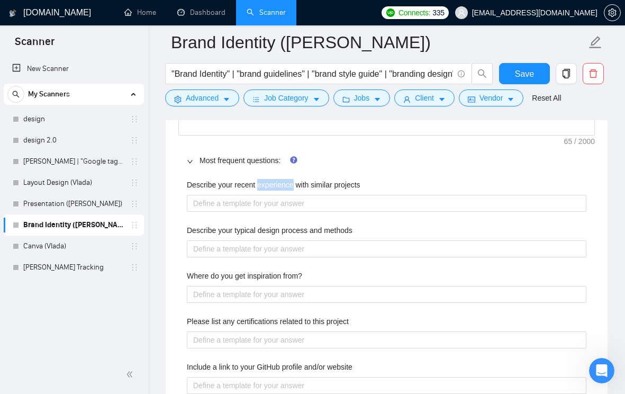
click at [270, 191] on label "Describe your recent experience with similar projects" at bounding box center [274, 185] width 174 height 12
click at [270, 199] on projects "Describe your recent experience with similar projects" at bounding box center [387, 203] width 400 height 17
click at [270, 191] on label "Describe your recent experience with similar projects" at bounding box center [274, 185] width 174 height 12
click at [270, 199] on projects "Describe your recent experience with similar projects" at bounding box center [387, 203] width 400 height 17
copy label "Describe your recent experience with similar projects"
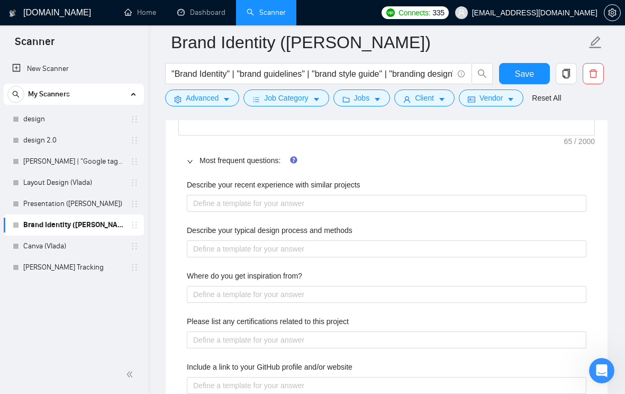
click at [252, 236] on label "Describe your typical design process and methods" at bounding box center [270, 230] width 166 height 12
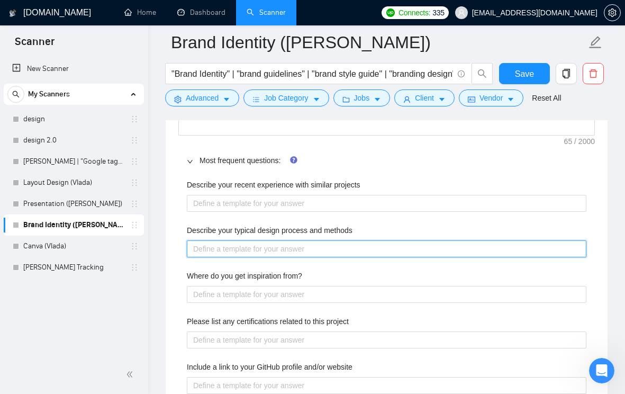
click at [252, 243] on methods "Describe your typical design process and methods" at bounding box center [387, 248] width 400 height 17
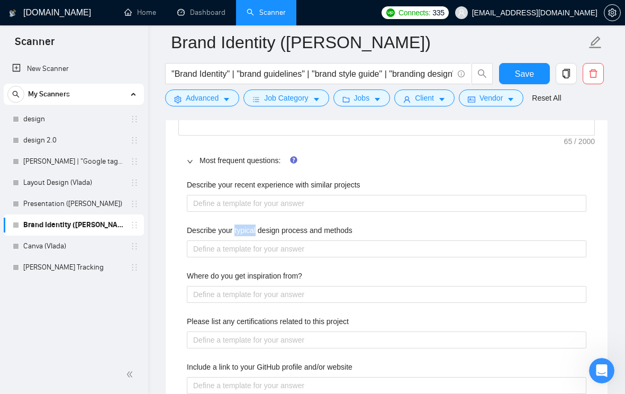
click at [252, 236] on label "Describe your typical design process and methods" at bounding box center [270, 230] width 166 height 12
click at [252, 243] on methods "Describe your typical design process and methods" at bounding box center [387, 248] width 400 height 17
click at [252, 236] on label "Describe your typical design process and methods" at bounding box center [270, 230] width 166 height 12
click at [252, 243] on methods "Describe your typical design process and methods" at bounding box center [387, 248] width 400 height 17
copy label "Describe your typical design process and methods"
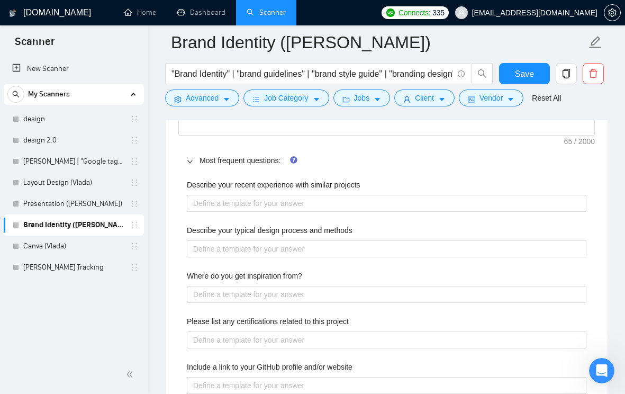
click at [259, 282] on label "Where do you get inspiration from?" at bounding box center [244, 276] width 115 height 12
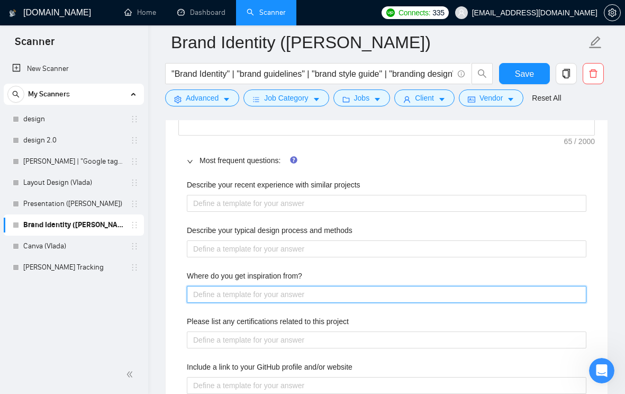
click at [259, 292] on from\? "Where do you get inspiration from?" at bounding box center [387, 294] width 400 height 17
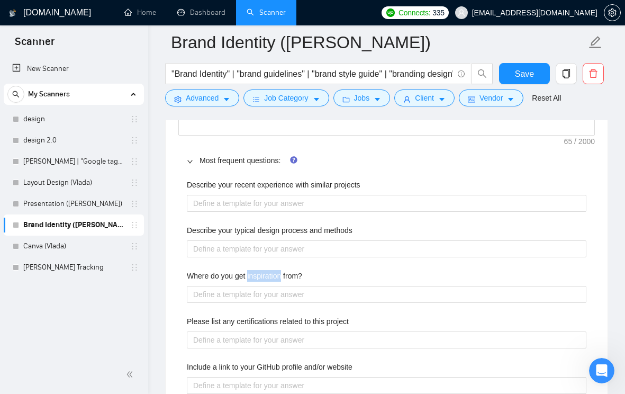
click at [259, 282] on label "Where do you get inspiration from?" at bounding box center [244, 276] width 115 height 12
click at [259, 292] on from\? "Where do you get inspiration from?" at bounding box center [387, 294] width 400 height 17
click at [259, 282] on label "Where do you get inspiration from?" at bounding box center [244, 276] width 115 height 12
click at [259, 292] on from\? "Where do you get inspiration from?" at bounding box center [387, 294] width 400 height 17
copy label "Where do you get inspiration from?"
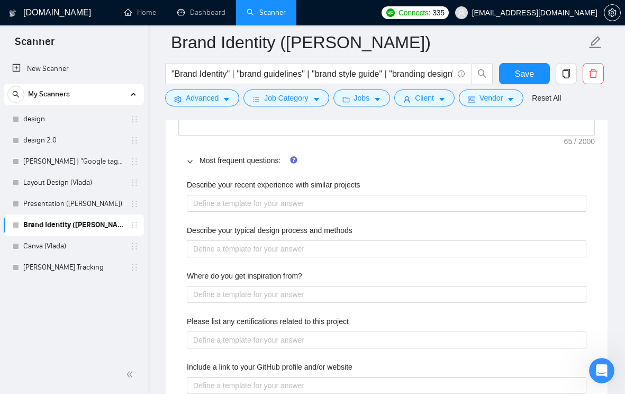
click at [265, 327] on label "Please list any certifications related to this project" at bounding box center [268, 321] width 162 height 12
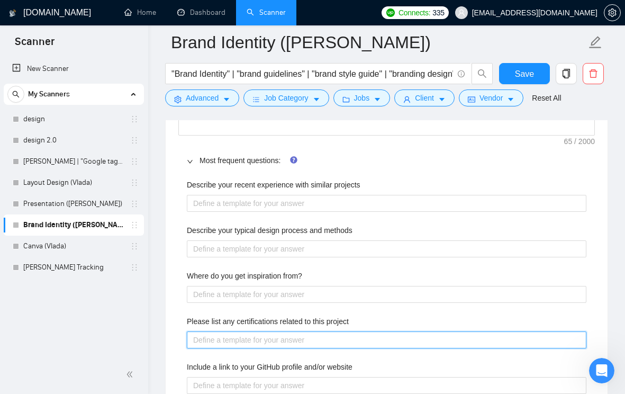
click at [265, 336] on project "Please list any certifications related to this project" at bounding box center [387, 339] width 400 height 17
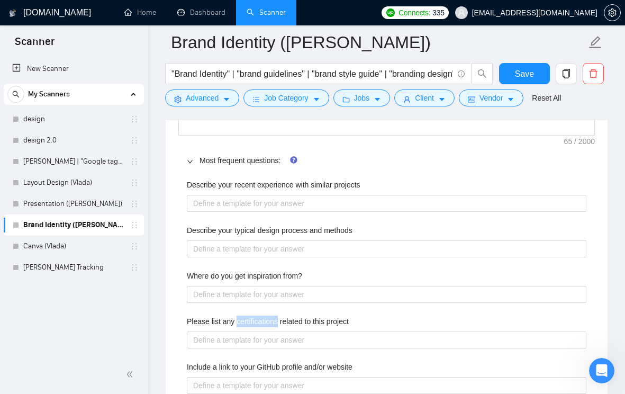
click at [265, 327] on label "Please list any certifications related to this project" at bounding box center [268, 321] width 162 height 12
click at [265, 336] on project "Please list any certifications related to this project" at bounding box center [387, 339] width 400 height 17
click at [265, 327] on label "Please list any certifications related to this project" at bounding box center [268, 321] width 162 height 12
click at [265, 336] on project "Please list any certifications related to this project" at bounding box center [387, 339] width 400 height 17
copy label "Please list any certifications related to this project"
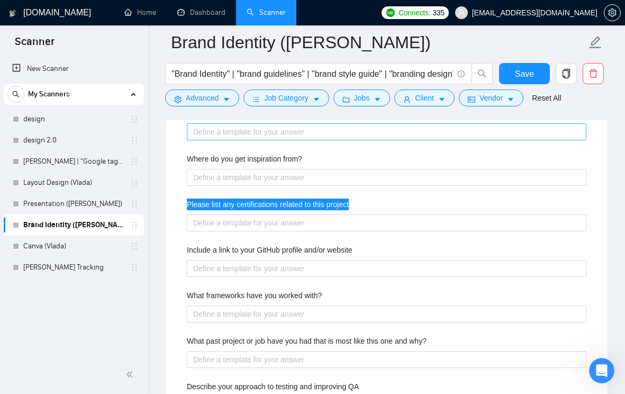
scroll to position [1753, 0]
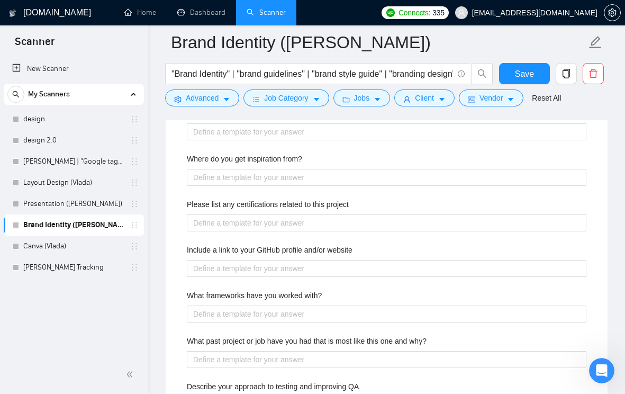
click at [300, 256] on label "Include a link to your GitHub profile and/or website" at bounding box center [270, 250] width 166 height 12
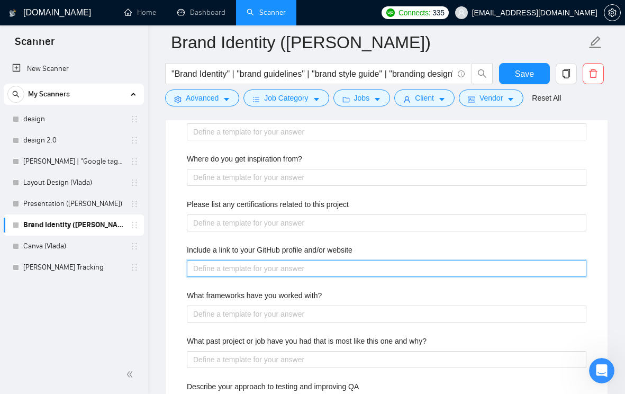
click at [300, 264] on website "Include a link to your GitHub profile and/or website" at bounding box center [387, 268] width 400 height 17
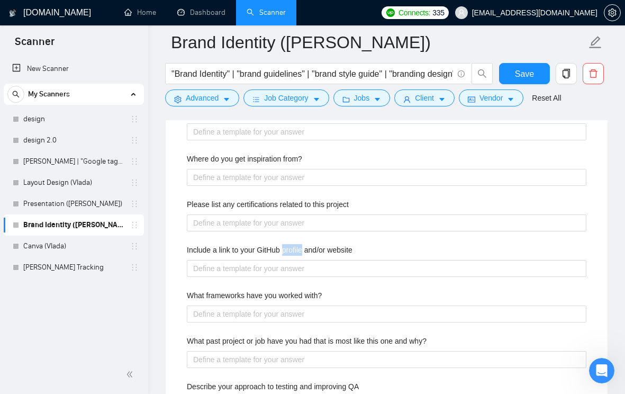
click at [300, 256] on label "Include a link to your GitHub profile and/or website" at bounding box center [270, 250] width 166 height 12
click at [300, 265] on website "Include a link to your GitHub profile and/or website" at bounding box center [387, 268] width 400 height 17
click at [300, 256] on label "Include a link to your GitHub profile and/or website" at bounding box center [270, 250] width 166 height 12
click at [300, 265] on website "Include a link to your GitHub profile and/or website" at bounding box center [387, 268] width 400 height 17
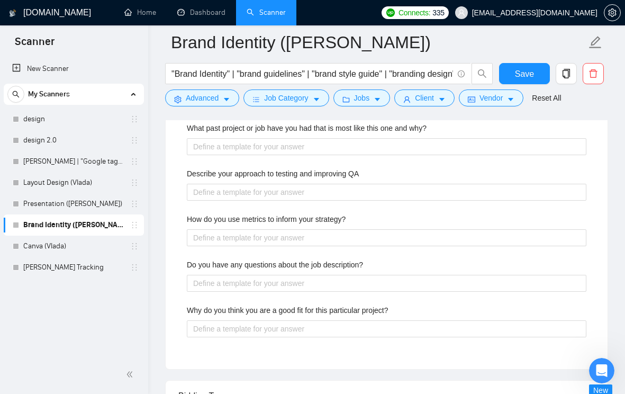
scroll to position [1966, 0]
click at [326, 269] on label "Do you have any questions about the job description?" at bounding box center [275, 264] width 176 height 12
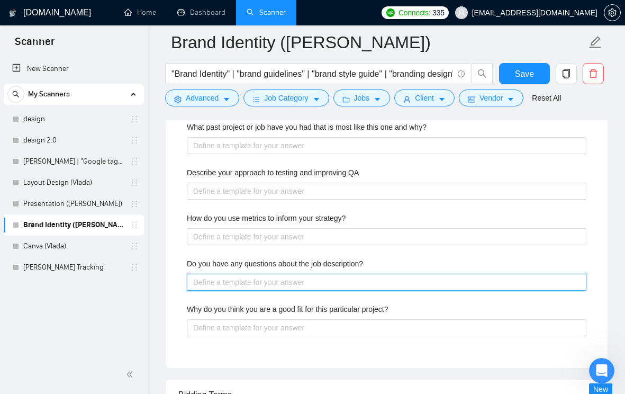
click at [326, 281] on description\? "Do you have any questions about the job description?" at bounding box center [387, 282] width 400 height 17
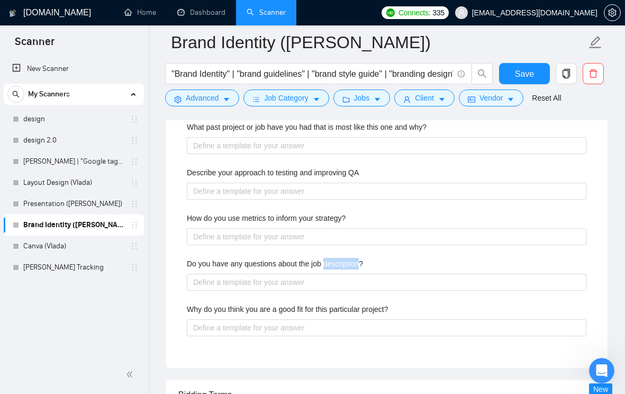
click at [326, 269] on label "Do you have any questions about the job description?" at bounding box center [275, 264] width 176 height 12
click at [326, 281] on description\? "Do you have any questions about the job description?" at bounding box center [387, 282] width 400 height 17
click at [326, 269] on label "Do you have any questions about the job description?" at bounding box center [275, 264] width 176 height 12
click at [326, 281] on description\? "Do you have any questions about the job description?" at bounding box center [387, 282] width 400 height 17
copy label "Do you have any questions about the job description?"
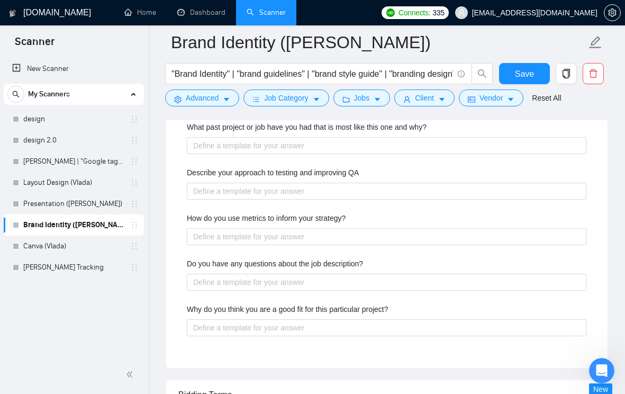
click at [305, 315] on label "Why do you think you are a good fit for this particular project?" at bounding box center [288, 309] width 202 height 12
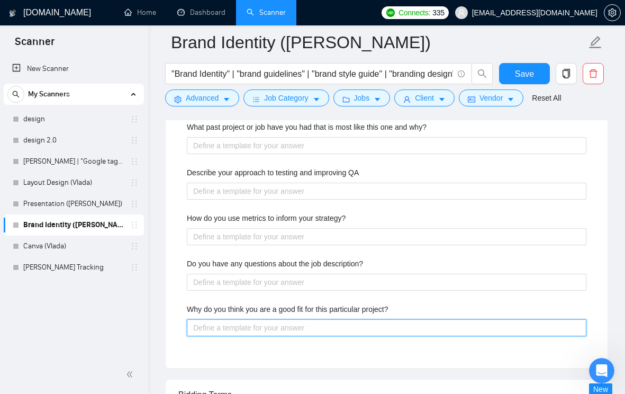
click at [305, 324] on project\? "Why do you think you are a good fit for this particular project?" at bounding box center [387, 327] width 400 height 17
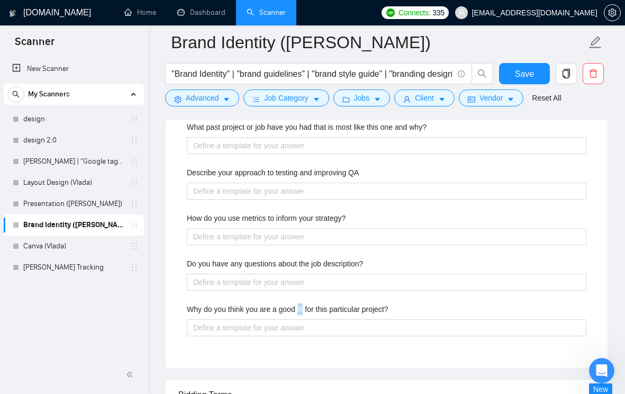
click at [305, 315] on label "Why do you think you are a good fit for this particular project?" at bounding box center [288, 309] width 202 height 12
click at [305, 324] on project\? "Why do you think you are a good fit for this particular project?" at bounding box center [387, 327] width 400 height 17
click at [305, 315] on label "Why do you think you are a good fit for this particular project?" at bounding box center [288, 309] width 202 height 12
click at [305, 324] on project\? "Why do you think you are a good fit for this particular project?" at bounding box center [387, 327] width 400 height 17
copy label "Why do you think you are a good fit for this particular project?"
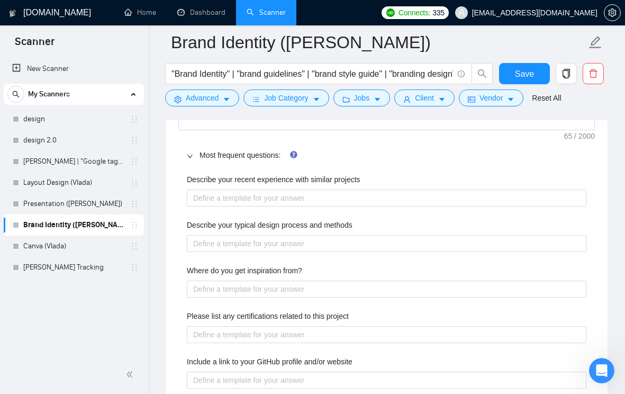
scroll to position [1642, 0]
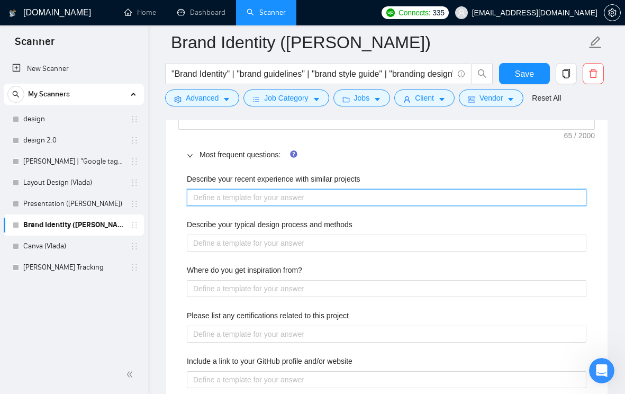
click at [280, 206] on projects "Describe your recent experience with similar projects" at bounding box center [387, 197] width 400 height 17
paste projects "I recently worked on brand identity projects for small businesses and personal …"
type projects "I recently worked on brand identity projects for small businesses and personal …"
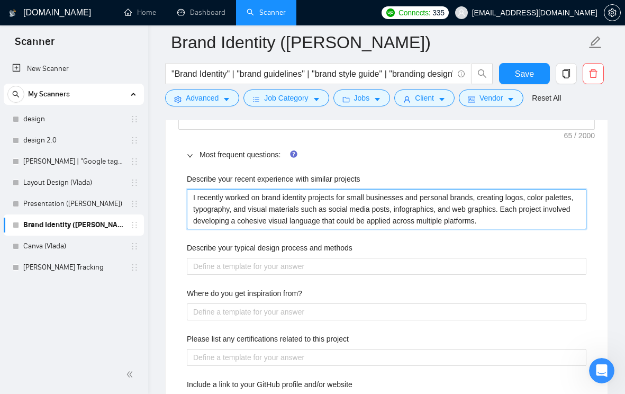
type projects "I recently worked on brand identity projects for small businesses and personal …"
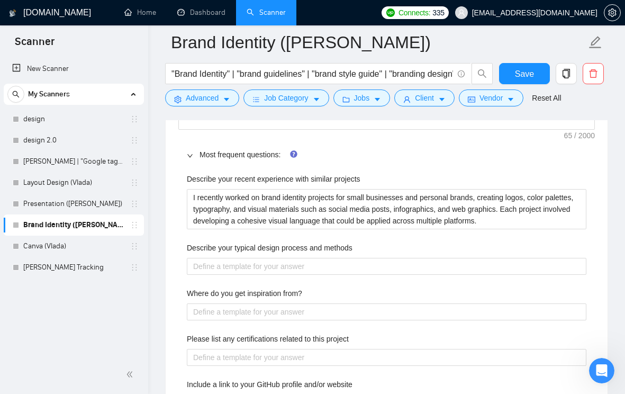
click at [395, 167] on div "Most frequent questions:" at bounding box center [386, 154] width 416 height 24
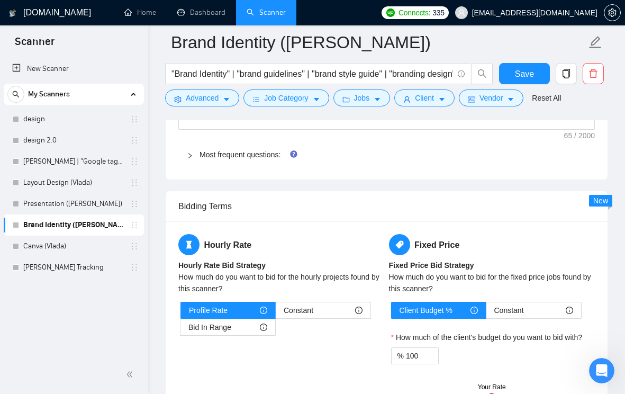
click at [395, 167] on div "Most frequent questions:" at bounding box center [386, 154] width 416 height 24
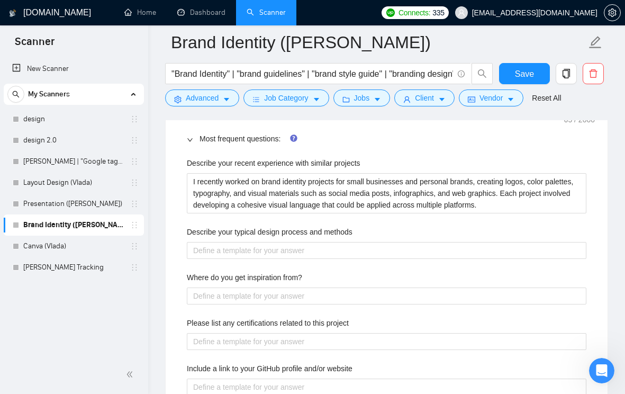
scroll to position [1661, 0]
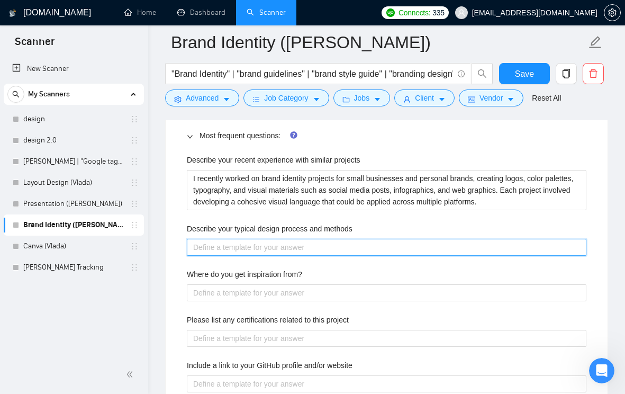
click at [269, 256] on methods "Describe your typical design process and methods" at bounding box center [387, 247] width 400 height 17
paste methods "My process usually starts with understanding the client’s business, target audi…"
type methods "My process usually starts with understanding the client’s business, target audi…"
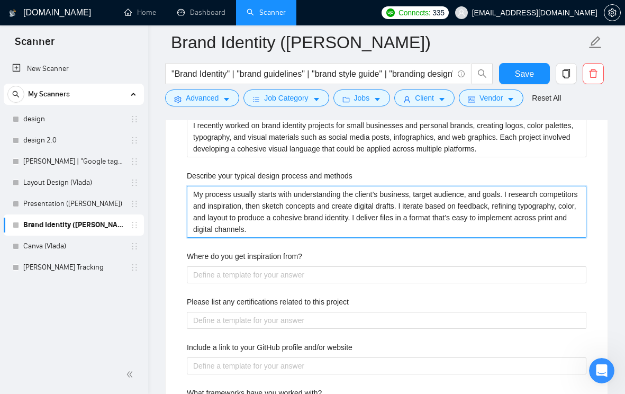
scroll to position [1717, 0]
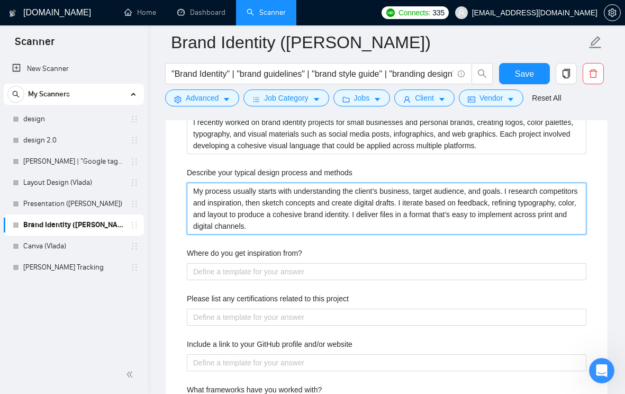
type methods "My process usually starts with understanding the client’s business, target audi…"
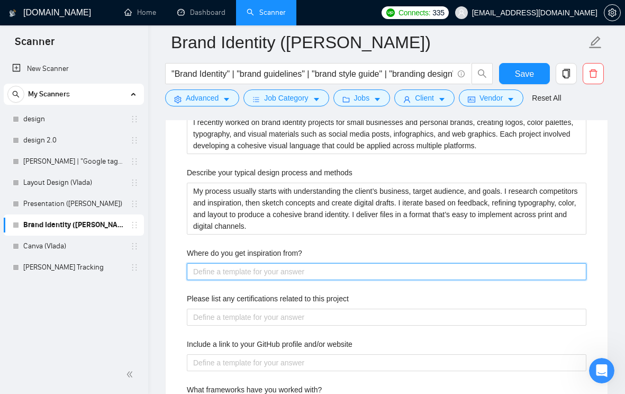
click at [237, 280] on from\? "Where do you get inspiration from?" at bounding box center [387, 271] width 400 height 17
paste from\? "I draw inspiration from a combination of current design trends, visual storytel…"
type from\? "I draw inspiration from a combination of current design trends, visual storytel…"
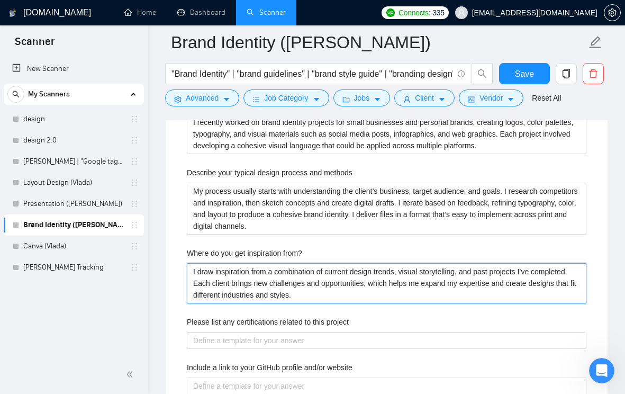
click at [210, 285] on from\? "I draw inspiration from a combination of current design trends, visual storytel…" at bounding box center [387, 283] width 400 height 40
type from\? "I п inspiration from a combination of current design trends, visual storytellin…"
type from\? "I пу inspiration from a combination of current design trends, visual storytelli…"
type from\? "I пуе inspiration from a combination of current design trends, visual storytell…"
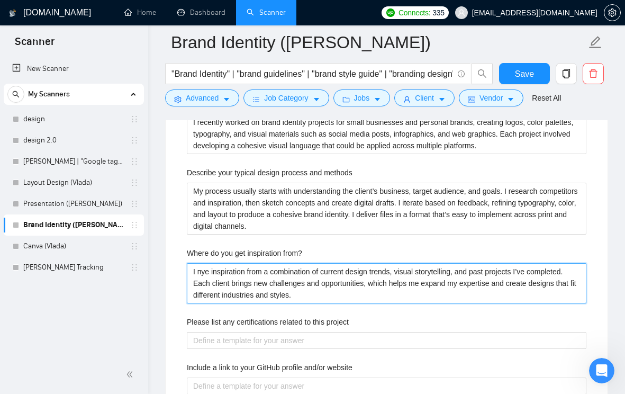
type from\? "I пу inspiration from a combination of current design trends, visual storytelli…"
type from\? "I п inspiration from a combination of current design trends, visual storytellin…"
type from\? "I inspiration from a combination of current design trends, visual storytelling,…"
type from\? "I g inspiration from a combination of current design trends, visual storytellin…"
type from\? "I ge inspiration from a combination of current design trends, visual storytelli…"
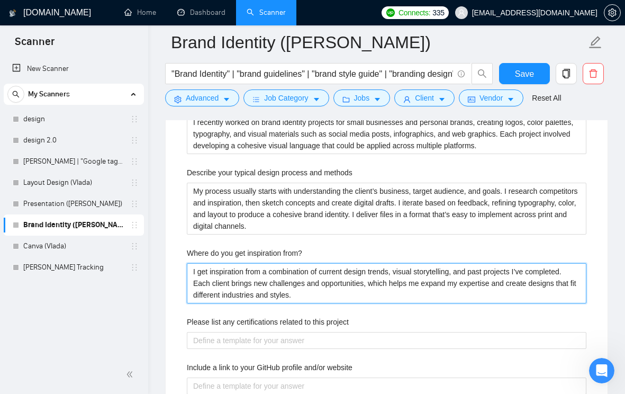
click at [341, 303] on from\? "I get inspiration from a combination of current design trends, visual storytell…" at bounding box center [387, 283] width 400 height 40
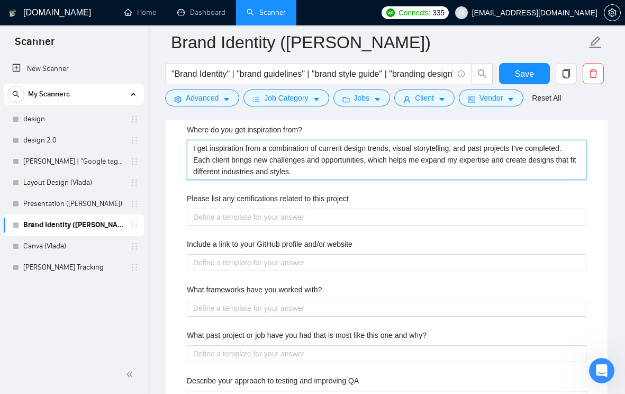
scroll to position [1850, 0]
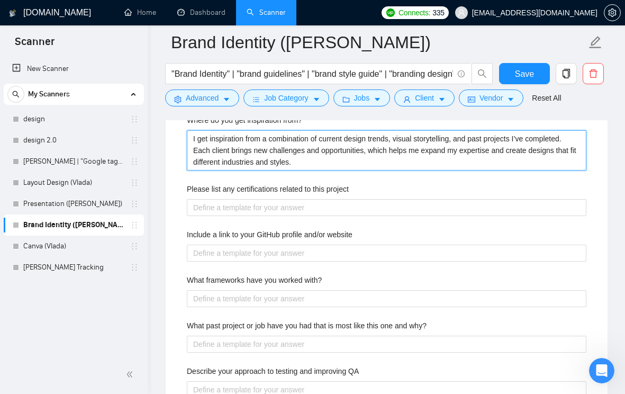
type from\? "I get inspiration from a combination of current design trends, visual storytell…"
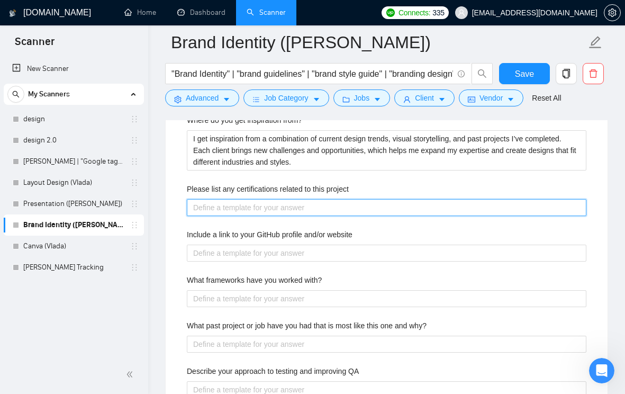
click at [269, 216] on project "Please list any certifications related to this project" at bounding box center [387, 207] width 400 height 17
paste project "While I don’t have formal certifications, I have 6+ years of experience in grap…"
type project "While I don’t have formal certifications, I have 6+ years of experience in grap…"
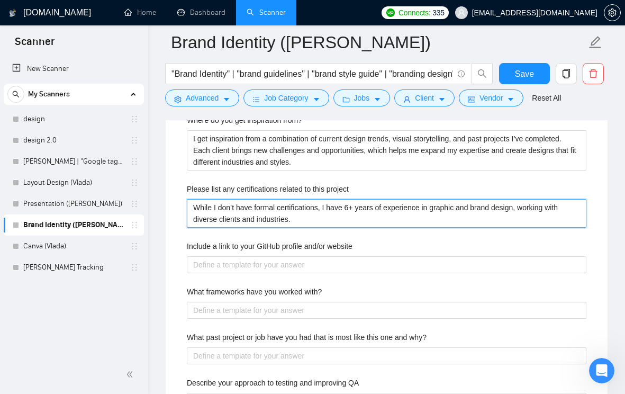
type project "While I don’t have formal certifications, I have 6+ years of experience in grap…"
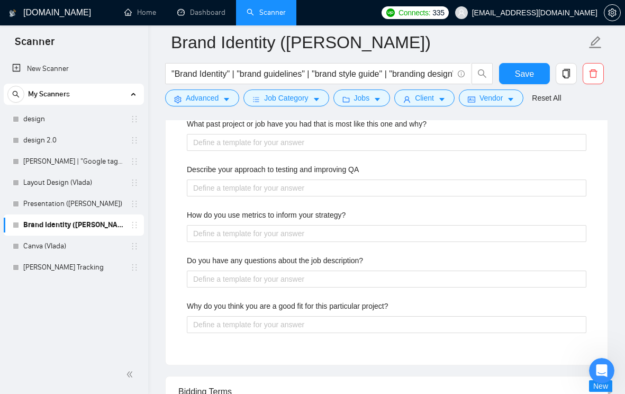
scroll to position [2065, 0]
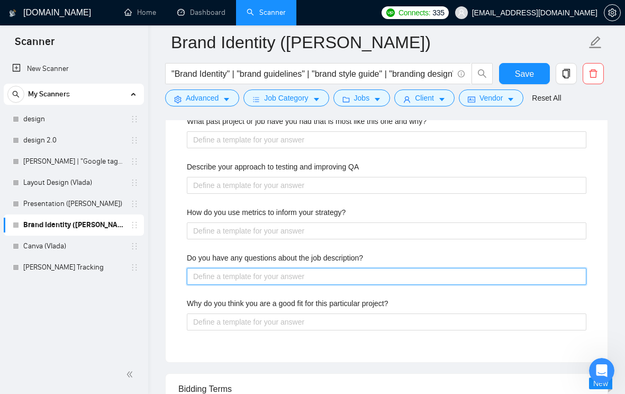
click at [253, 285] on description\? "Do you have any questions about the job description?" at bounding box center [387, 276] width 400 height 17
paste description\? "Could you share any examples of brand identities you like or the style you’re a…"
type description\? "Could you share any examples of brand identities you like or the style you’re a…"
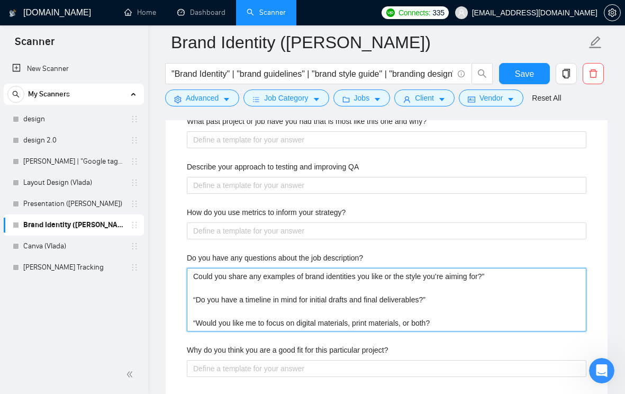
click at [196, 314] on description\? "Could you share any examples of brand identities you like or the style you’re a…" at bounding box center [387, 300] width 400 height 64
type description\? "Could you share any examples of brand identities you like or the style you’re a…"
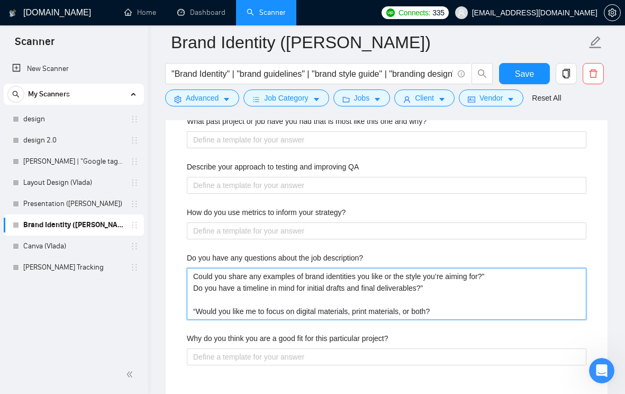
click at [444, 306] on description\? "Could you share any examples of brand identities you like or the style you’re a…" at bounding box center [387, 294] width 400 height 52
type description\? "Could you share any examples of brand identities you like or the style you’re a…"
click at [376, 316] on description\? "Could you share any examples of brand identities you like or the style you’re a…" at bounding box center [387, 294] width 400 height 52
type description\? "Could you share any examples of brand identities you like or the style you’re a…"
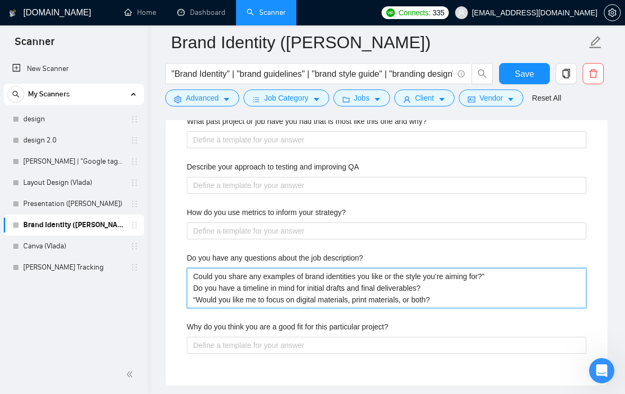
click at [293, 308] on description\? "Could you share any examples of brand identities you like or the style you’re a…" at bounding box center [387, 288] width 400 height 40
type description\? "Could you share any examples of brand identities you like or the style you’re a…"
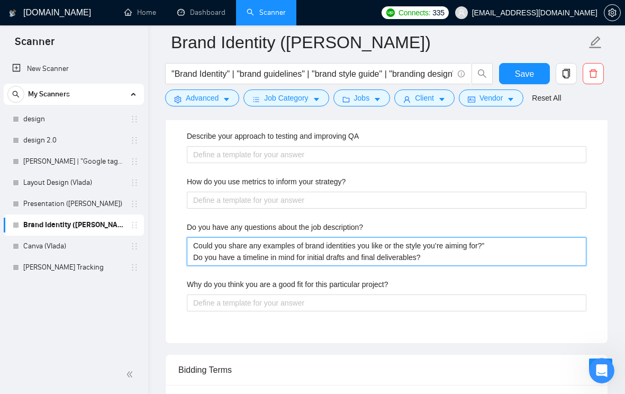
scroll to position [2107, 0]
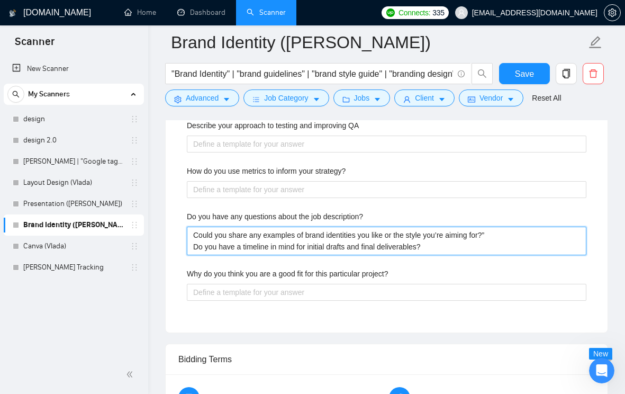
type description\? "Could you share any examples of brand identities you like or the style you’re a…"
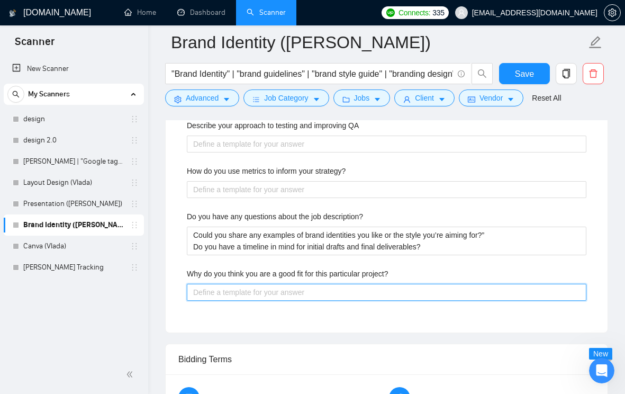
click at [261, 301] on project\? "Why do you think you are a good fit for this particular project?" at bounding box center [387, 292] width 400 height 17
paste project\? "I specialize in brand identity and have experience creating cohesive visual lan…"
type project\? "I specialize in brand identity and have experience creating cohesive visual lan…"
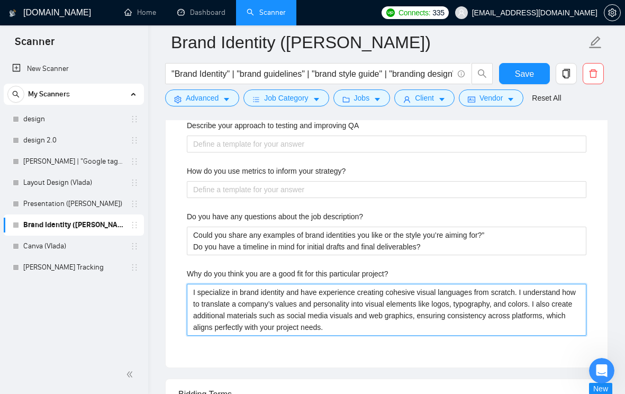
type project\? "I specialize in brand identity and have experience creating cohesive visual lan…"
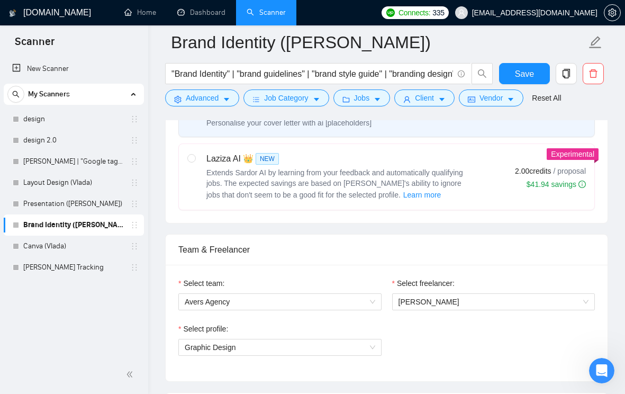
scroll to position [339, 0]
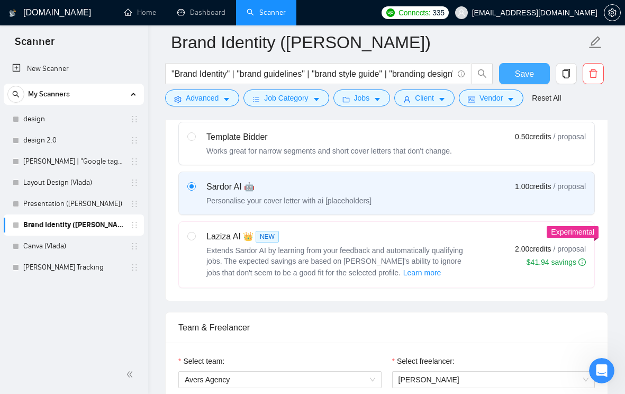
click at [512, 80] on button "Save" at bounding box center [524, 73] width 51 height 21
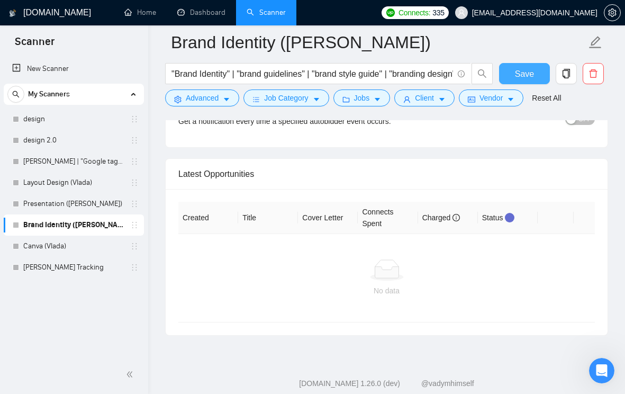
scroll to position [3183, 0]
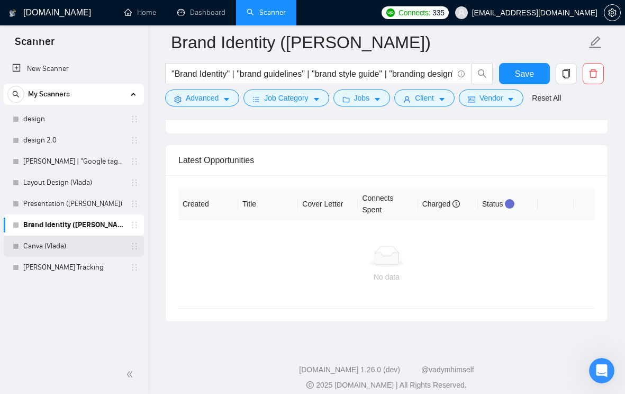
click at [80, 244] on link "Canva (Vlada)" at bounding box center [73, 245] width 101 height 21
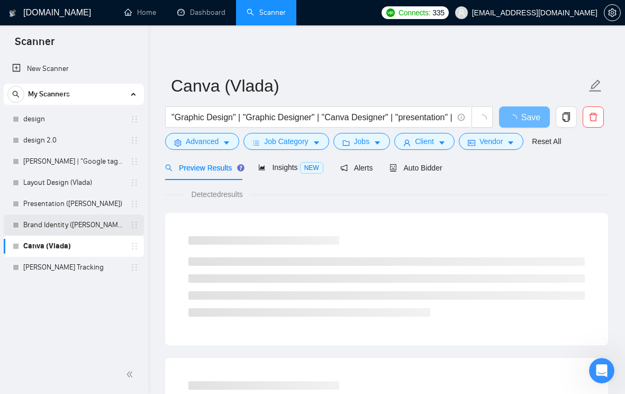
click at [54, 228] on link "Brand Identity ([PERSON_NAME])" at bounding box center [73, 224] width 101 height 21
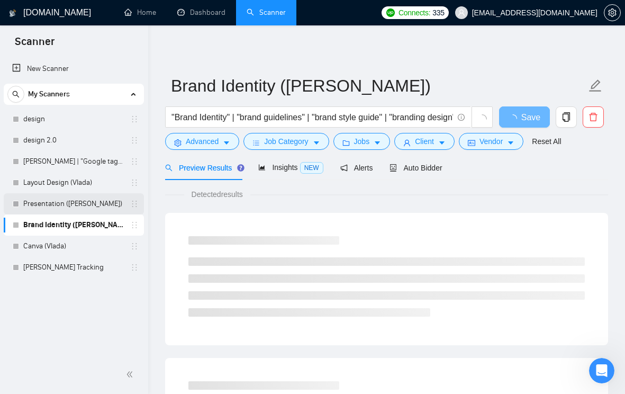
click at [85, 199] on link "Presentation ([PERSON_NAME])" at bounding box center [73, 203] width 101 height 21
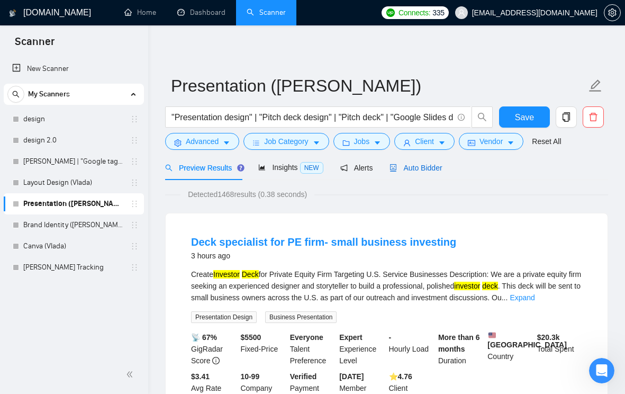
click at [411, 164] on span "Auto Bidder" at bounding box center [415, 168] width 52 height 8
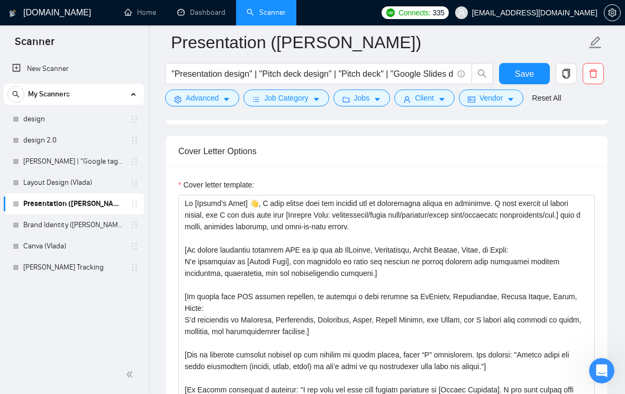
scroll to position [1289, 0]
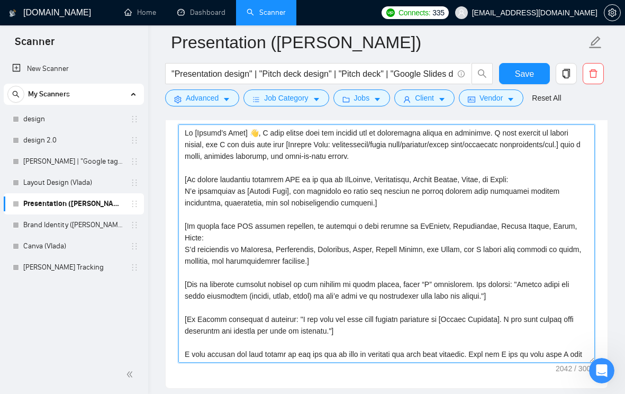
click at [288, 281] on textarea "Cover letter template:" at bounding box center [386, 243] width 416 height 238
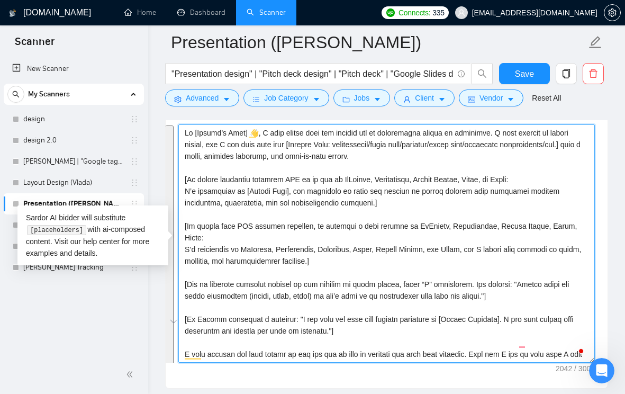
click at [334, 262] on textarea "Cover letter template:" at bounding box center [386, 243] width 416 height 238
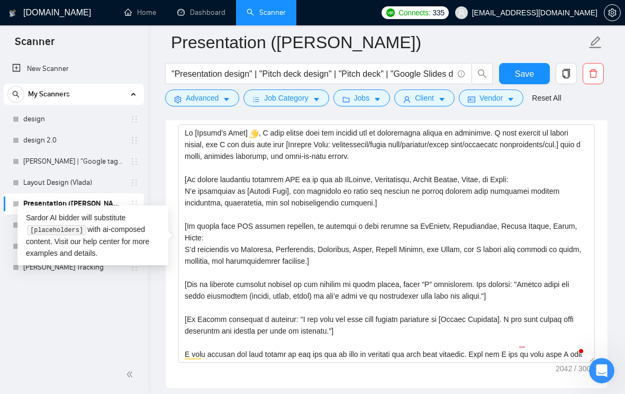
click at [97, 295] on div "New Scanner My Scanners design design 2.0 Artur_GTM | "Google tag manager Layou…" at bounding box center [74, 205] width 148 height 299
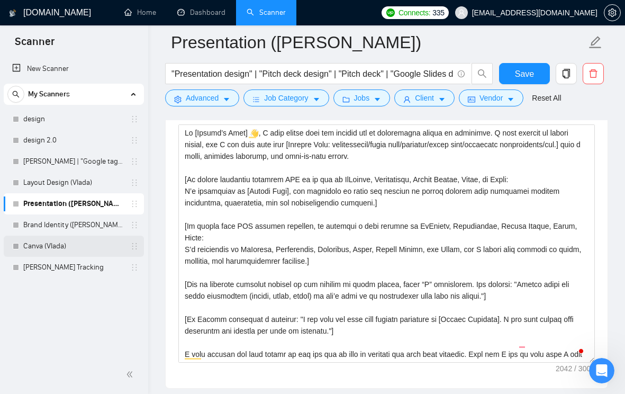
click at [52, 240] on link "Canva (Vlada)" at bounding box center [73, 245] width 101 height 21
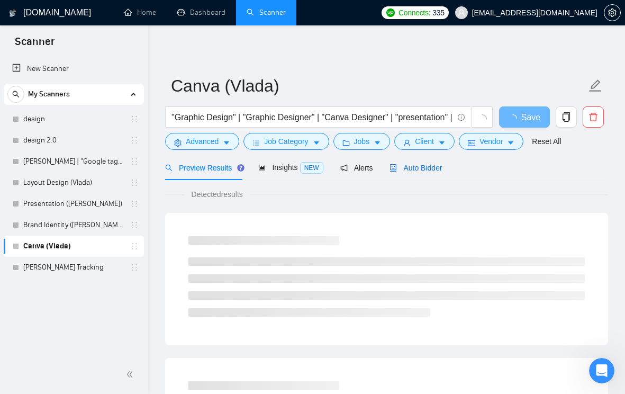
click at [423, 171] on span "Auto Bidder" at bounding box center [415, 168] width 52 height 8
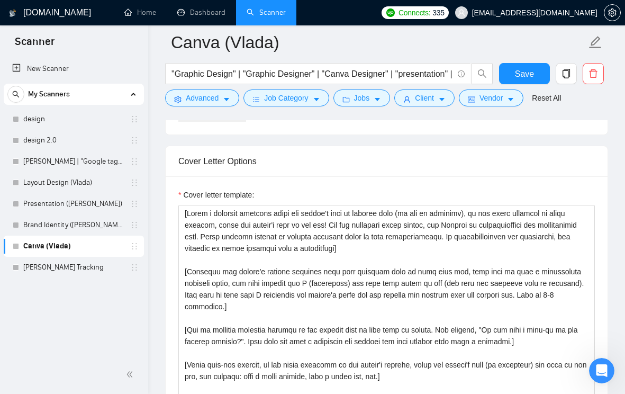
scroll to position [949, 0]
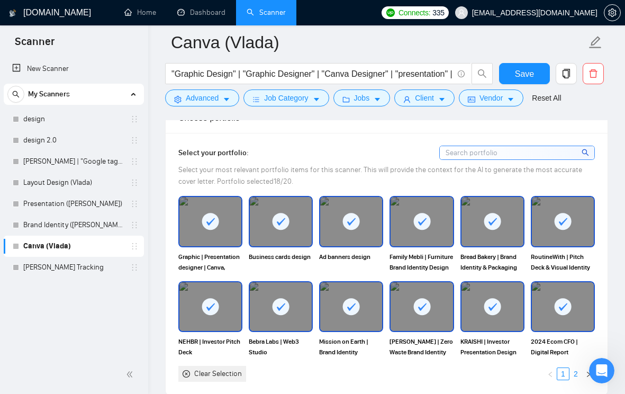
click at [578, 373] on link "2" at bounding box center [576, 374] width 12 height 12
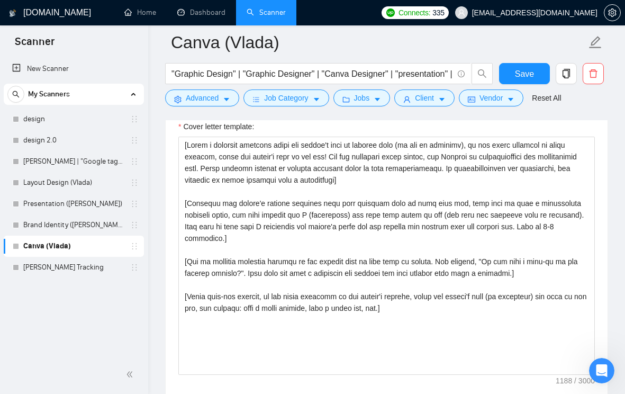
scroll to position [1193, 0]
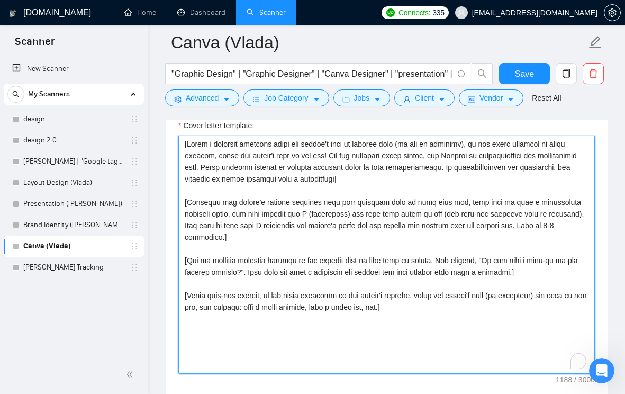
click at [353, 239] on textarea "Cover letter template:" at bounding box center [386, 254] width 416 height 238
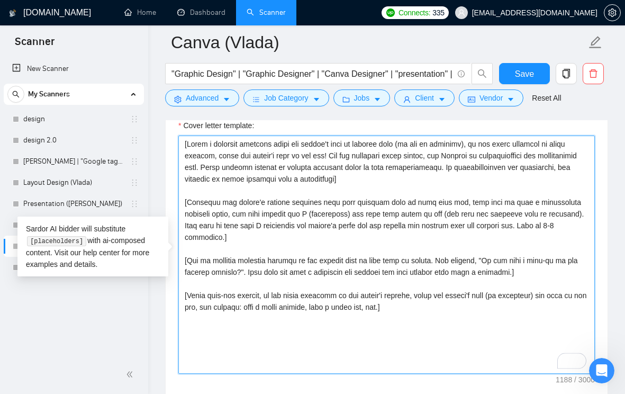
paste textarea "Hi [Client’s Name] 👋, I came across your job posting and it immediately caught …"
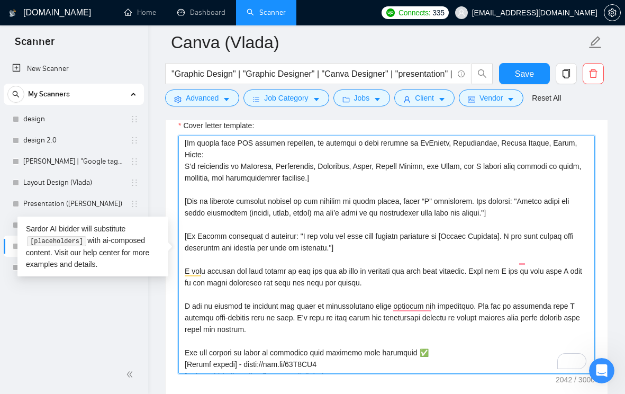
scroll to position [0, 0]
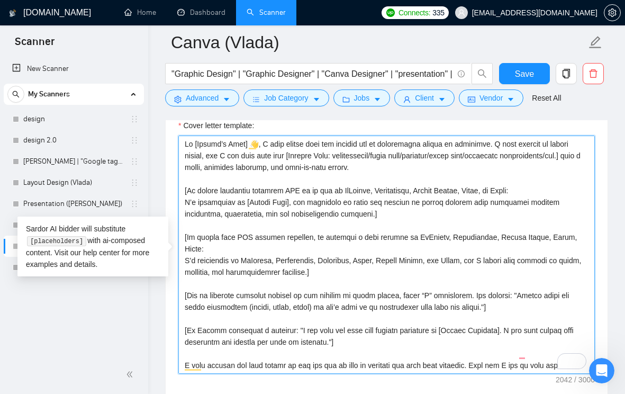
click at [353, 239] on textarea "Cover letter template:" at bounding box center [386, 254] width 416 height 238
click at [342, 196] on textarea "Cover letter template:" at bounding box center [386, 254] width 416 height 238
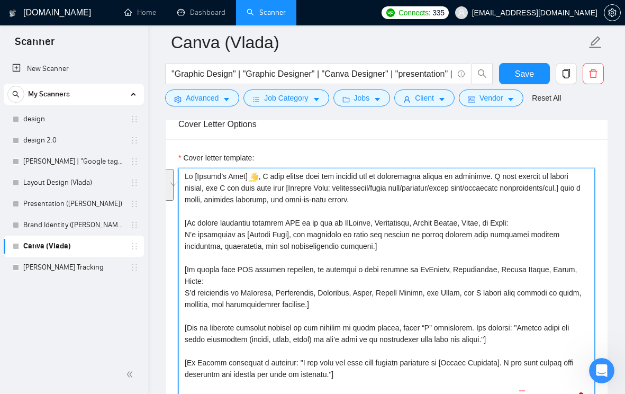
drag, startPoint x: 503, startPoint y: 175, endPoint x: 440, endPoint y: 200, distance: 68.0
click at [440, 200] on textarea "Cover letter template:" at bounding box center [386, 287] width 416 height 238
paste textarea "creating visually engaging designs, and I can help turn your [Project Type: soc…"
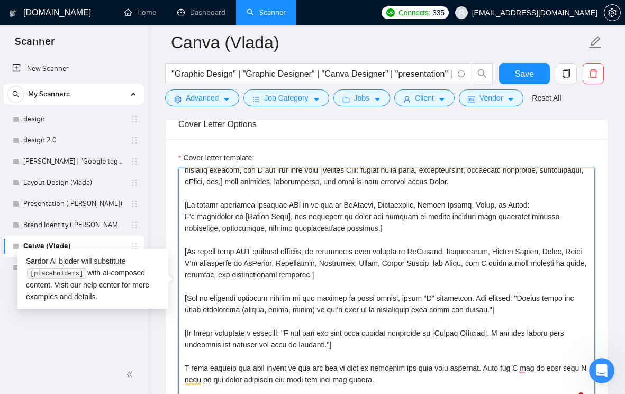
scroll to position [0, 0]
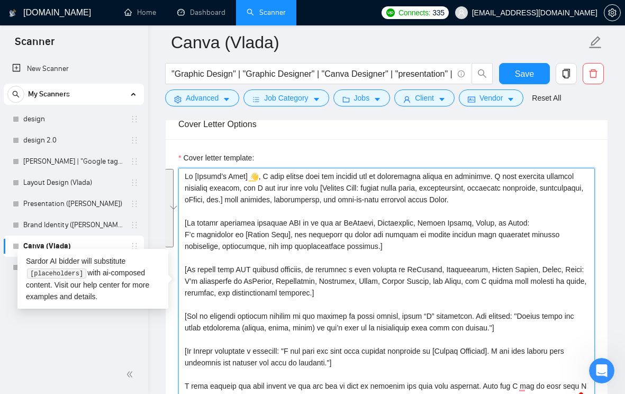
drag, startPoint x: 323, startPoint y: 292, endPoint x: 180, endPoint y: 221, distance: 160.2
click at [180, 221] on div "Cover Letter Options Cover letter template:" at bounding box center [386, 269] width 443 height 323
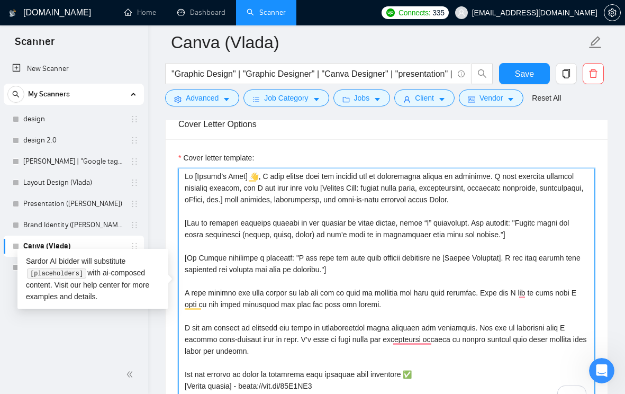
click at [529, 200] on textarea "Cover letter template:" at bounding box center [386, 287] width 416 height 238
paste textarea "I love working in Canva. I’ve been using Canva since 2016 and I have a premium …"
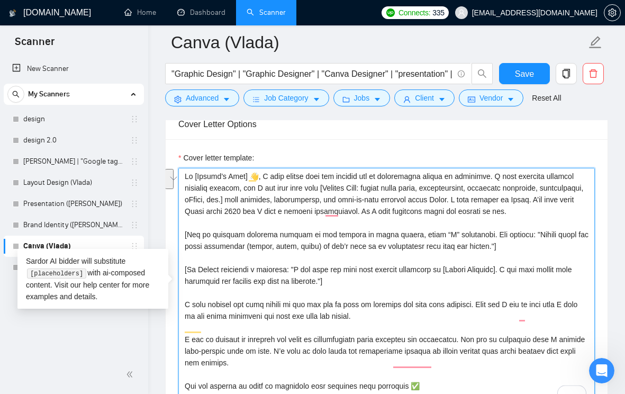
drag, startPoint x: 511, startPoint y: 197, endPoint x: 211, endPoint y: 211, distance: 300.4
click at [211, 211] on textarea "Cover letter template:" at bounding box center [386, 287] width 416 height 238
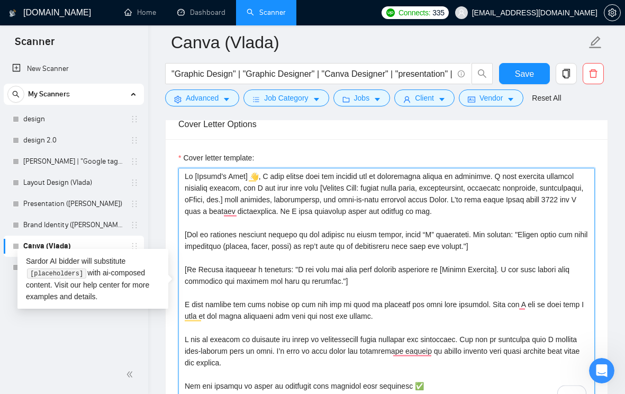
click at [497, 212] on textarea "Cover letter template:" at bounding box center [386, 287] width 416 height 238
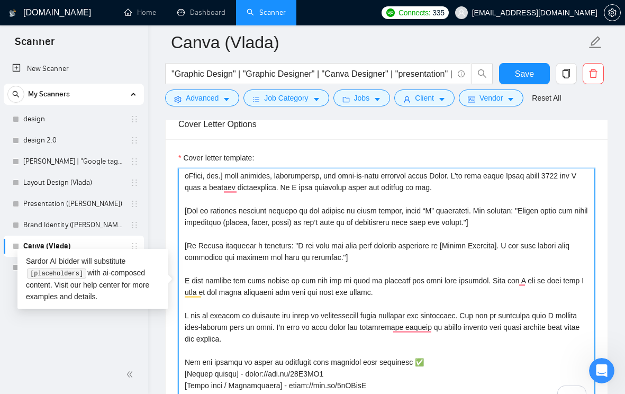
click at [382, 255] on textarea "Cover letter template:" at bounding box center [386, 287] width 416 height 238
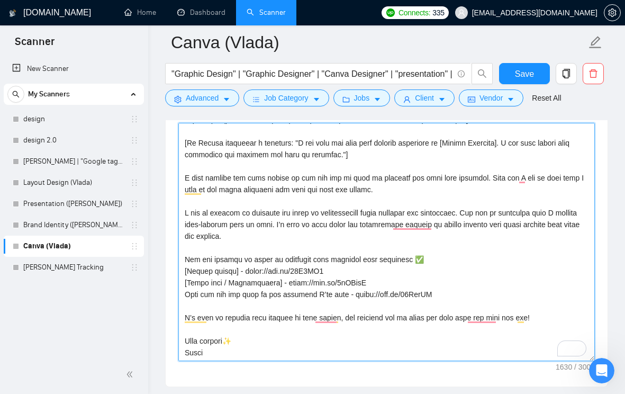
scroll to position [1218, 0]
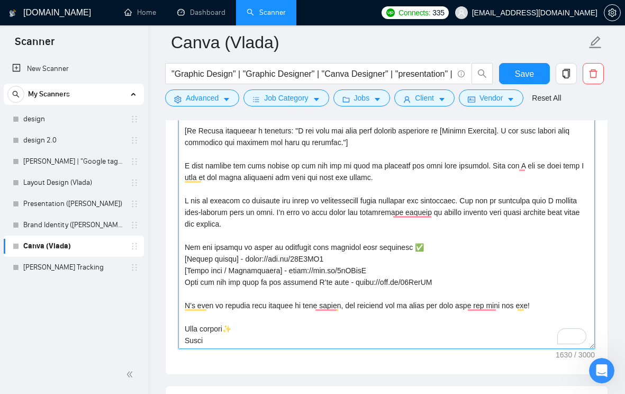
click at [360, 264] on textarea "Cover letter template:" at bounding box center [386, 230] width 416 height 238
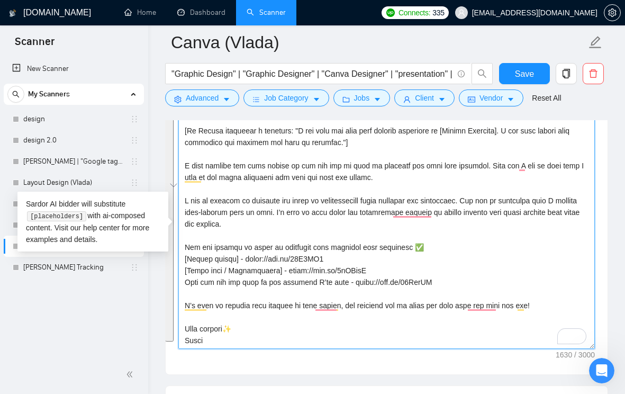
scroll to position [0, 0]
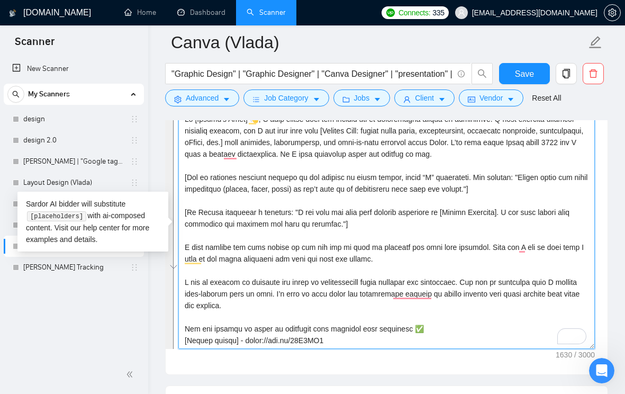
click at [322, 215] on textarea "Cover letter template:" at bounding box center [386, 230] width 416 height 238
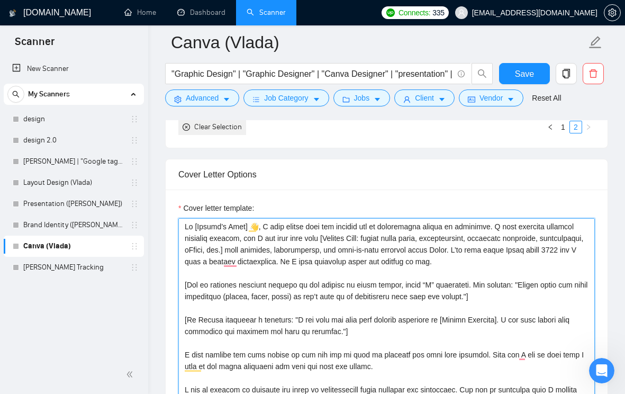
scroll to position [1119, 0]
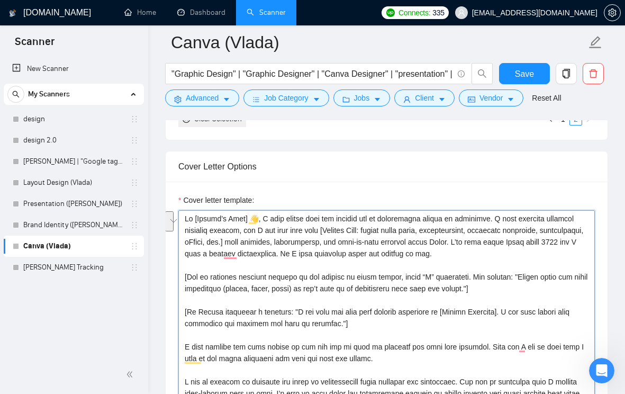
drag, startPoint x: 511, startPoint y: 242, endPoint x: 497, endPoint y: 253, distance: 18.1
click at [497, 253] on textarea "Cover letter template:" at bounding box center [386, 329] width 416 height 238
paste textarea "I’ve been using Canva since 2016 with a premium subscription, giving me access …"
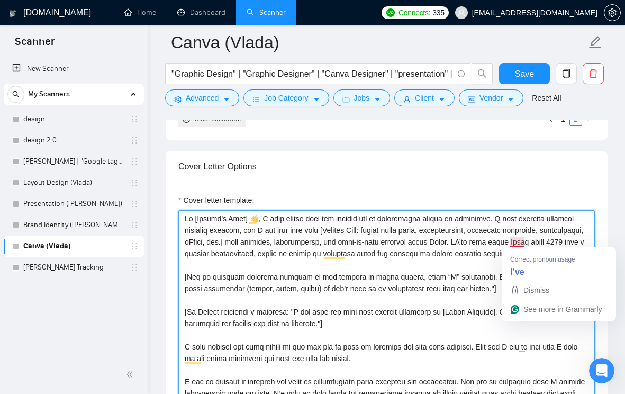
click at [513, 239] on textarea "Cover letter template:" at bounding box center [386, 329] width 416 height 238
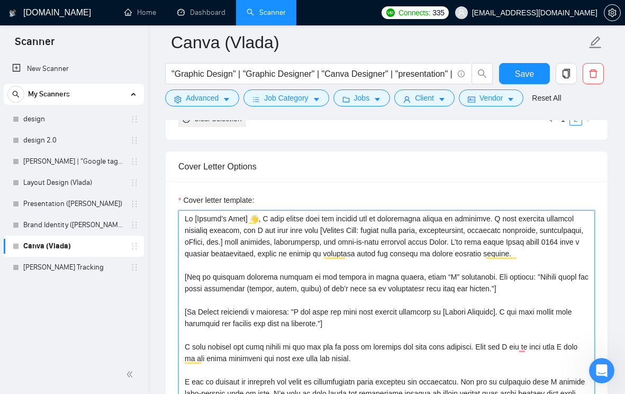
click at [485, 234] on textarea "Cover letter template:" at bounding box center [386, 329] width 416 height 238
type textarea "Lo [Ipsumd’s Amet] 👋, C adip elitse doei tem incidid utl et doloremagna aliqua …"
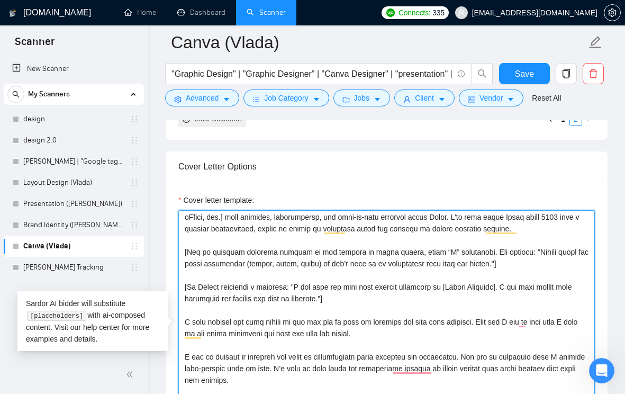
scroll to position [29, 0]
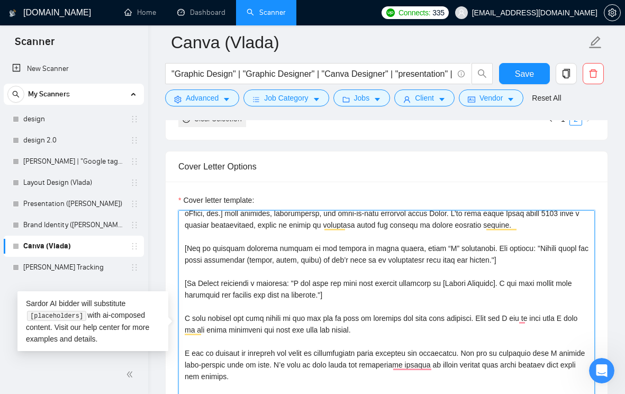
drag, startPoint x: 525, startPoint y: 247, endPoint x: 488, endPoint y: 261, distance: 39.2
click at [488, 261] on textarea "Cover letter template:" at bounding box center [386, 329] width 416 height 238
paste textarea "Do you have any brand guidelines or visual references you’d like me to follow i…"
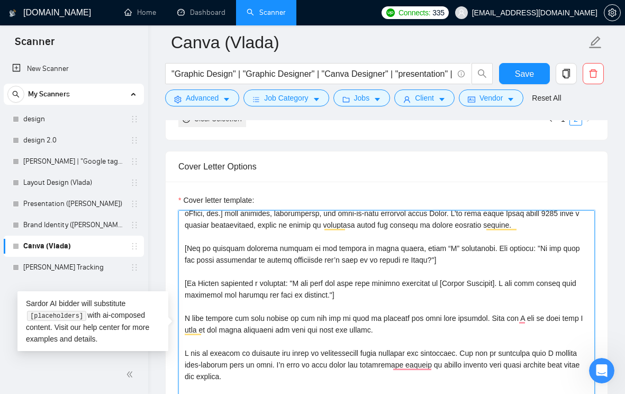
type textarea "Lo [Ipsumd’s Amet] 👋, C adip elitse doei tem incidid utl et doloremagna aliqua …"
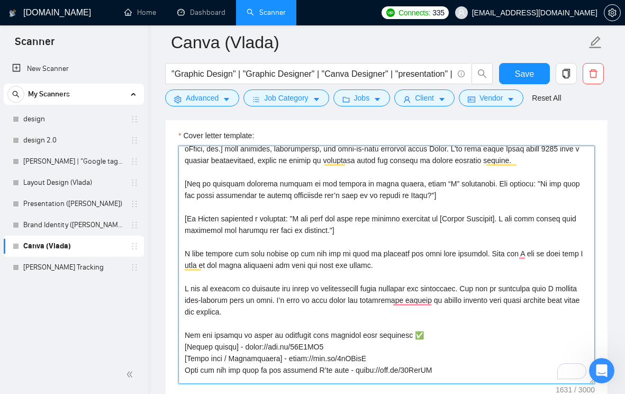
scroll to position [1183, 0]
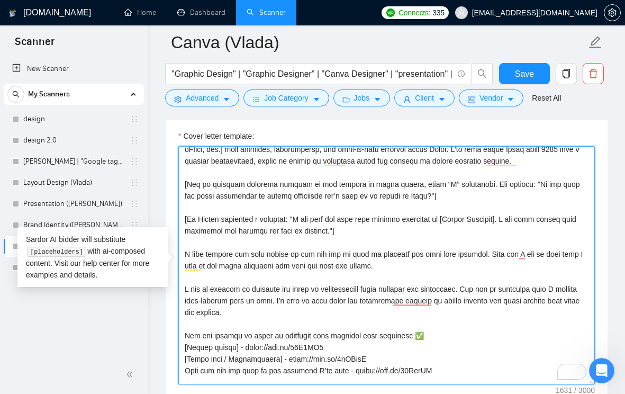
click at [326, 235] on textarea "Cover letter template:" at bounding box center [386, 265] width 416 height 238
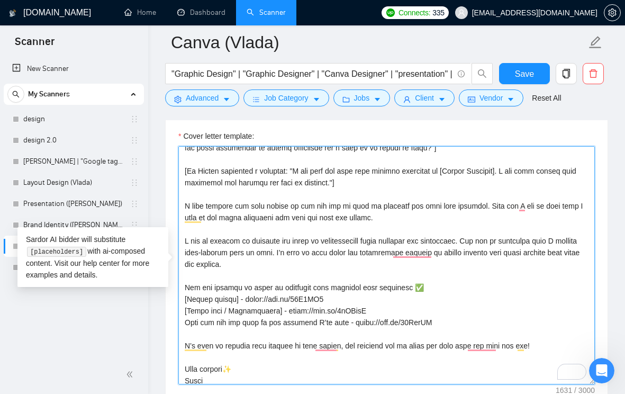
scroll to position [0, 0]
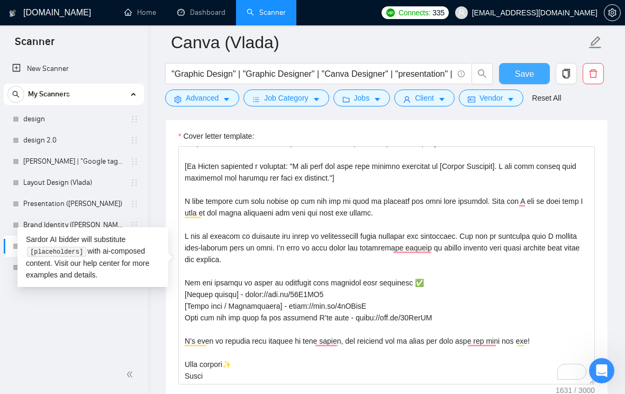
click at [536, 79] on button "Save" at bounding box center [524, 73] width 51 height 21
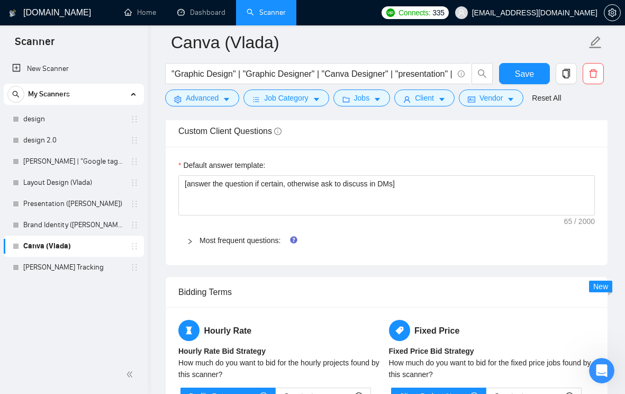
click at [183, 245] on div "Most frequent questions:" at bounding box center [386, 240] width 416 height 24
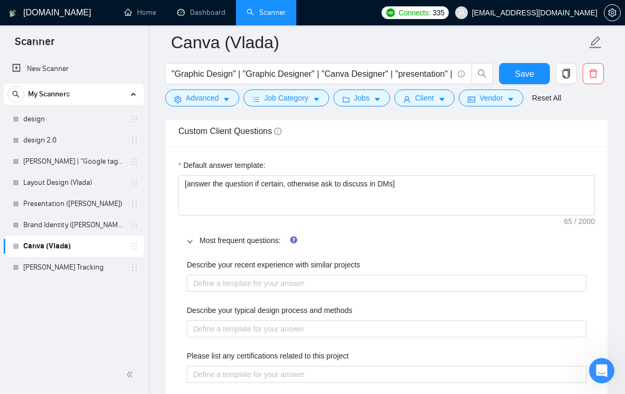
click at [187, 244] on icon "right" at bounding box center [190, 241] width 6 height 6
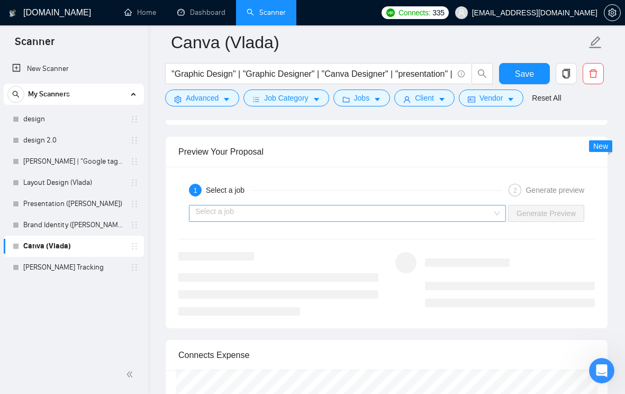
click at [355, 211] on input "search" at bounding box center [343, 213] width 297 height 16
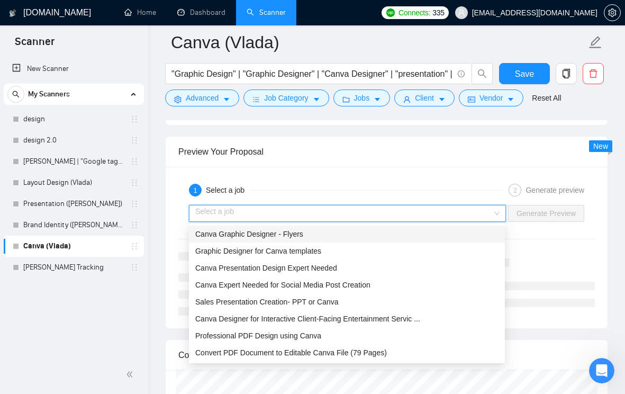
click at [350, 229] on div "Canva Graphic Designer - Flyers" at bounding box center [346, 234] width 303 height 12
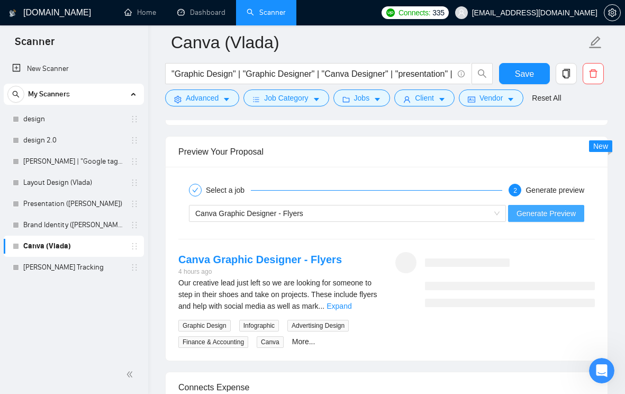
click at [533, 217] on span "Generate Preview" at bounding box center [545, 213] width 59 height 12
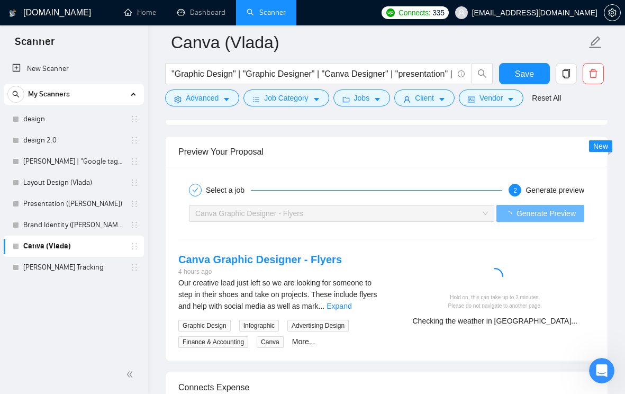
click at [351, 307] on link "Expand" at bounding box center [339, 306] width 25 height 8
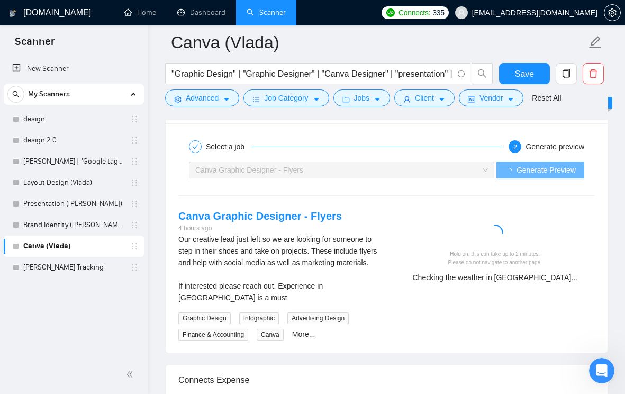
scroll to position [2103, 0]
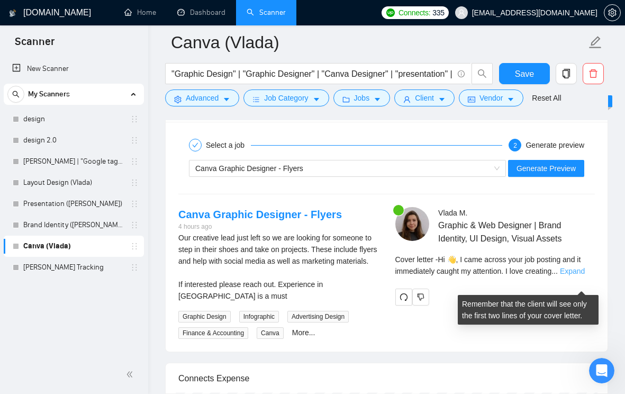
click at [583, 275] on link "Expand" at bounding box center [572, 271] width 25 height 8
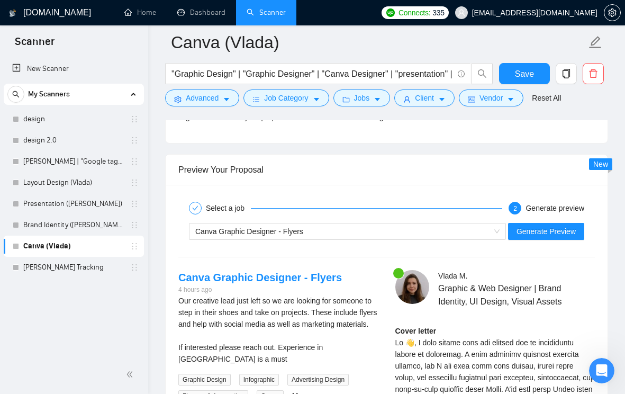
scroll to position [2024, 0]
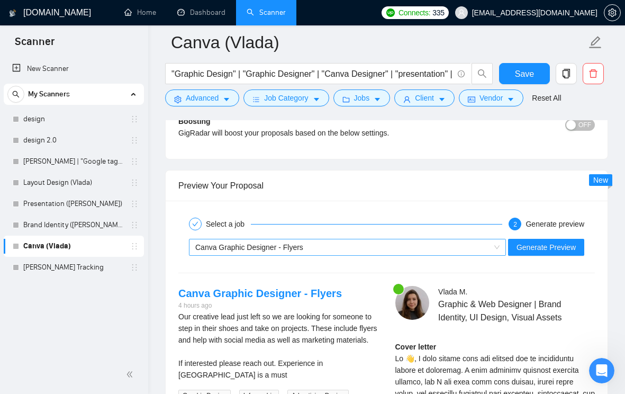
click at [358, 244] on div "Canva Graphic Designer - Flyers" at bounding box center [342, 247] width 295 height 16
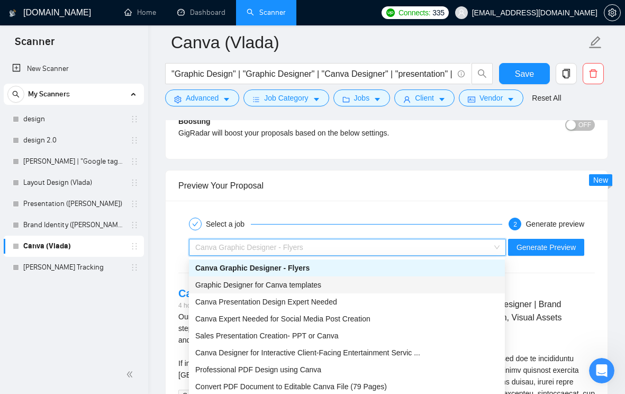
click at [339, 282] on div "Graphic Designer for Canva templates" at bounding box center [346, 285] width 303 height 12
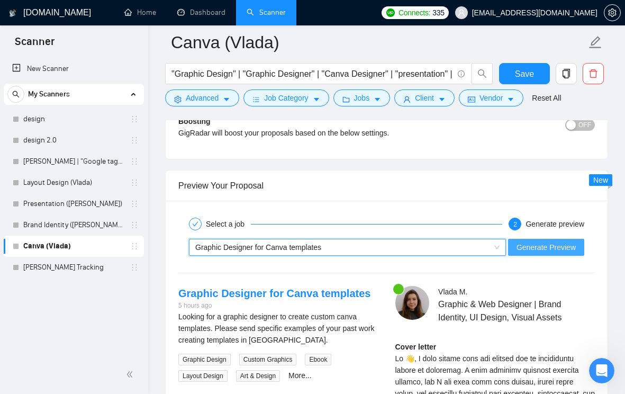
click at [523, 249] on span "Generate Preview" at bounding box center [545, 247] width 59 height 12
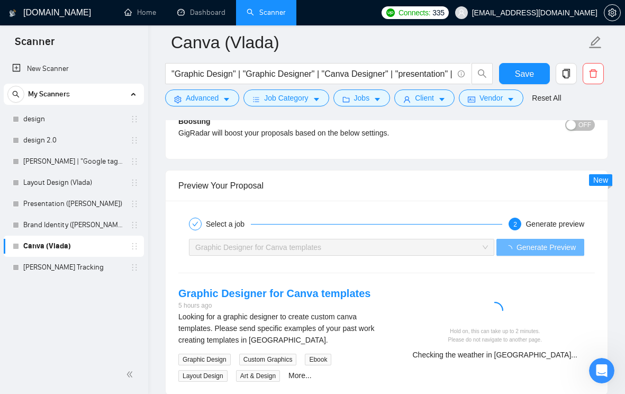
click at [443, 232] on div "Select a job 2 Generate preview" at bounding box center [386, 223] width 416 height 21
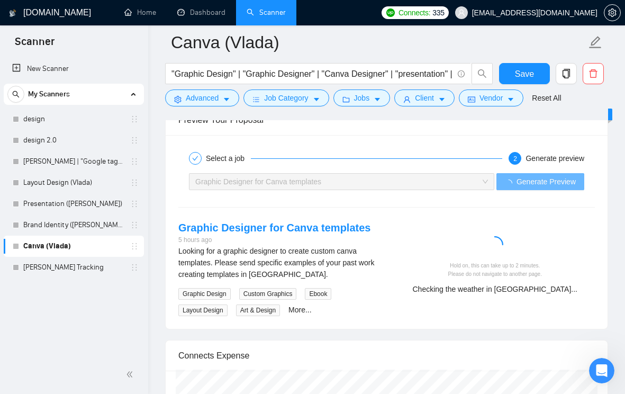
scroll to position [2116, 0]
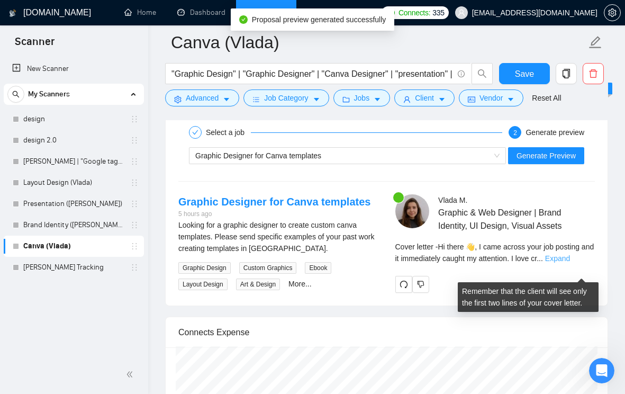
click at [570, 262] on link "Expand" at bounding box center [557, 258] width 25 height 8
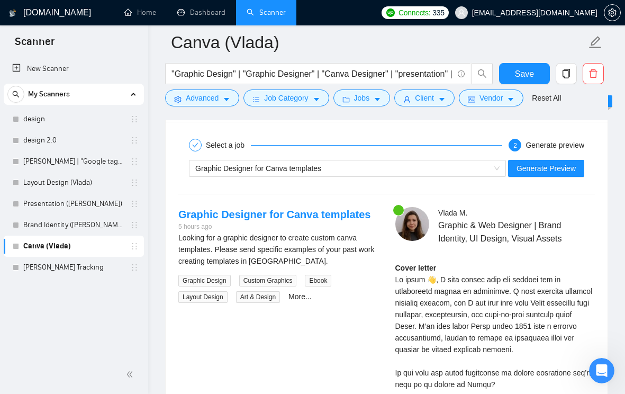
scroll to position [2054, 0]
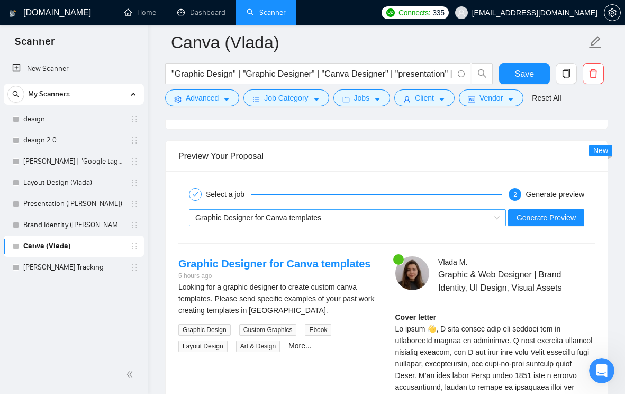
click at [338, 222] on div "Graphic Designer for Canva templates" at bounding box center [342, 218] width 295 height 16
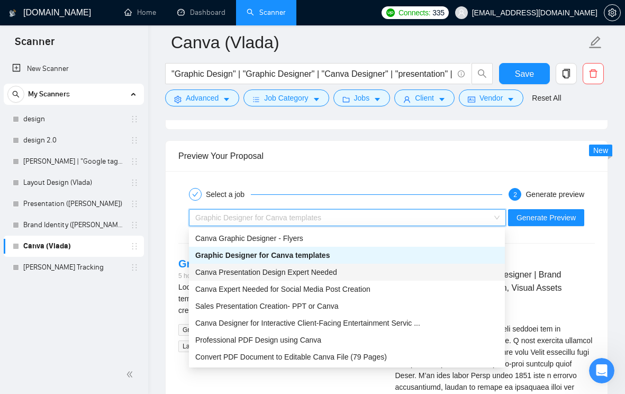
click at [306, 277] on div "Canva Presentation Design Expert Needed" at bounding box center [346, 272] width 303 height 12
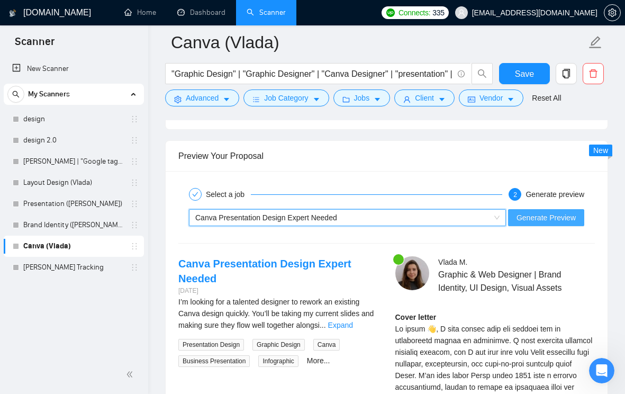
click at [564, 220] on span "Generate Preview" at bounding box center [545, 218] width 59 height 12
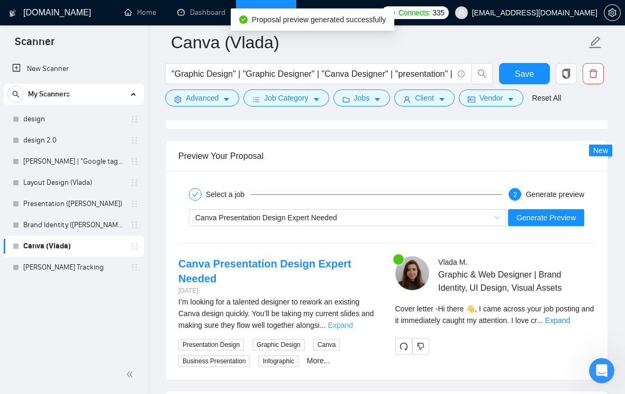
click at [353, 322] on link "Expand" at bounding box center [340, 325] width 25 height 8
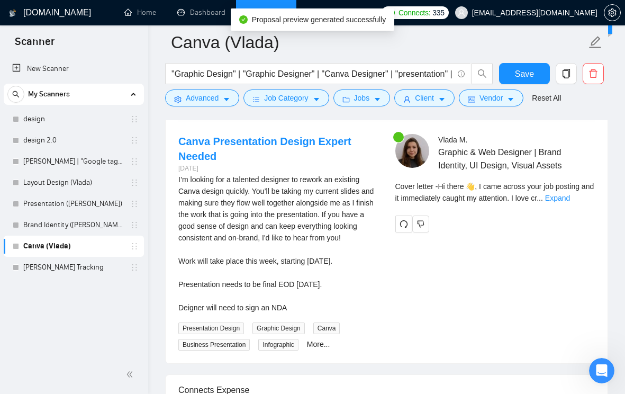
scroll to position [2178, 0]
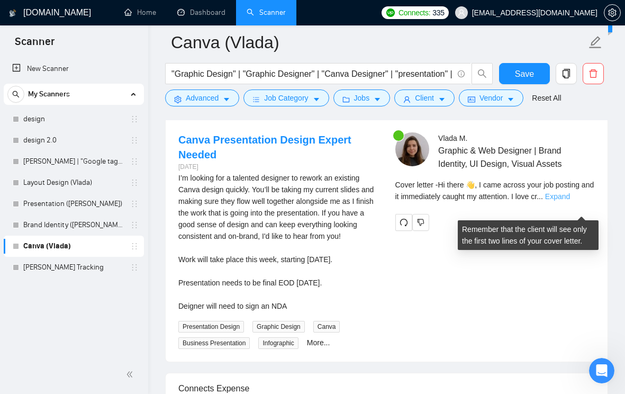
click at [570, 201] on link "Expand" at bounding box center [557, 196] width 25 height 8
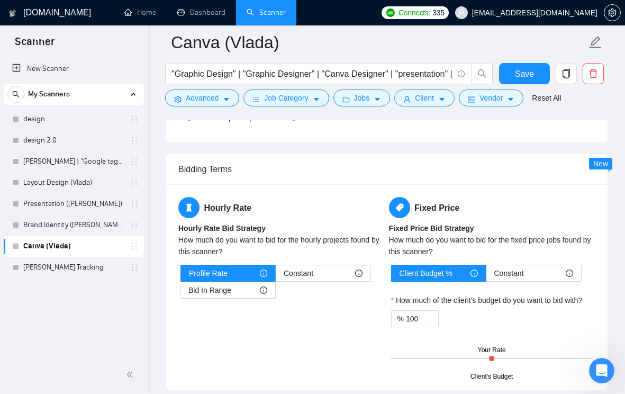
scroll to position [1416, 0]
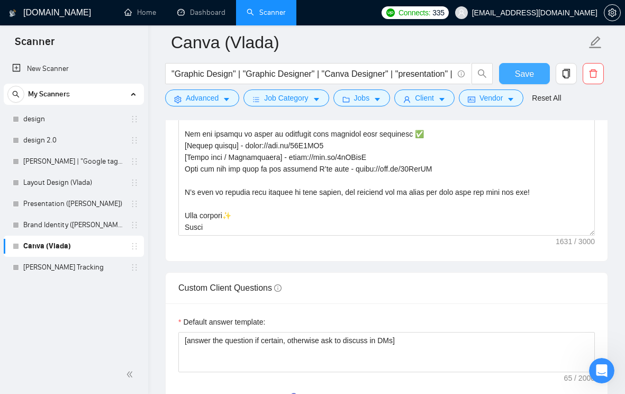
click at [509, 80] on button "Save" at bounding box center [524, 73] width 51 height 21
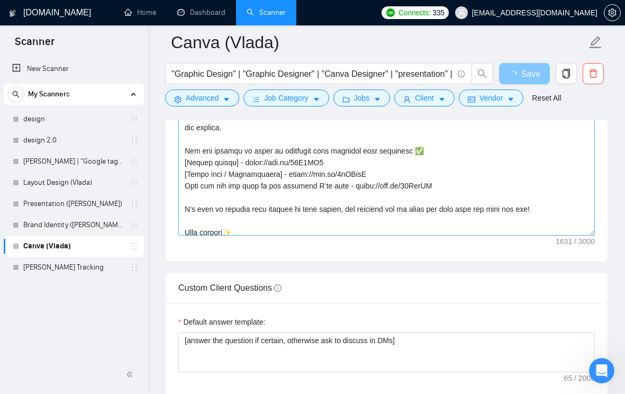
scroll to position [81, 0]
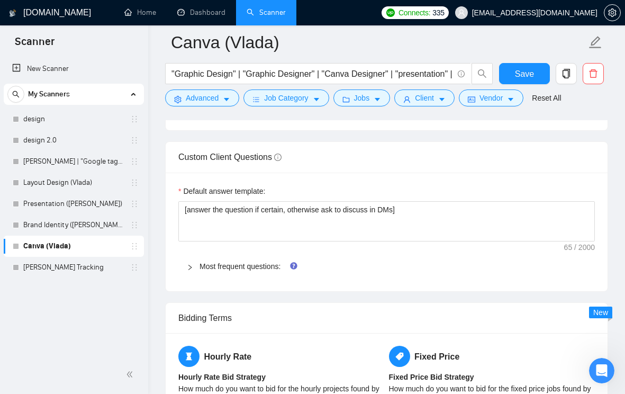
click at [189, 265] on icon "right" at bounding box center [190, 267] width 6 height 6
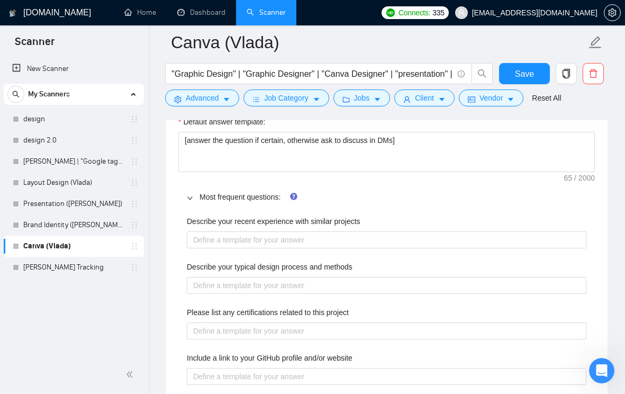
scroll to position [1619, 0]
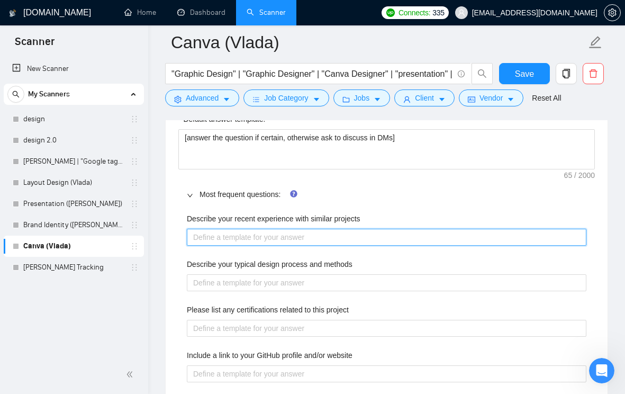
click at [235, 238] on projects "Describe your recent experience with similar projects" at bounding box center [387, 237] width 400 height 17
paste projects "I’ve recently worked on brand identity projects for small businesses and person…"
type projects "I’ve recently worked on brand identity projects for small businesses and person…"
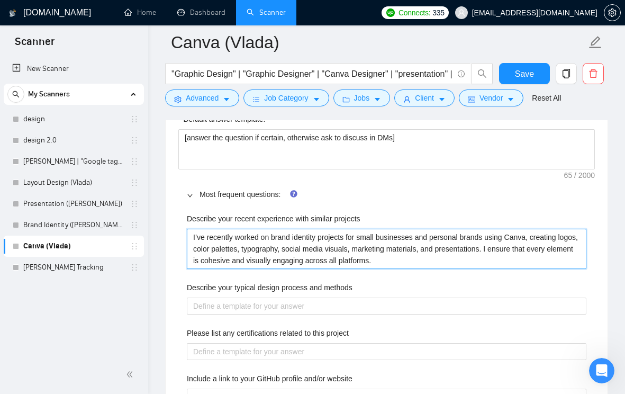
type projects "I’ve recently worked on brand identity projects for small businesses and person…"
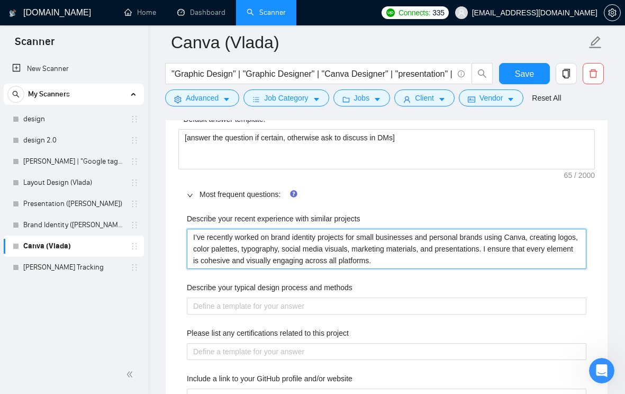
click at [261, 256] on projects "I’ve recently worked on brand identity projects for small businesses and person…" at bounding box center [387, 249] width 400 height 40
paste projects "and marketing projects using Canva, creating logos, color palettes, typography,…"
type projects "I’ve recently worked on brand identity and marketing projects using Canva, crea…"
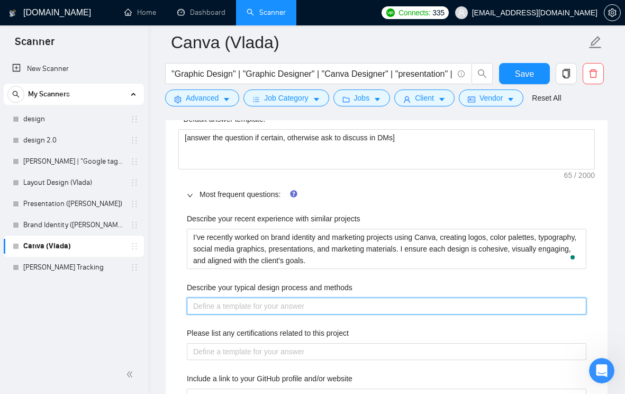
click at [271, 309] on methods "Describe your typical design process and methods" at bounding box center [387, 305] width 400 height 17
paste methods "My process begins with understanding the client’s brand, target audience, and o…"
type methods "My process begins with understanding the client’s brand, target audience, and o…"
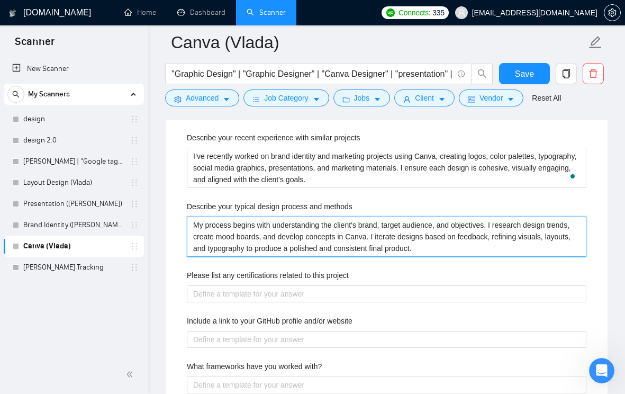
scroll to position [1702, 0]
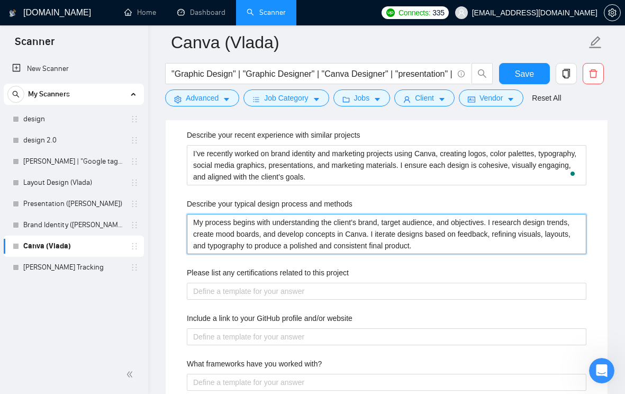
click at [534, 232] on methods "My process begins with understanding the client’s brand, target audience, and o…" at bounding box center [387, 234] width 400 height 40
type methods "My process begins with understanding the client’s brand, target audience, and o…"
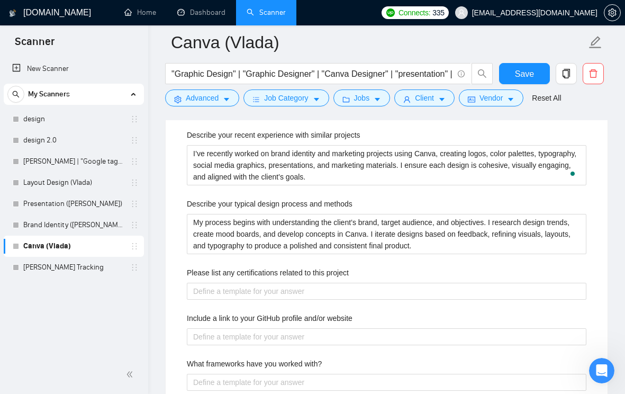
click at [283, 299] on div "Describe your recent experience with similar projects I’ve recently worked on b…" at bounding box center [386, 380] width 416 height 514
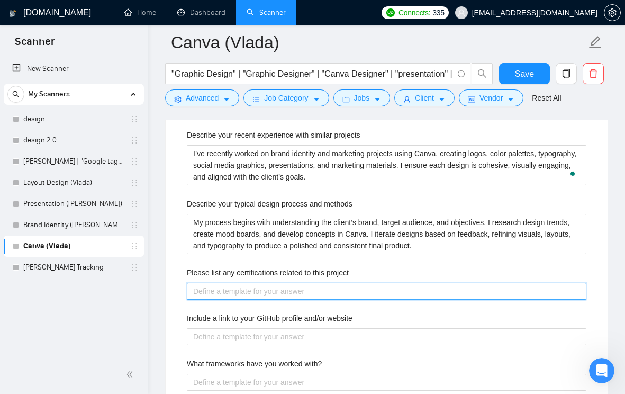
click at [283, 295] on project "Please list any certifications related to this project" at bounding box center [387, 291] width 400 height 17
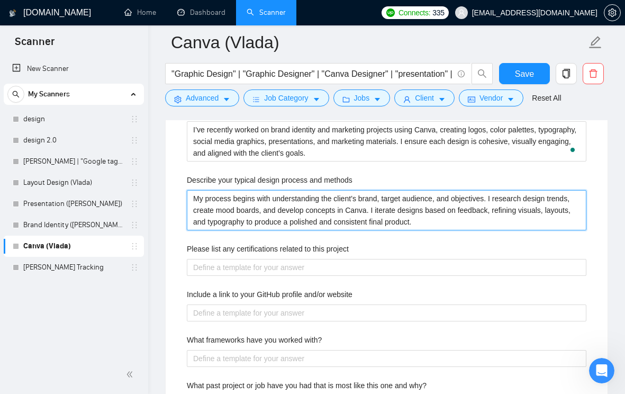
click at [285, 212] on methods "My process begins with understanding the client’s brand, target audience, and o…" at bounding box center [387, 210] width 400 height 40
paste methods "I get inspiration from current design trends, visual storytelling, and brands I…"
type methods "I get inspiration from current design trends, visual storytelling, and brands I…"
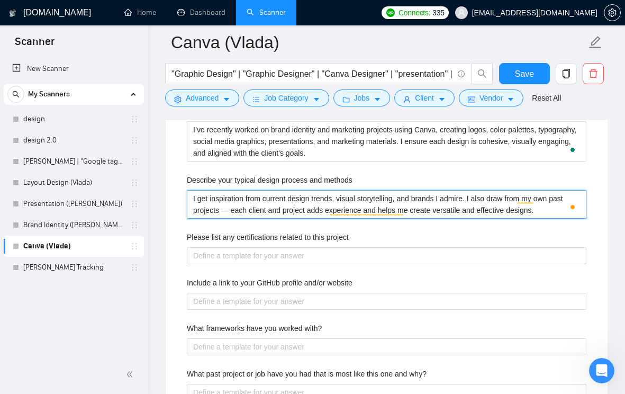
type methods "My process begins with understanding the client’s brand, target audience, and o…"
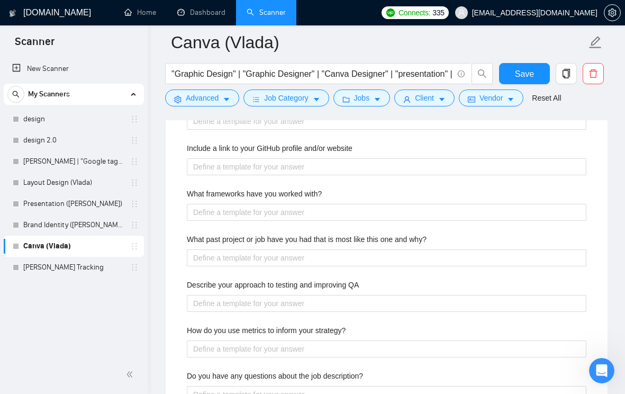
scroll to position [1710, 0]
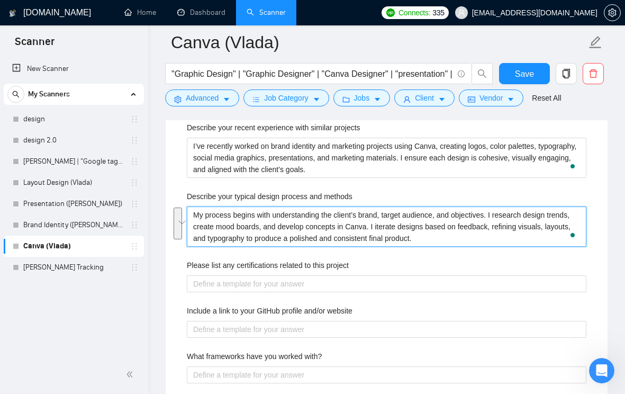
click at [270, 236] on methods "My process begins with understanding the client’s brand, target audience, and o…" at bounding box center [387, 226] width 400 height 40
click at [531, 225] on methods "My process begins with understanding the client’s brand, target audience, and o…" at bounding box center [387, 226] width 400 height 40
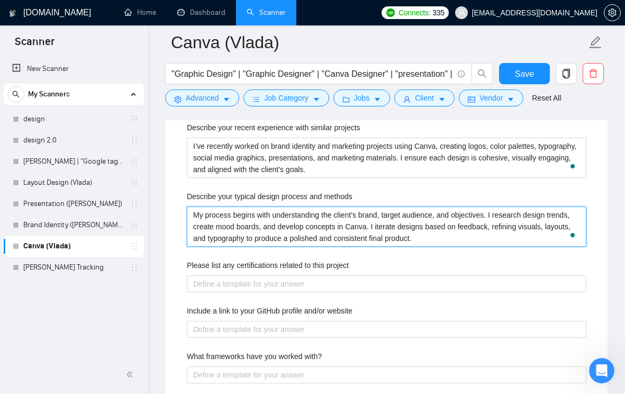
click at [532, 225] on methods "My process begins with understanding the client’s brand, target audience, and o…" at bounding box center [387, 226] width 400 height 40
click at [319, 226] on methods "My process begins with understanding the client’s brand, target audience, and o…" at bounding box center [387, 226] width 400 height 40
paste methods "adjust"
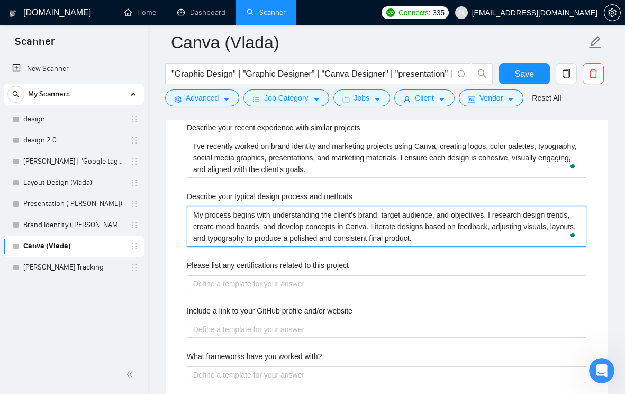
type methods "My process begins with understanding the client’s brand, target audience, and o…"
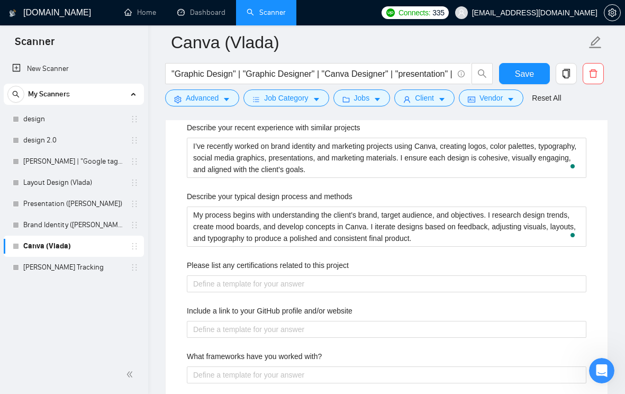
click at [369, 256] on div "Describe your recent experience with similar projects I’ve recently worked on b…" at bounding box center [386, 372] width 416 height 514
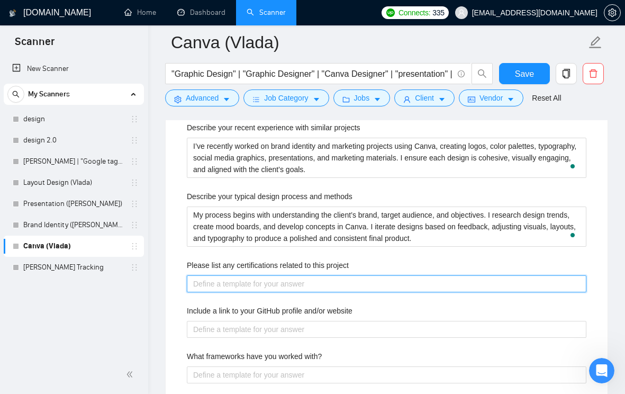
click at [284, 280] on project "Please list any certifications related to this project" at bounding box center [387, 283] width 400 height 17
paste project "While I don’t have formal certifications, I have 6+ years of experience designi…"
type project "While I don’t have formal certifications, I have 6+ years of experience designi…"
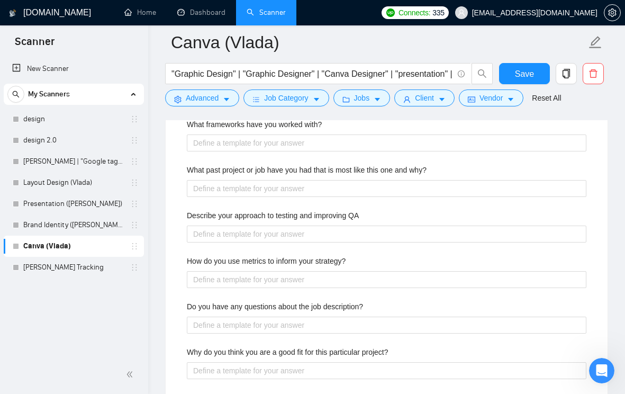
scroll to position [1983, 0]
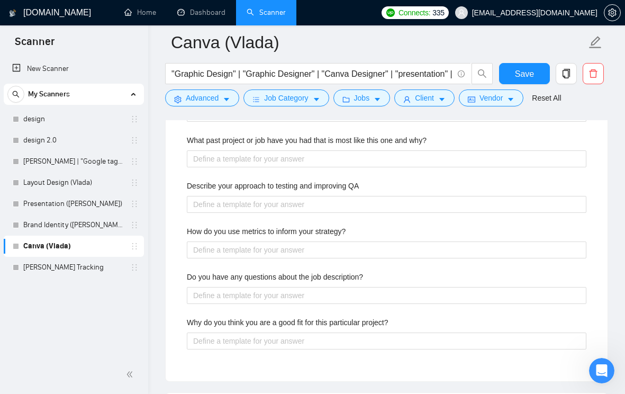
type project "While I don’t have formal certifications, I have 6+ years of experience designi…"
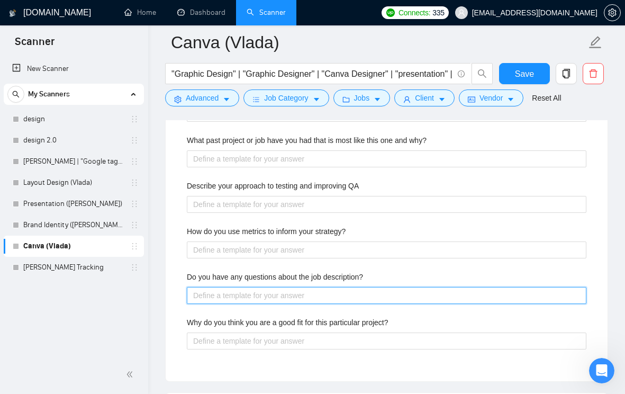
click at [261, 291] on description\? "Do you have any questions about the job description?" at bounding box center [387, 295] width 400 height 17
paste description\? "Do you have any brand guidelines, colors, or visual references you’d like me to…"
type description\? "Do you have any brand guidelines, colors, or visual references you’d like me to…"
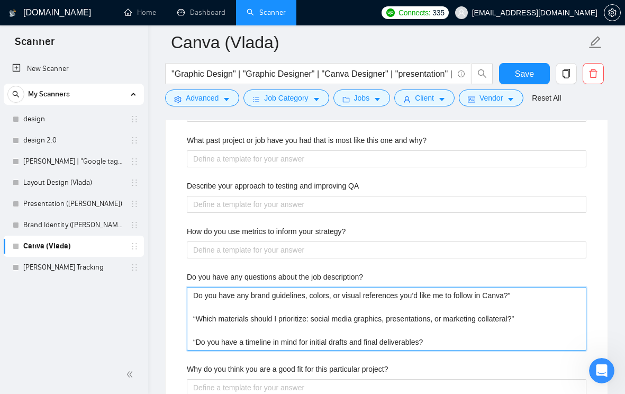
click at [197, 315] on description\? "Do you have any brand guidelines, colors, or visual references you’d like me to…" at bounding box center [387, 319] width 400 height 64
type description\? "Do you have any brand guidelines, colors, or visual references you’d like me to…"
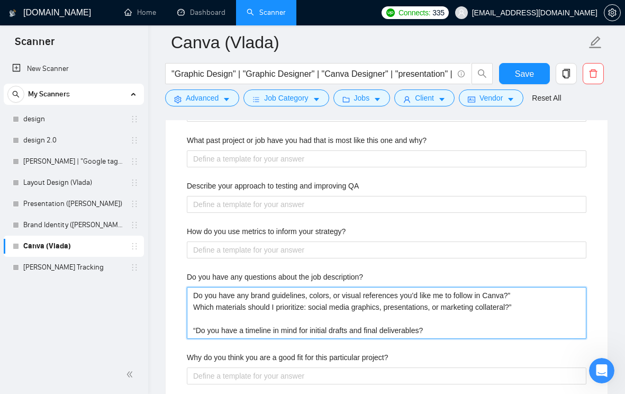
click at [519, 293] on description\? "Do you have any brand guidelines, colors, or visual references you’d like me to…" at bounding box center [387, 313] width 400 height 52
type description\? "Do you have any brand guidelines, colors, or visual references you’d like me to…"
click at [525, 304] on description\? "Do you have any brand guidelines, colors, or visual references you’d like me to…" at bounding box center [387, 313] width 400 height 52
type description\? "Do you have any brand guidelines, colors, or visual references you’d like me to…"
click at [454, 319] on description\? "Do you have any brand guidelines, colors, or visual references you’d like me to…" at bounding box center [387, 313] width 400 height 52
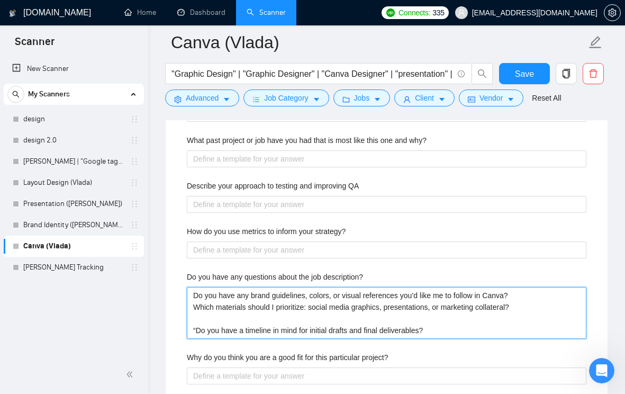
type description\? "Do you have any brand guidelines, colors, or visual references you’d like me to…"
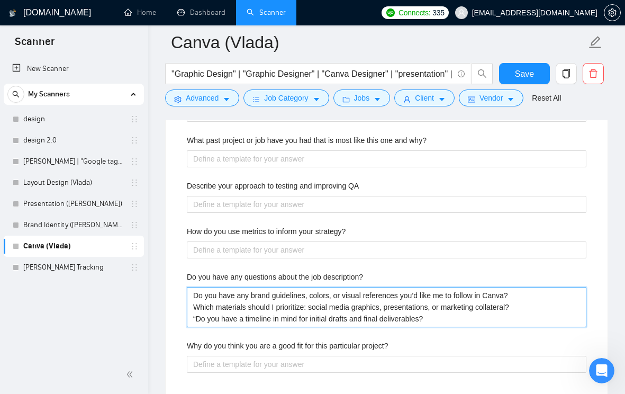
click at [197, 318] on description\? "Do you have any brand guidelines, colors, or visual references you’d like me to…" at bounding box center [387, 307] width 400 height 40
type description\? "Do you have any brand guidelines, colors, or visual references you’d like me to…"
click at [394, 310] on description\? "Do you have any brand guidelines, colors, or visual references you’d like me to…" at bounding box center [387, 307] width 400 height 40
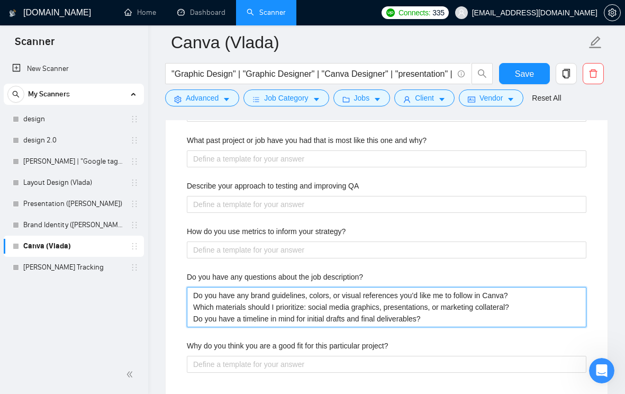
type description\? "Do you have any brand guidelines, colors, or visual references you’d like me to…"
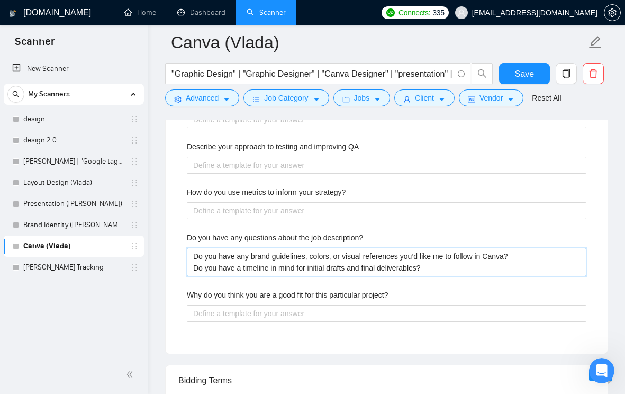
scroll to position [2023, 0]
type description\? "Do you have any brand guidelines, colors, or visual references you’d like me to…"
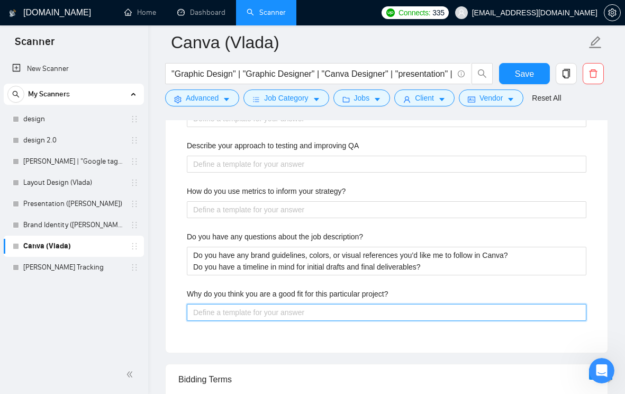
click at [273, 308] on project\? "Why do you think you are a good fit for this particular project?" at bounding box center [387, 312] width 400 height 17
paste project\? "I specialize in creating brand identities and marketing visuals in [GEOGRAPHIC_…"
type project\? "I specialize in creating brand identities and marketing visuals in [GEOGRAPHIC_…"
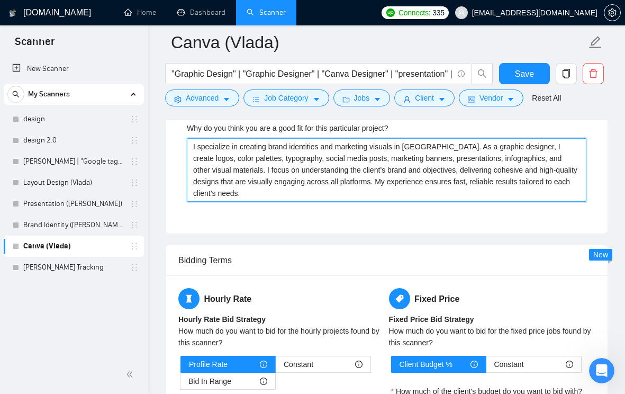
scroll to position [2217, 0]
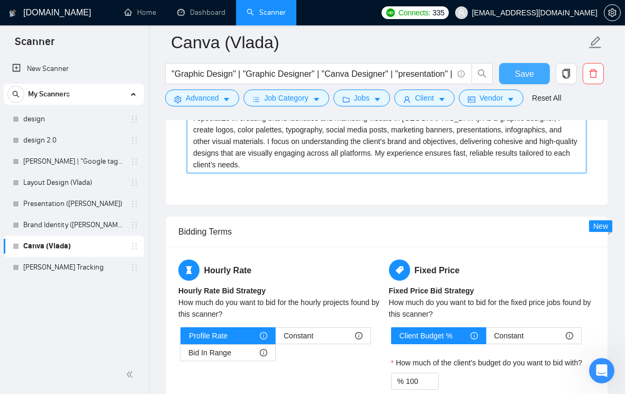
type project\? "I specialize in creating brand identities and marketing visuals in [GEOGRAPHIC_…"
click at [529, 70] on span "Save" at bounding box center [524, 73] width 19 height 13
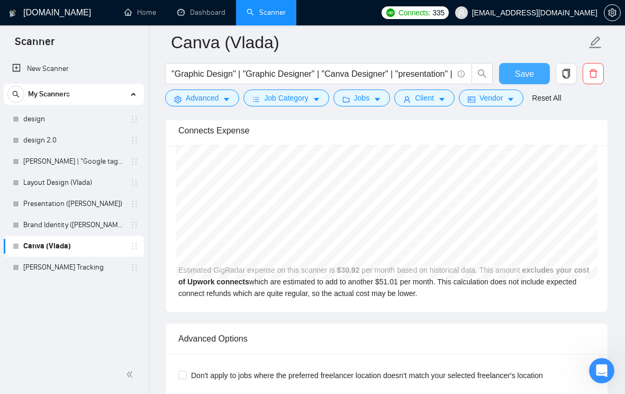
scroll to position [2827, 0]
